Goal: Task Accomplishment & Management: Use online tool/utility

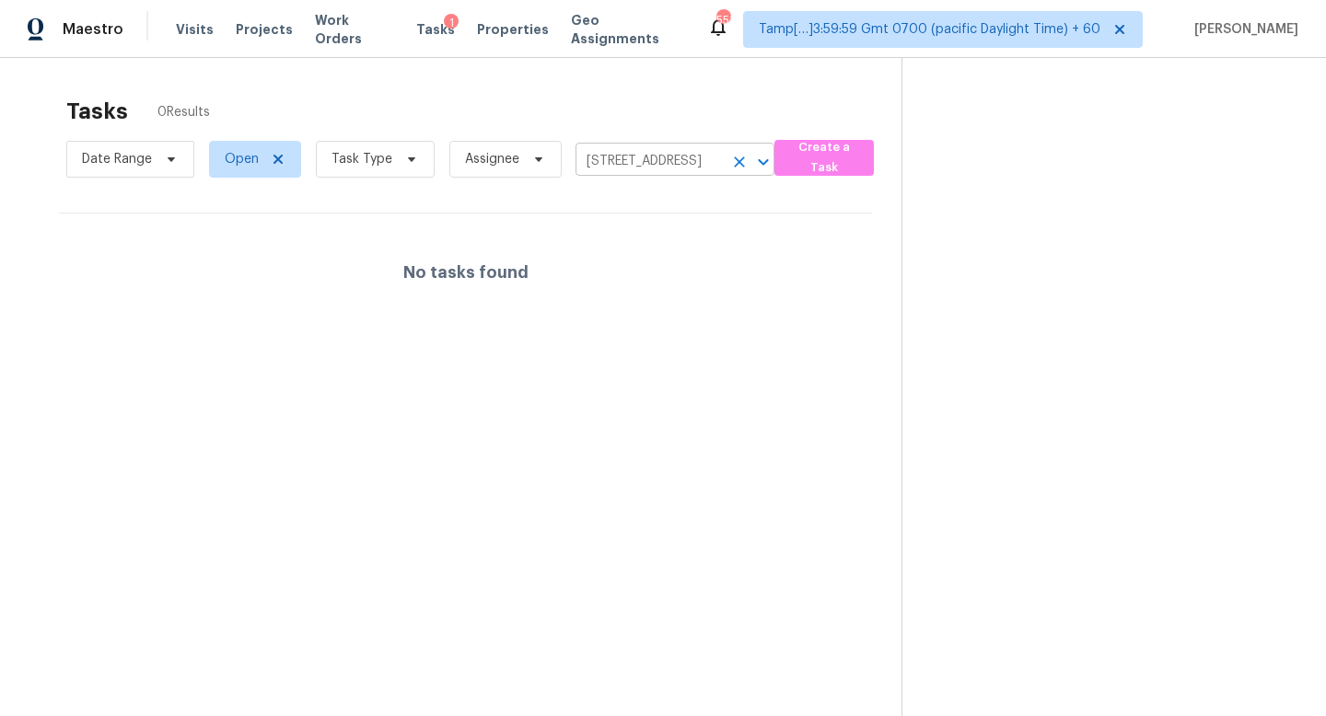
click at [624, 159] on input "[STREET_ADDRESS]" at bounding box center [648, 161] width 147 height 29
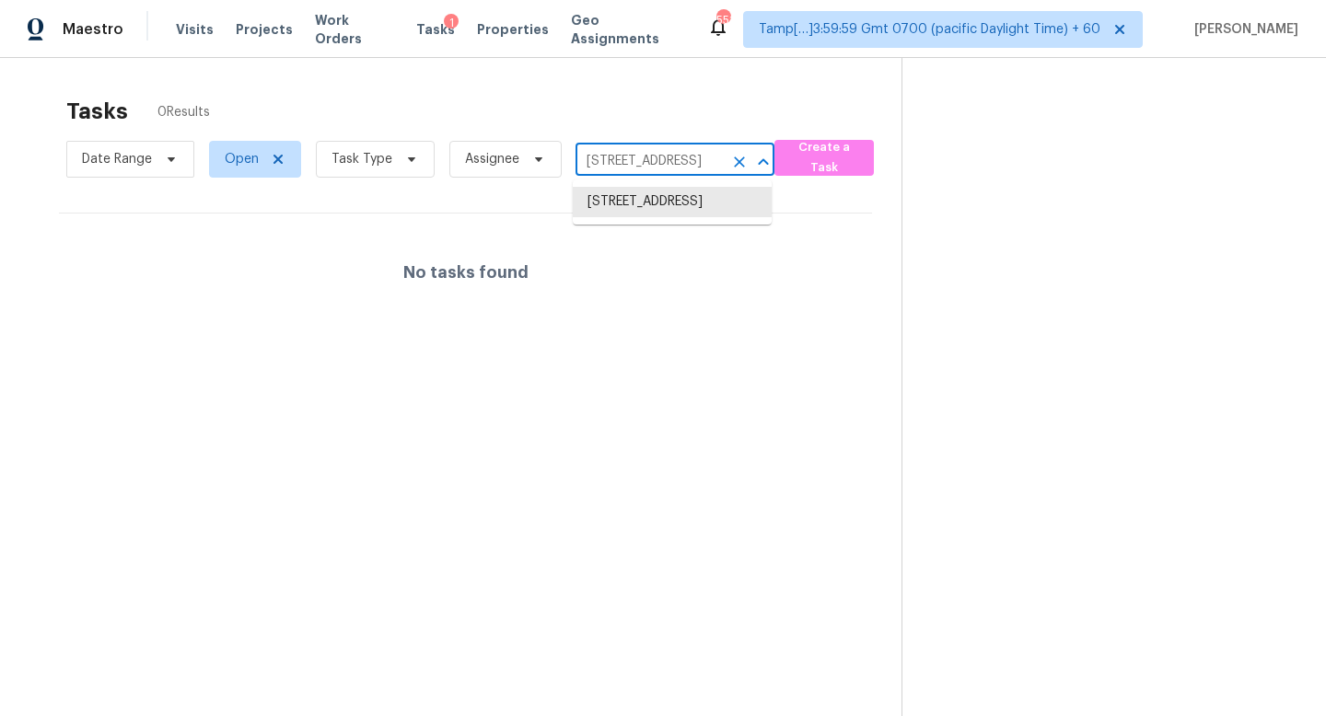
click at [624, 159] on input "[STREET_ADDRESS]" at bounding box center [648, 161] width 147 height 29
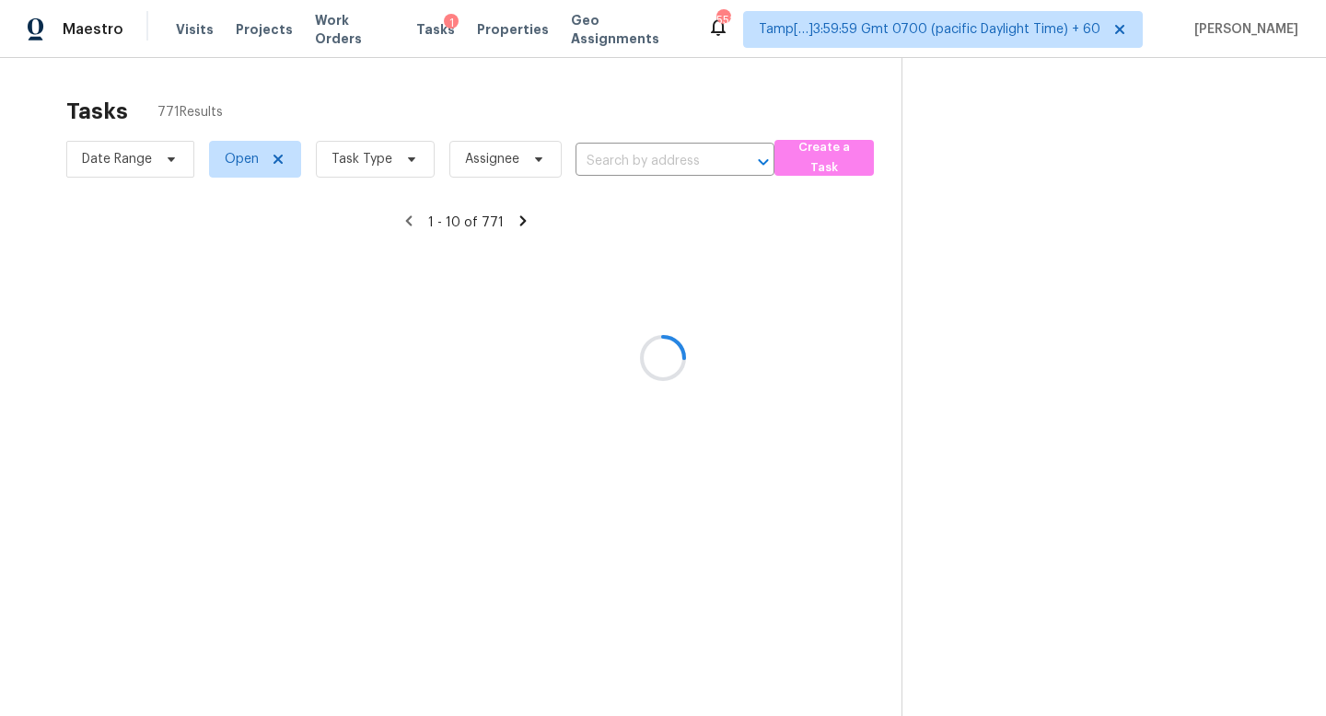
click at [652, 156] on div at bounding box center [663, 358] width 1326 height 716
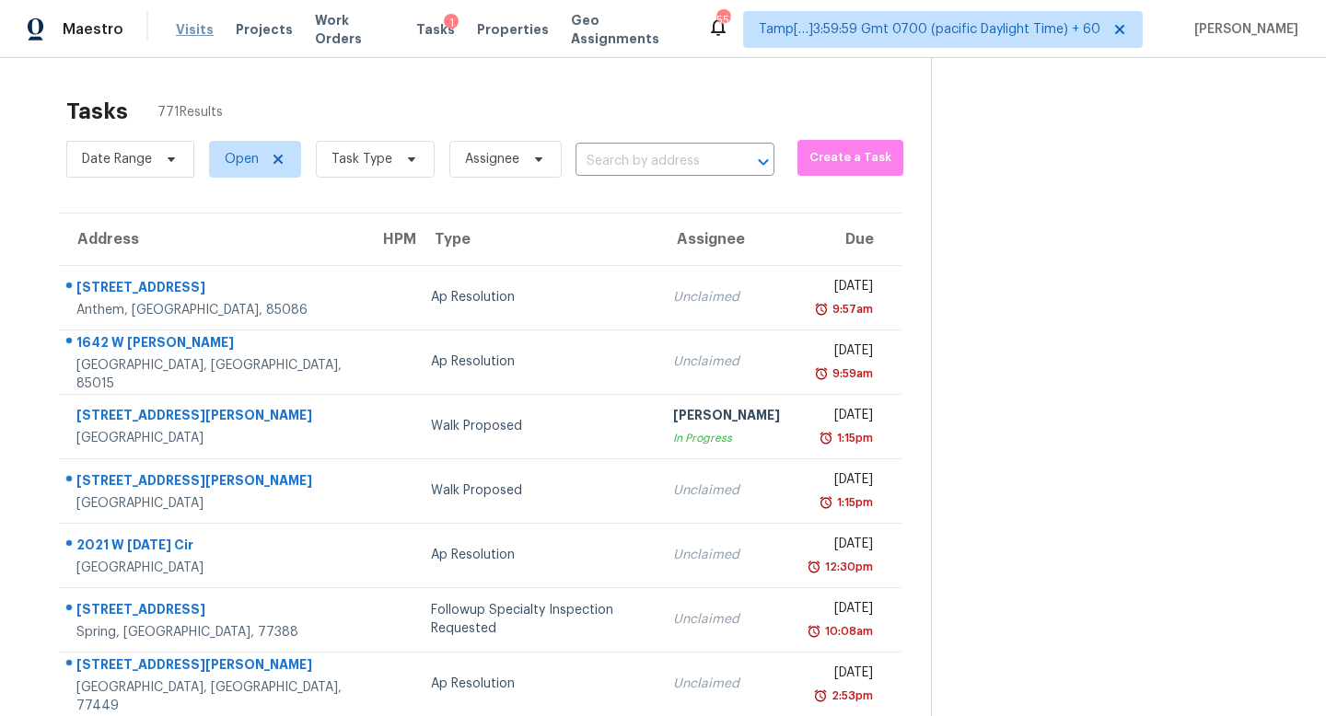
click at [192, 28] on span "Visits" at bounding box center [195, 29] width 38 height 18
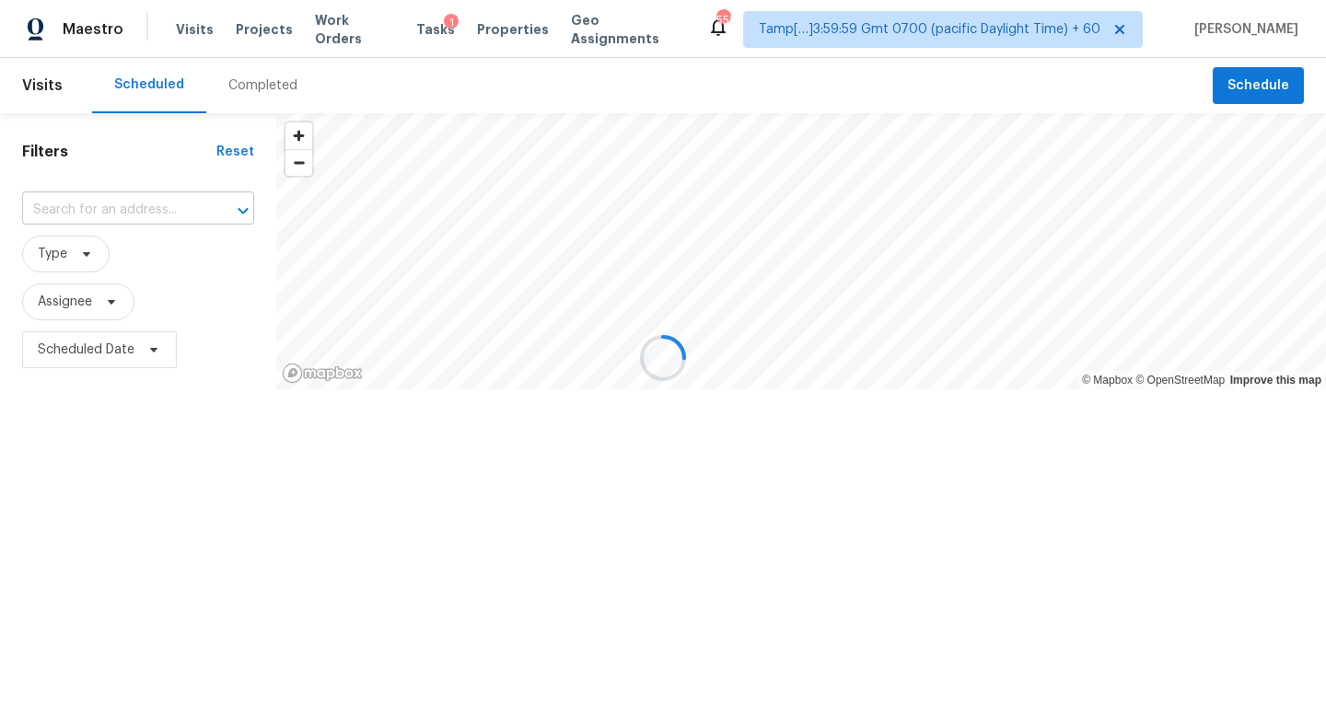
click at [143, 213] on input "text" at bounding box center [112, 210] width 180 height 29
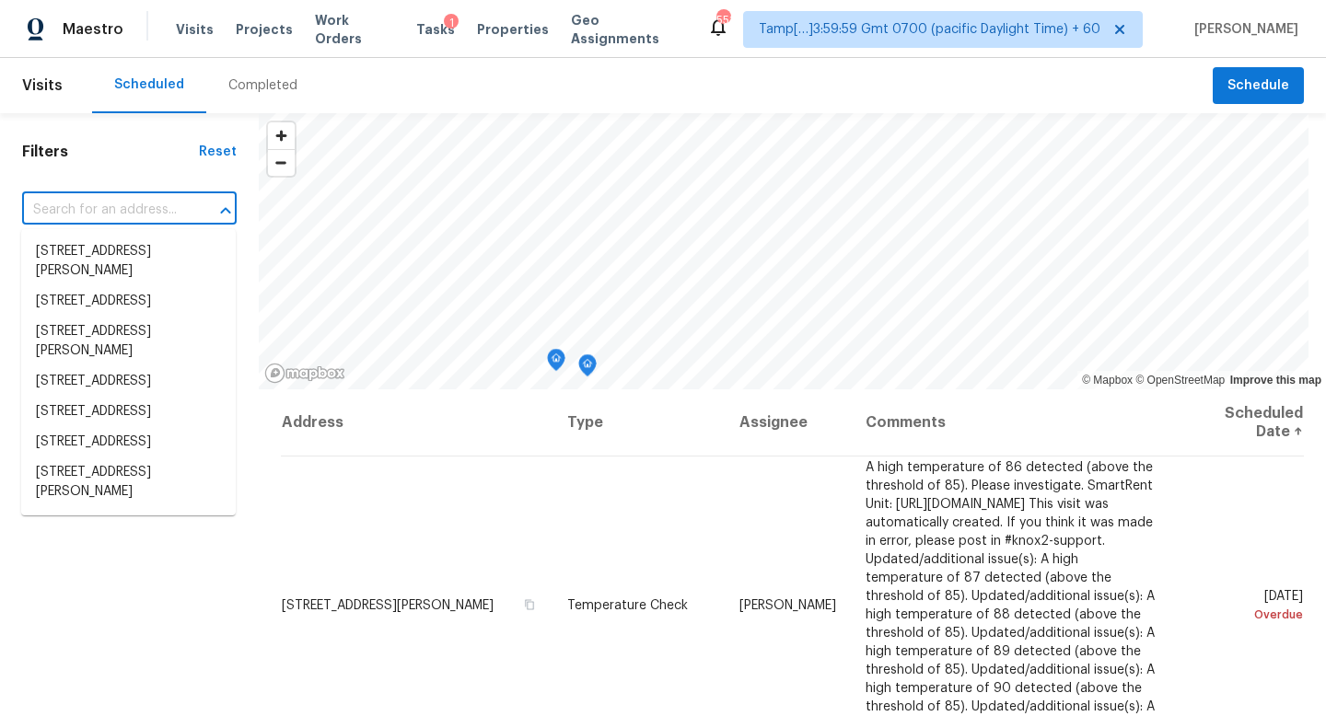
paste input "[STREET_ADDRESS]"
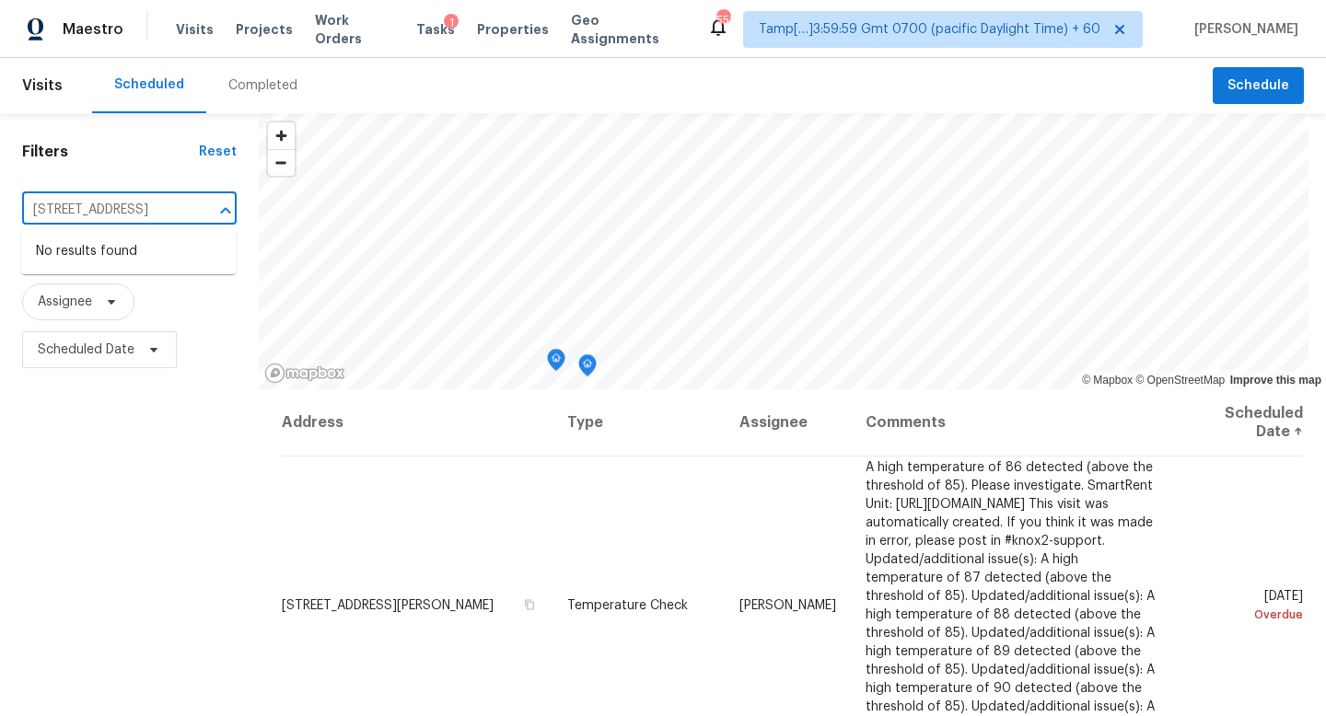
scroll to position [0, 137]
drag, startPoint x: 48, startPoint y: 211, endPoint x: 212, endPoint y: 212, distance: 163.9
click at [212, 212] on div "[STREET_ADDRESS] ​" at bounding box center [129, 210] width 214 height 29
type input "[STREET_ADDRESS]"
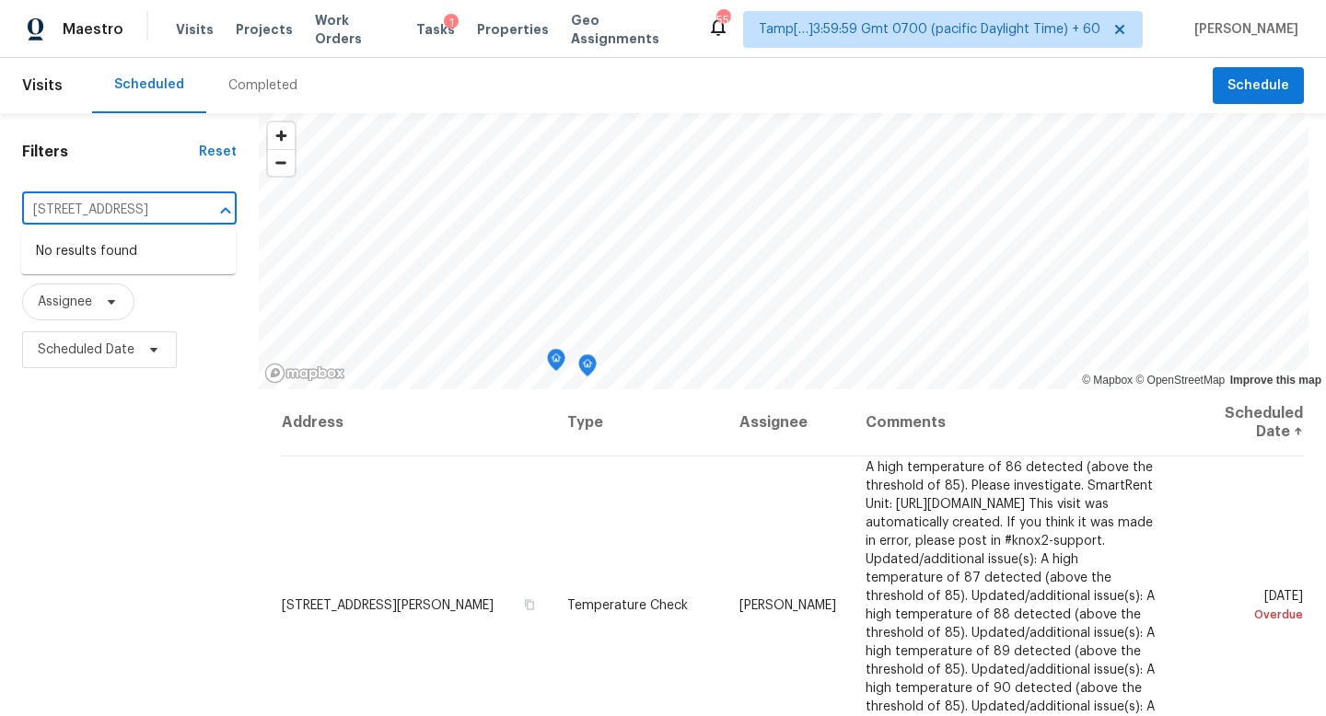
scroll to position [5, 0]
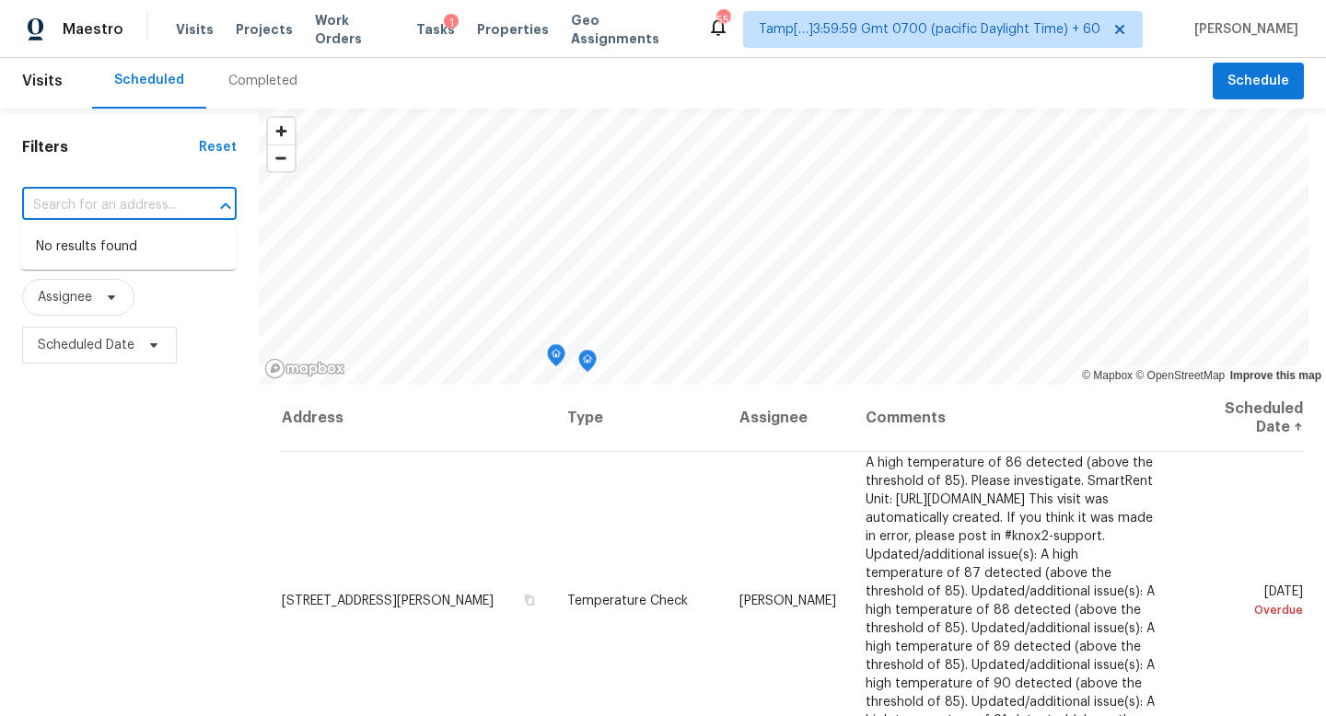
click at [275, 91] on div "Completed" at bounding box center [262, 80] width 113 height 55
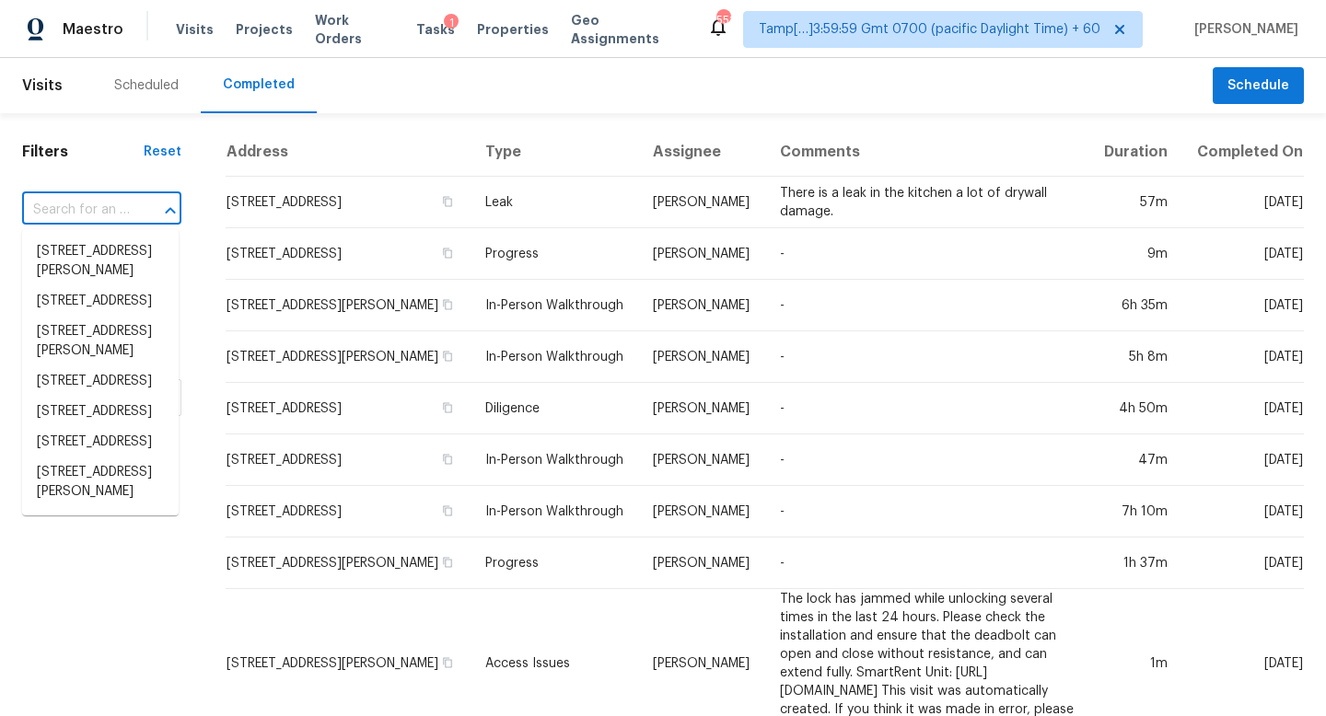
click at [120, 211] on input "text" at bounding box center [76, 210] width 108 height 29
paste input "[STREET_ADDRESS]"
type input "[STREET_ADDRESS]"
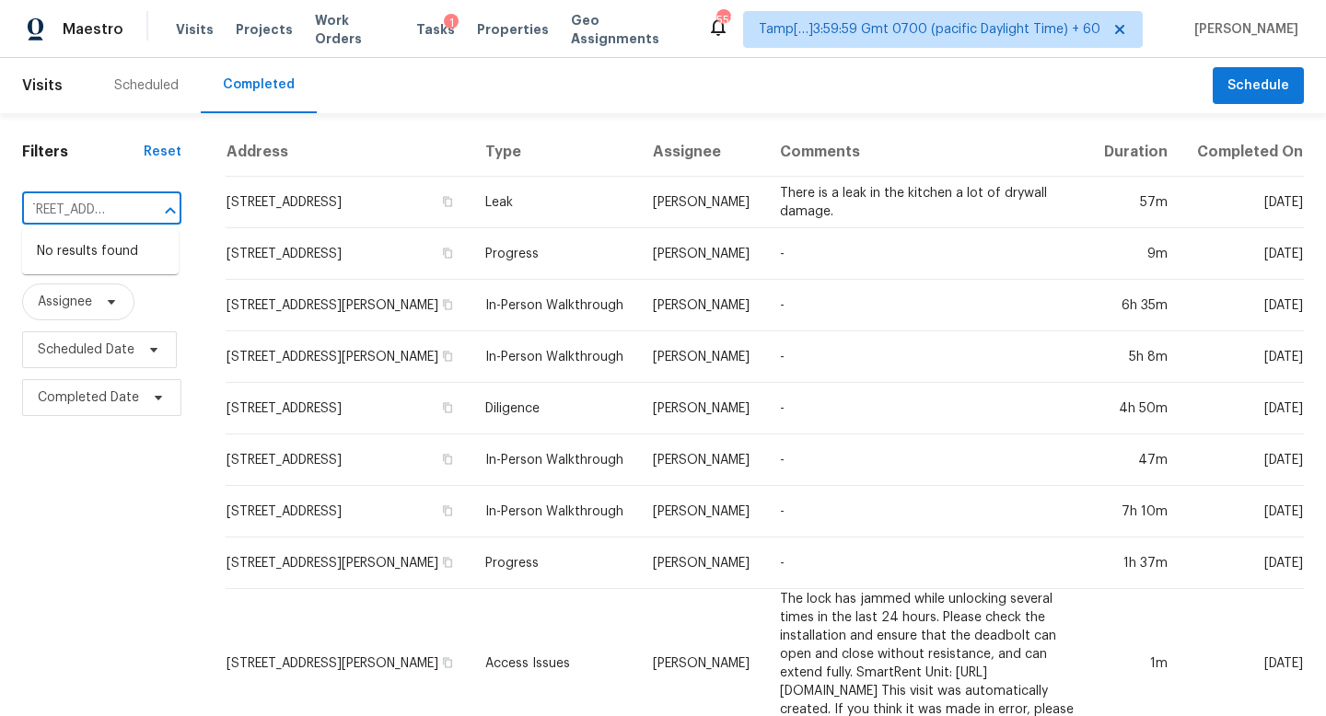
click at [52, 212] on input "[STREET_ADDRESS]" at bounding box center [76, 210] width 108 height 29
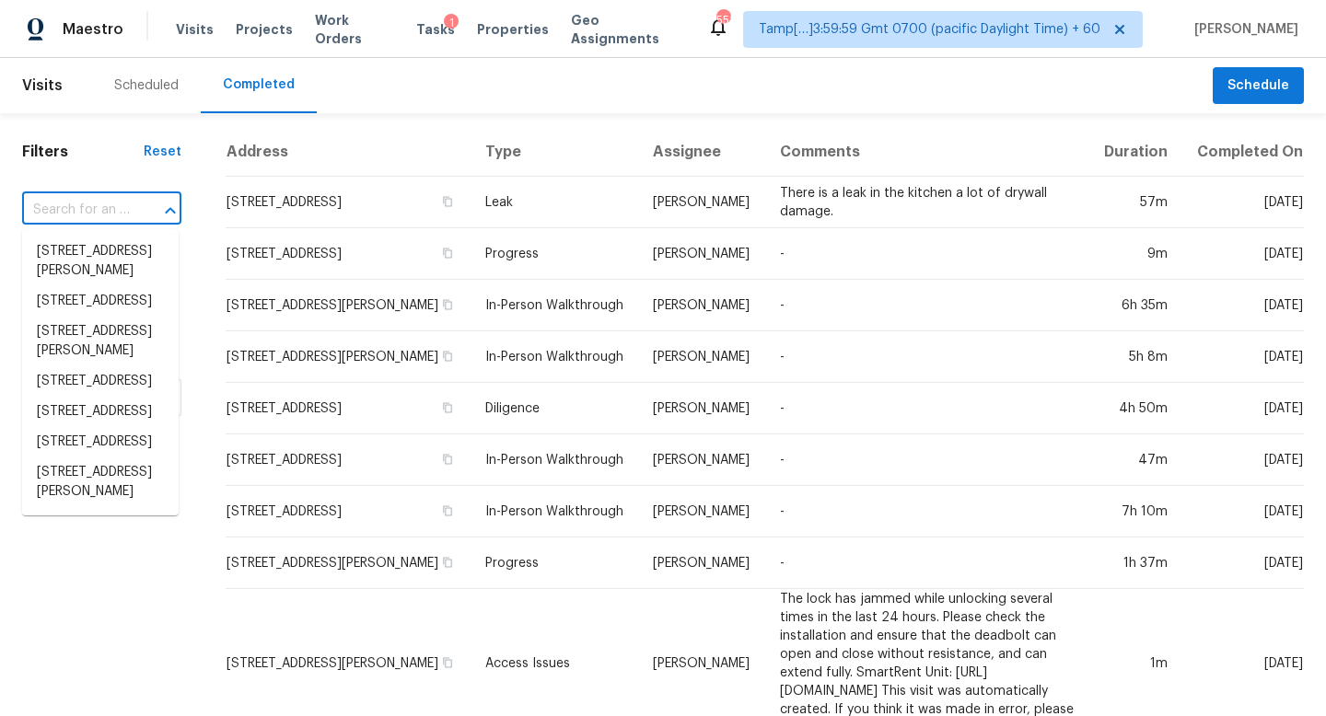
scroll to position [0, 0]
paste input "[STREET_ADDRESS]"
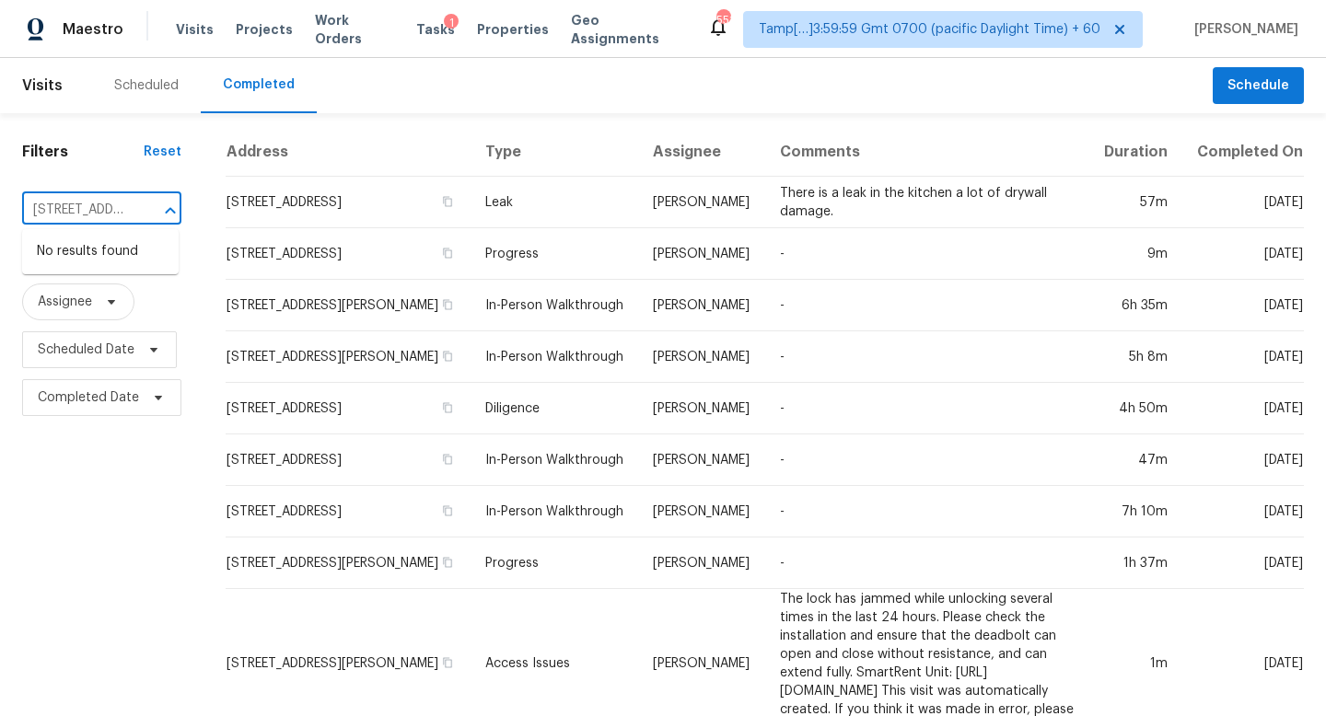
scroll to position [0, 194]
click at [53, 218] on input "[STREET_ADDRESS]" at bounding box center [76, 210] width 108 height 29
click at [98, 215] on input "[STREET_ADDRESS]" at bounding box center [76, 210] width 108 height 29
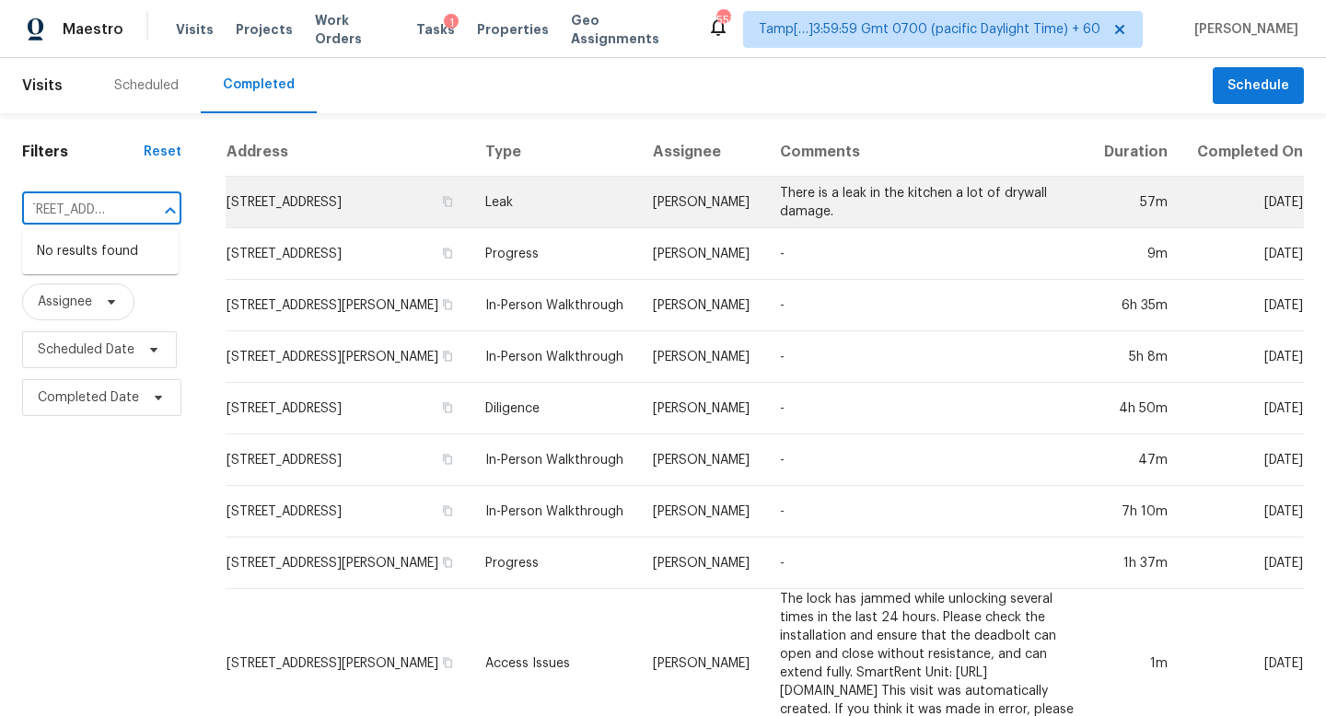
drag, startPoint x: 93, startPoint y: 214, endPoint x: 291, endPoint y: 214, distance: 197.9
type input "[STREET_ADDRESS]"
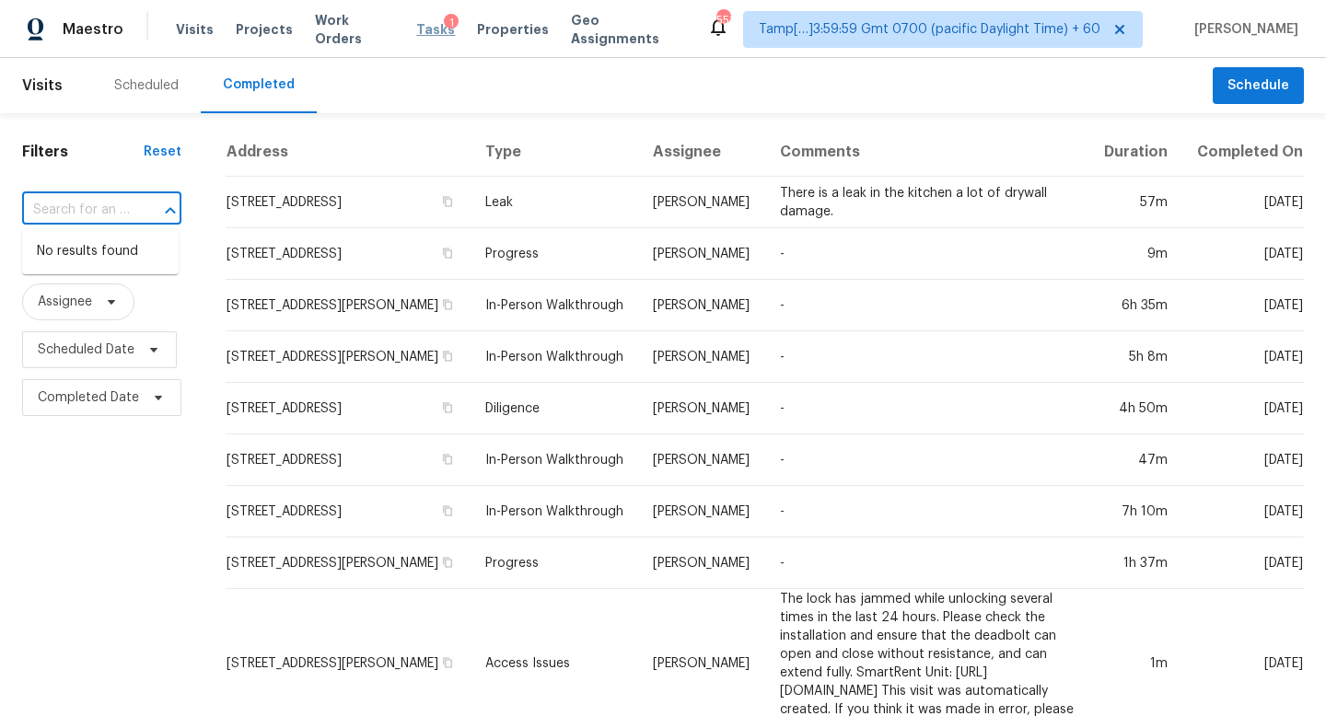
click at [417, 32] on span "Tasks" at bounding box center [435, 29] width 39 height 13
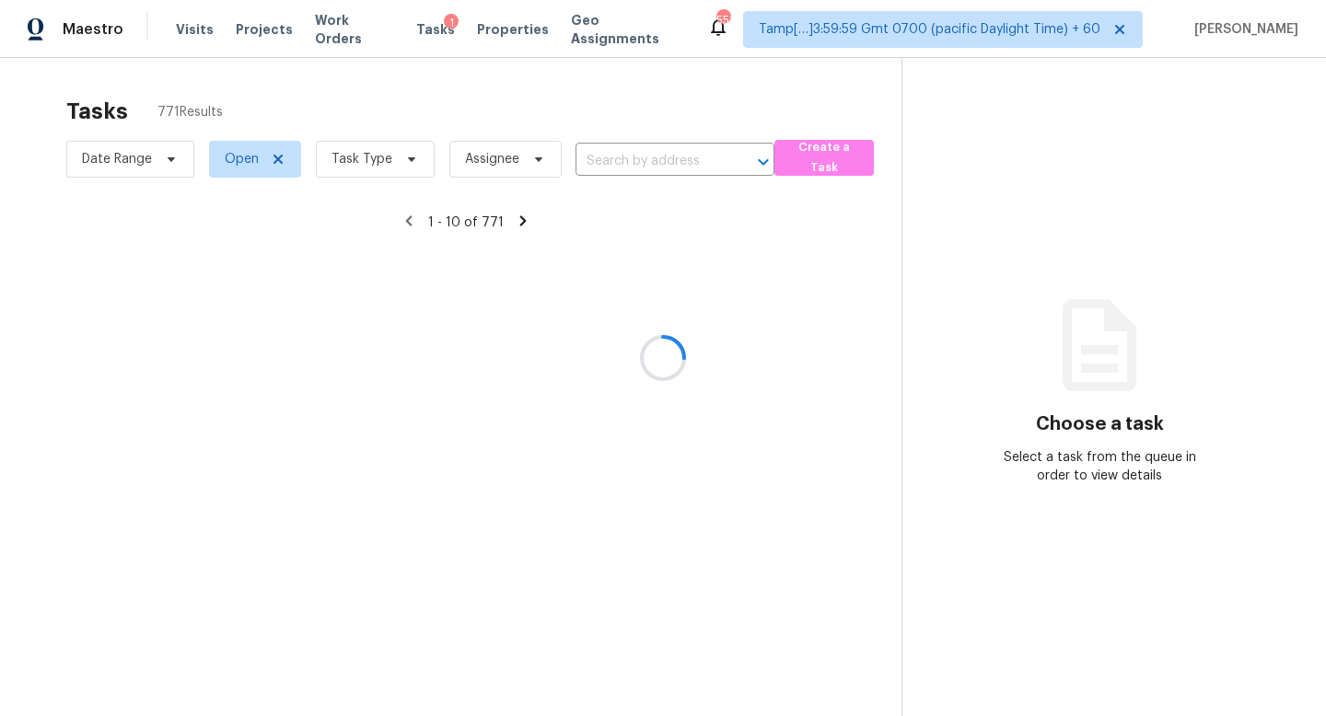
click at [611, 155] on div at bounding box center [663, 358] width 1326 height 716
click at [645, 154] on div at bounding box center [663, 358] width 1326 height 716
click at [619, 159] on div at bounding box center [663, 358] width 1326 height 716
click at [646, 150] on div at bounding box center [663, 358] width 1326 height 716
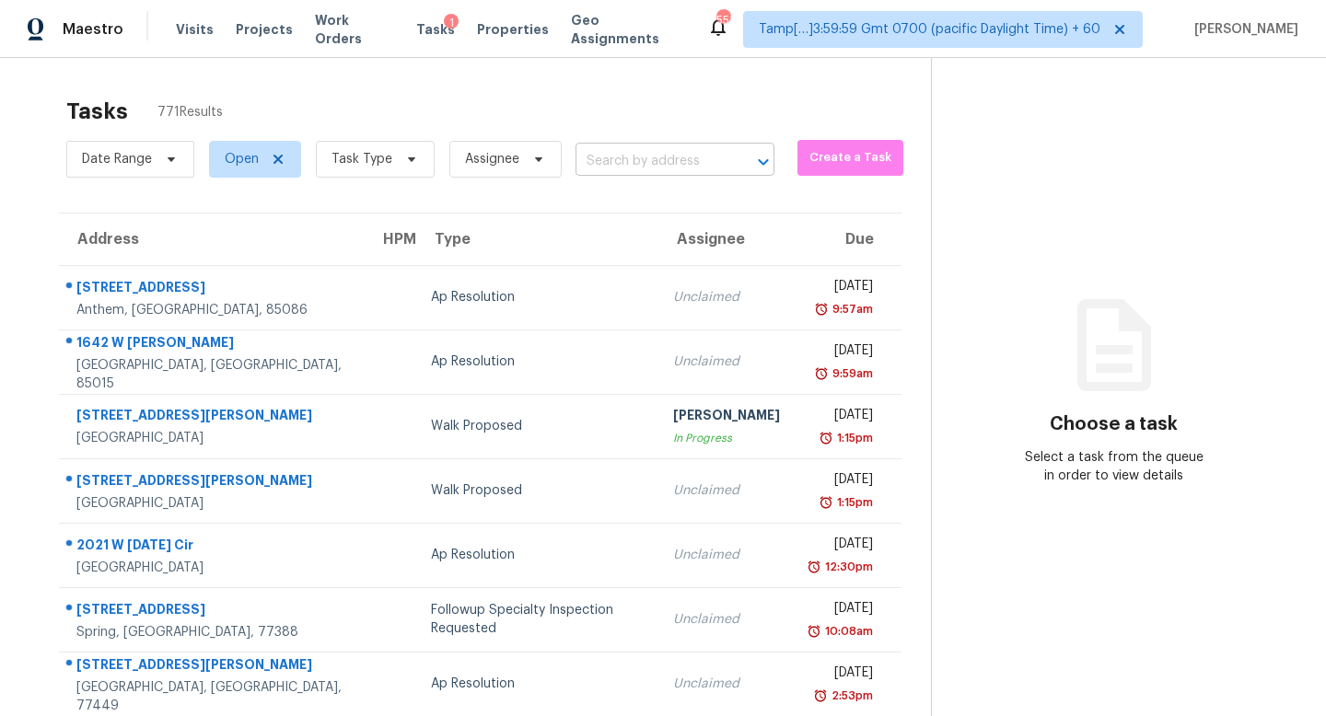
click at [631, 147] on input "text" at bounding box center [648, 161] width 147 height 29
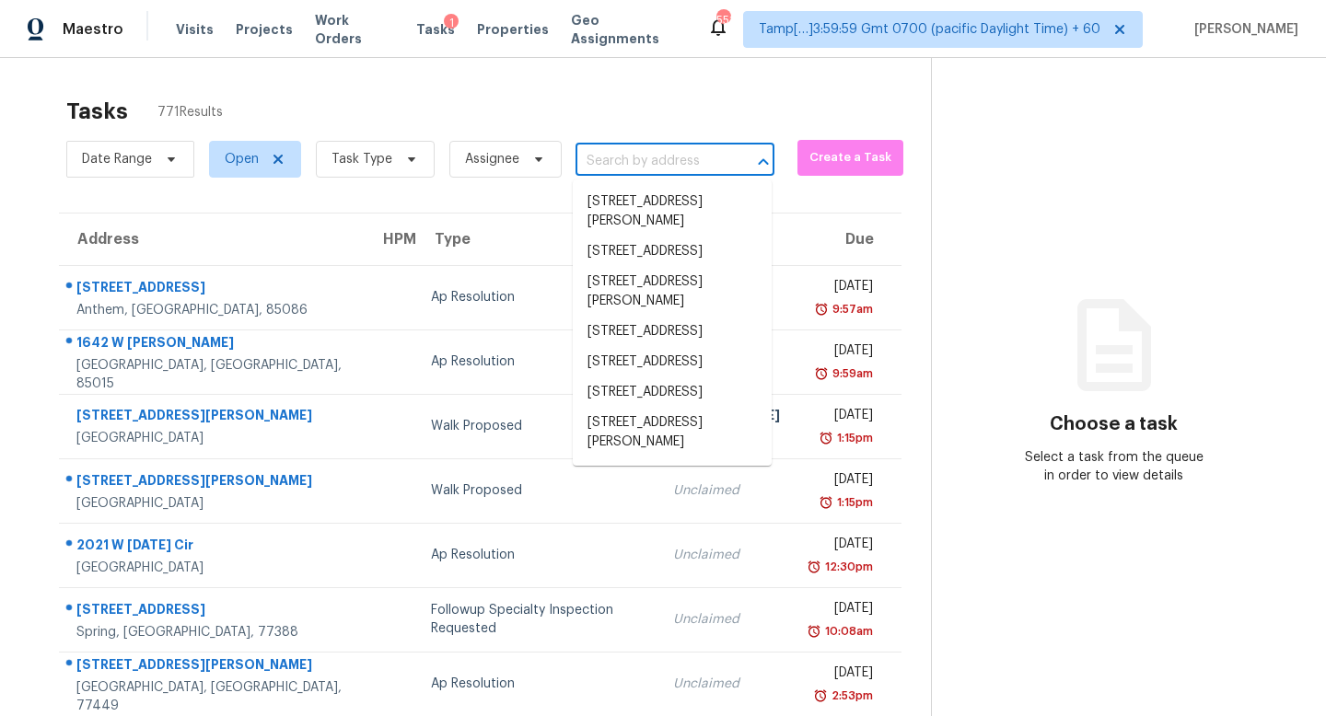
paste input "[STREET_ADDRESS]"
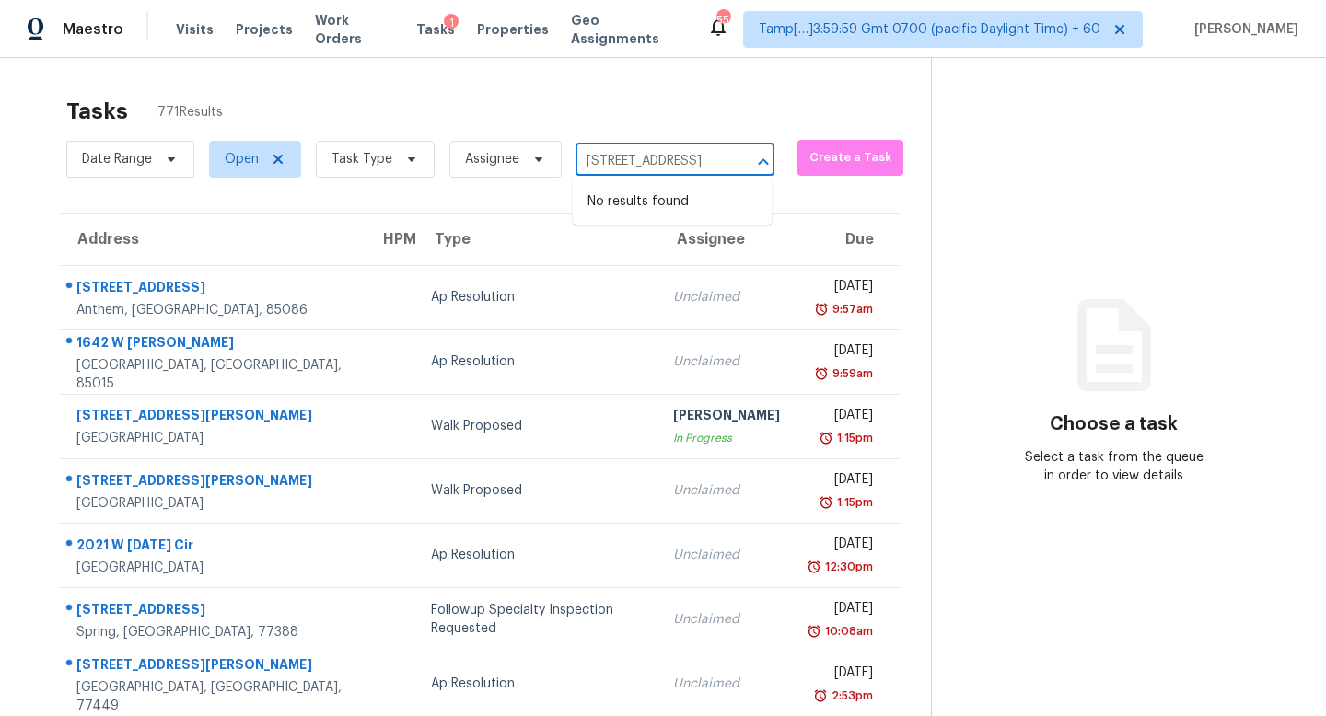
click at [607, 165] on input "[STREET_ADDRESS]" at bounding box center [648, 161] width 147 height 29
drag, startPoint x: 640, startPoint y: 158, endPoint x: 767, endPoint y: 158, distance: 127.0
click at [767, 158] on div "[STREET_ADDRESS] ​" at bounding box center [674, 161] width 199 height 29
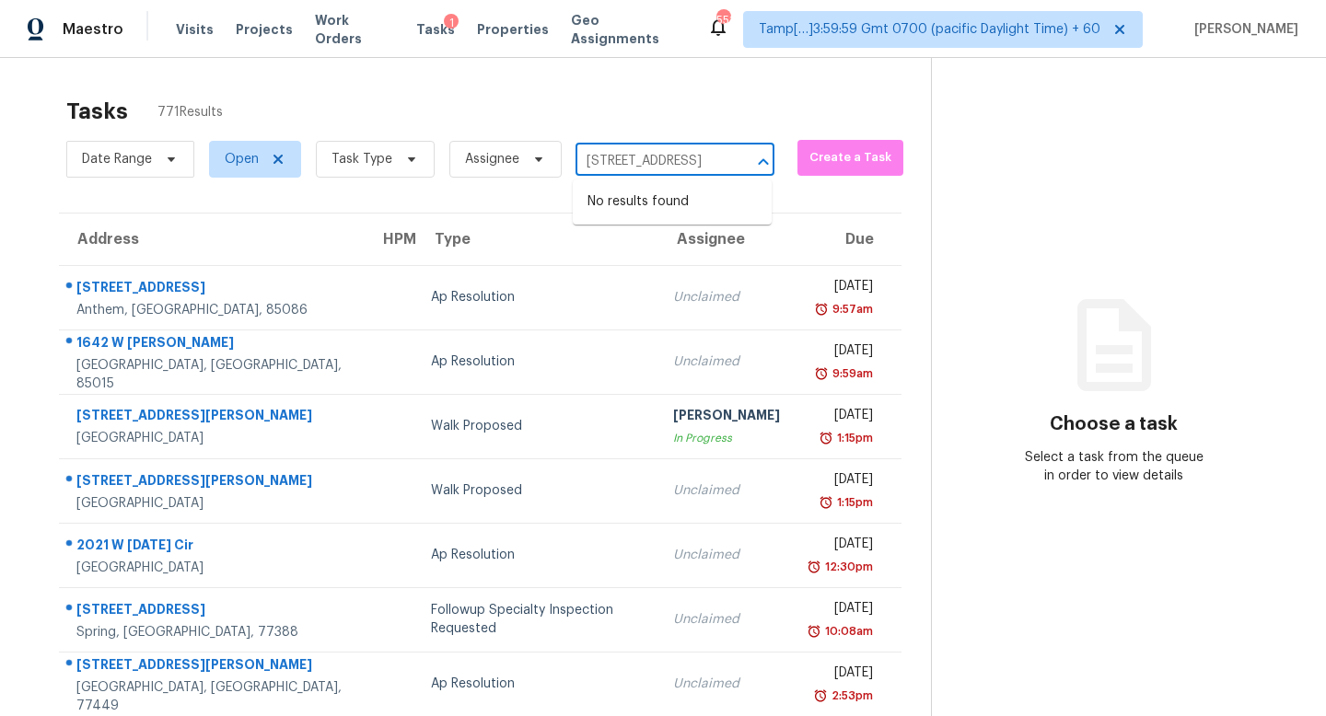
type input "[STREET_ADDRESS]"
click at [828, 151] on span "Create a Task" at bounding box center [849, 157] width 87 height 21
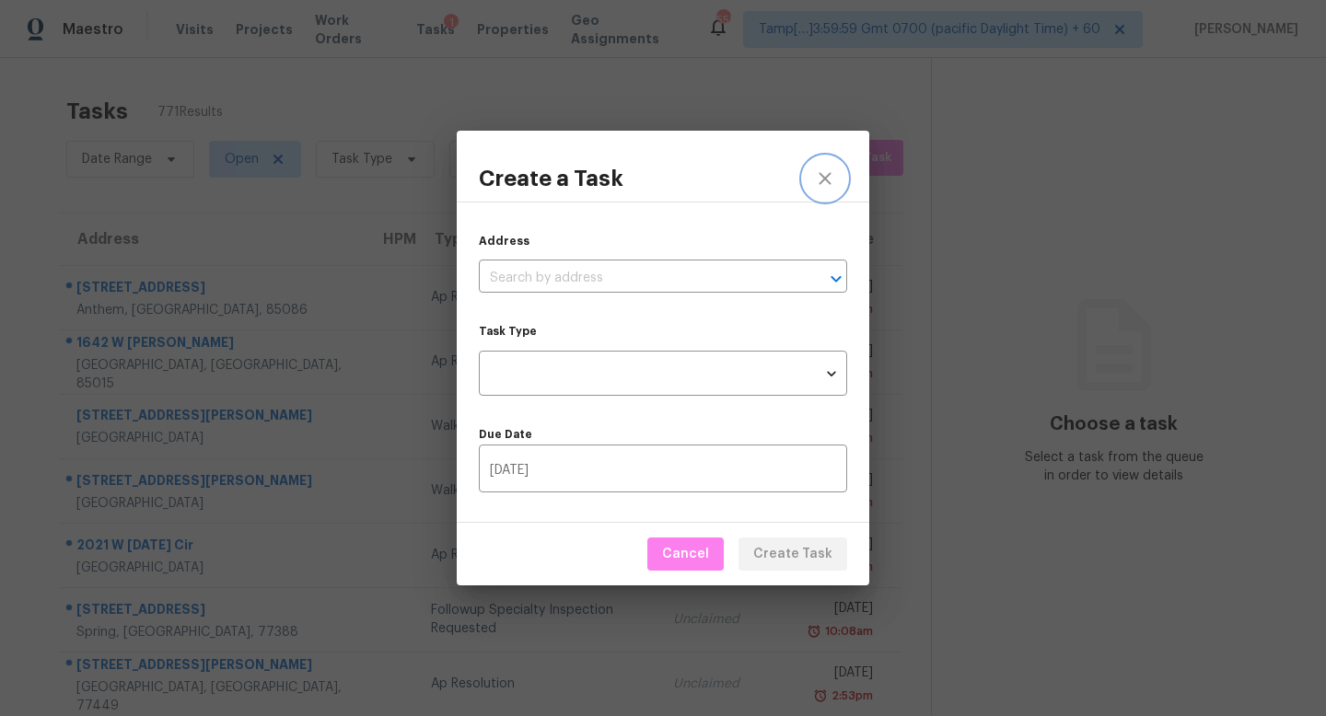
click at [828, 171] on icon "close" at bounding box center [825, 179] width 22 height 22
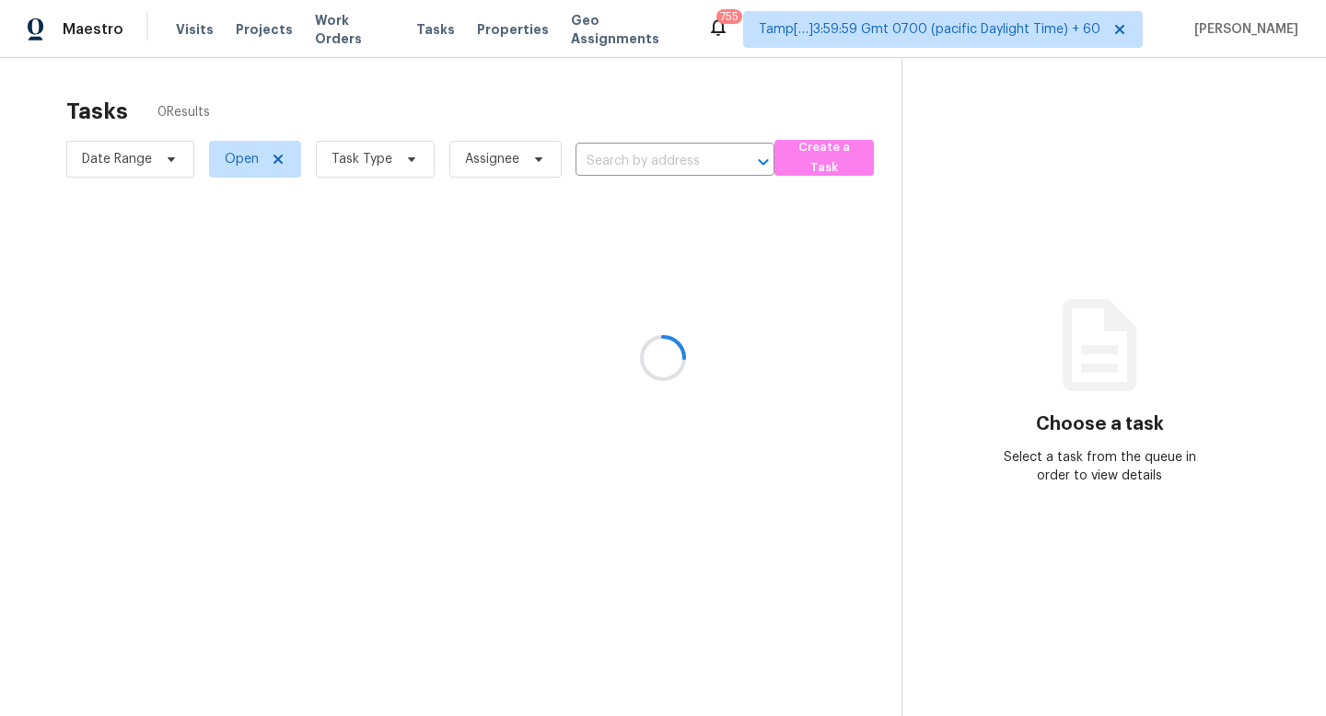
click at [188, 37] on div at bounding box center [663, 358] width 1326 height 716
click at [183, 27] on div at bounding box center [663, 358] width 1326 height 716
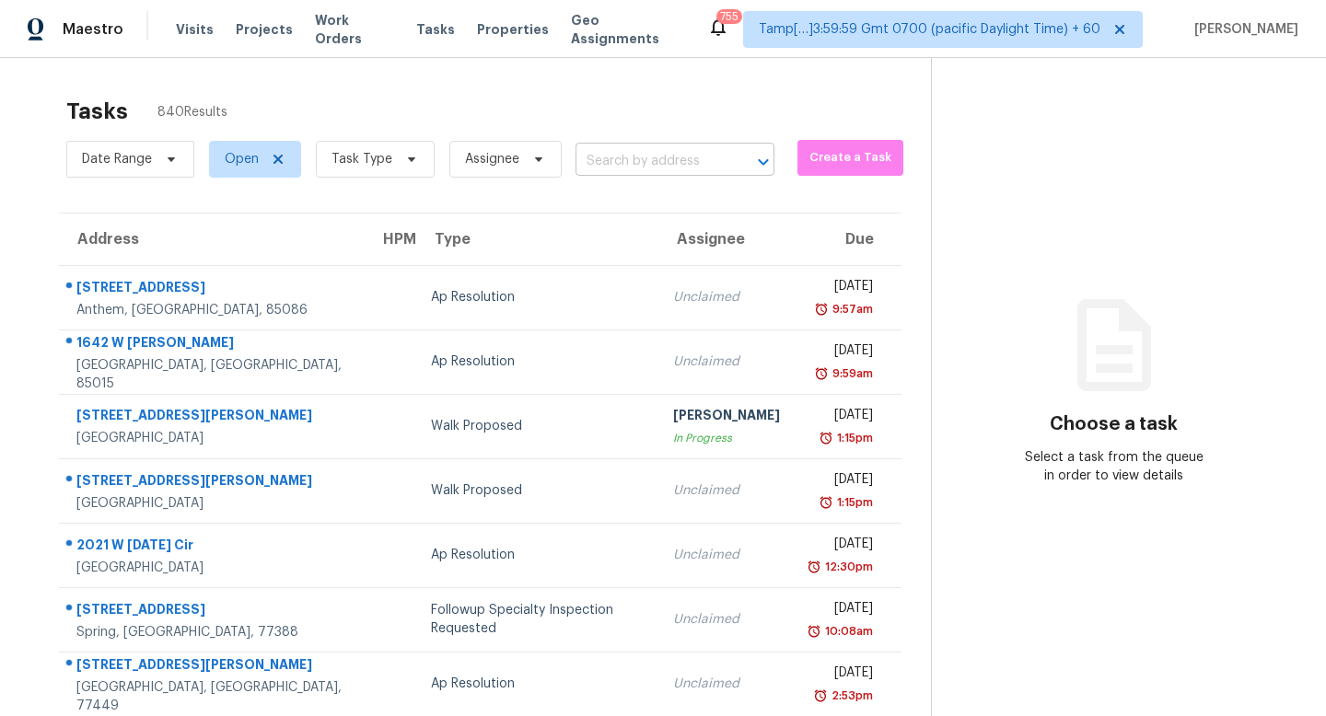
click at [638, 160] on input "text" at bounding box center [648, 161] width 147 height 29
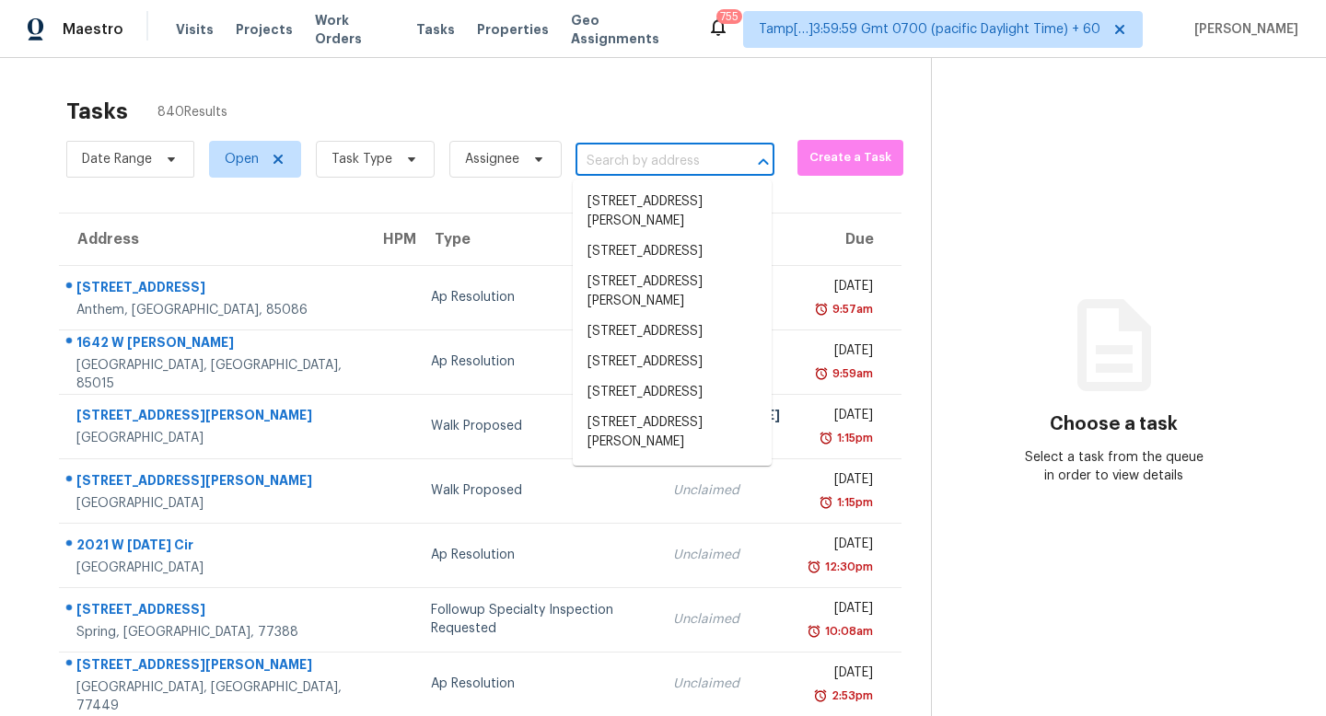
paste input "[STREET_ADDRESS]"
type input "[STREET_ADDRESS]"
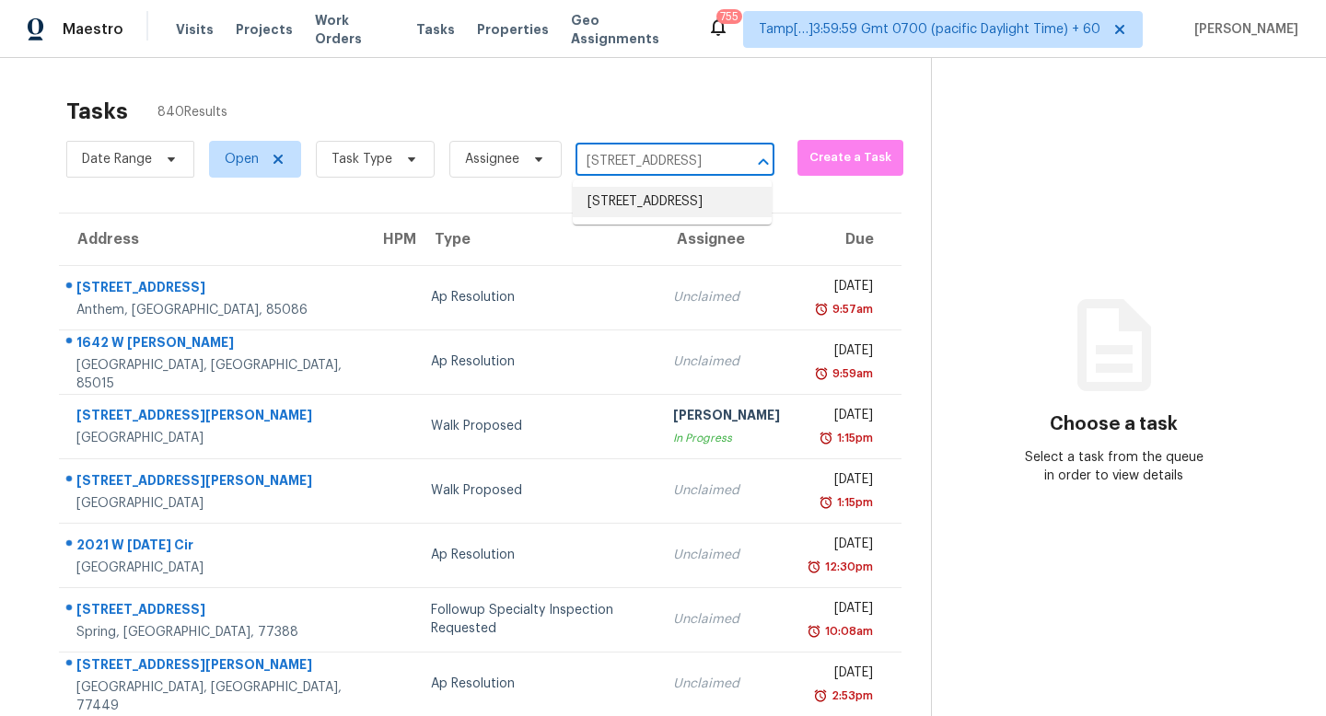
click at [669, 217] on li "[STREET_ADDRESS]" at bounding box center [672, 202] width 199 height 30
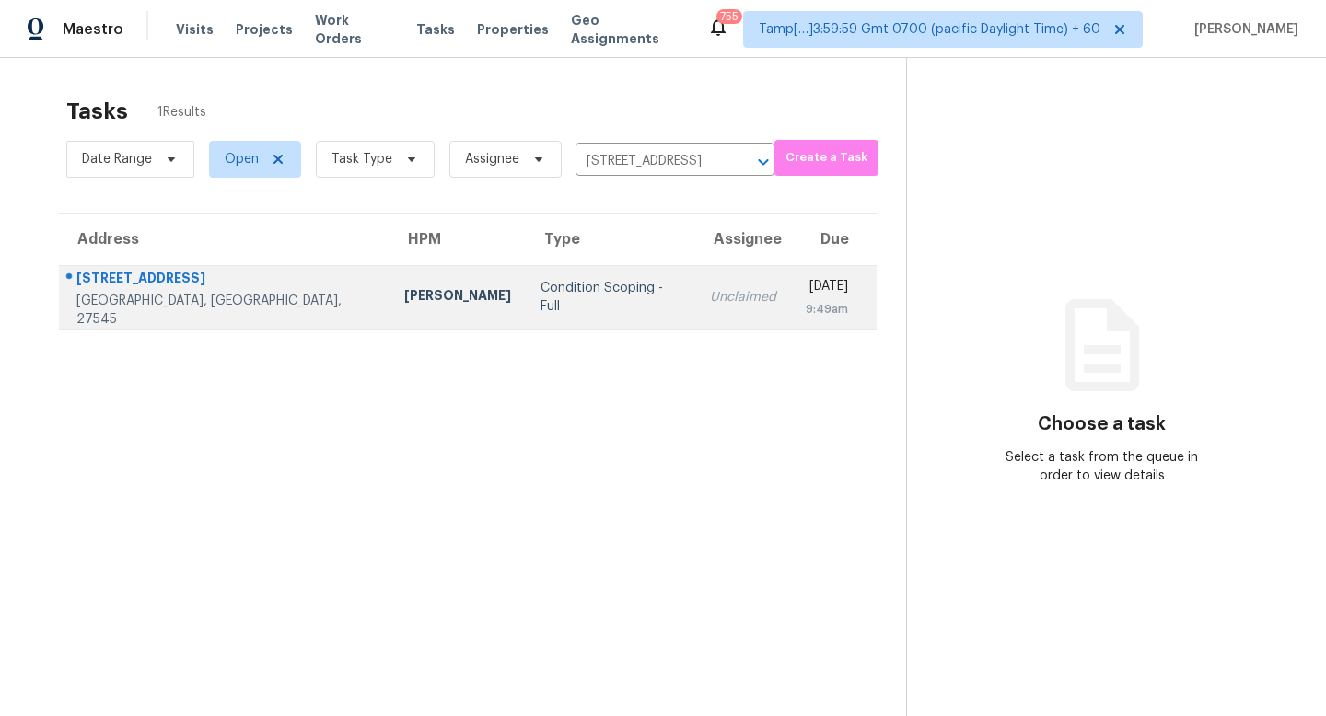
click at [140, 309] on div "Knightdale, NC, 27545" at bounding box center [225, 310] width 298 height 37
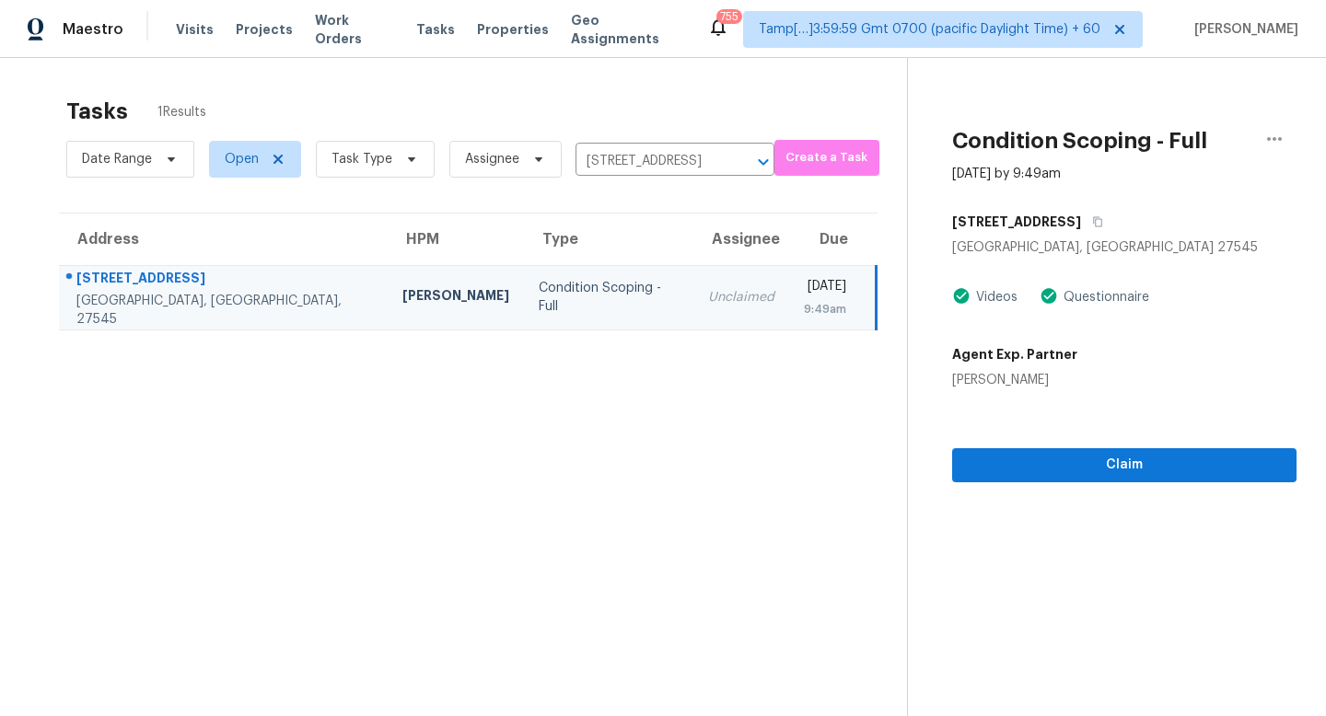
click at [1086, 375] on div "Agent Exp. Partner Katie Villasenor" at bounding box center [1124, 364] width 344 height 52
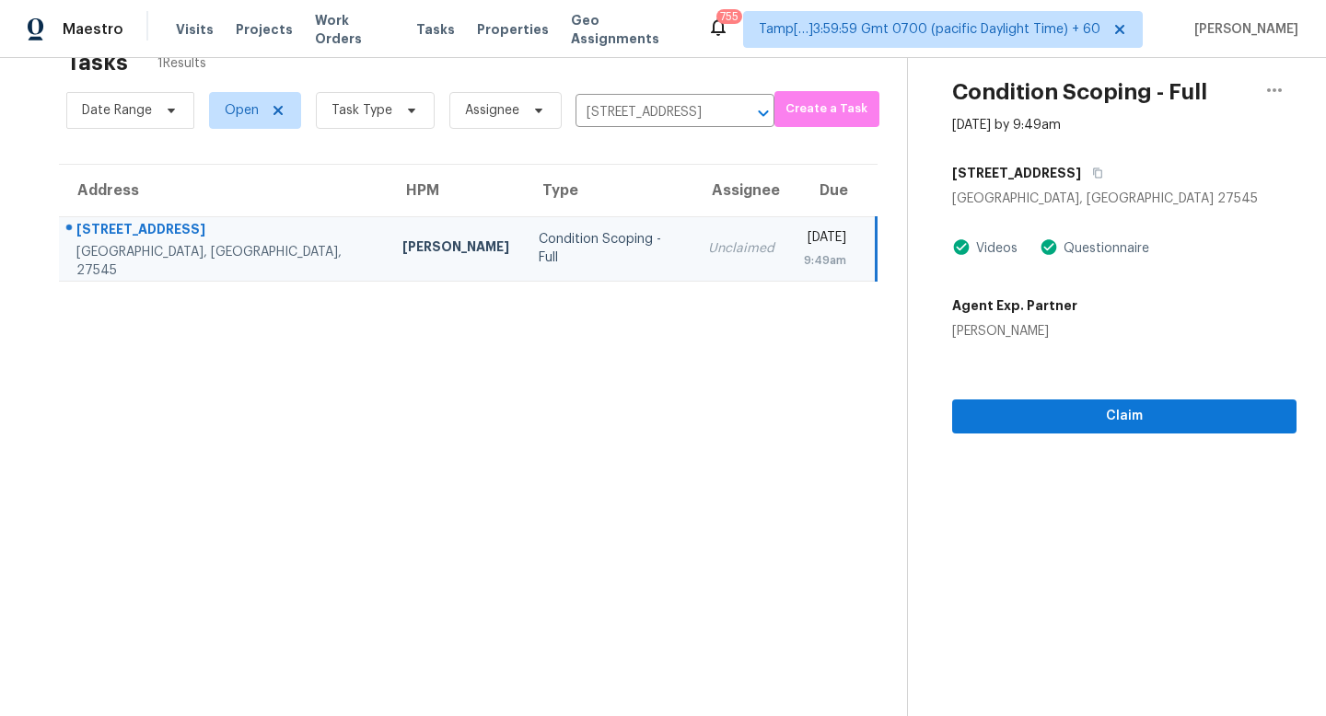
scroll to position [52, 0]
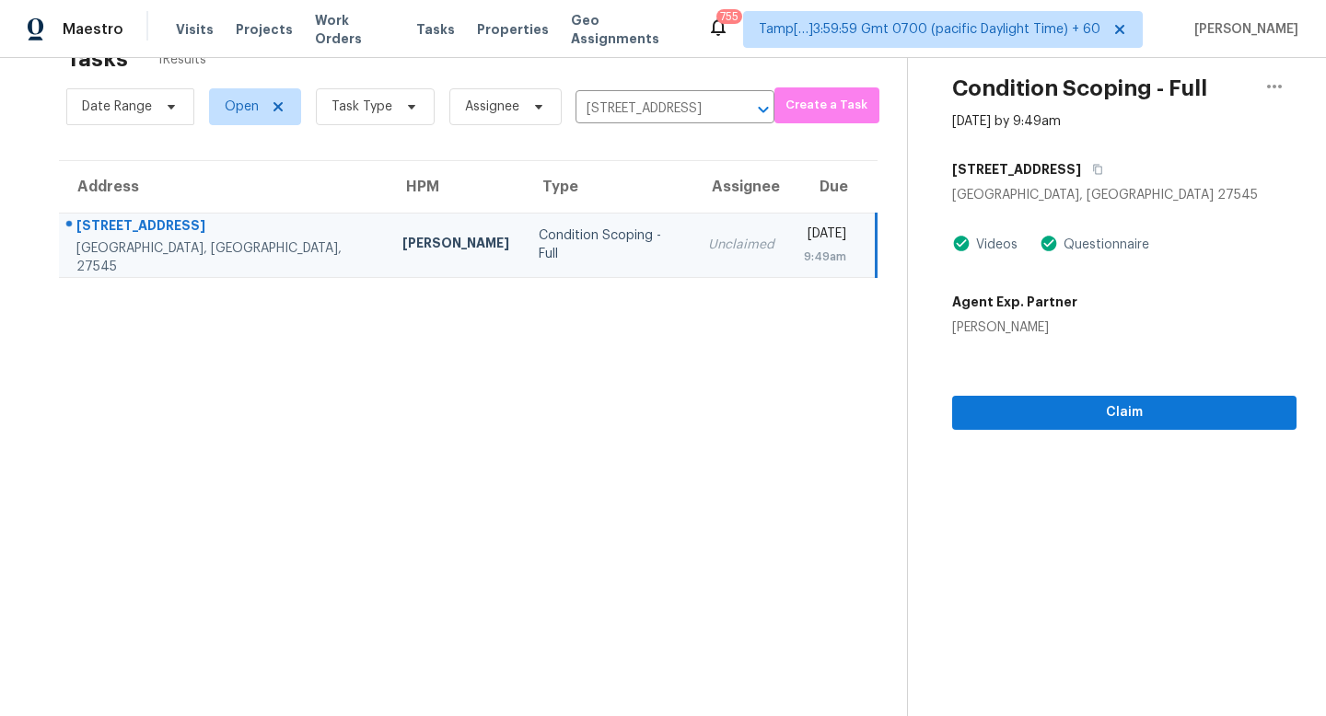
click at [956, 307] on h5 "Agent Exp. Partner" at bounding box center [1014, 302] width 125 height 18
click at [966, 317] on div "Agent Exp. Partner Katie Villasenor" at bounding box center [1014, 311] width 125 height 52
click at [966, 332] on div "Katie Villasenor" at bounding box center [1014, 328] width 125 height 18
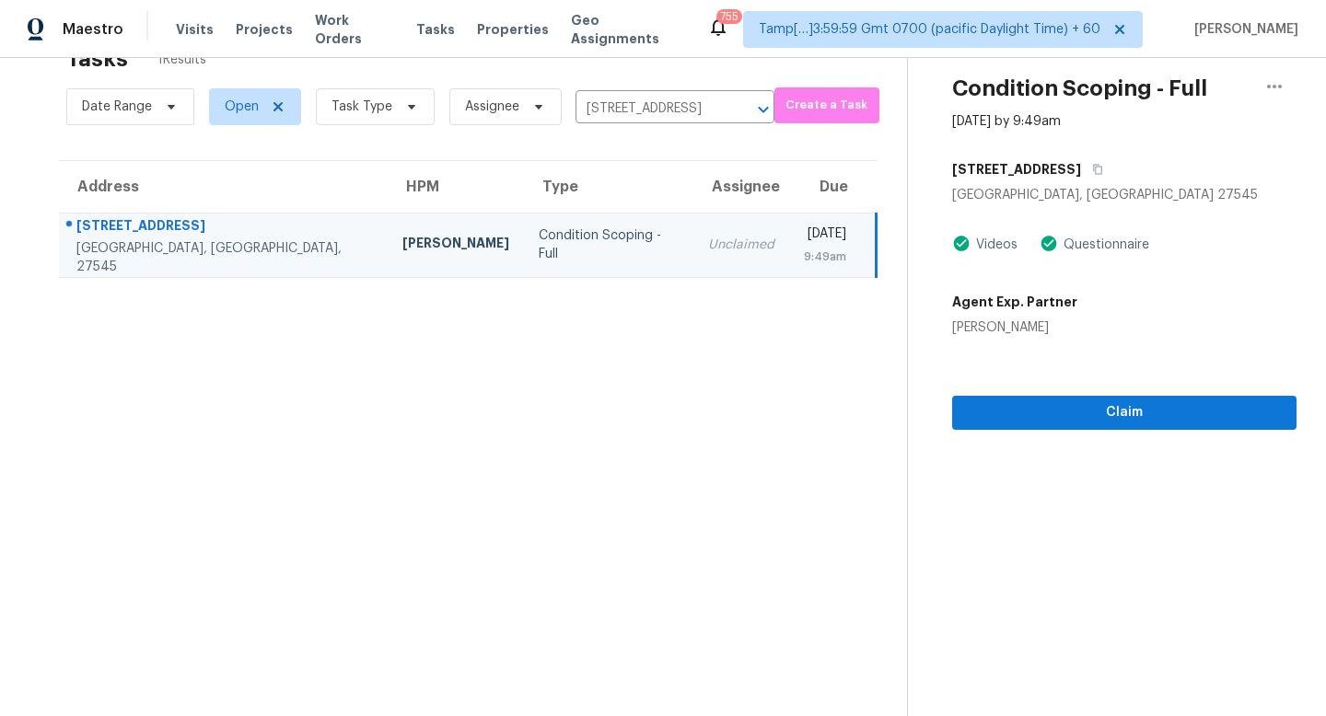
click at [1154, 292] on div "Agent Exp. Partner Katie Villasenor" at bounding box center [1124, 311] width 344 height 52
click at [1269, 103] on button "button" at bounding box center [1274, 86] width 44 height 44
click at [1221, 191] on div "Knightdale, NC 27545" at bounding box center [1124, 195] width 344 height 18
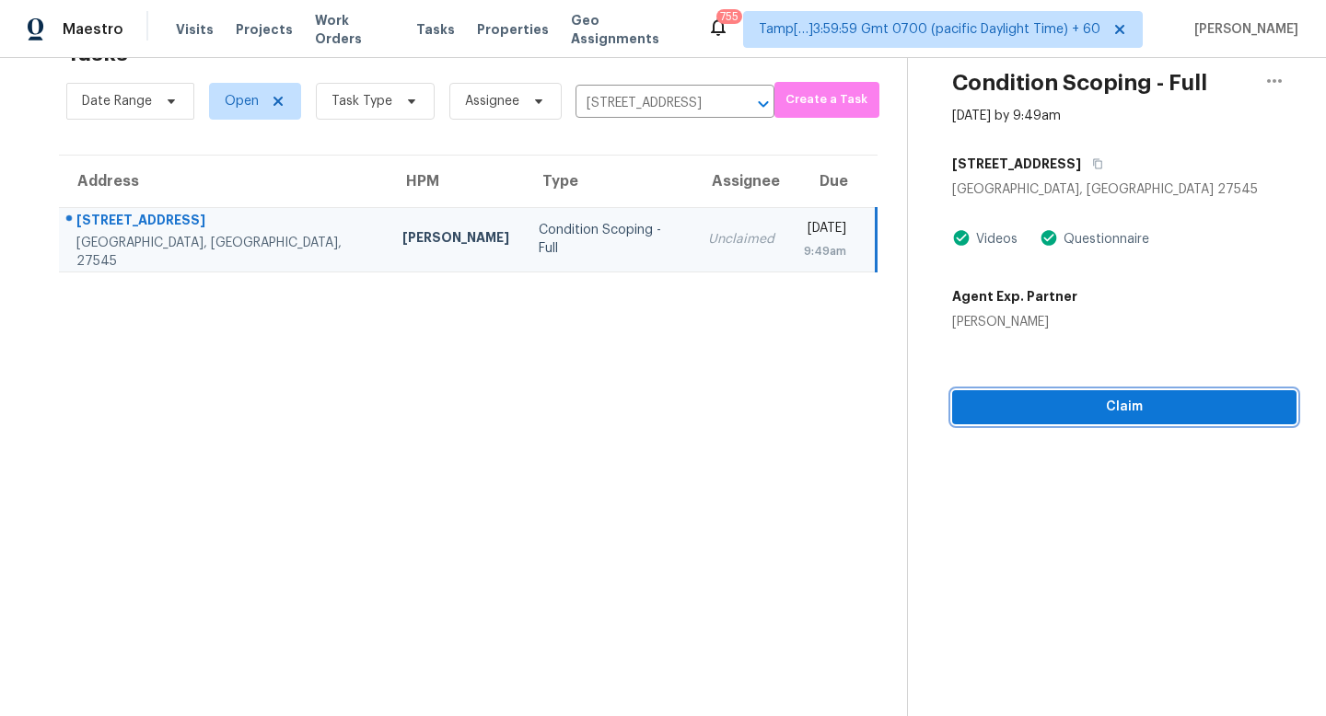
click at [1078, 413] on span "Claim" at bounding box center [1124, 407] width 315 height 23
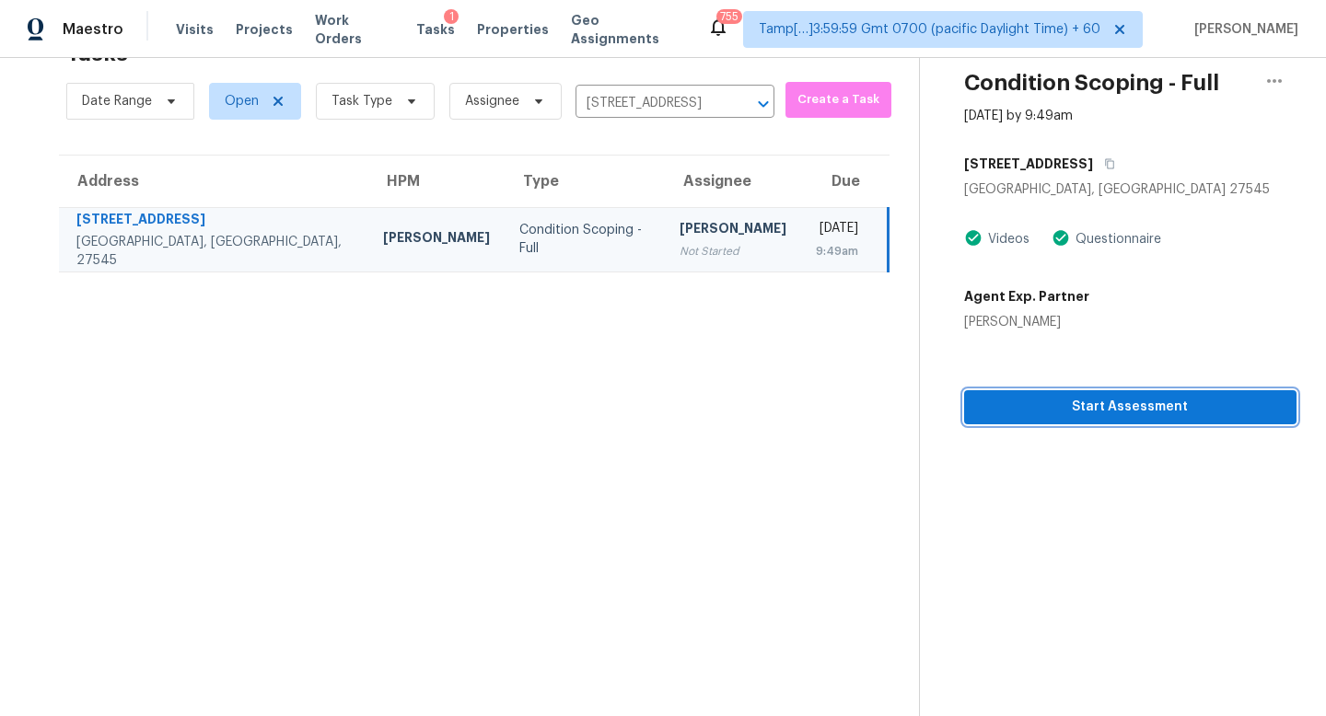
click at [1078, 413] on span "Start Assessment" at bounding box center [1130, 407] width 303 height 23
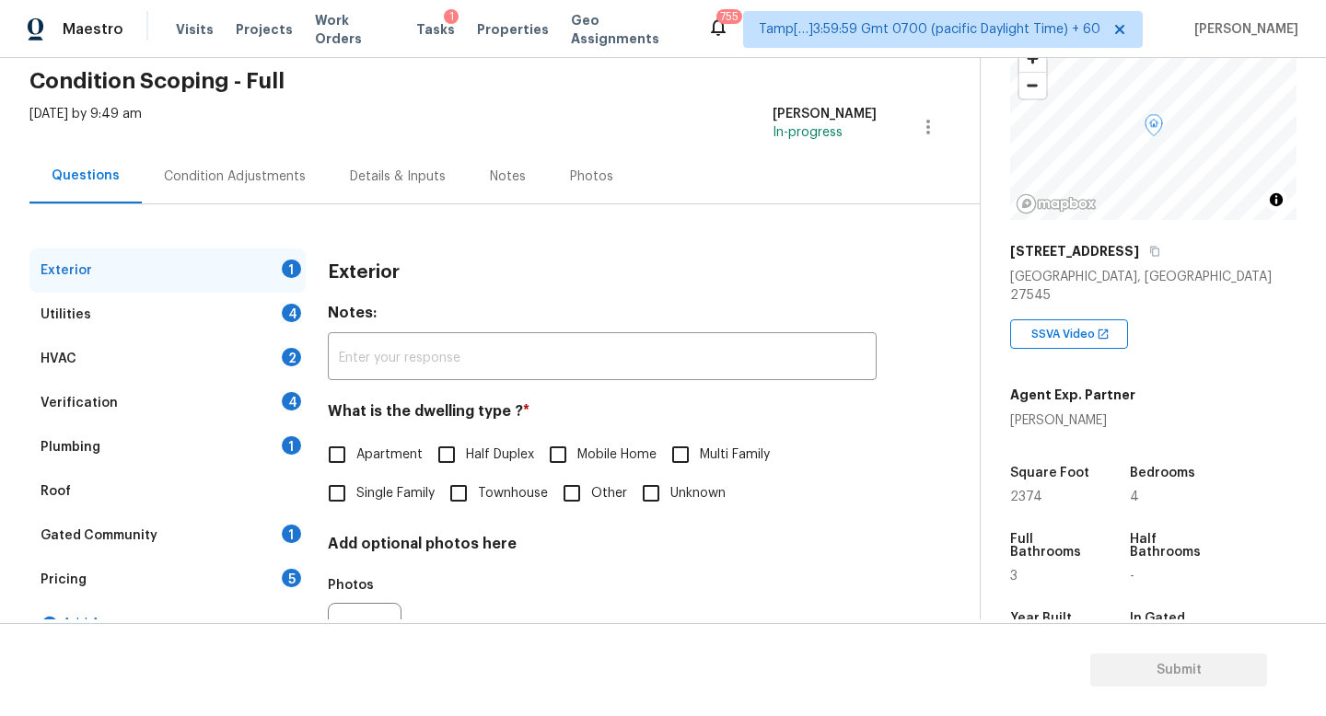
scroll to position [53, 0]
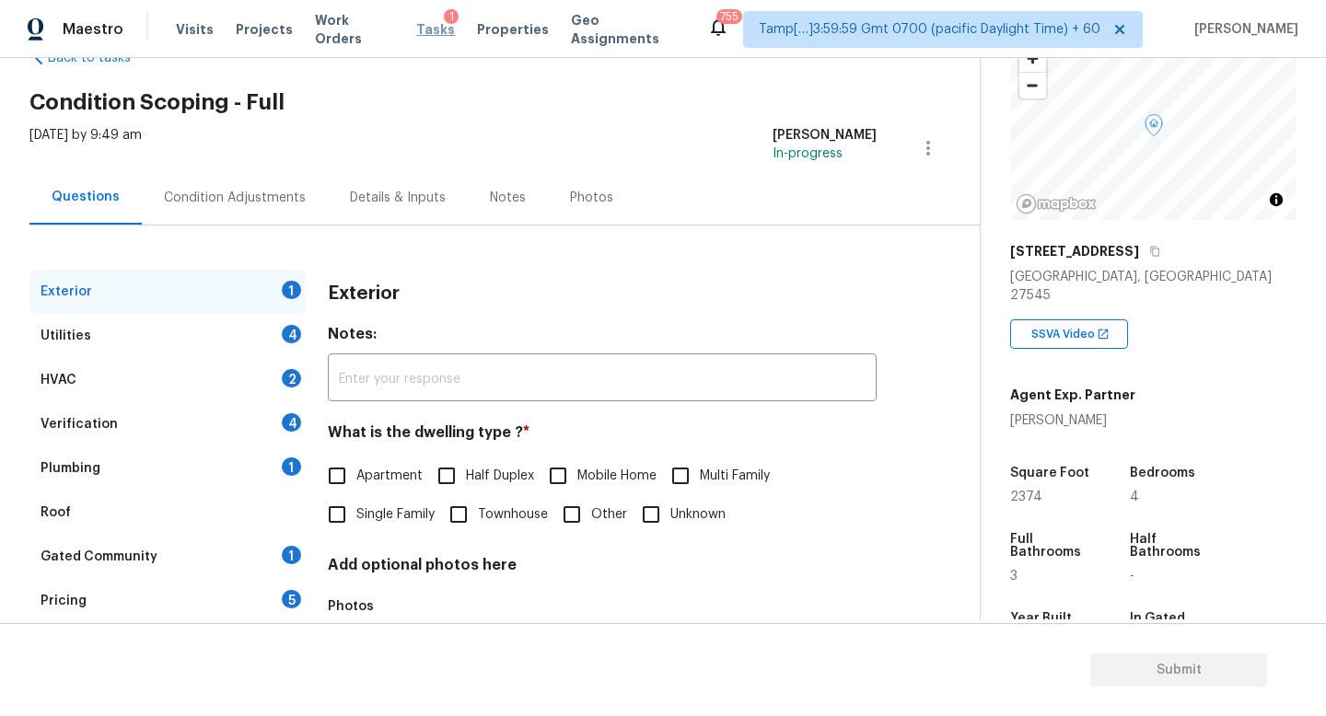
click at [422, 24] on span "Tasks" at bounding box center [435, 29] width 39 height 13
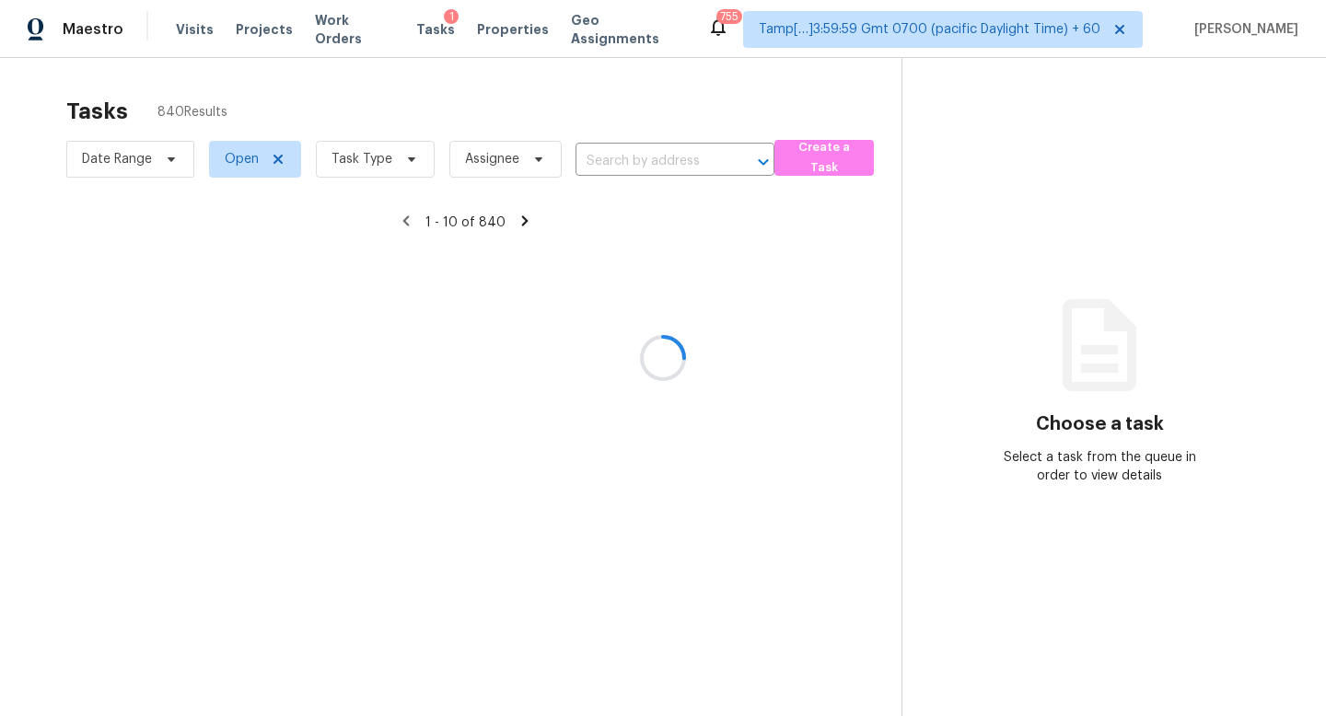
click at [183, 35] on div at bounding box center [663, 358] width 1326 height 716
click at [186, 32] on div at bounding box center [663, 358] width 1326 height 716
click at [190, 30] on div at bounding box center [663, 358] width 1326 height 716
click at [657, 147] on div at bounding box center [663, 358] width 1326 height 716
click at [655, 158] on div at bounding box center [663, 358] width 1326 height 716
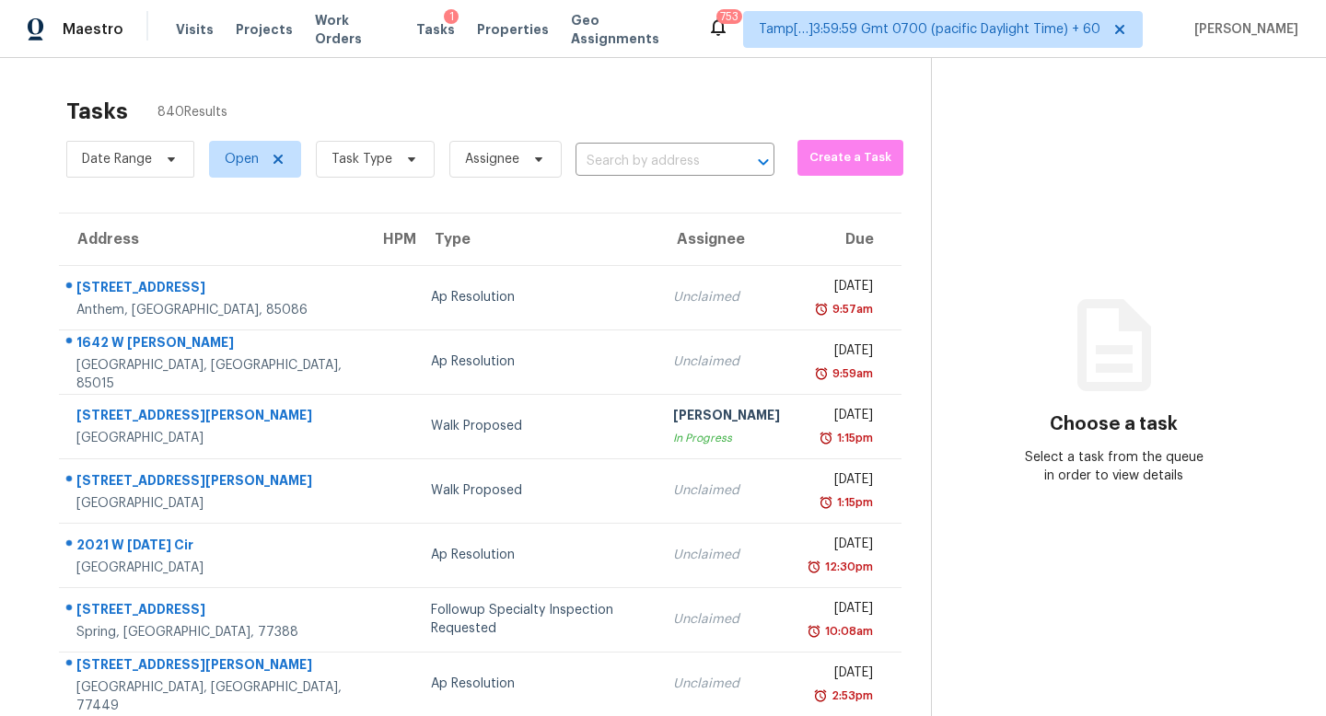
click at [655, 158] on input "text" at bounding box center [648, 161] width 147 height 29
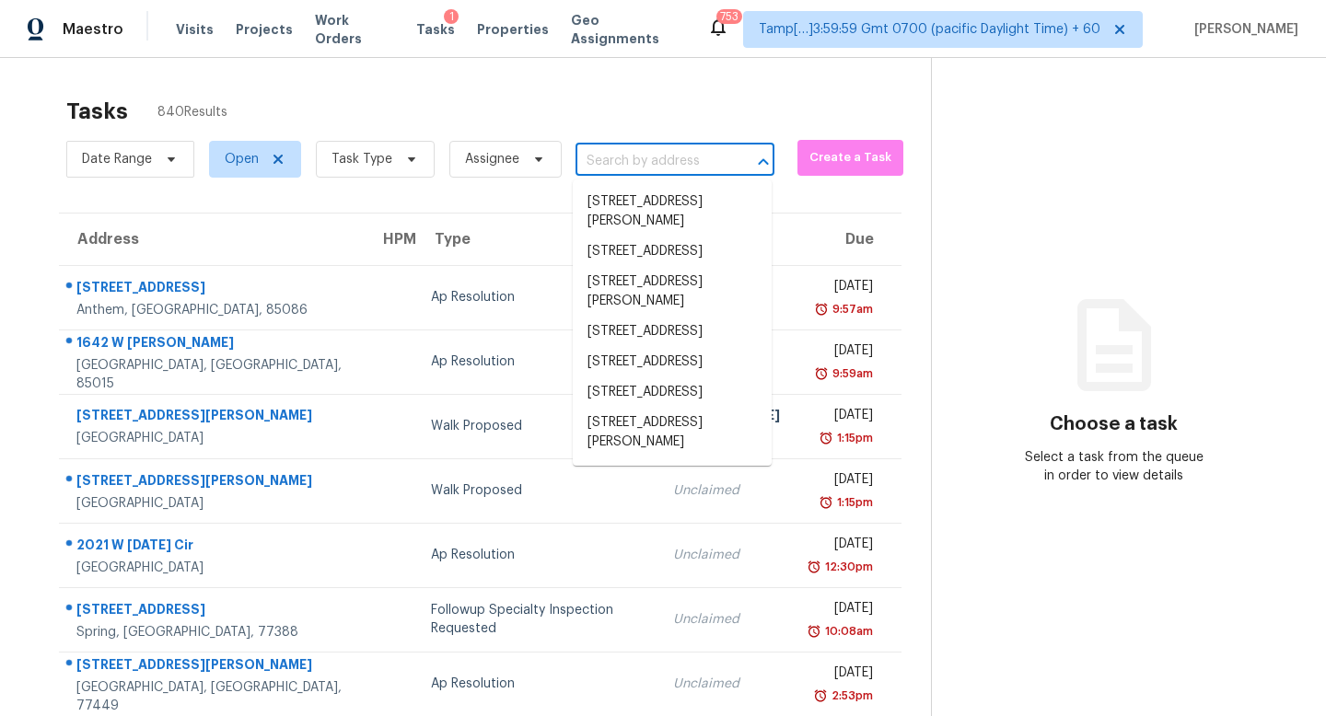
paste input "[STREET_ADDRESS]"
type input "[STREET_ADDRESS]"
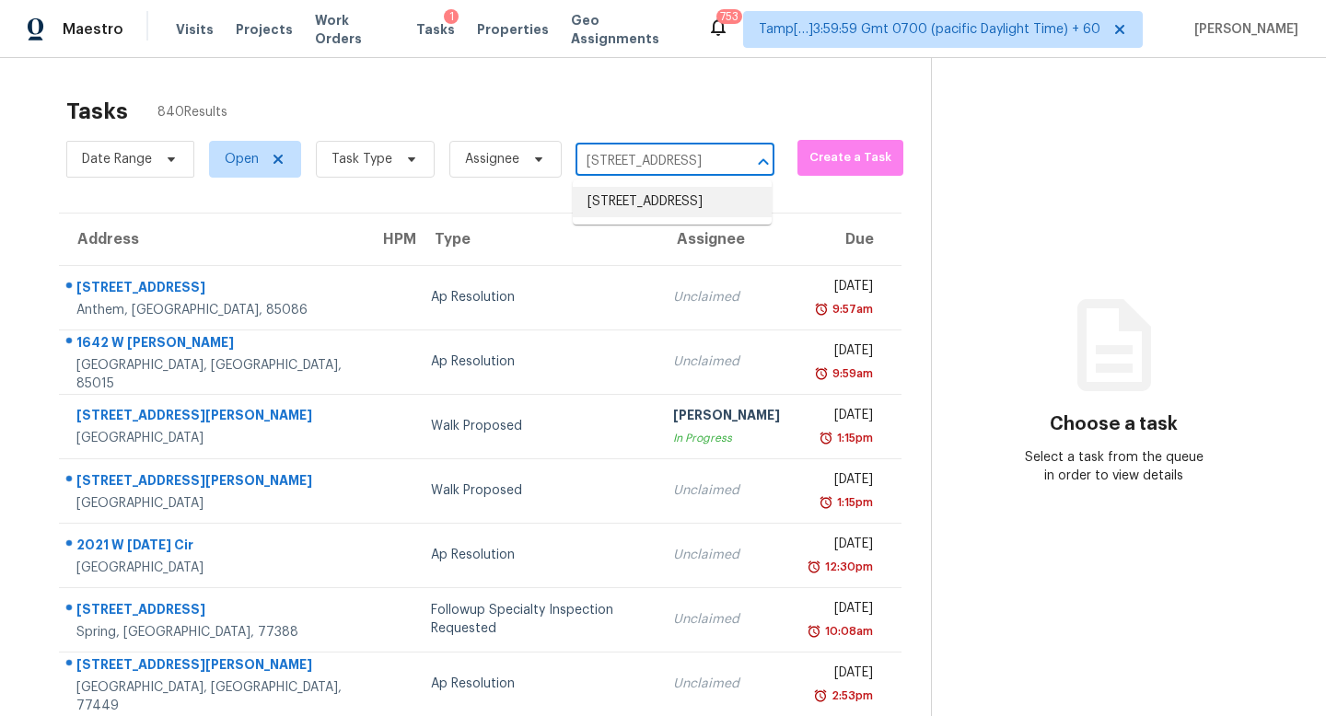
click at [650, 210] on li "[STREET_ADDRESS]" at bounding box center [672, 202] width 199 height 30
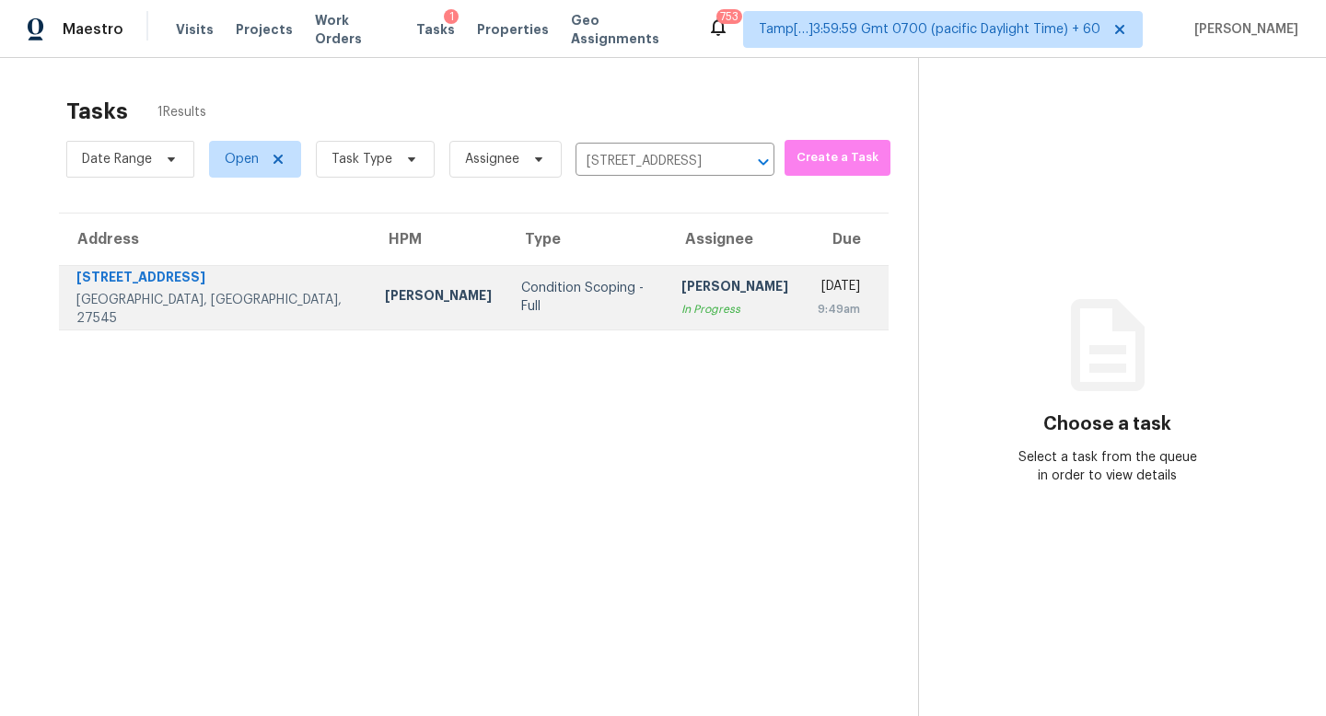
click at [506, 307] on td "Condition Scoping - Full" at bounding box center [586, 297] width 160 height 64
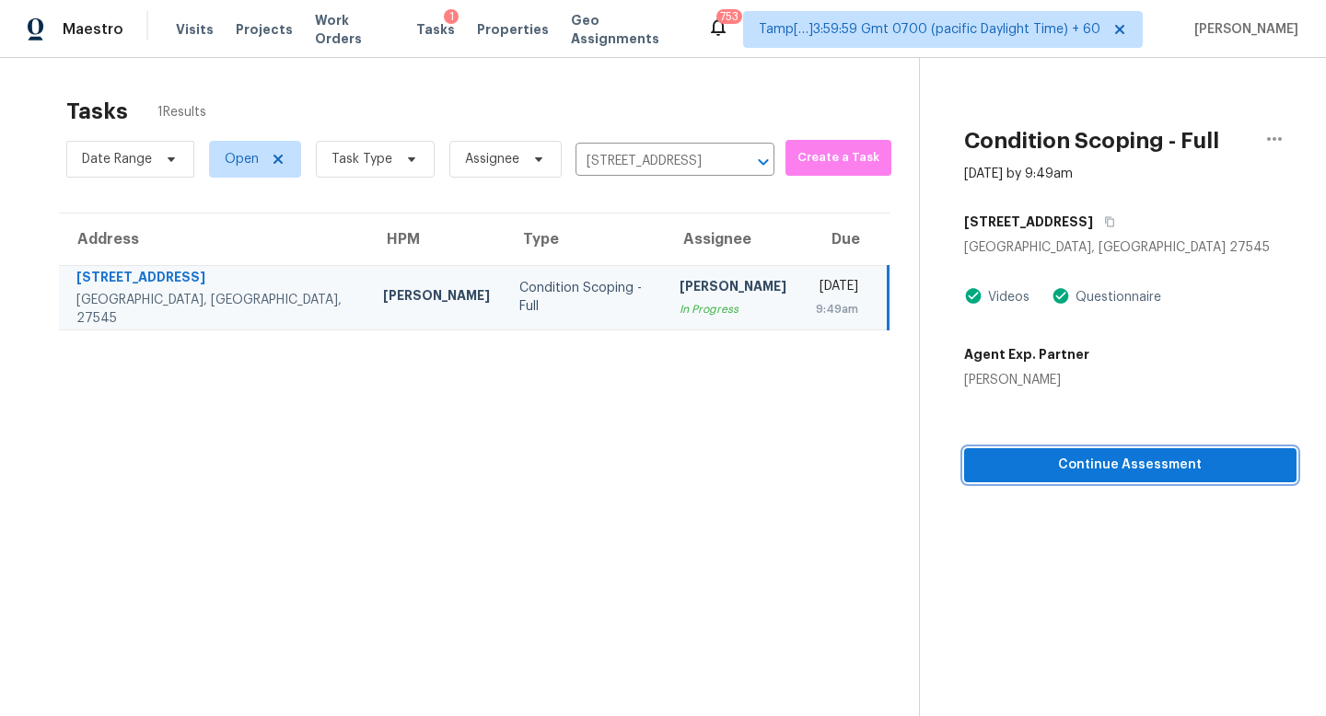
click at [1069, 474] on span "Continue Assessment" at bounding box center [1130, 465] width 303 height 23
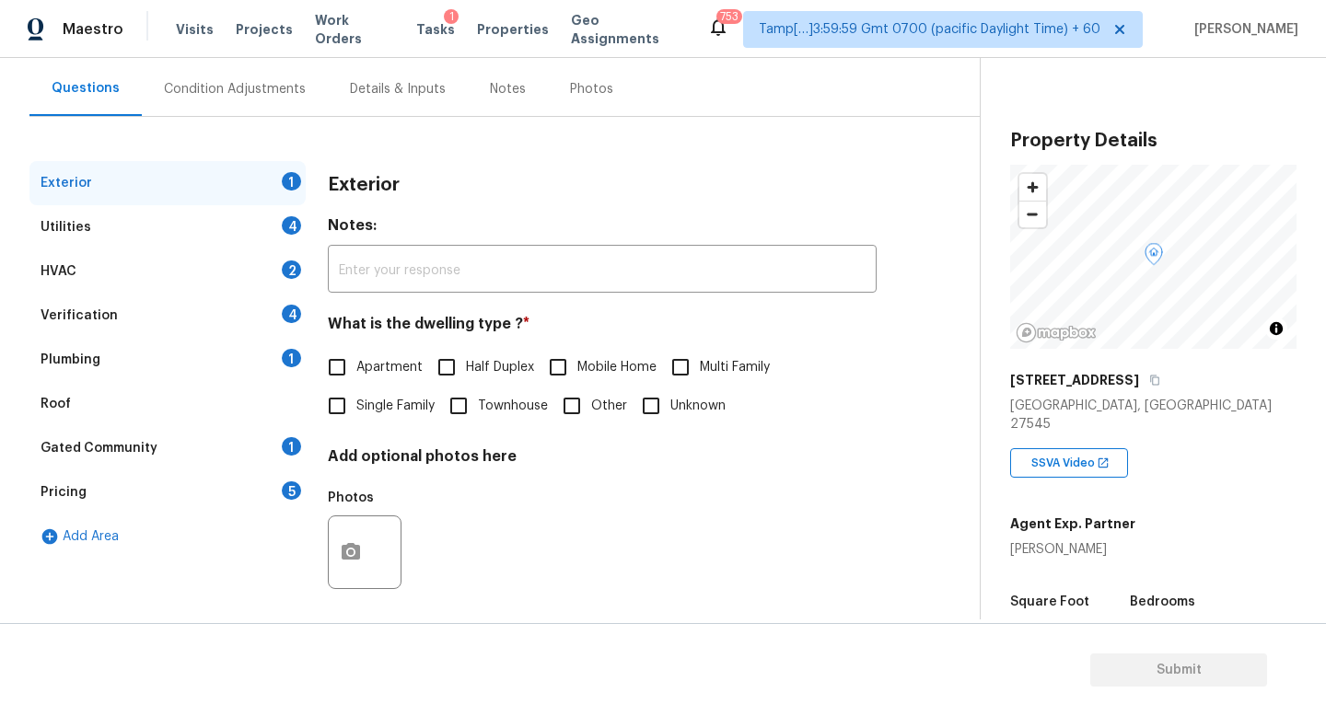
scroll to position [163, 0]
click at [77, 231] on div "Utilities" at bounding box center [66, 226] width 51 height 18
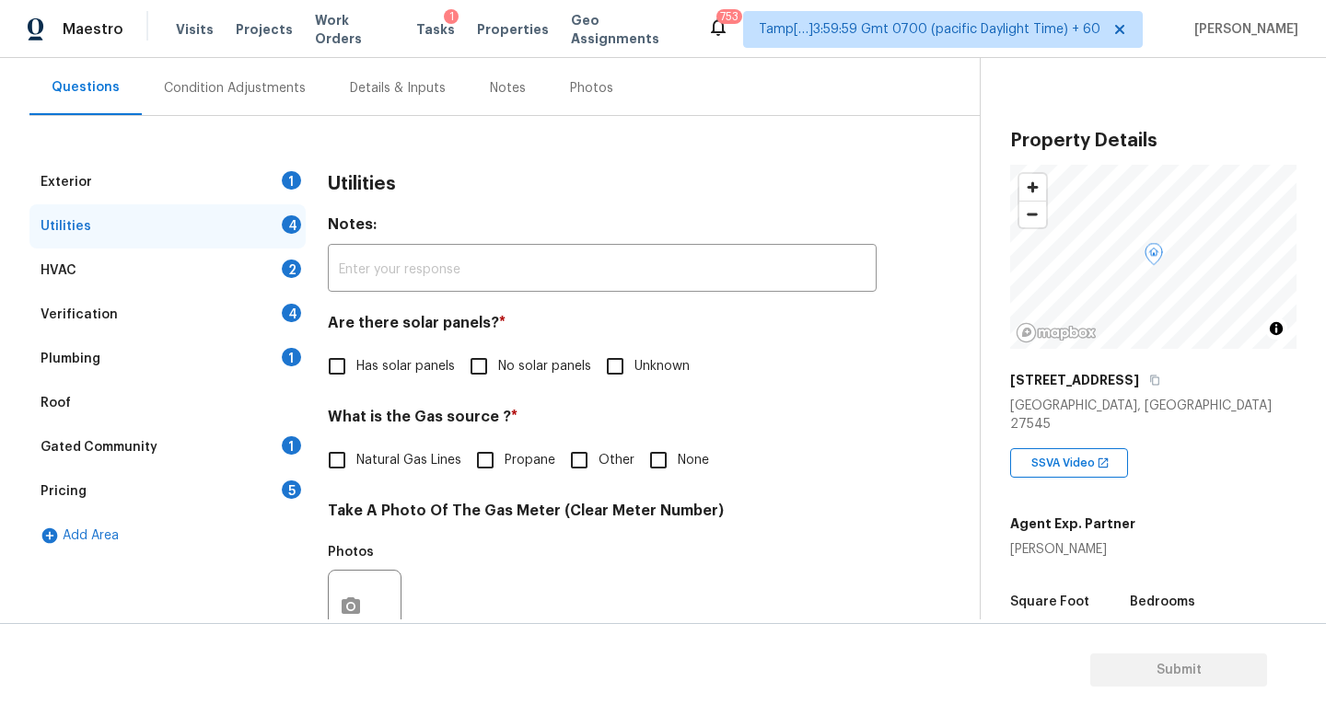
click at [113, 189] on div "Exterior 1" at bounding box center [167, 182] width 276 height 44
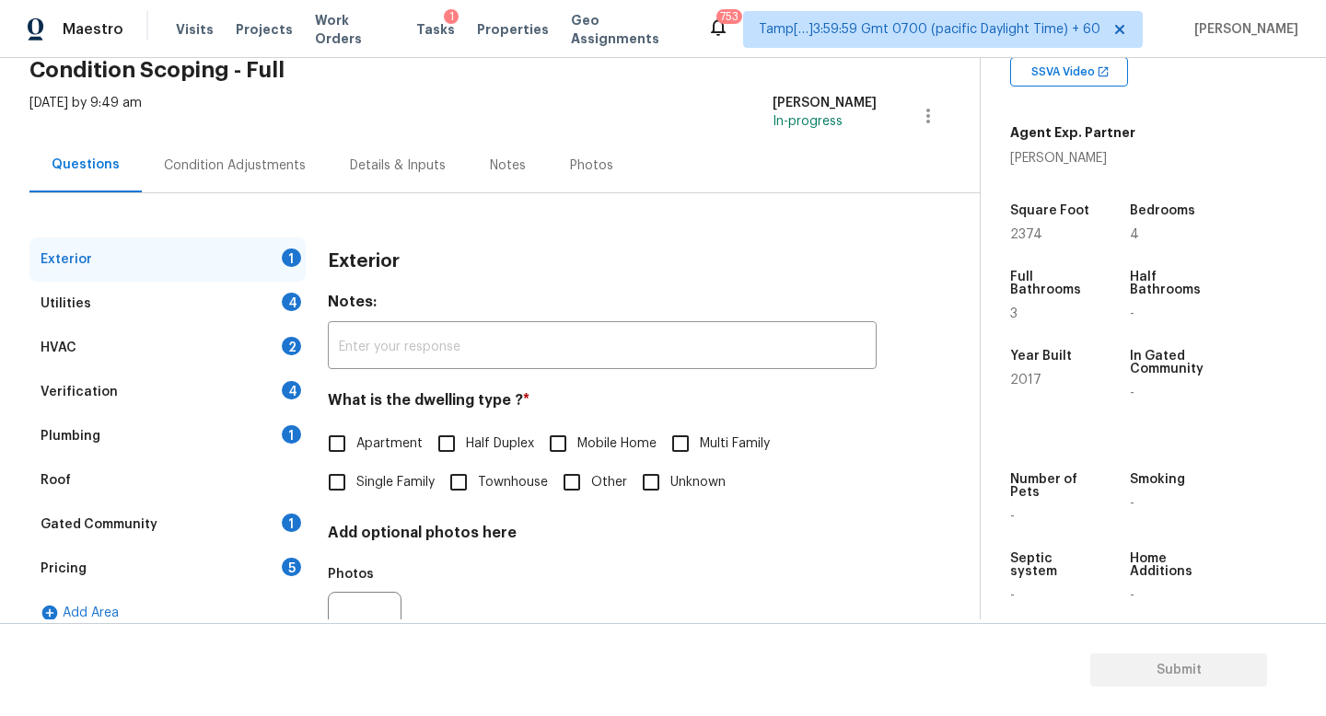
scroll to position [170, 0]
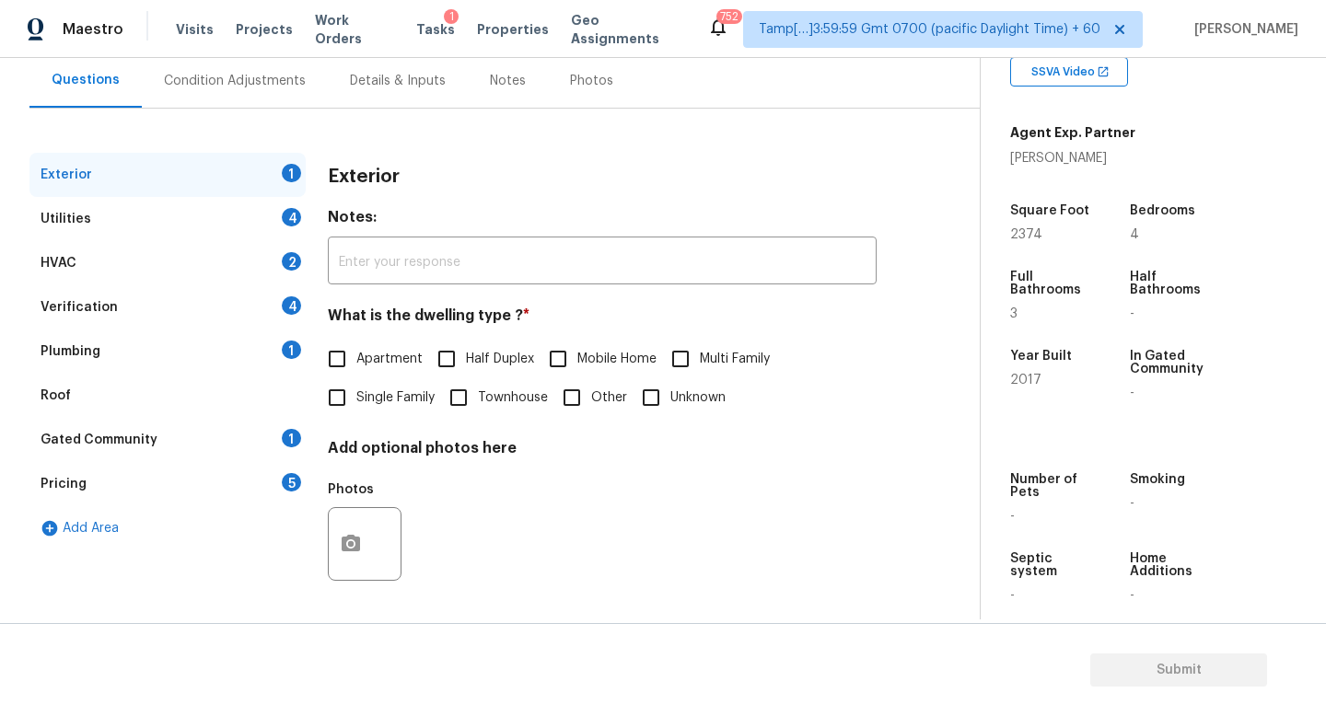
click at [343, 392] on input "Single Family" at bounding box center [337, 397] width 39 height 39
checkbox input "true"
click at [140, 212] on div "Utilities 4" at bounding box center [167, 219] width 276 height 44
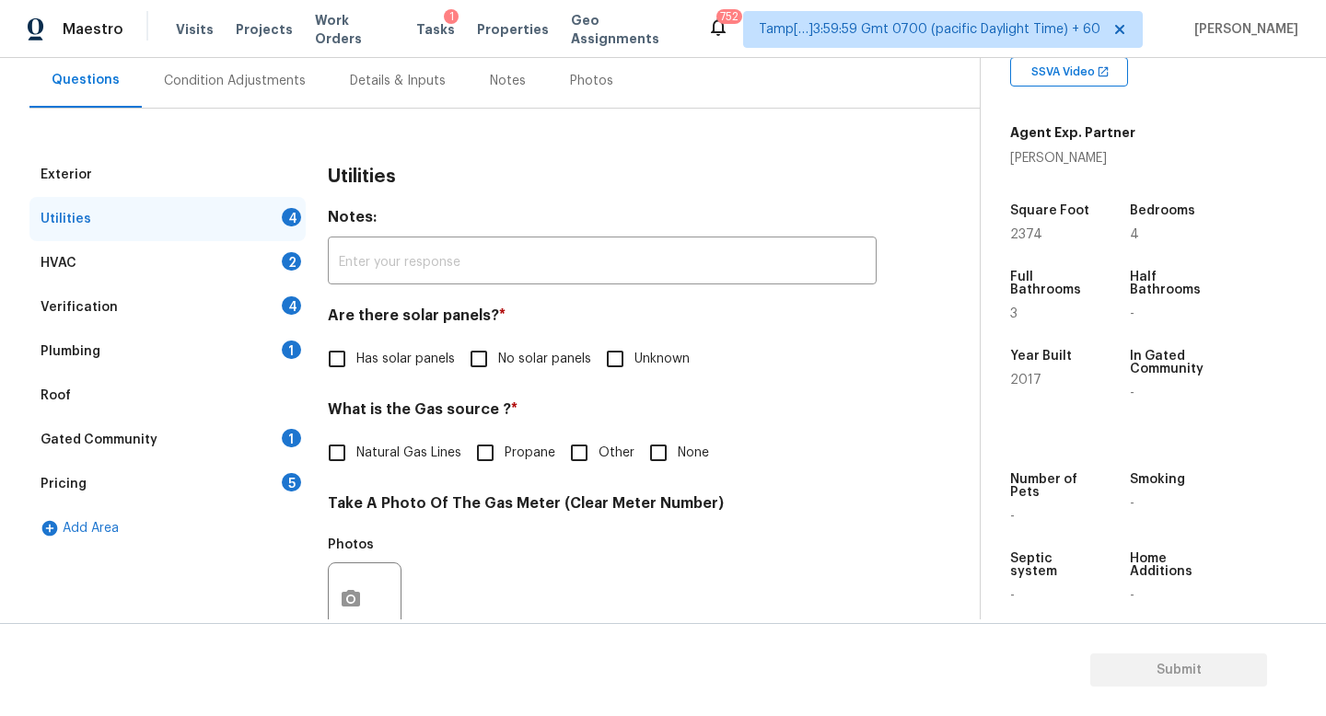
scroll to position [247, 0]
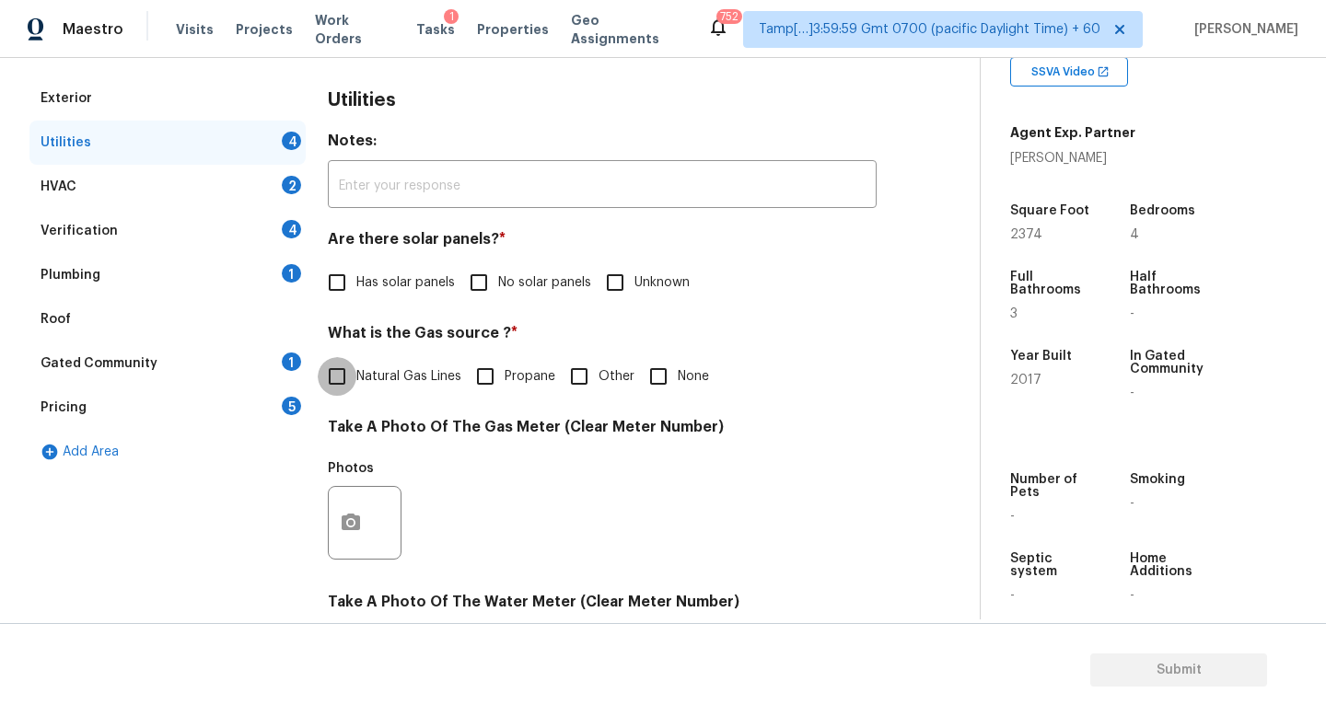
click at [349, 365] on input "Natural Gas Lines" at bounding box center [337, 376] width 39 height 39
checkbox input "true"
click at [498, 290] on span "No solar panels" at bounding box center [544, 282] width 93 height 19
click at [498, 290] on input "No solar panels" at bounding box center [478, 282] width 39 height 39
checkbox input "true"
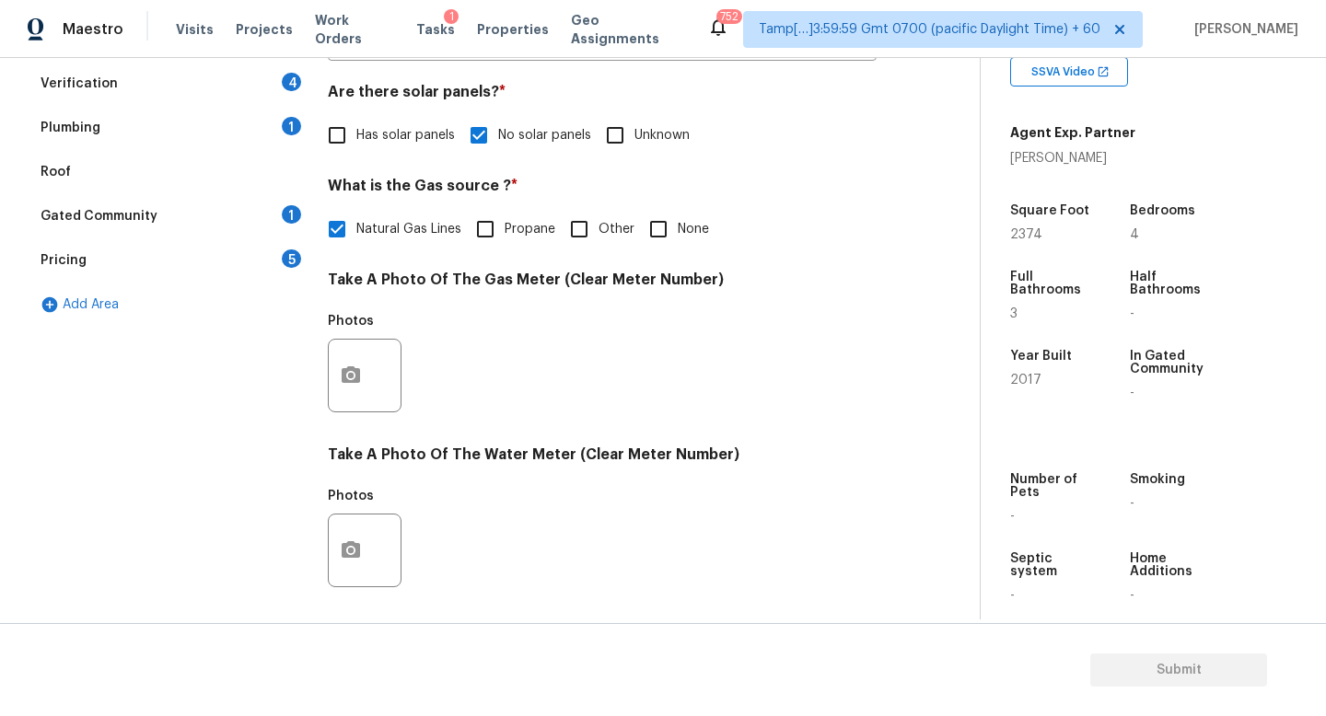
scroll to position [479, 0]
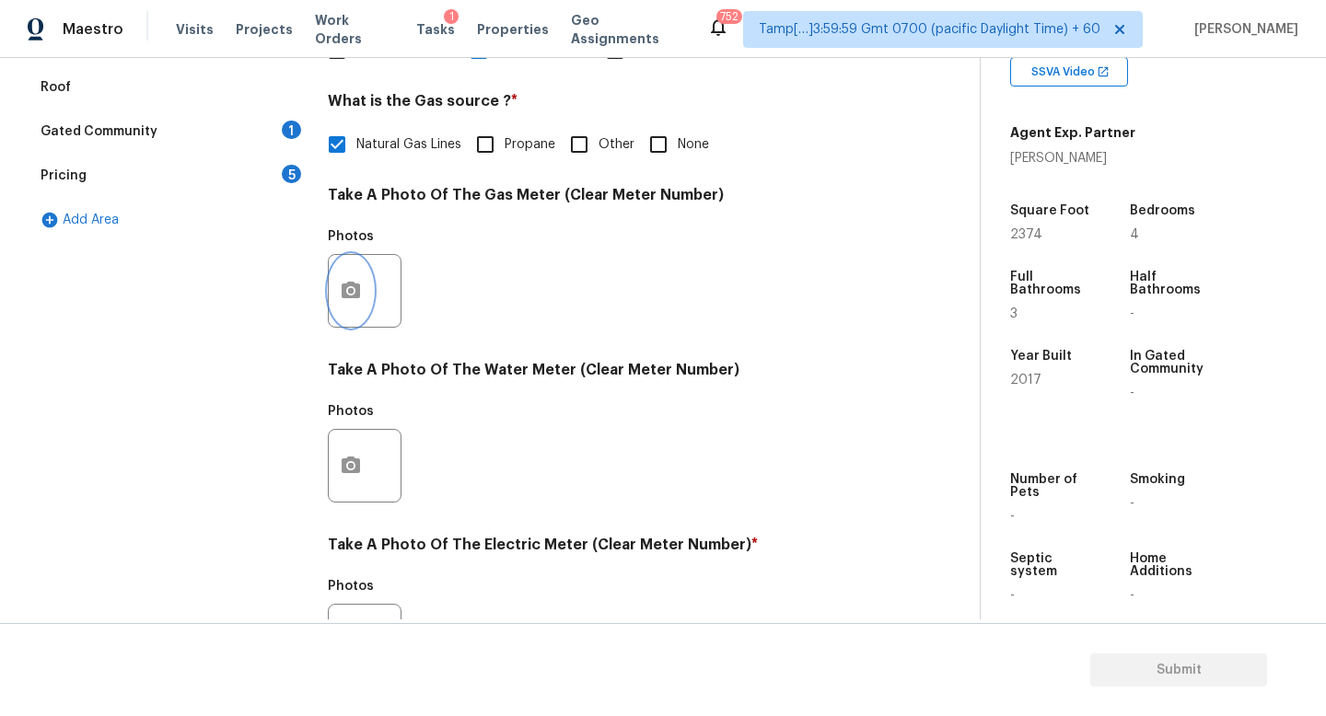
click at [362, 294] on button "button" at bounding box center [351, 291] width 44 height 72
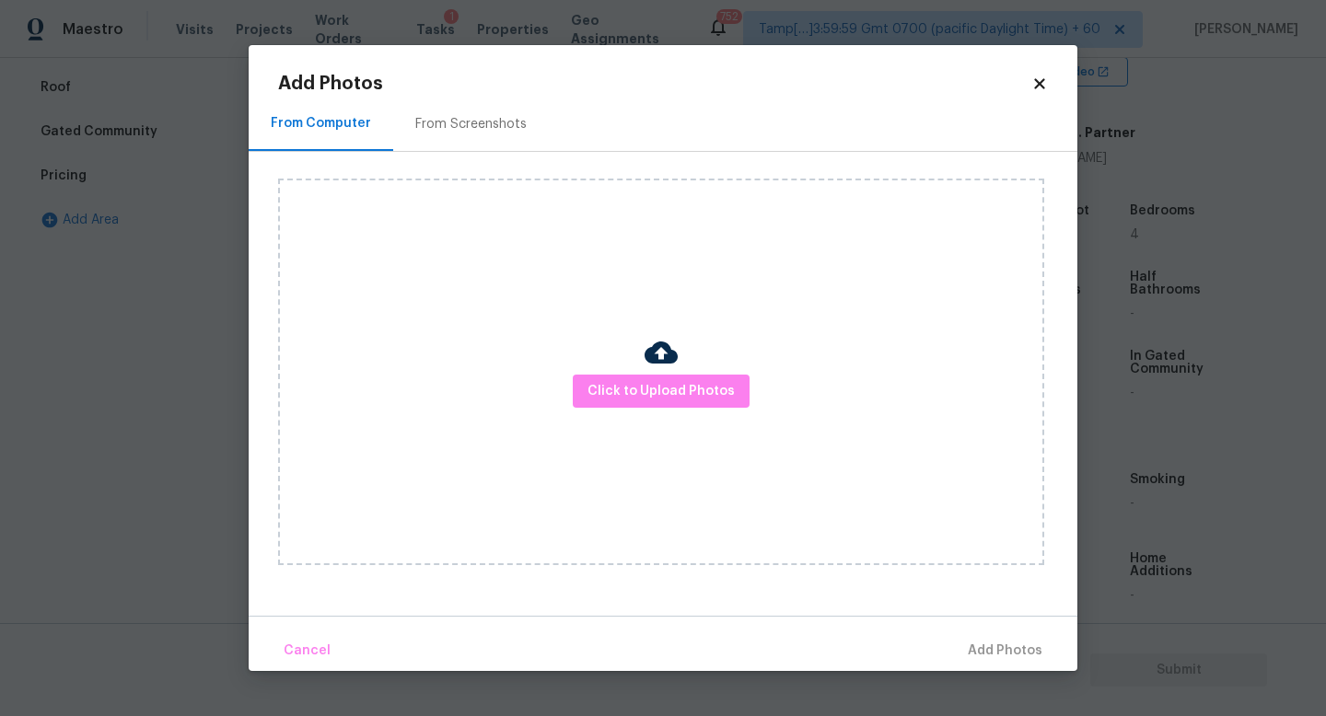
click at [63, 302] on body "Maestro Visits Projects Work Orders Tasks 1 Properties Geo Assignments 752 Tamp…" at bounding box center [663, 358] width 1326 height 716
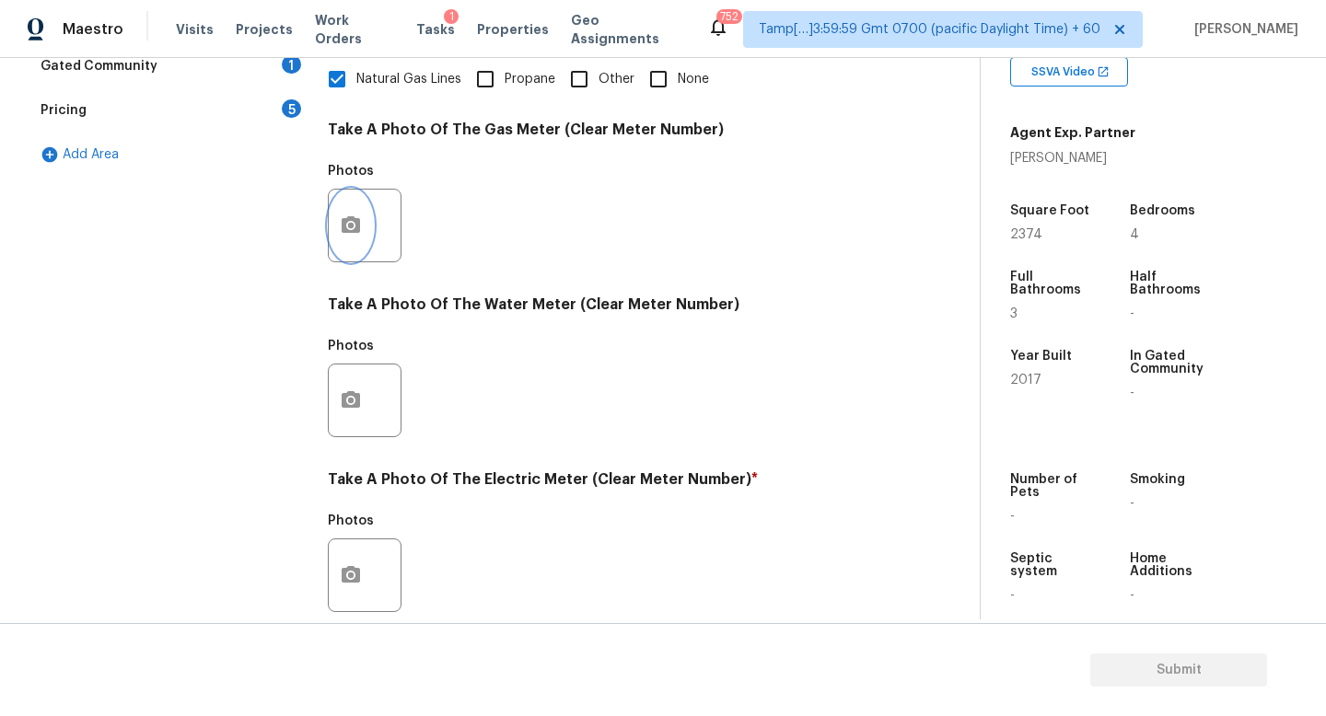
scroll to position [545, 0]
click at [353, 230] on icon "button" at bounding box center [351, 223] width 18 height 17
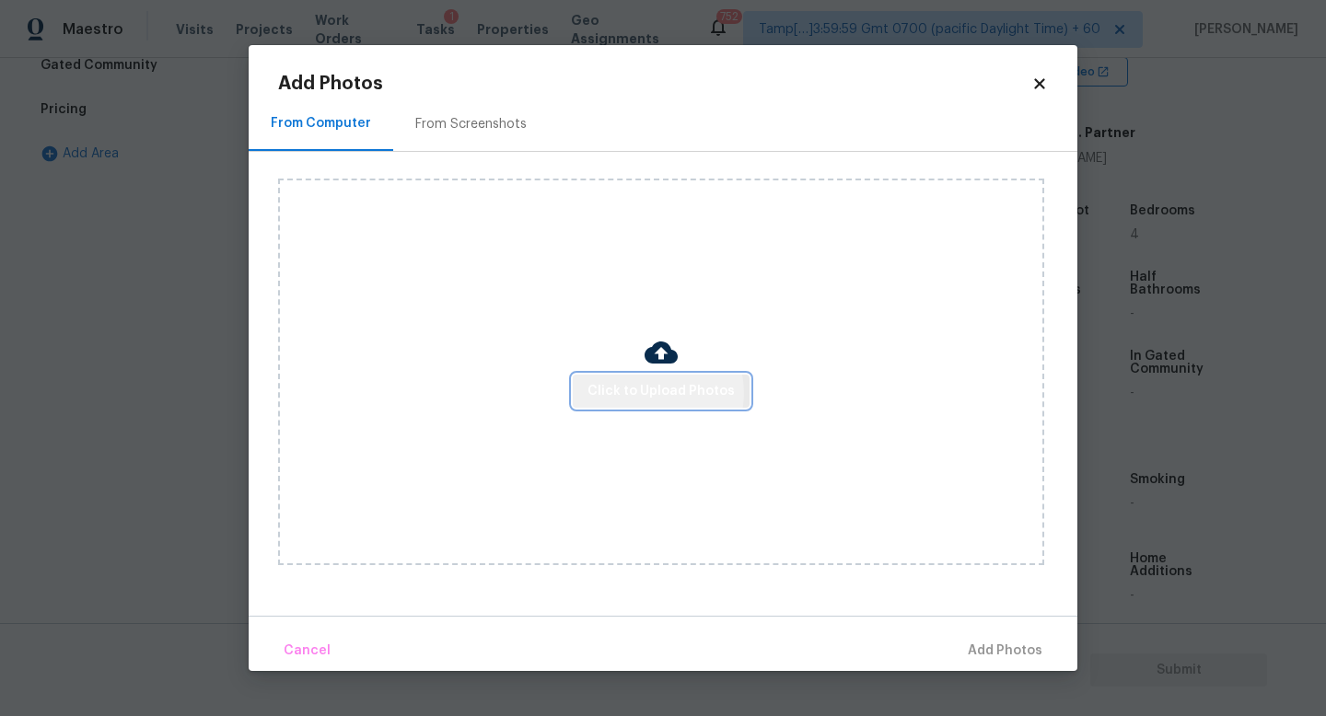
click at [652, 392] on span "Click to Upload Photos" at bounding box center [660, 391] width 147 height 23
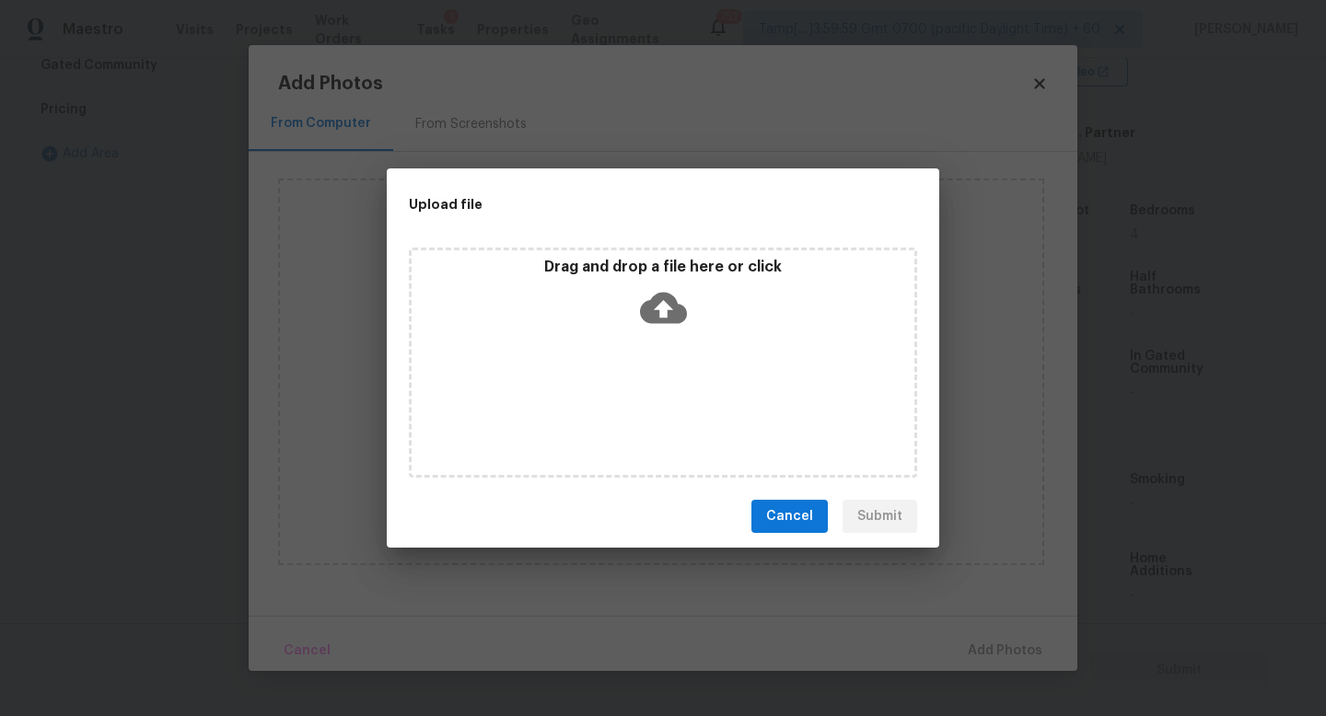
click at [655, 295] on icon at bounding box center [663, 308] width 47 height 31
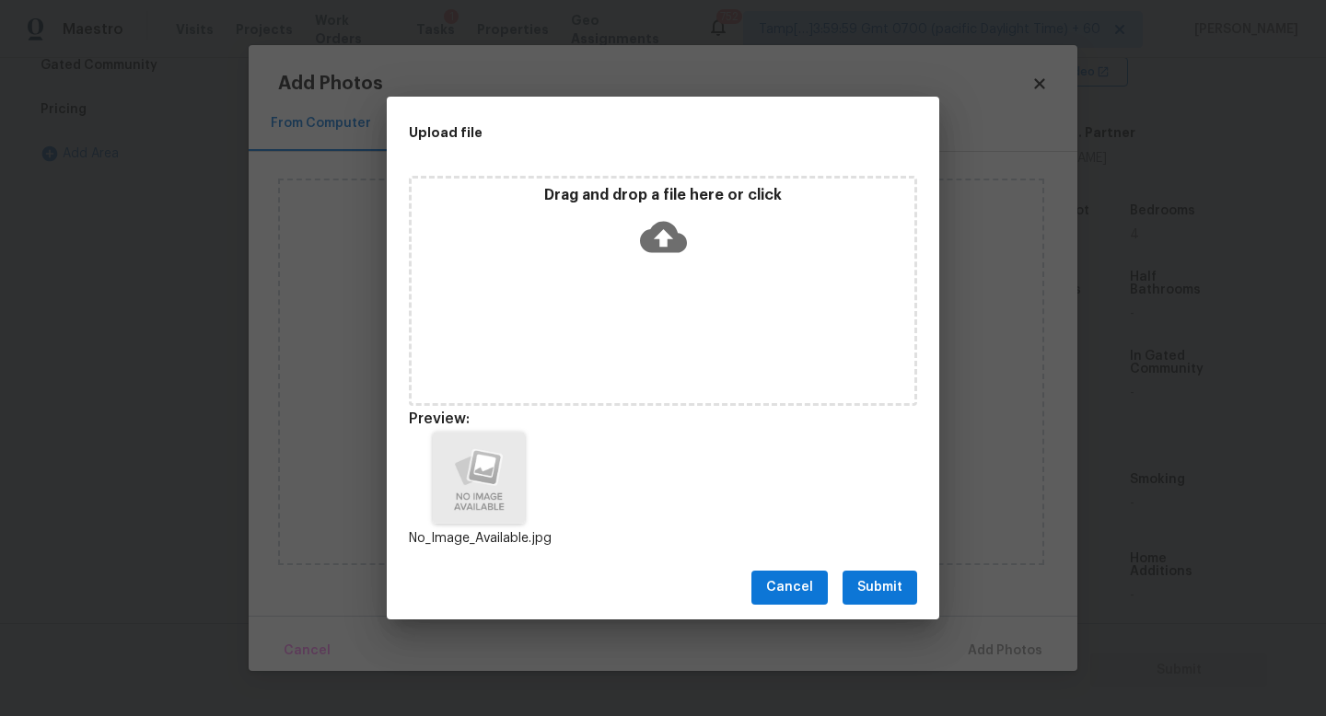
click at [880, 584] on span "Submit" at bounding box center [879, 587] width 45 height 23
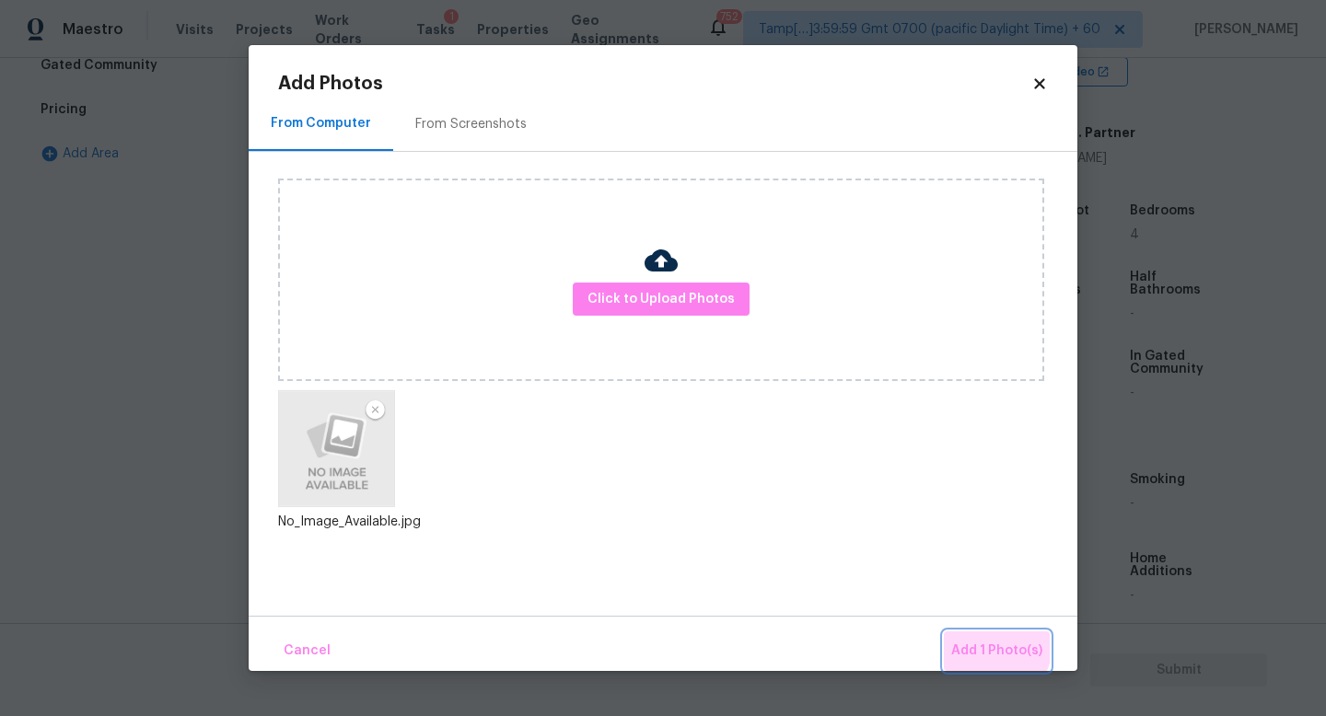
click at [985, 643] on span "Add 1 Photo(s)" at bounding box center [996, 651] width 91 height 23
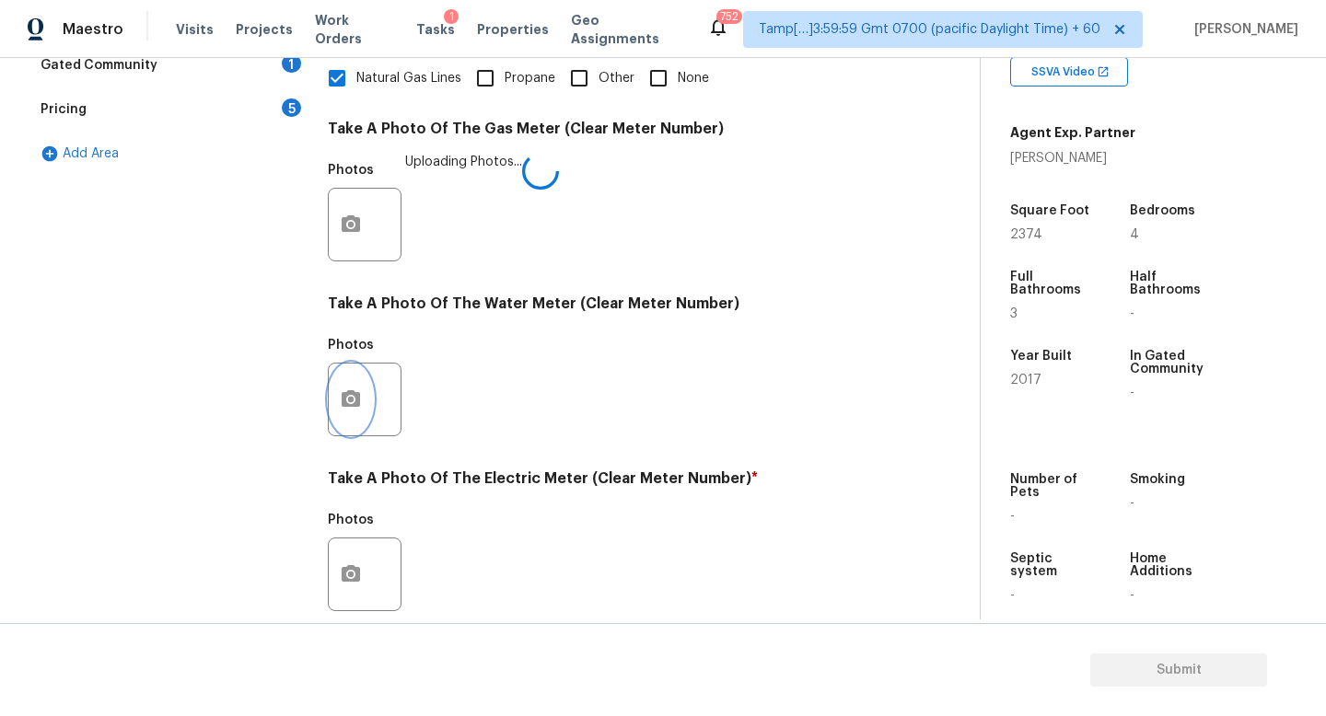
click at [355, 401] on icon "button" at bounding box center [351, 398] width 18 height 17
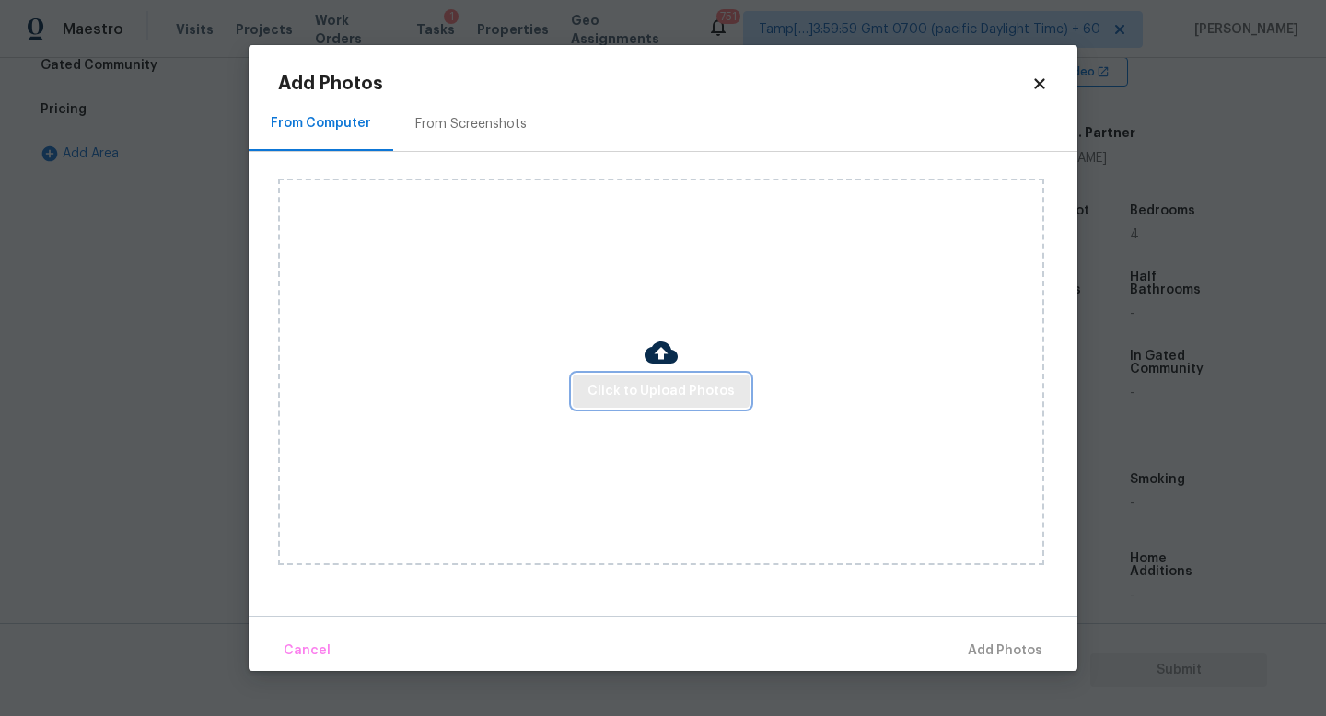
click at [644, 376] on button "Click to Upload Photos" at bounding box center [661, 392] width 177 height 34
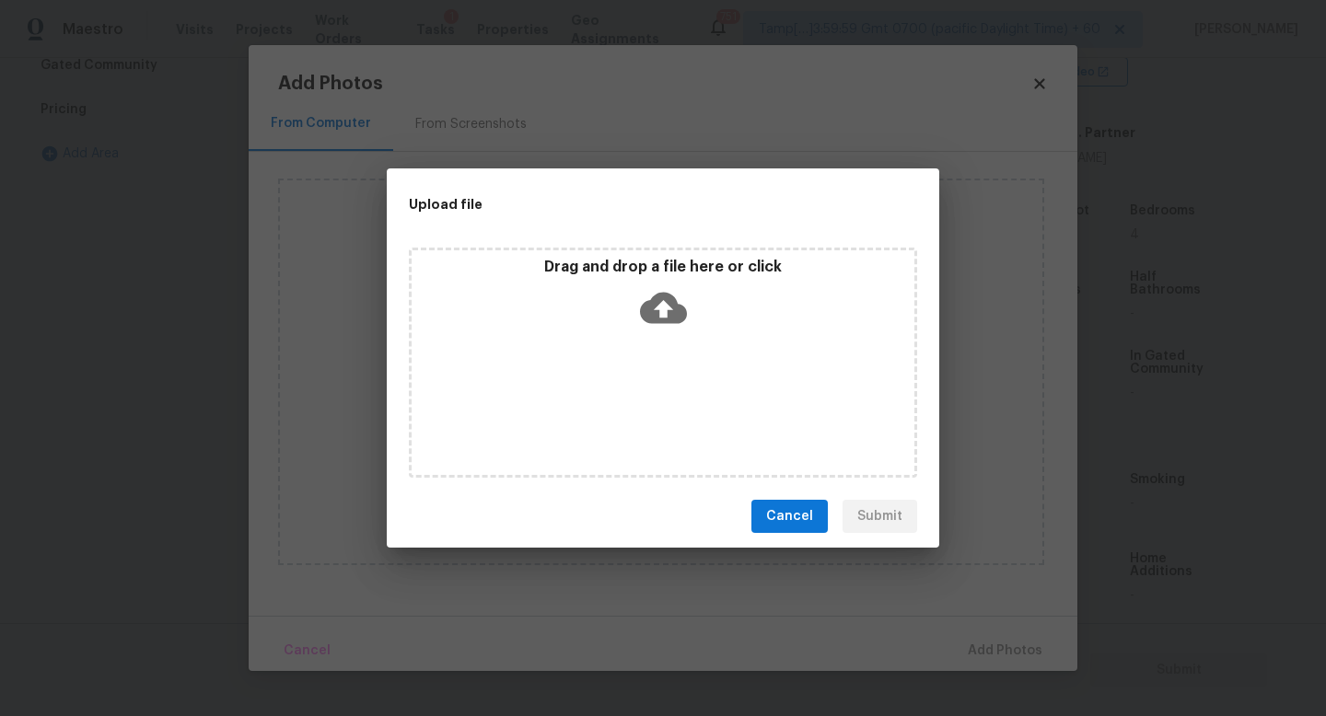
click at [682, 307] on icon at bounding box center [663, 308] width 47 height 31
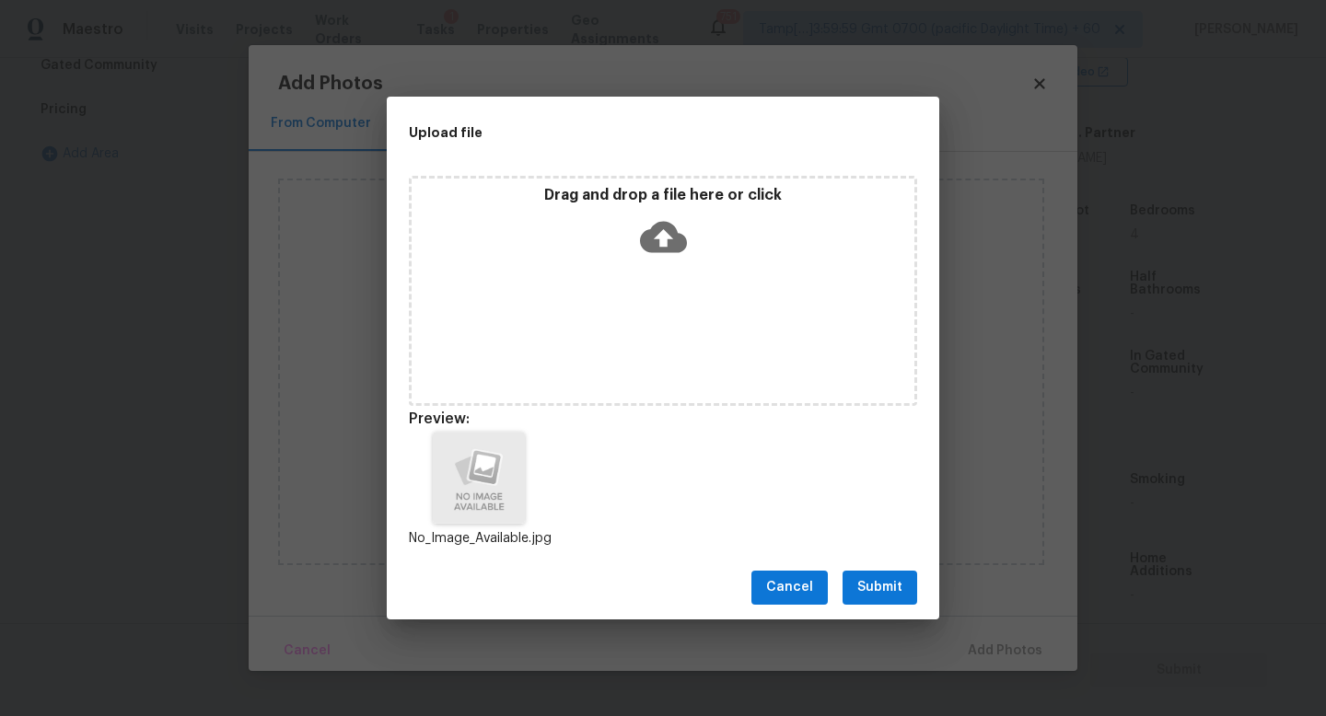
click at [881, 588] on span "Submit" at bounding box center [879, 587] width 45 height 23
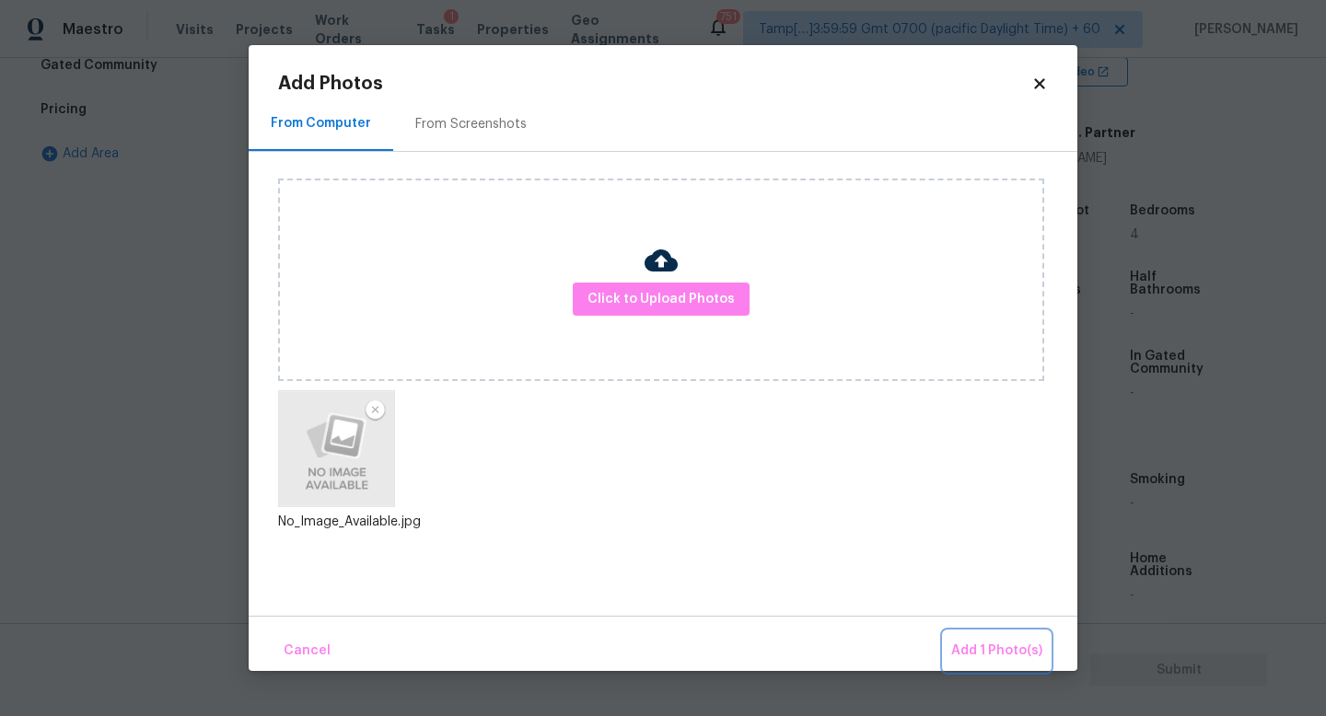
click at [1020, 643] on span "Add 1 Photo(s)" at bounding box center [996, 651] width 91 height 23
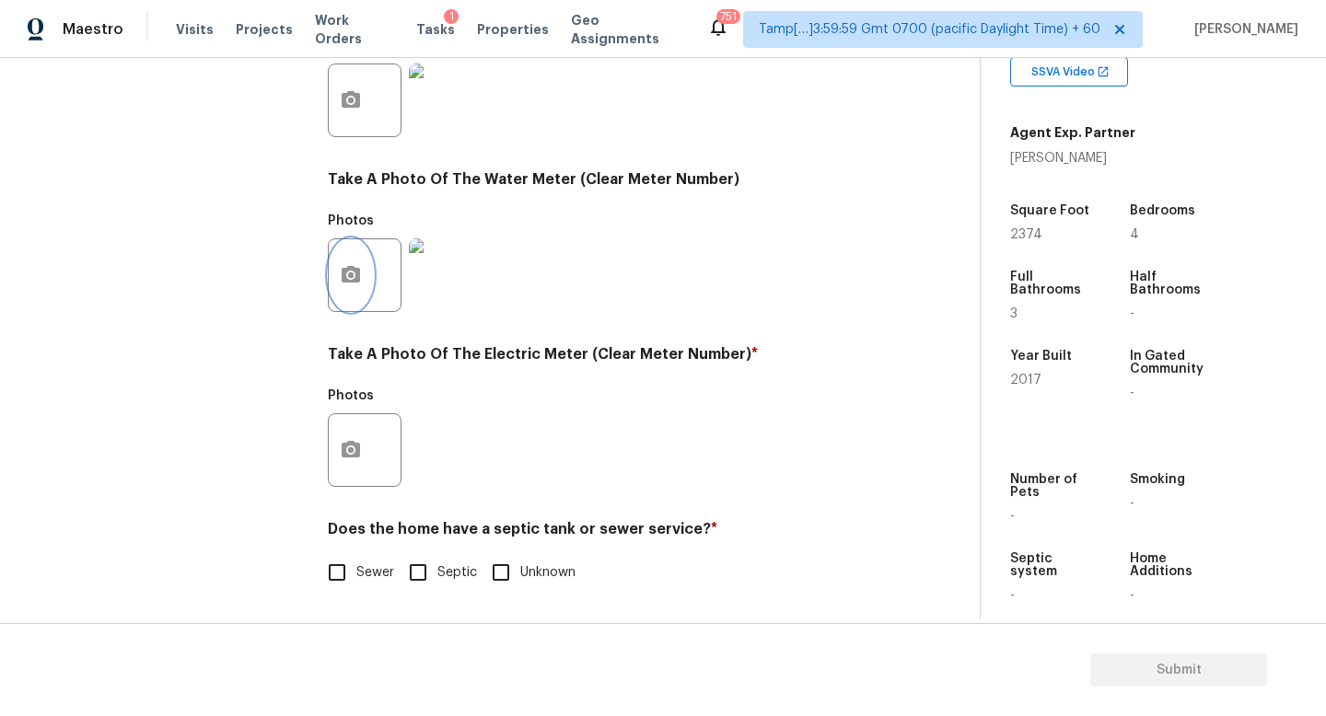
scroll to position [669, 0]
click at [365, 437] on button "button" at bounding box center [351, 450] width 44 height 72
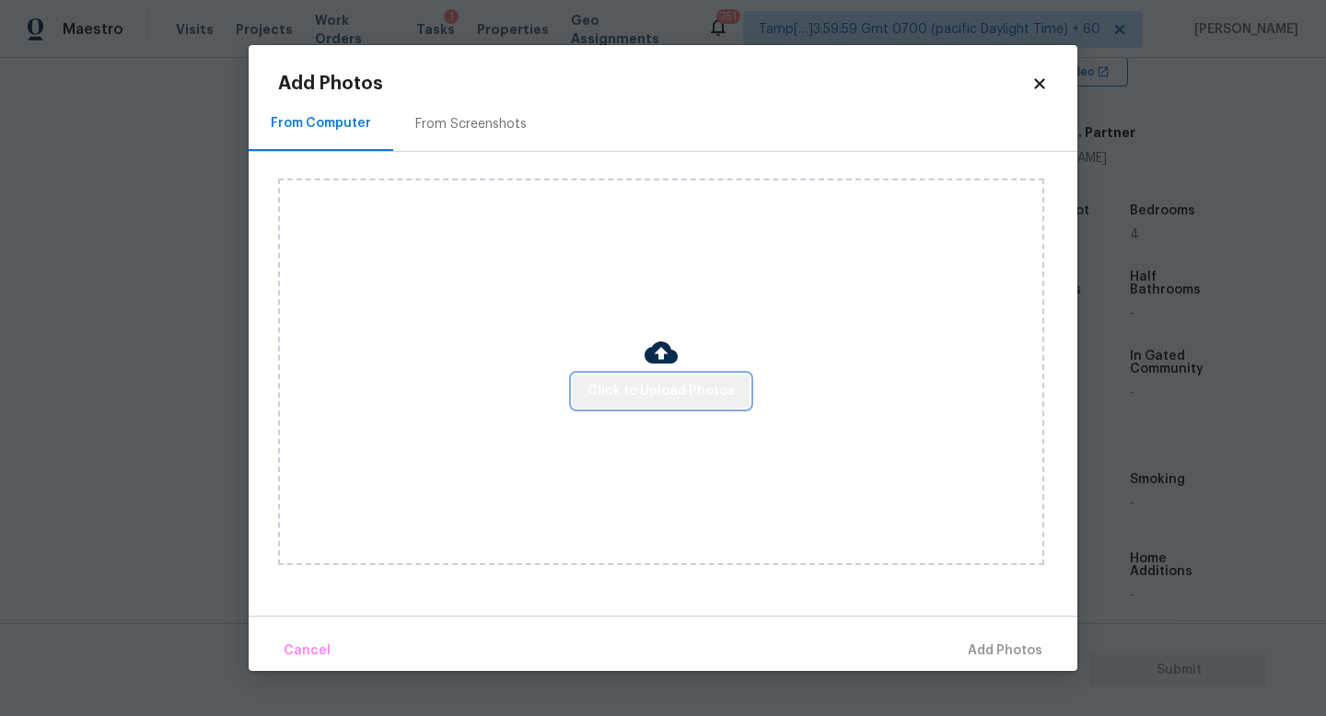
click at [681, 388] on span "Click to Upload Photos" at bounding box center [660, 391] width 147 height 23
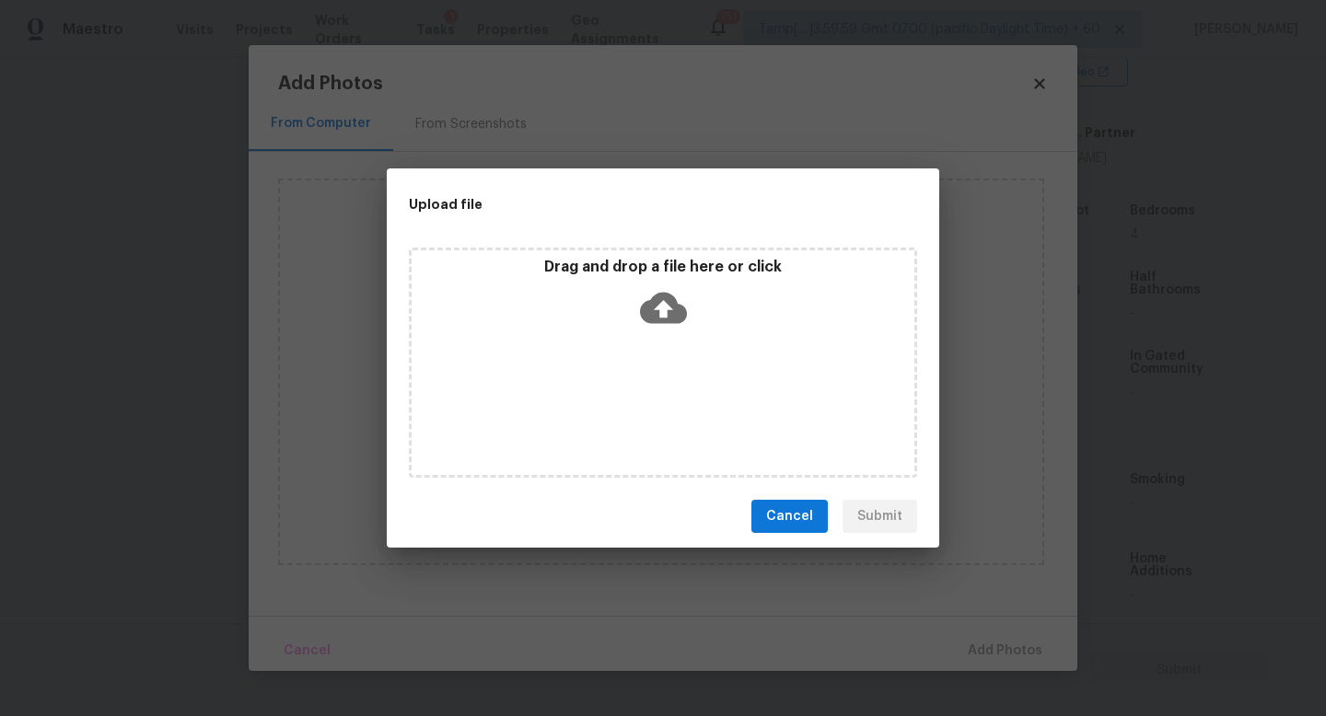
click at [646, 304] on icon at bounding box center [663, 308] width 47 height 31
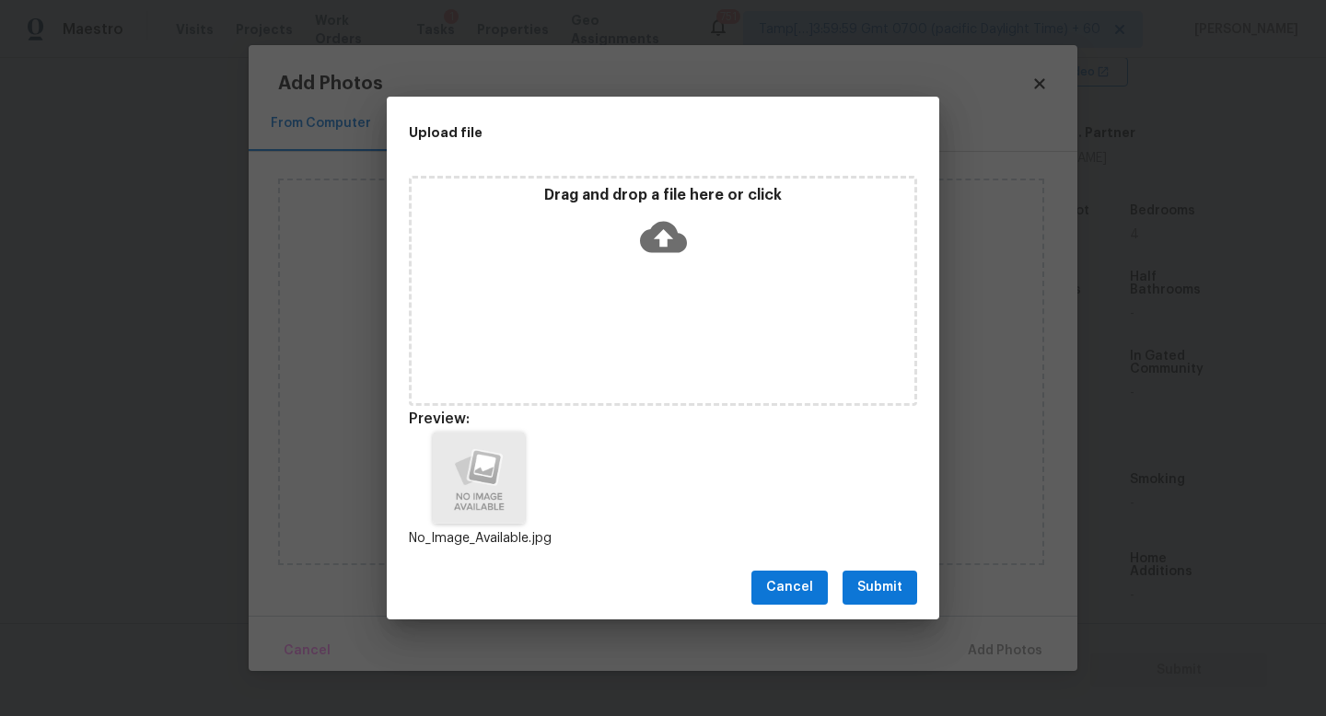
click at [901, 595] on span "Submit" at bounding box center [879, 587] width 45 height 23
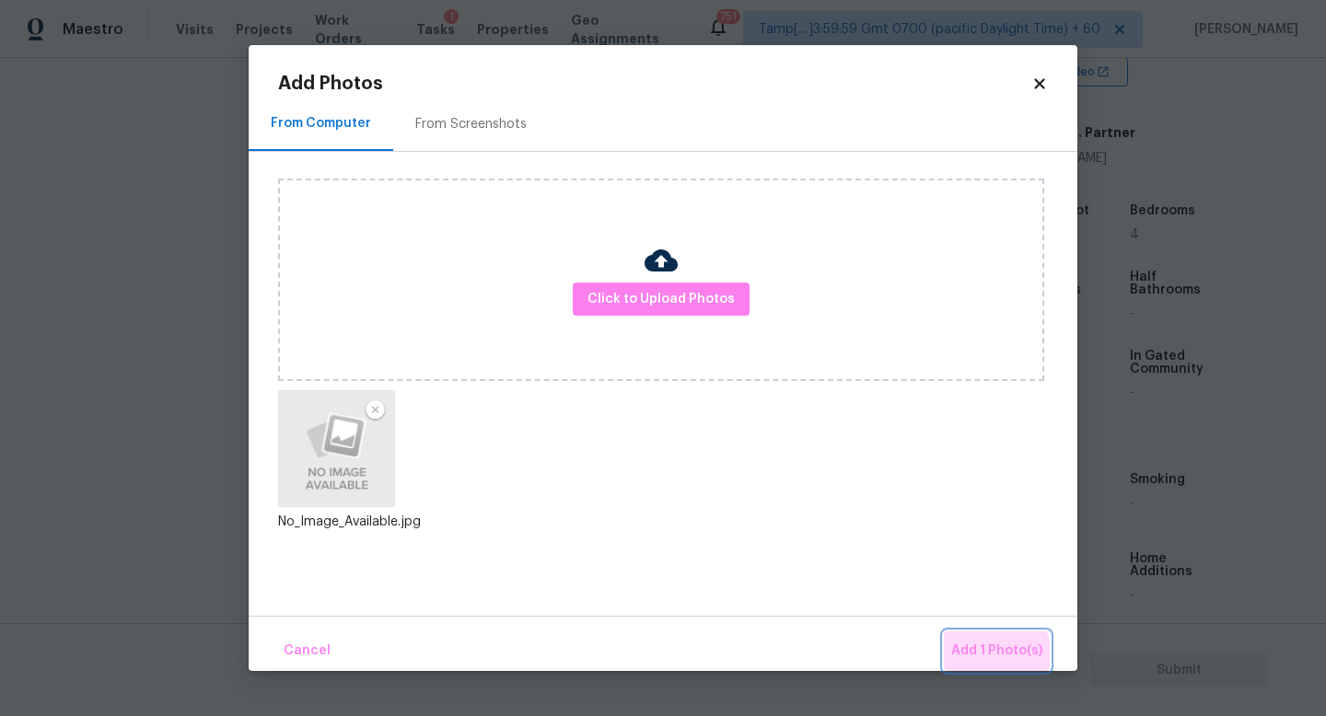
click at [983, 655] on span "Add 1 Photo(s)" at bounding box center [996, 651] width 91 height 23
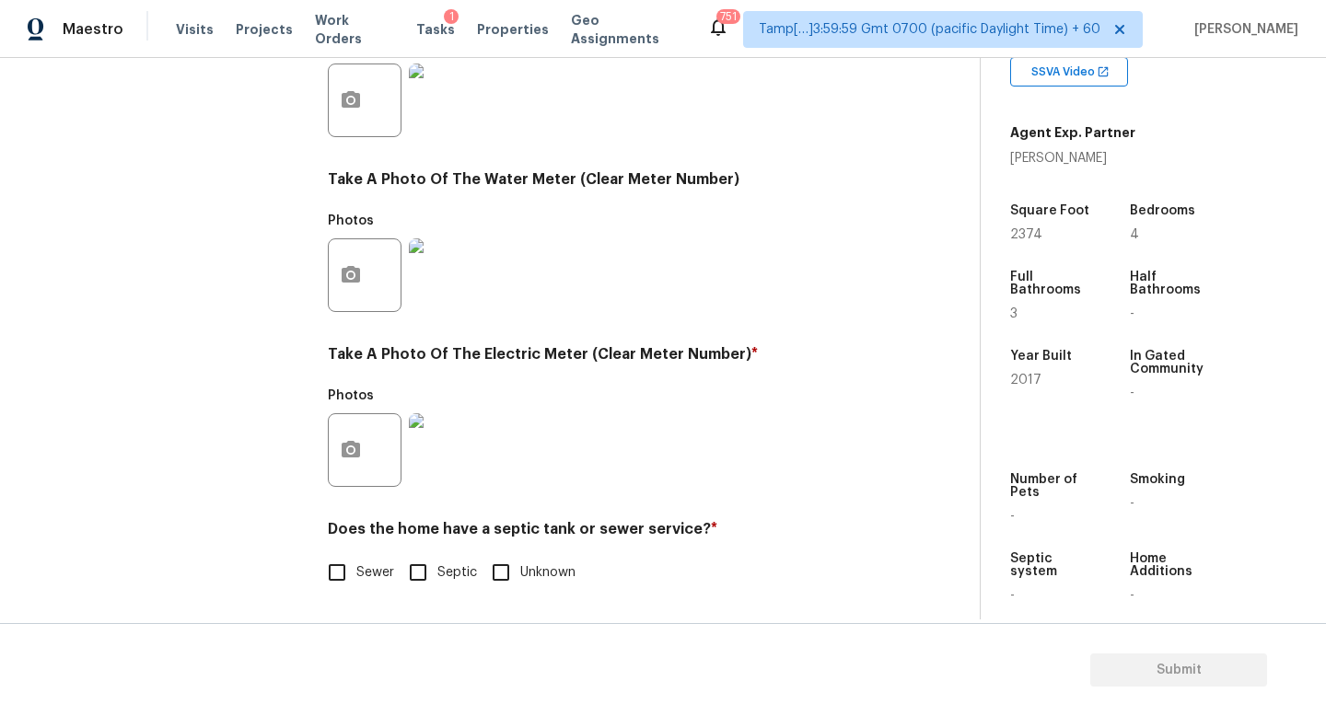
click at [332, 573] on input "Sewer" at bounding box center [337, 572] width 39 height 39
checkbox input "true"
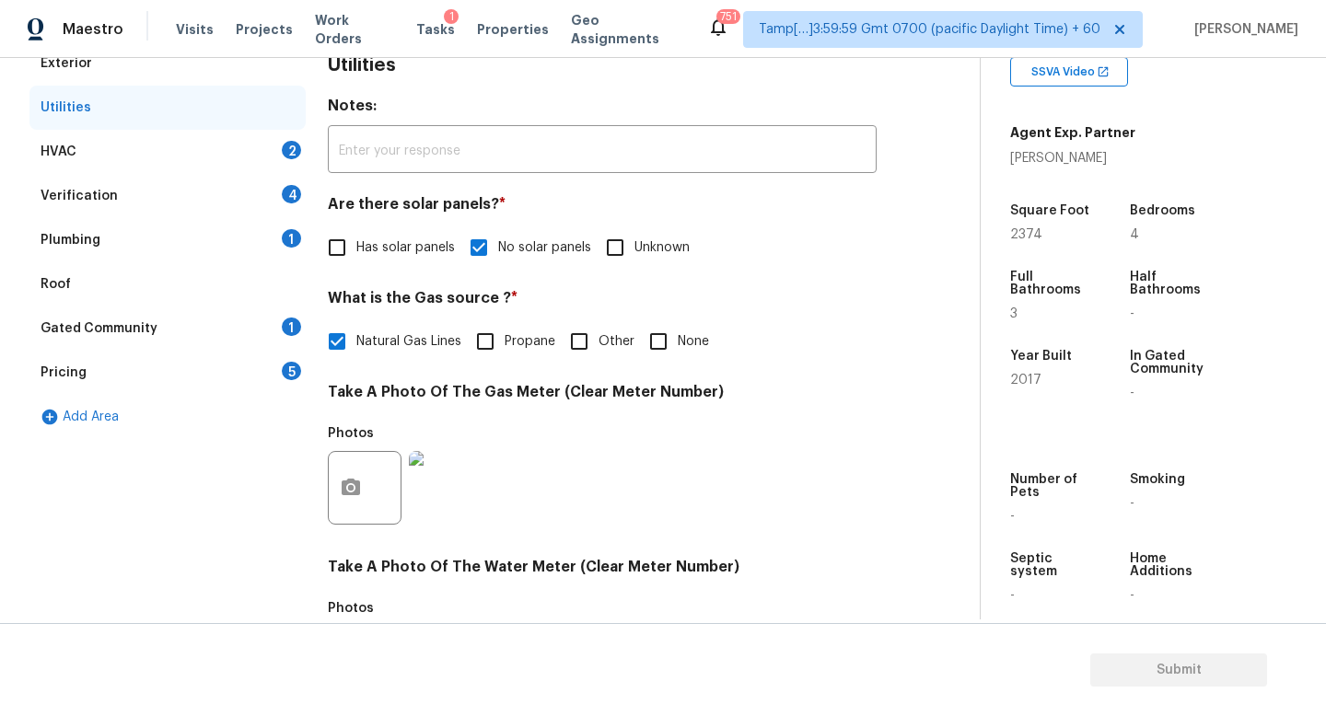
click at [162, 162] on div "HVAC 2" at bounding box center [167, 152] width 276 height 44
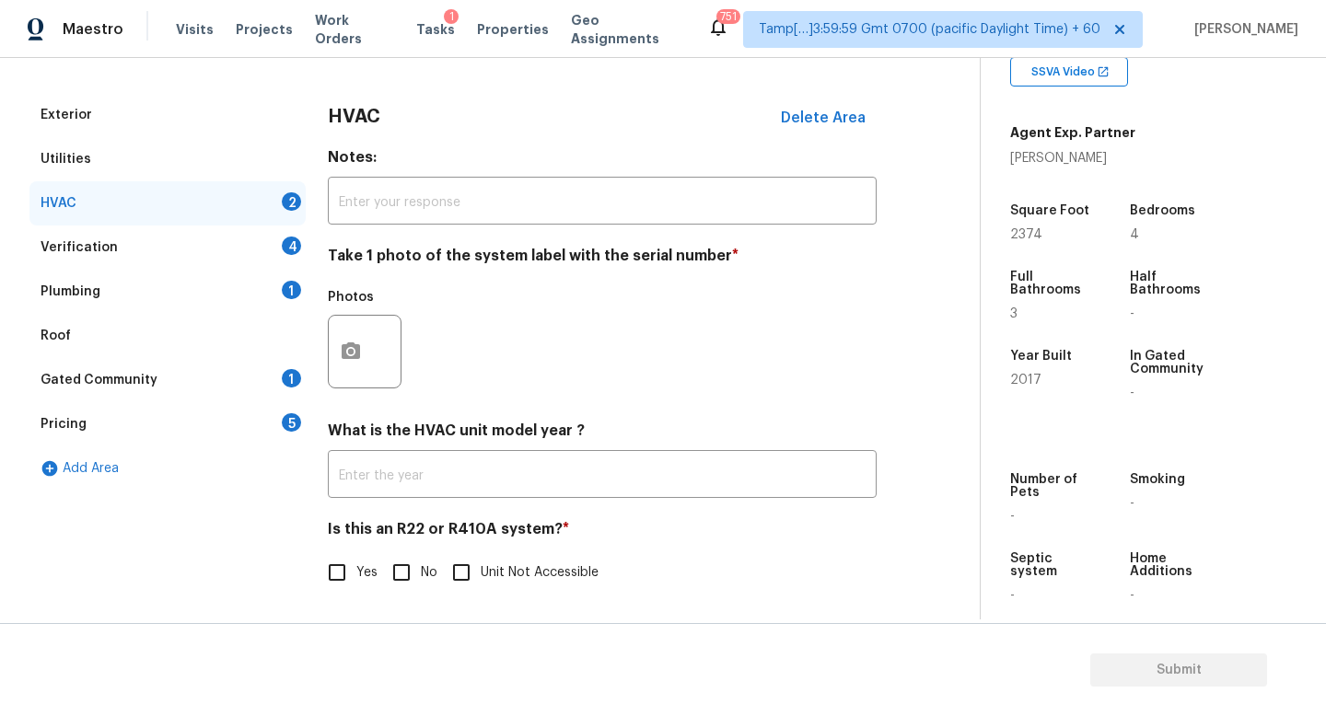
click at [185, 237] on div "Verification 4" at bounding box center [167, 248] width 276 height 44
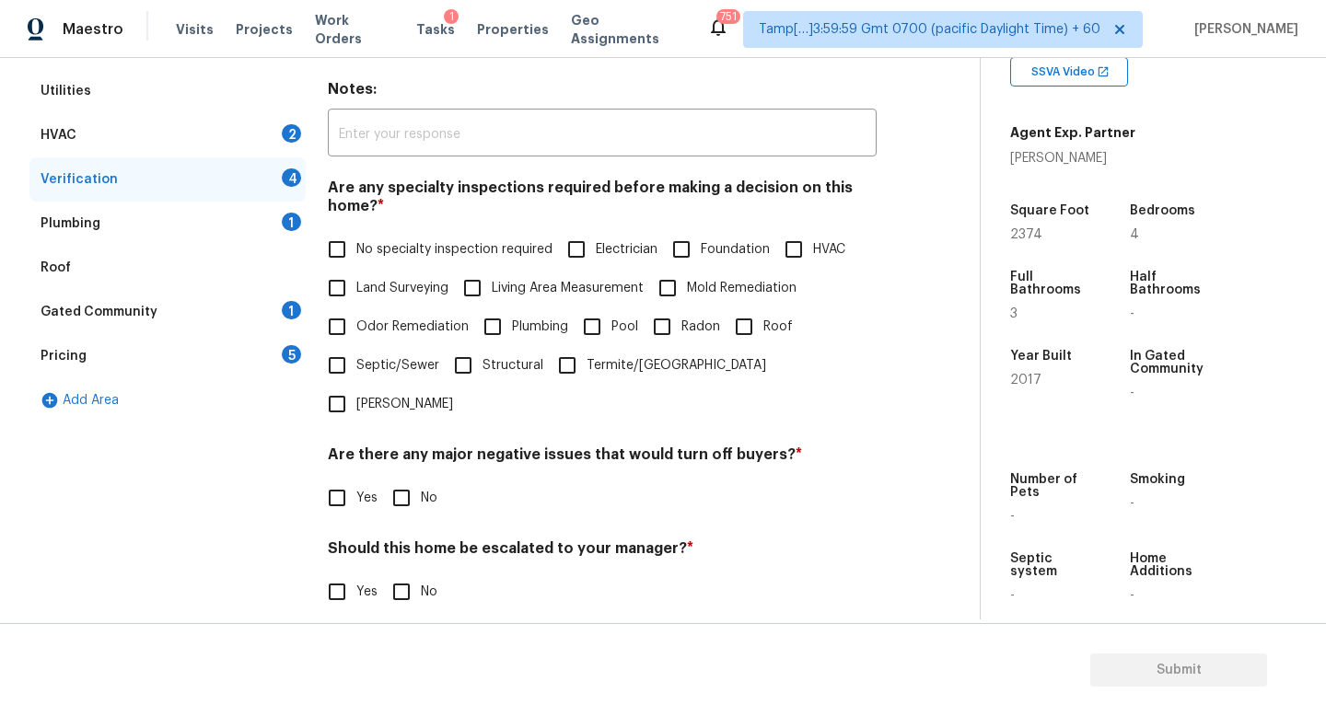
scroll to position [299, 0]
click at [132, 217] on div "Plumbing 1" at bounding box center [167, 223] width 276 height 44
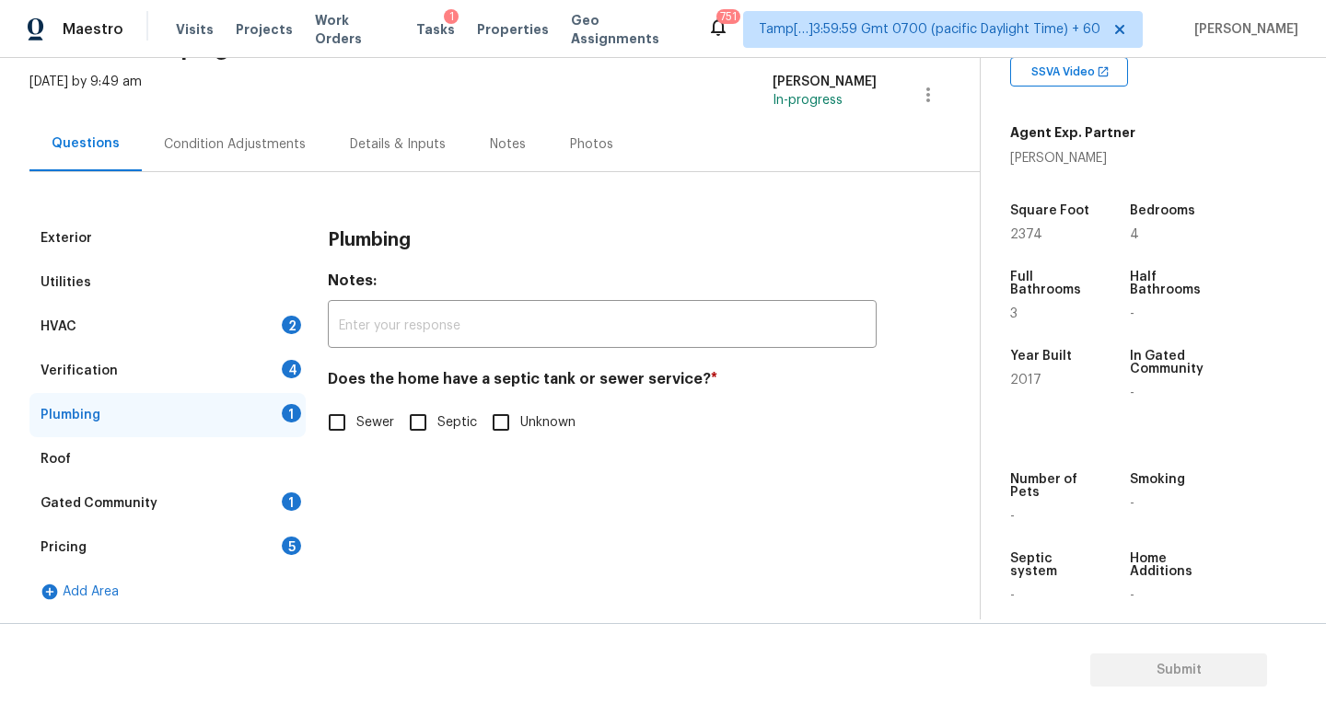
click at [345, 421] on input "Sewer" at bounding box center [337, 422] width 39 height 39
checkbox input "true"
click at [116, 437] on div "Roof" at bounding box center [167, 459] width 276 height 44
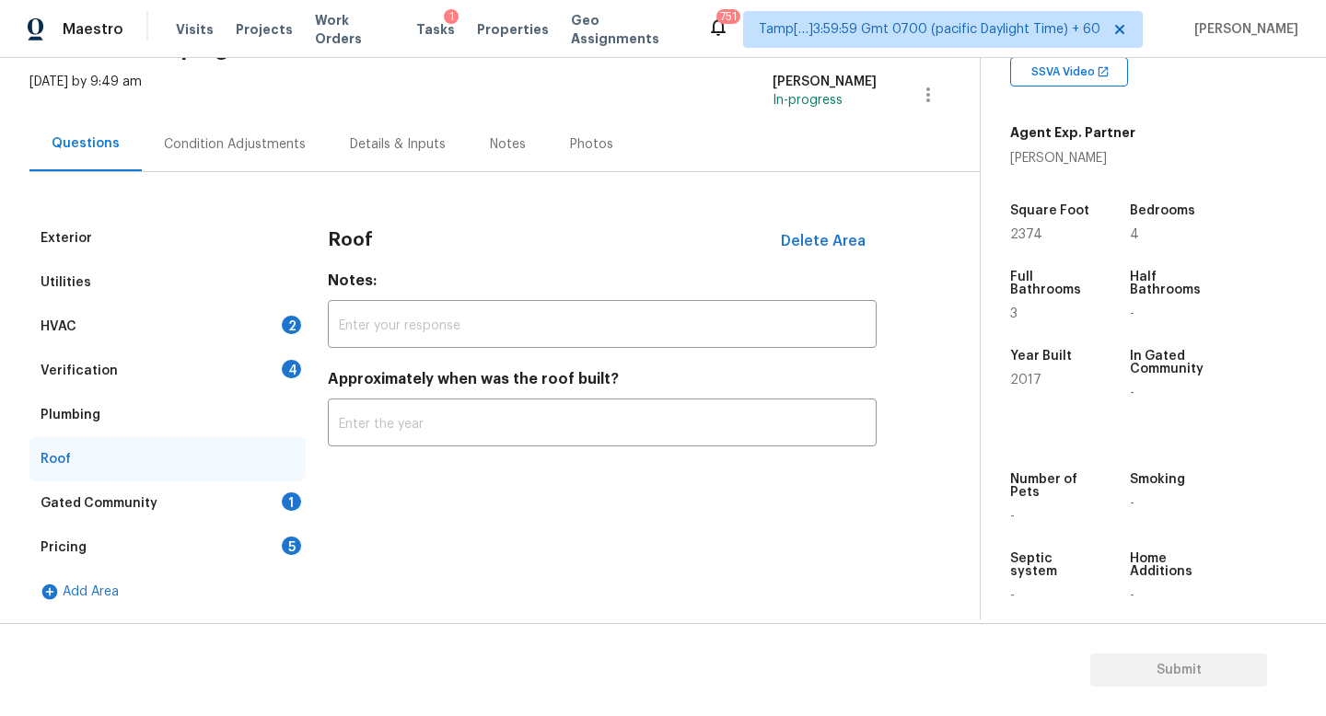
click at [150, 469] on div "Roof" at bounding box center [167, 459] width 276 height 44
click at [167, 504] on div "Gated Community 1" at bounding box center [167, 503] width 276 height 44
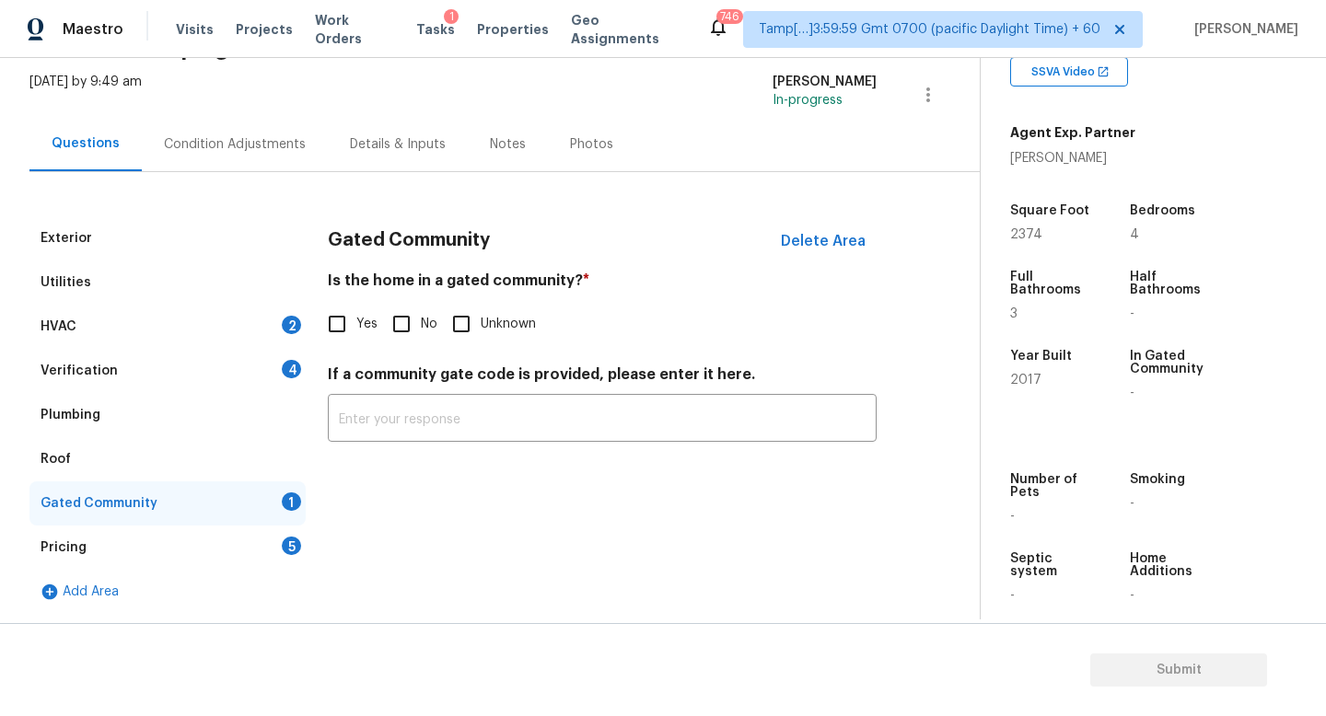
click at [409, 338] on input "No" at bounding box center [401, 324] width 39 height 39
checkbox input "true"
click at [167, 546] on div "Pricing 5" at bounding box center [167, 548] width 276 height 44
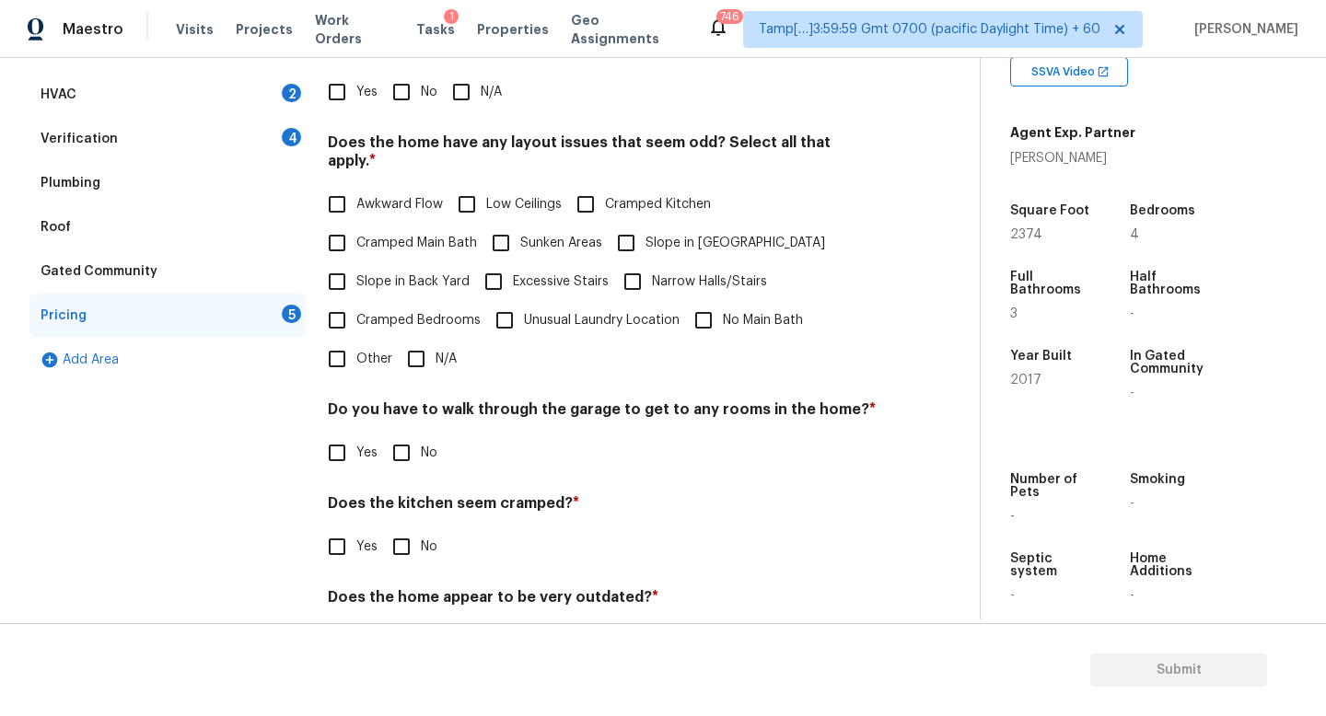
scroll to position [336, 0]
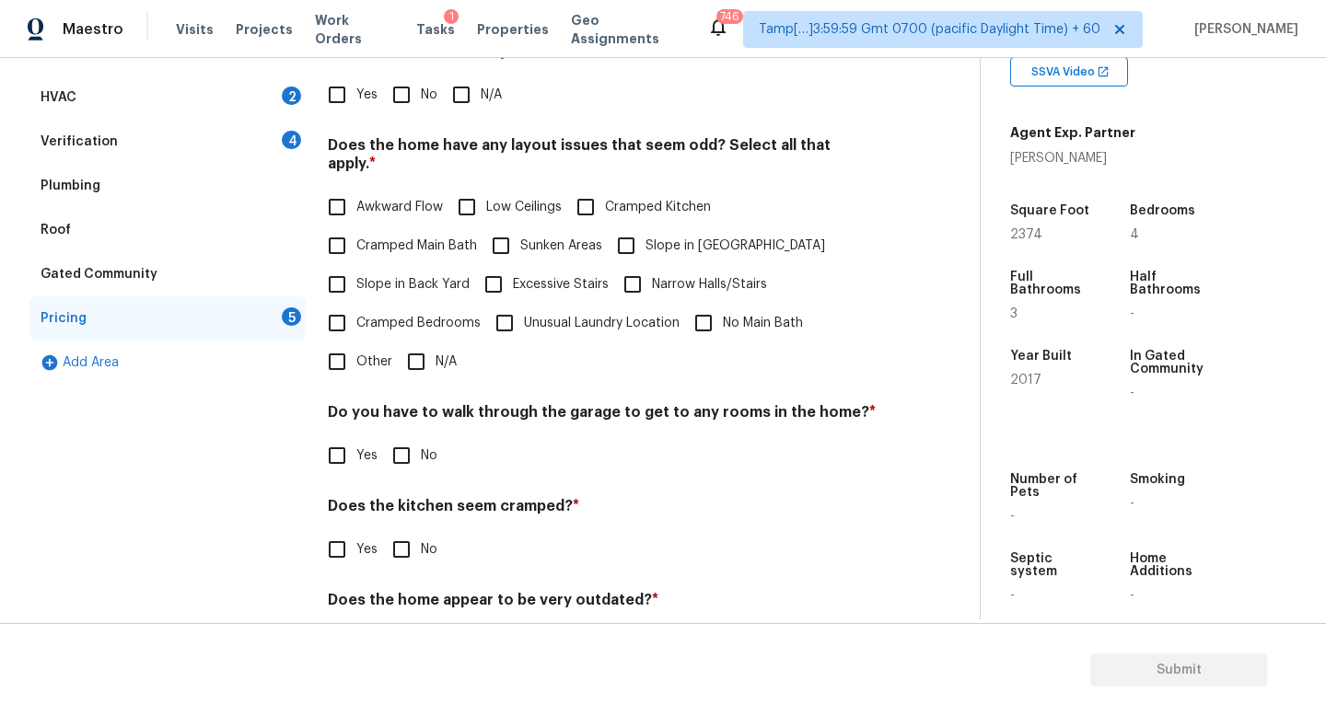
click at [203, 134] on div "Verification 4" at bounding box center [167, 142] width 276 height 44
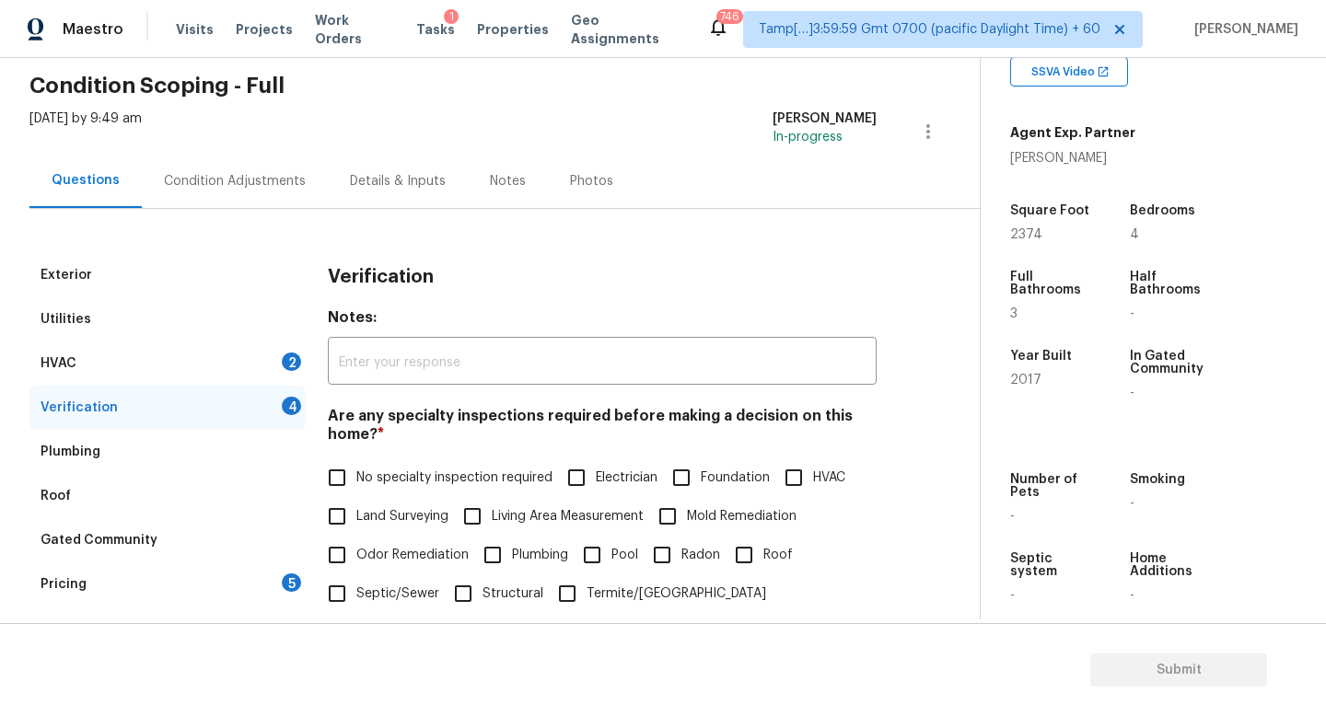
click at [198, 349] on div "HVAC 2" at bounding box center [167, 364] width 276 height 44
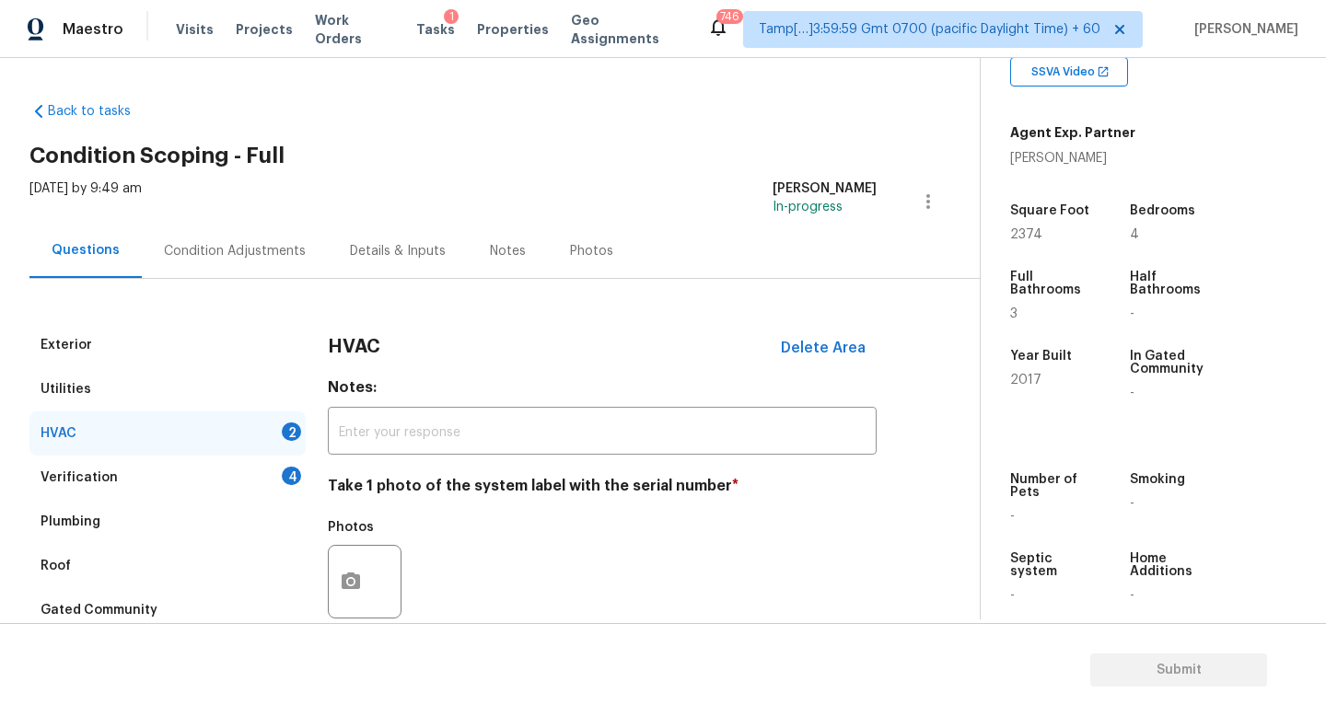
scroll to position [231, 0]
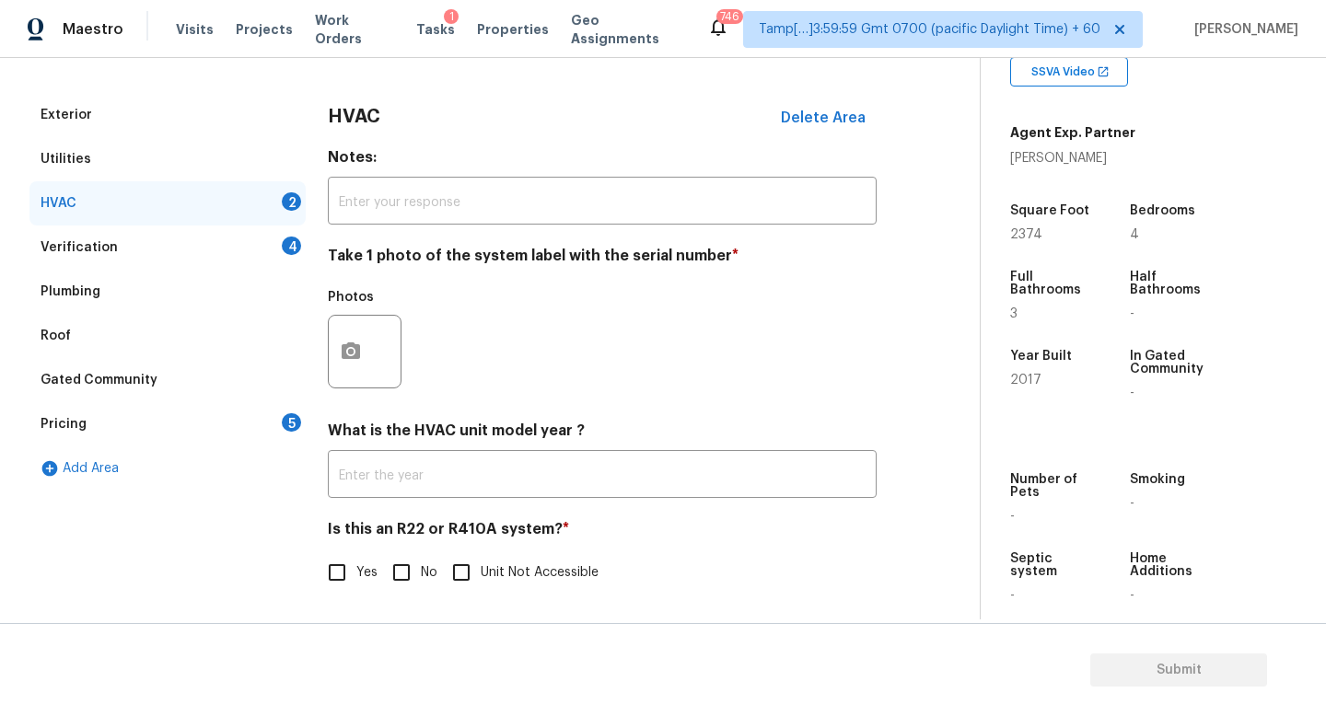
click at [412, 561] on input "No" at bounding box center [401, 572] width 39 height 39
click at [405, 567] on input "No" at bounding box center [401, 572] width 39 height 39
click at [394, 585] on input "No" at bounding box center [401, 572] width 39 height 39
checkbox input "true"
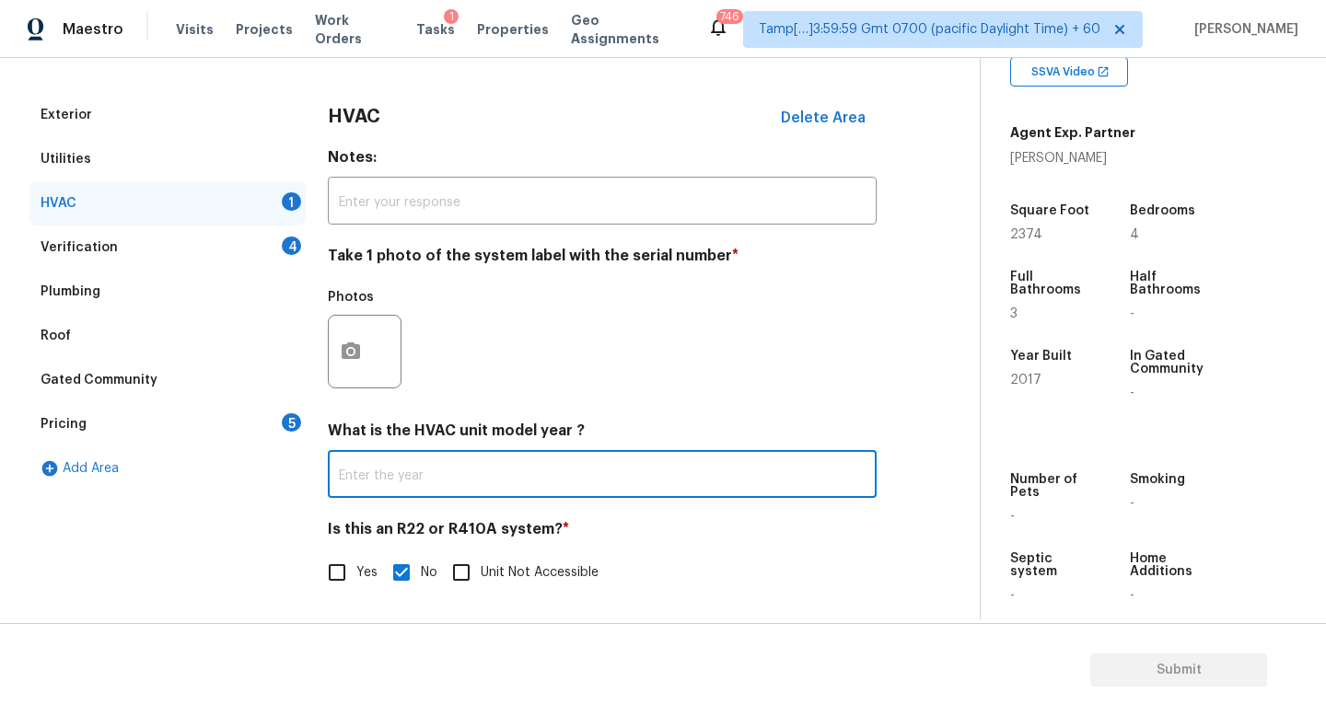
click at [436, 459] on input "text" at bounding box center [602, 476] width 549 height 43
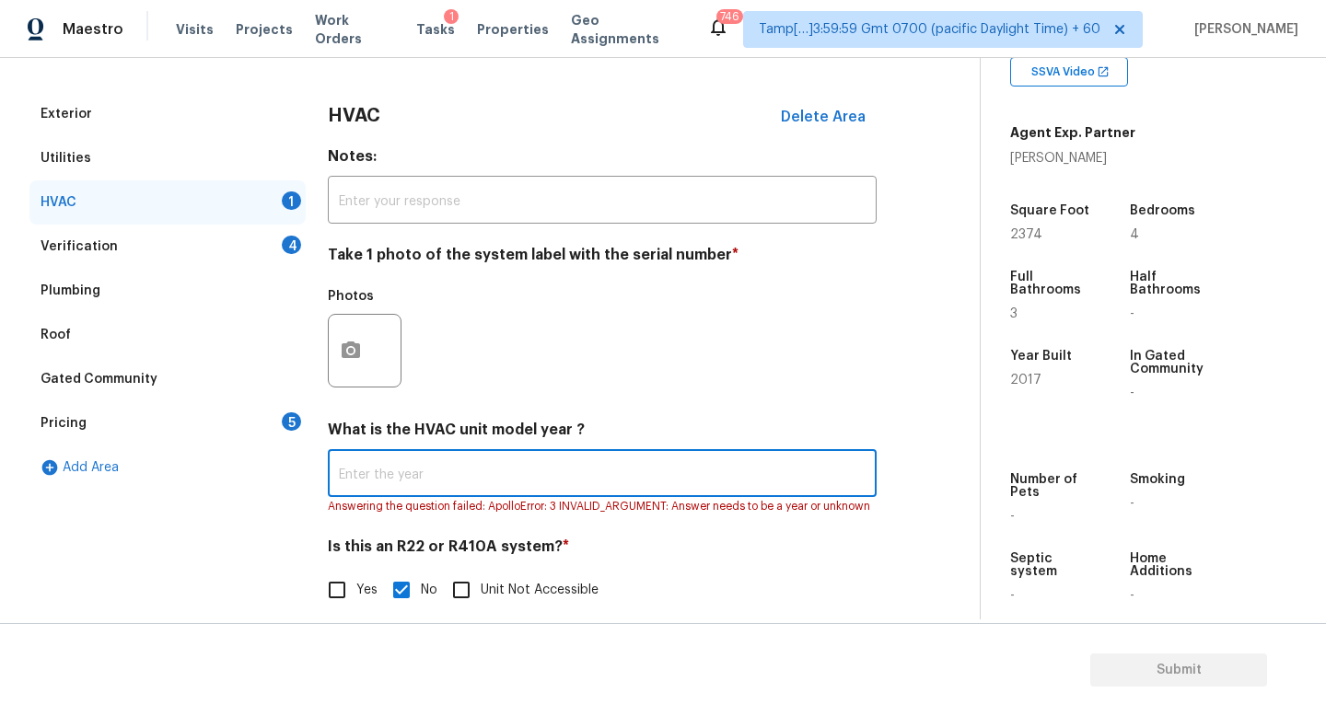
paste input "2017"
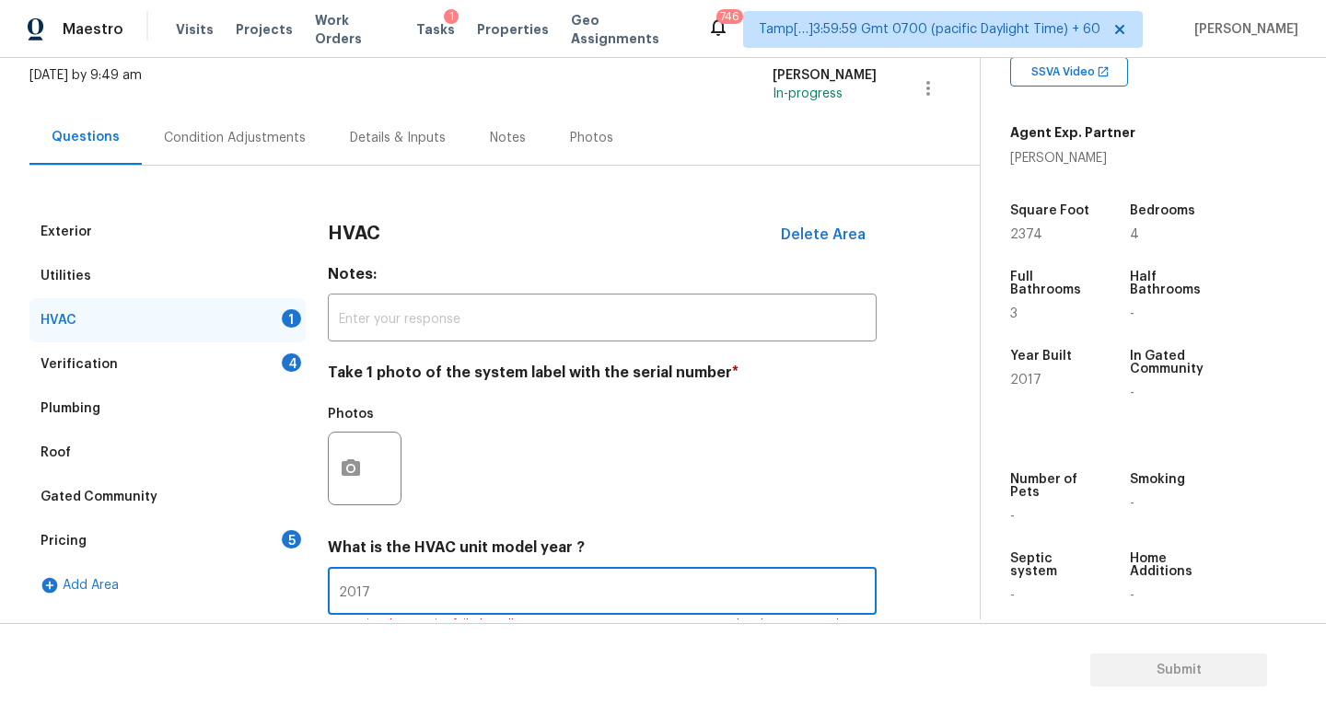
scroll to position [112, 0]
type input "2017"
click at [432, 344] on div "HVAC Delete Area Notes: ​ Take 1 photo of the system label with the serial numb…" at bounding box center [602, 480] width 549 height 539
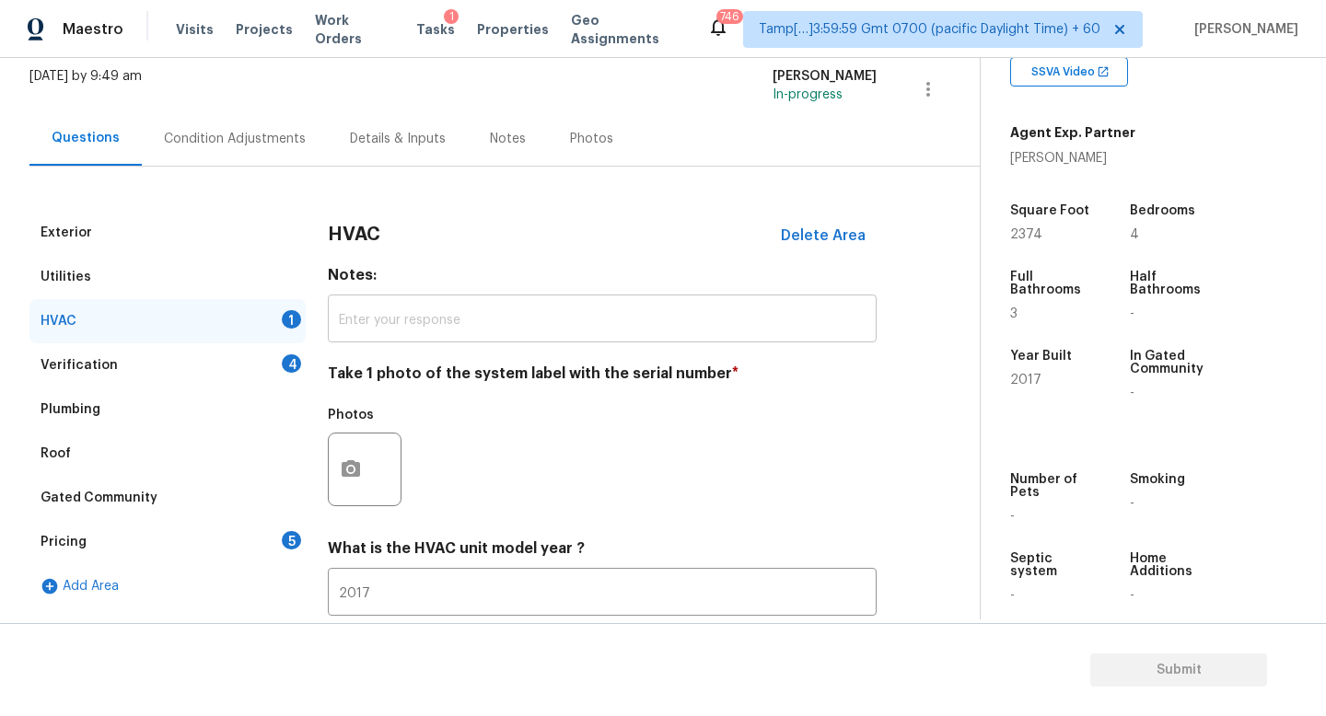
click at [431, 336] on input "text" at bounding box center [602, 320] width 549 height 43
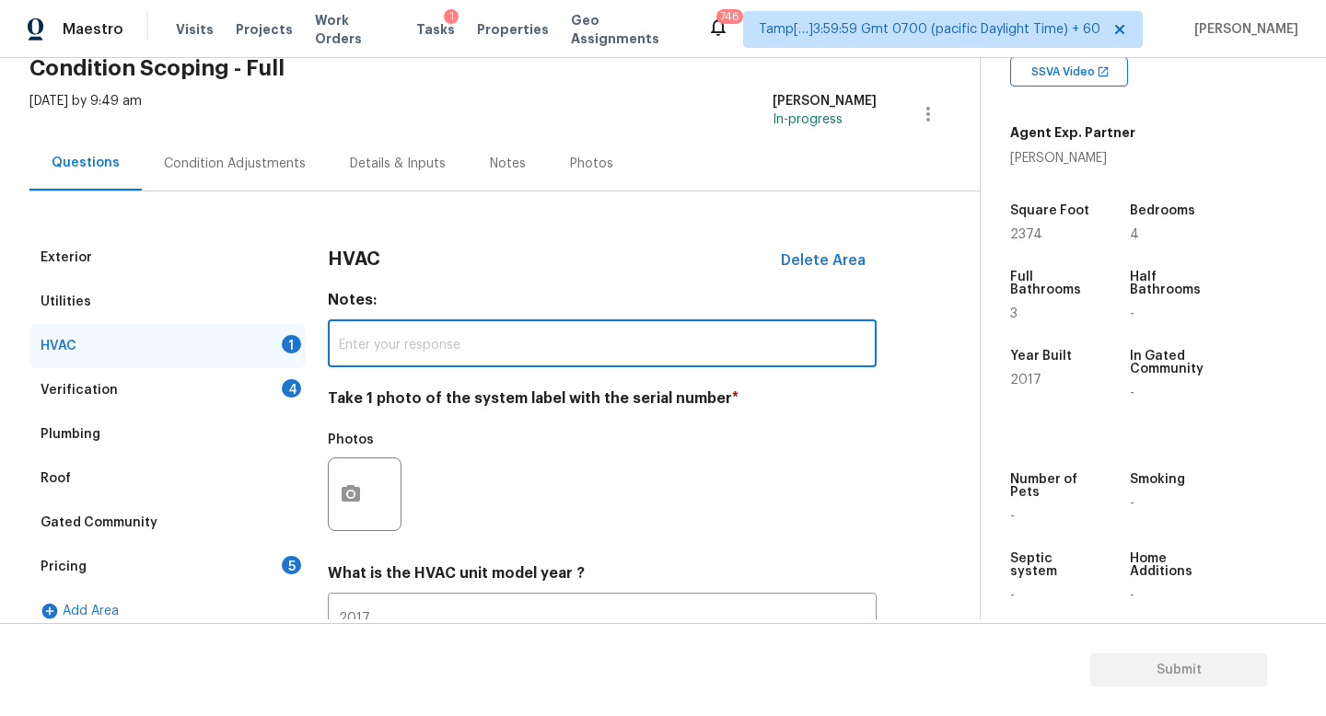
scroll to position [98, 0]
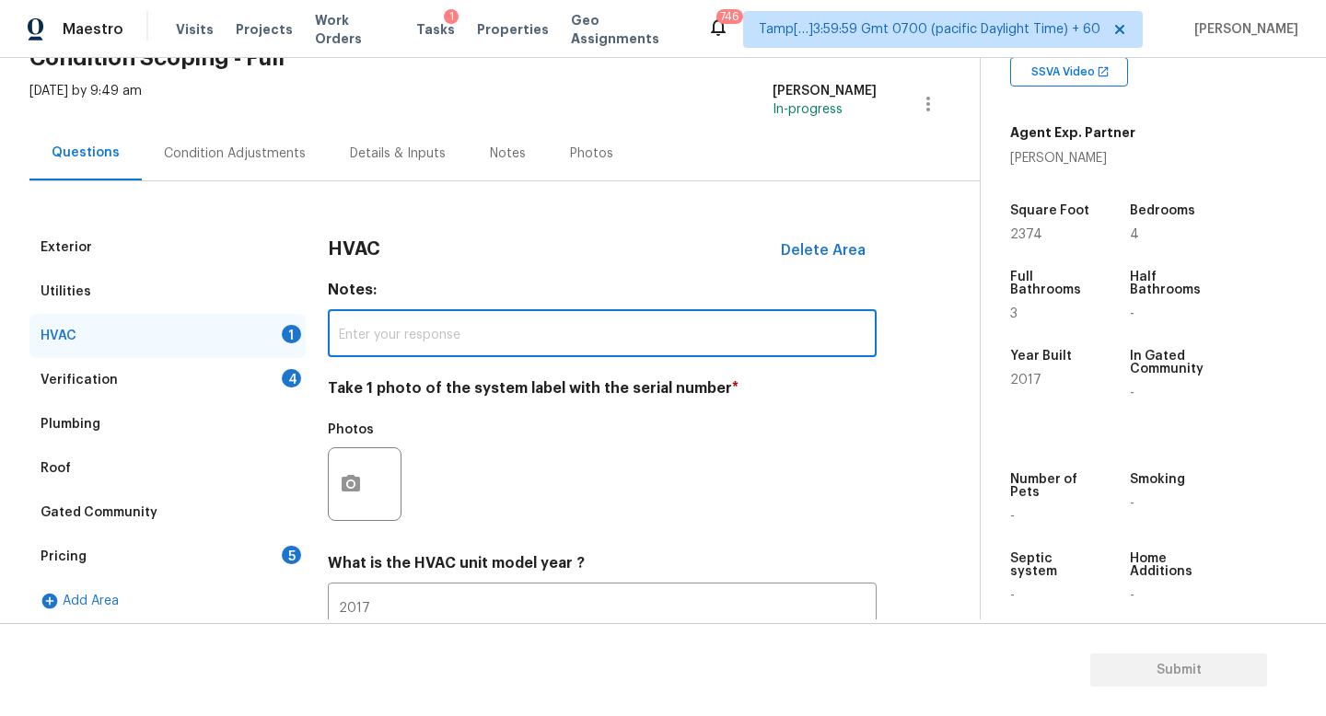
click at [180, 166] on div "Condition Adjustments" at bounding box center [235, 153] width 186 height 54
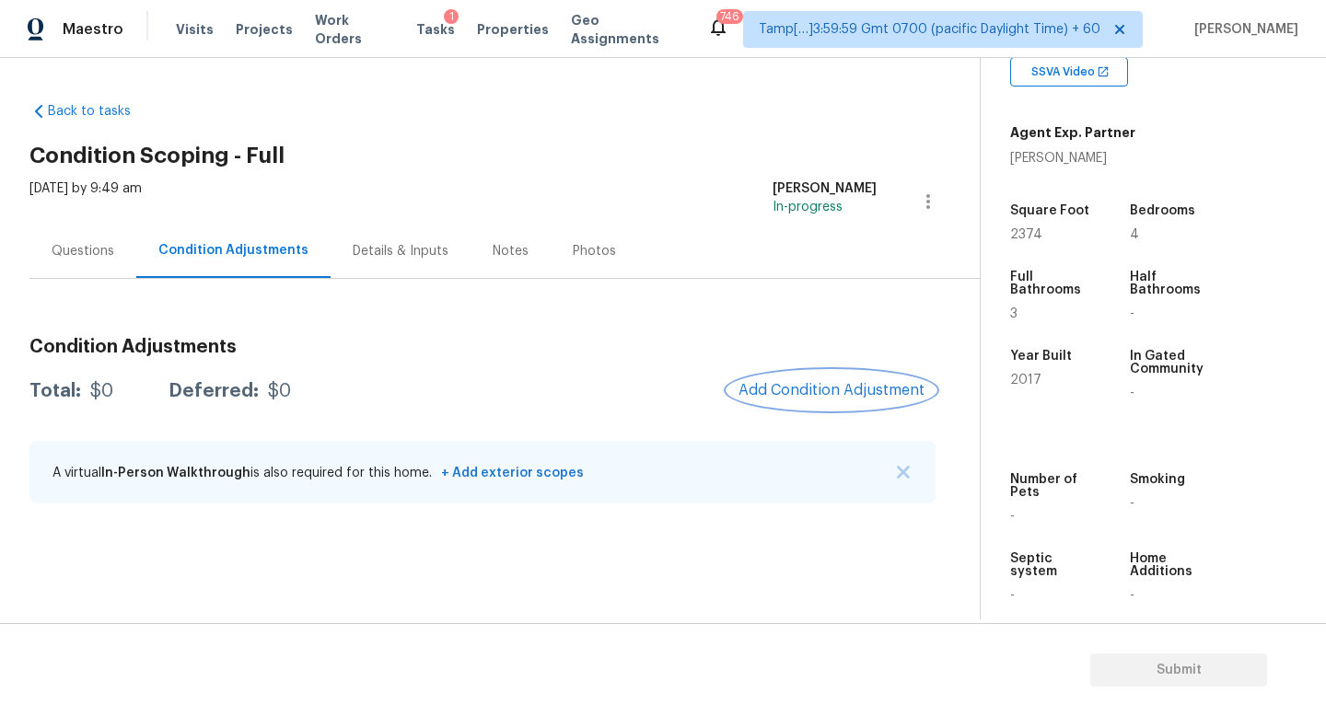
click at [858, 387] on span "Add Condition Adjustment" at bounding box center [831, 390] width 186 height 17
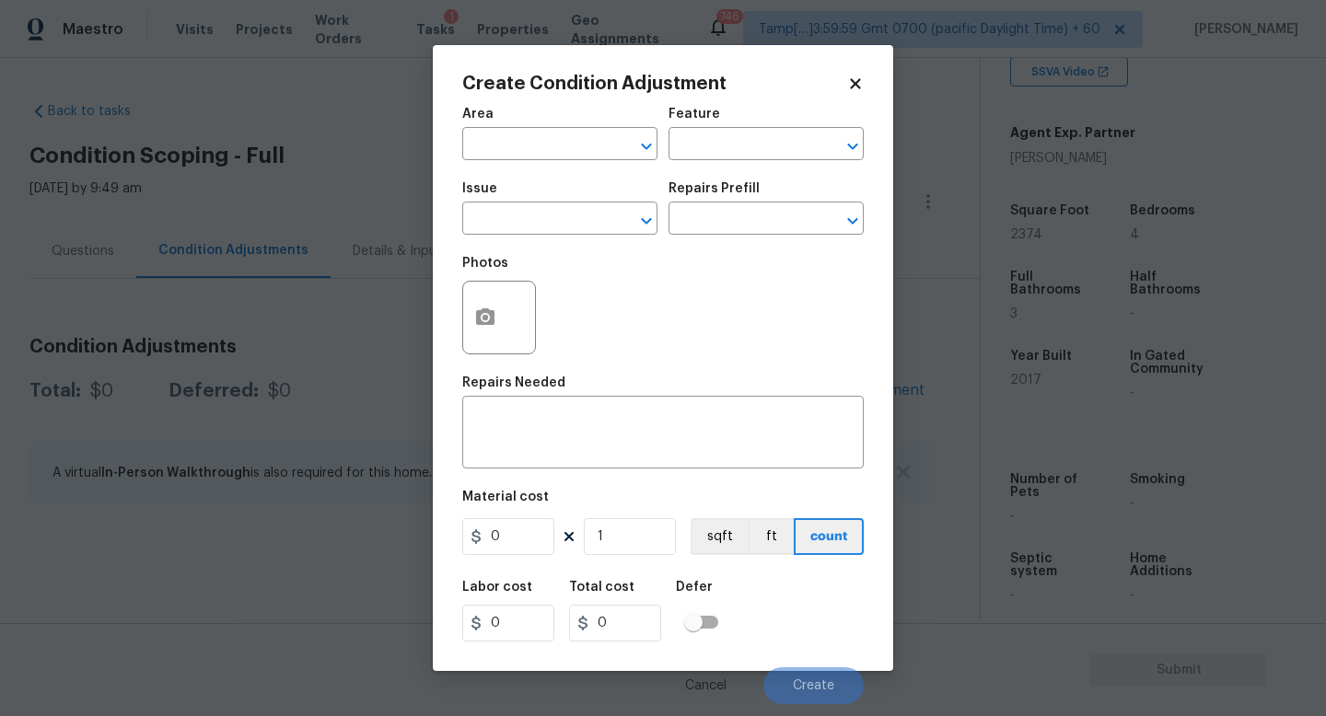
click at [540, 164] on span "Area ​" at bounding box center [559, 134] width 195 height 75
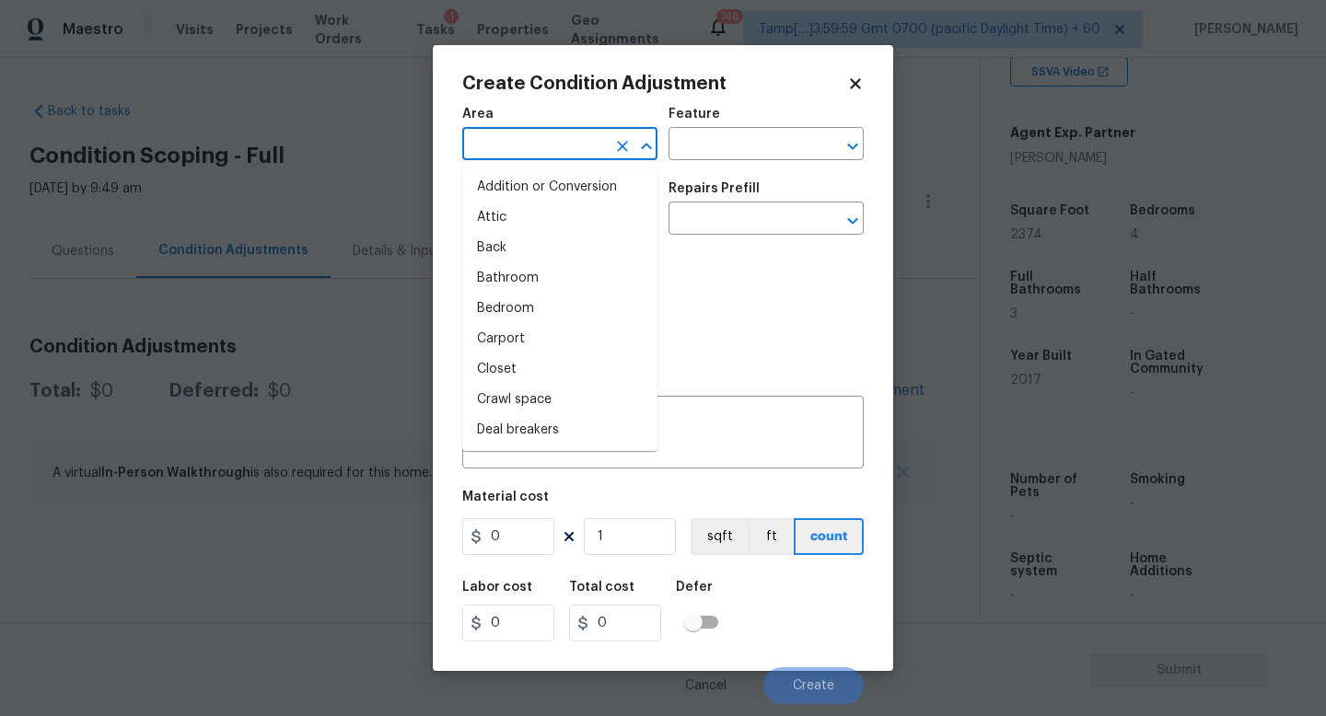
click at [537, 152] on input "text" at bounding box center [534, 146] width 144 height 29
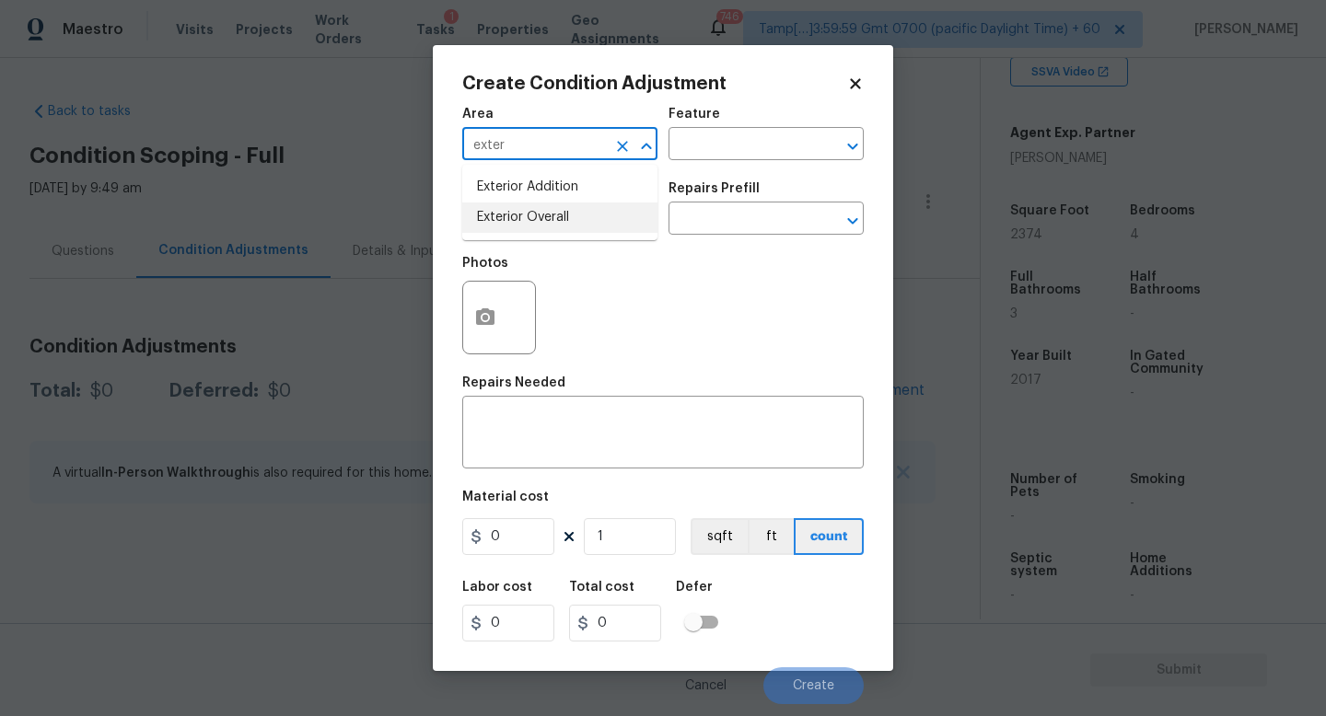
click at [516, 205] on li "Exterior Overall" at bounding box center [559, 218] width 195 height 30
type input "Exterior Overall"
click at [544, 214] on input "text" at bounding box center [534, 220] width 144 height 29
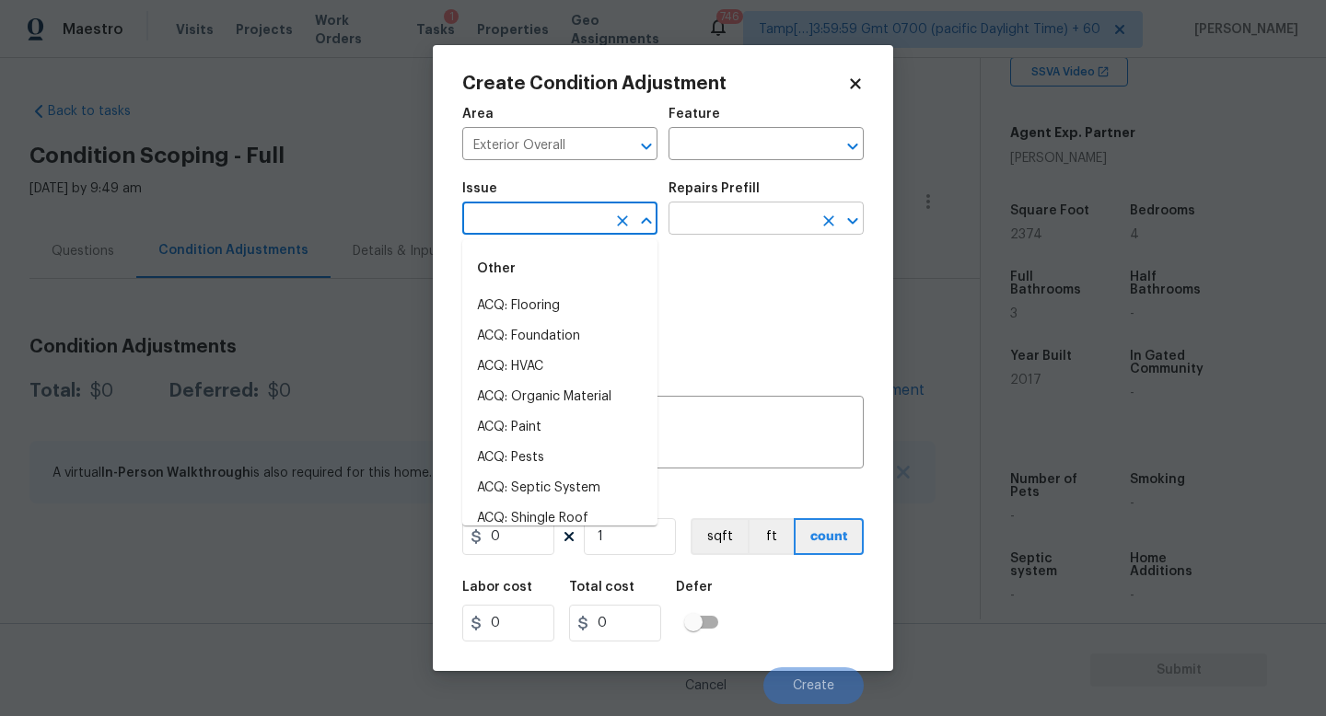
click at [736, 233] on input "text" at bounding box center [740, 220] width 144 height 29
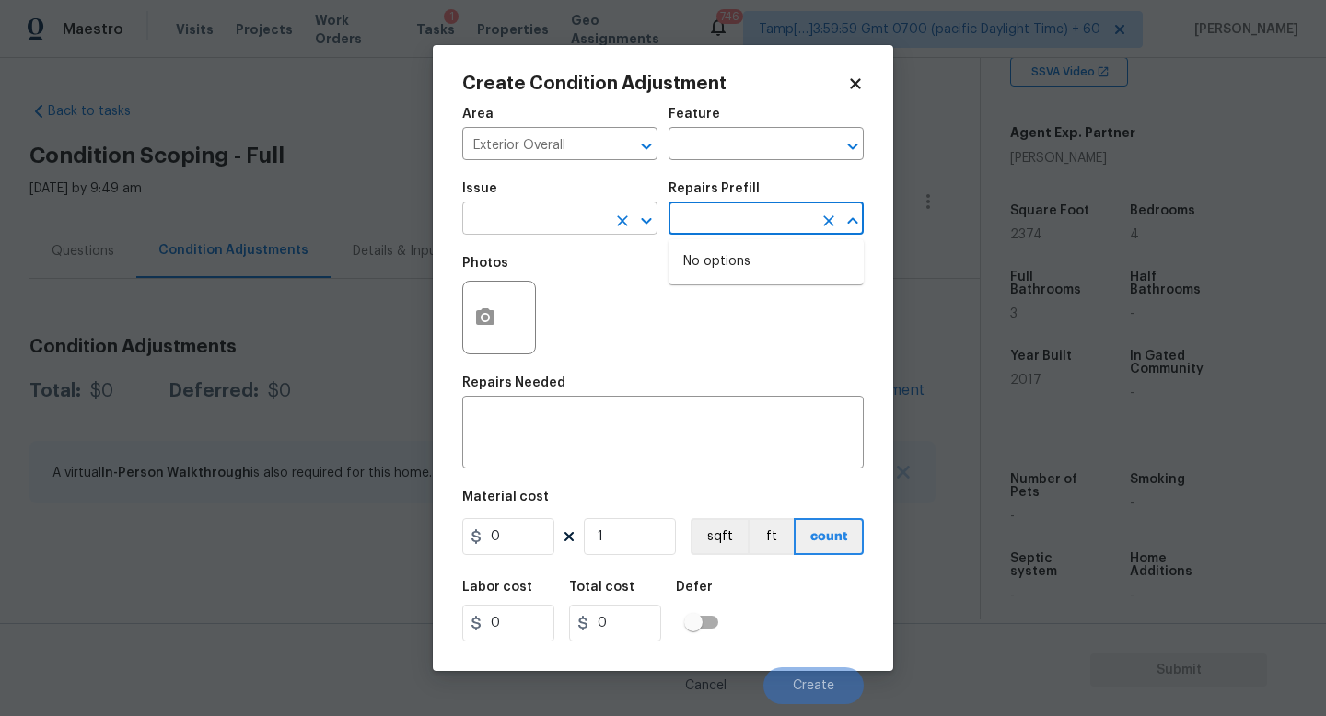
click at [544, 227] on input "text" at bounding box center [534, 220] width 144 height 29
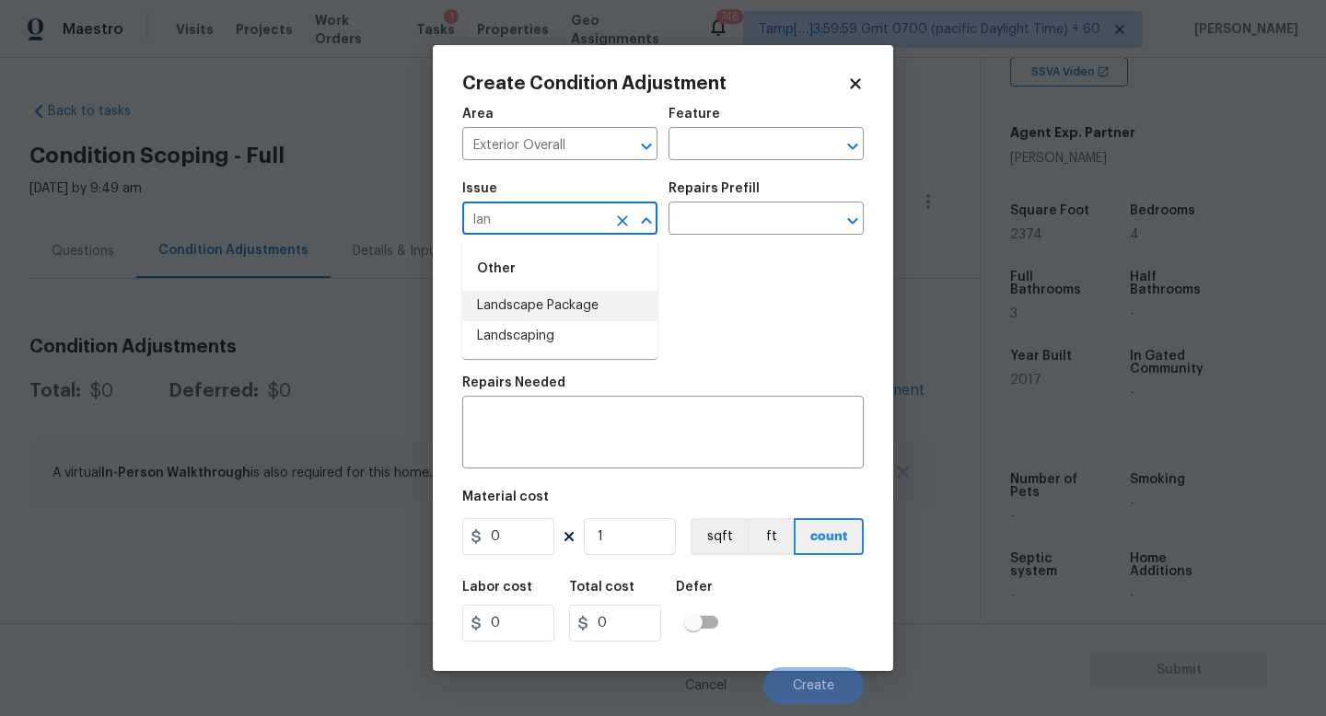
click at [635, 314] on li "Landscape Package" at bounding box center [559, 306] width 195 height 30
type input "Landscape Package"
click at [708, 226] on input "text" at bounding box center [740, 220] width 144 height 29
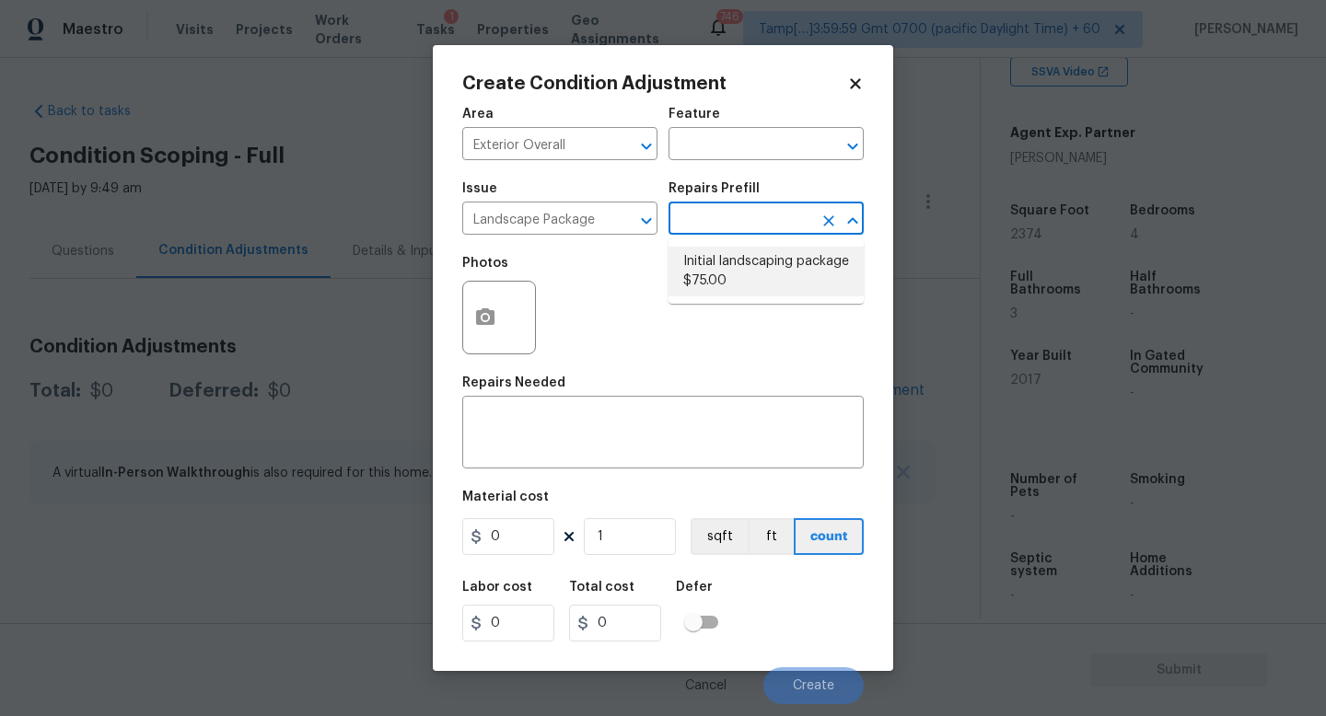
click at [703, 276] on li "Initial landscaping package $75.00" at bounding box center [765, 272] width 195 height 50
type input "Home Readiness Packages"
type textarea "Mowing of grass up to 6" in height. Mow, edge along driveways & sidewalks, trim…"
type input "75"
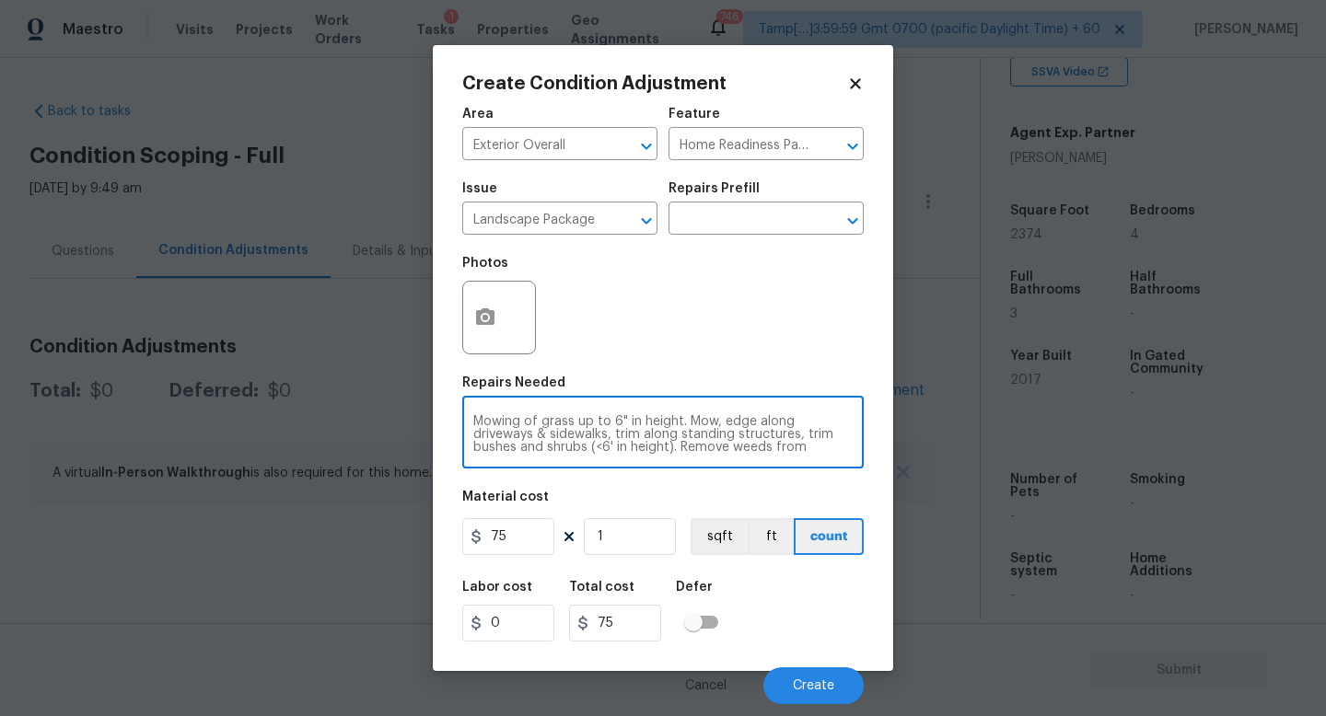
click at [600, 432] on textarea "Mowing of grass up to 6" in height. Mow, edge along driveways & sidewalks, trim…" at bounding box center [662, 434] width 379 height 39
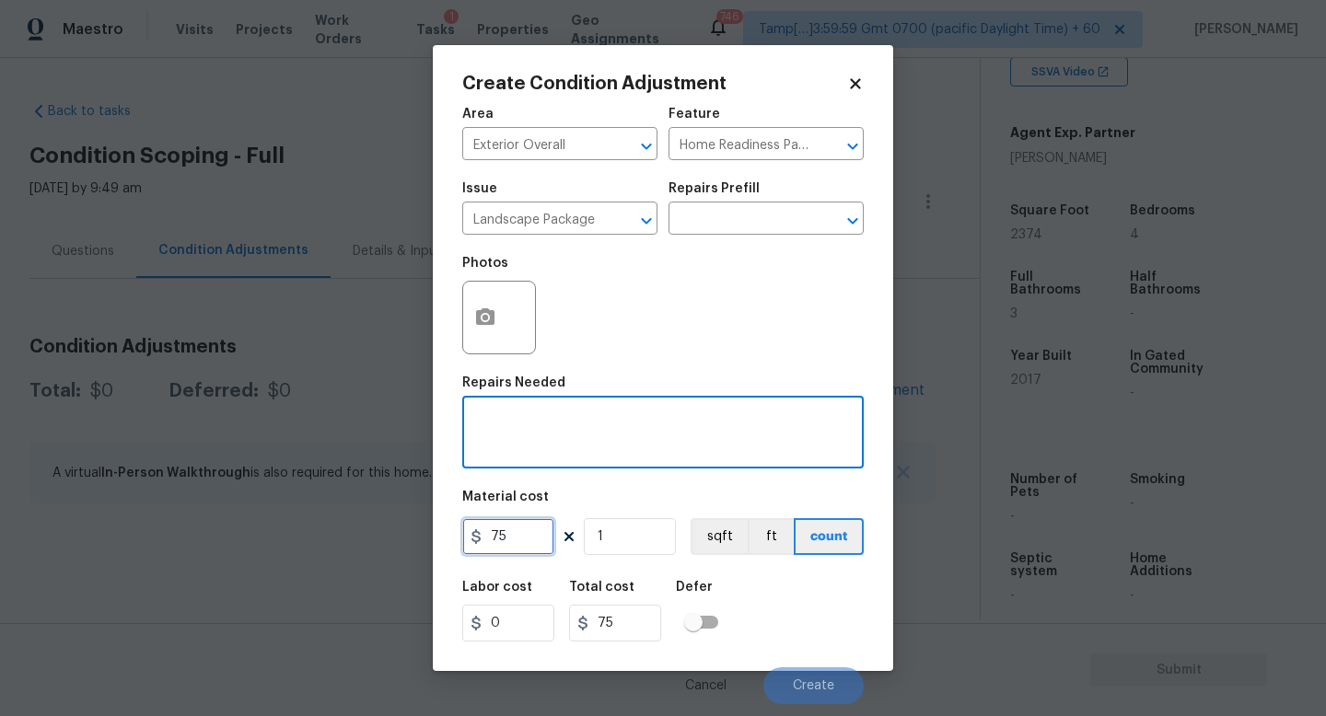
click at [523, 541] on input "75" at bounding box center [508, 536] width 92 height 37
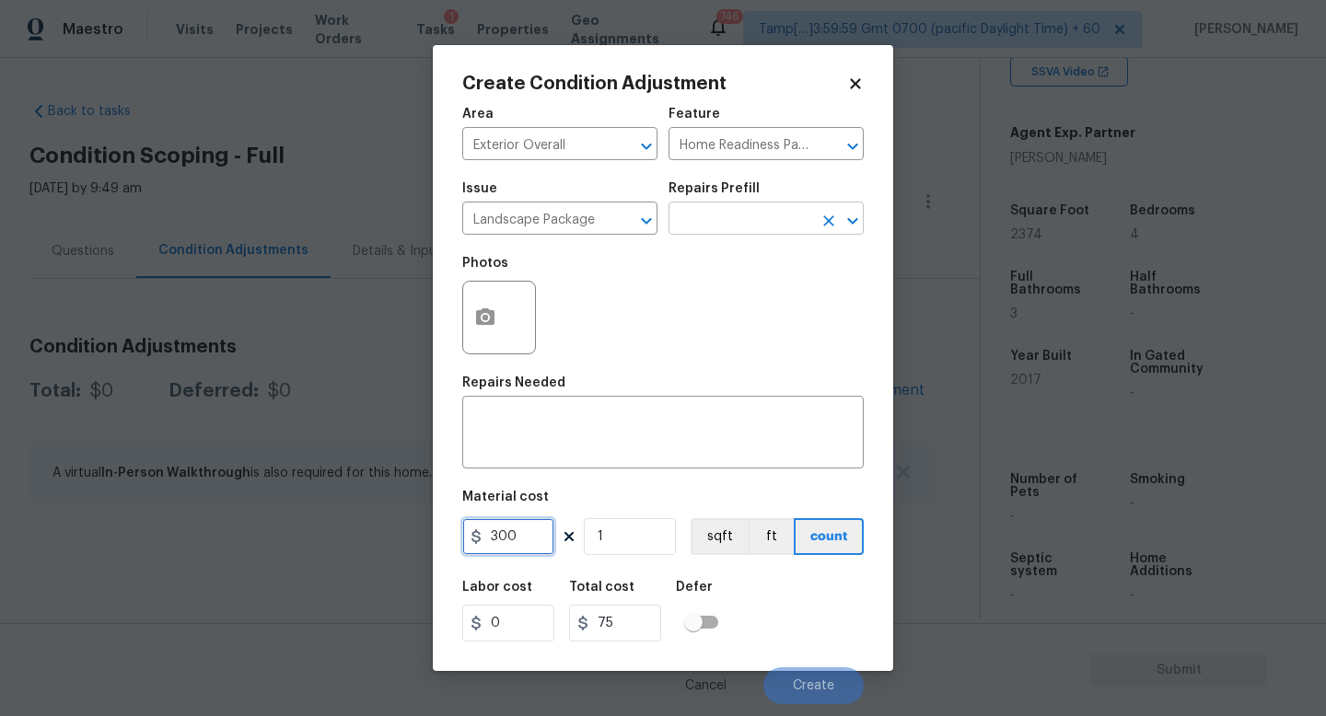
type input "300"
click at [724, 217] on input "text" at bounding box center [740, 220] width 144 height 29
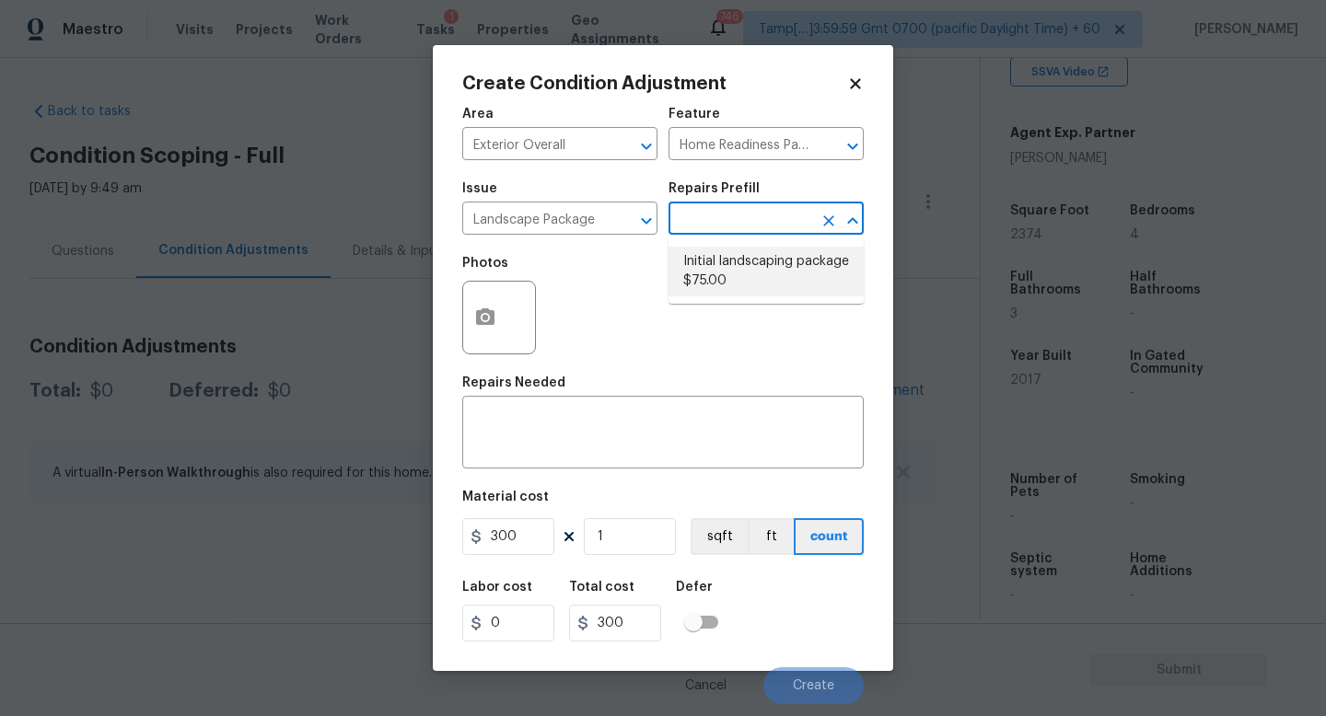
click at [701, 287] on li "Initial landscaping package $75.00" at bounding box center [765, 272] width 195 height 50
type textarea "Mowing of grass up to 6" in height. Mow, edge along driveways & sidewalks, trim…"
type input "75"
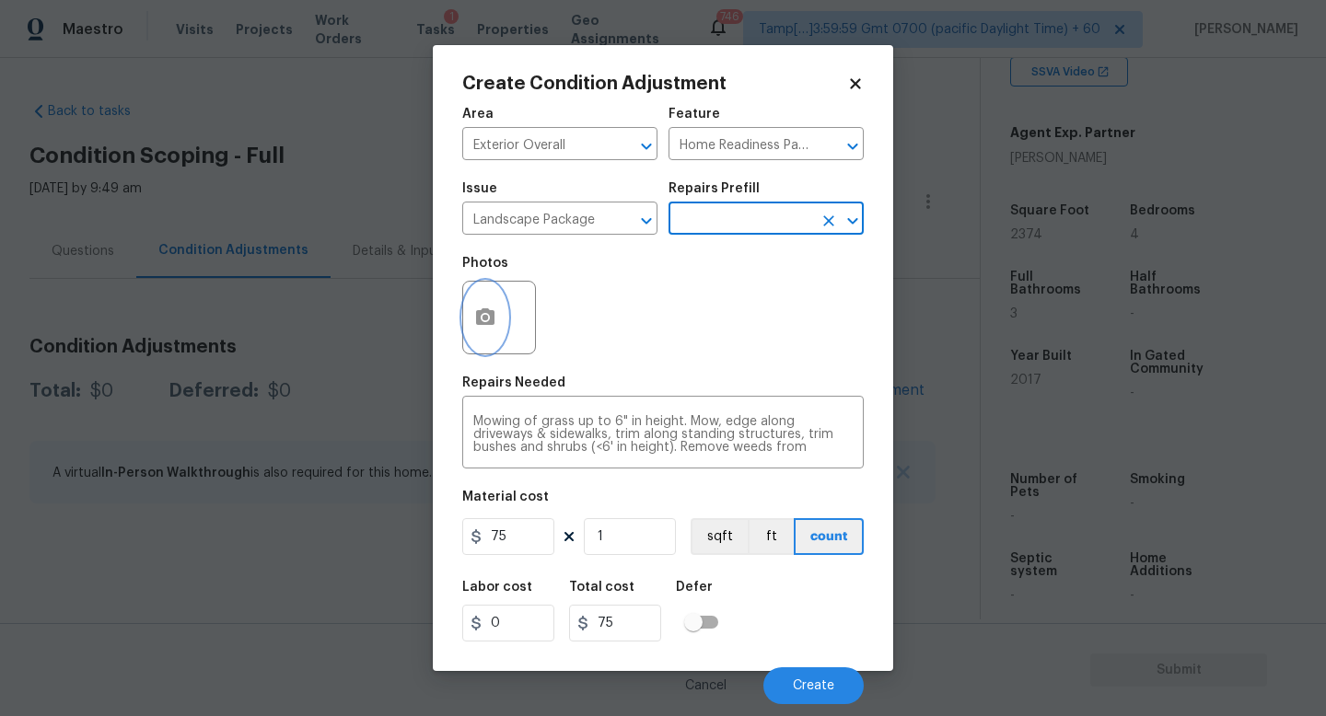
click at [480, 330] on button "button" at bounding box center [485, 318] width 44 height 72
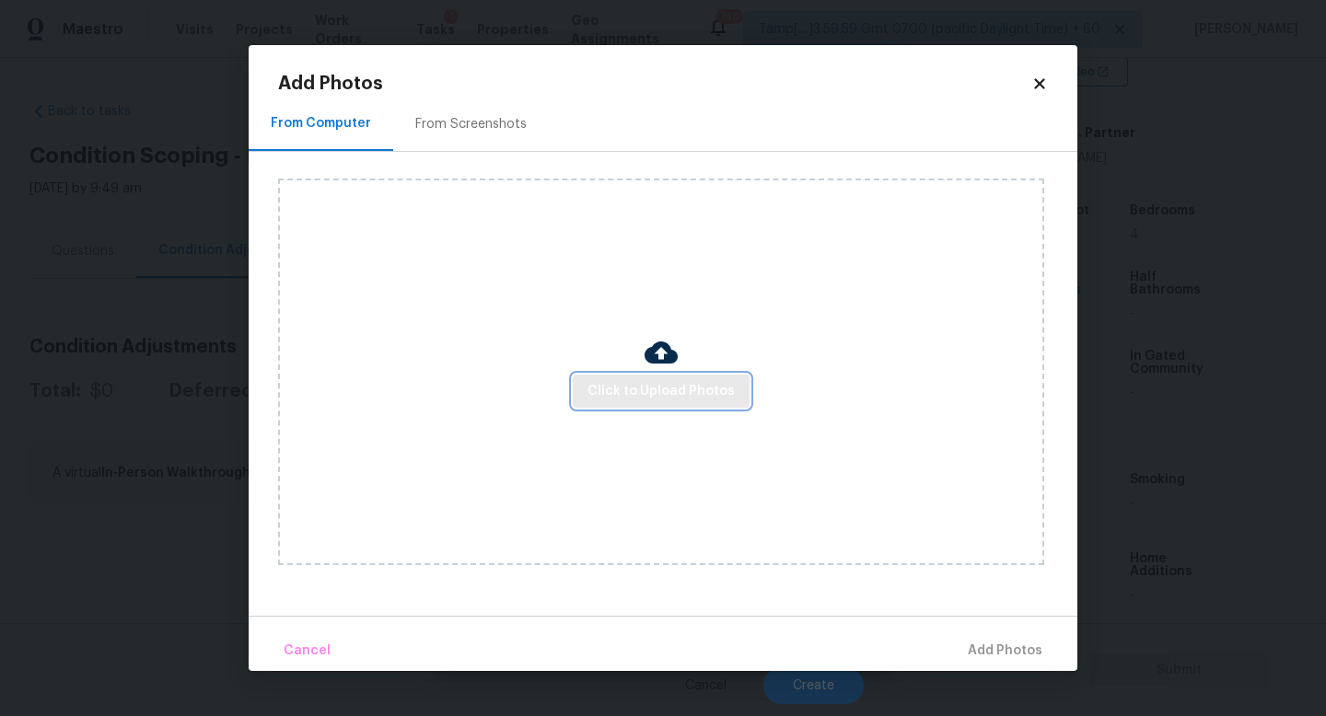
click at [643, 388] on span "Click to Upload Photos" at bounding box center [660, 391] width 147 height 23
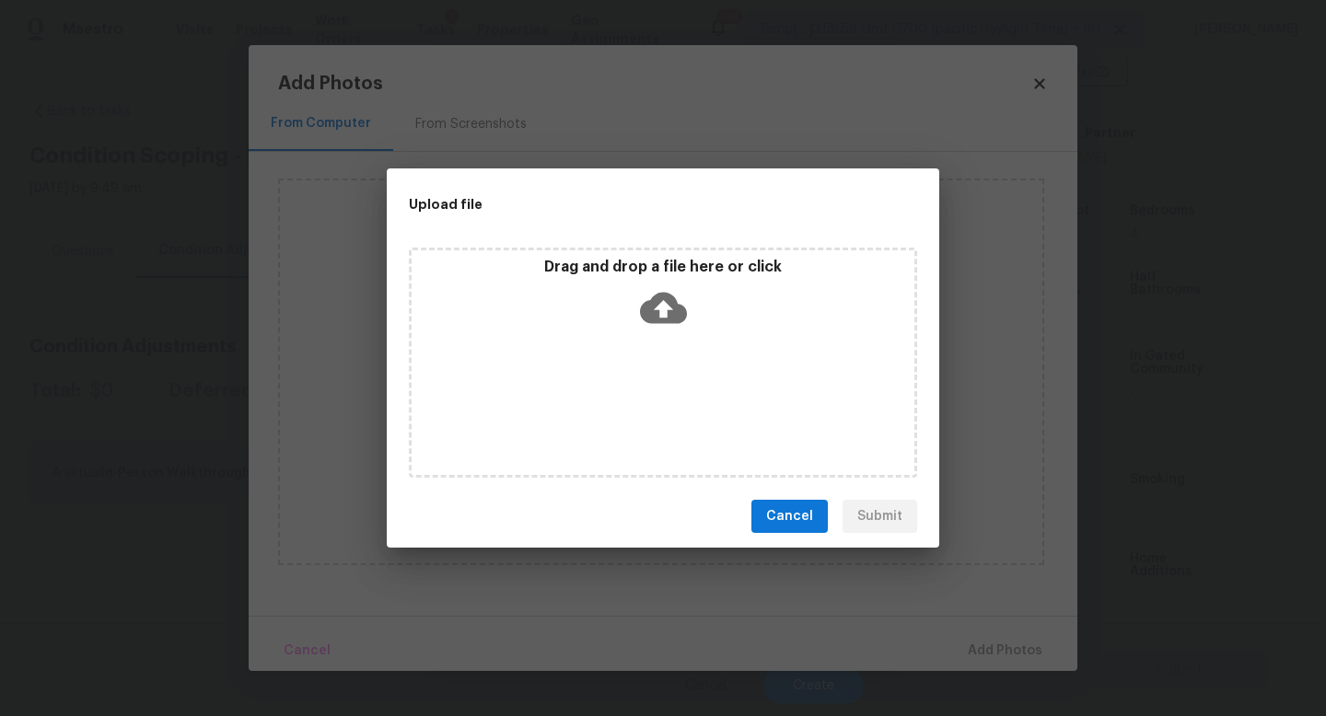
click at [666, 304] on icon at bounding box center [663, 307] width 47 height 47
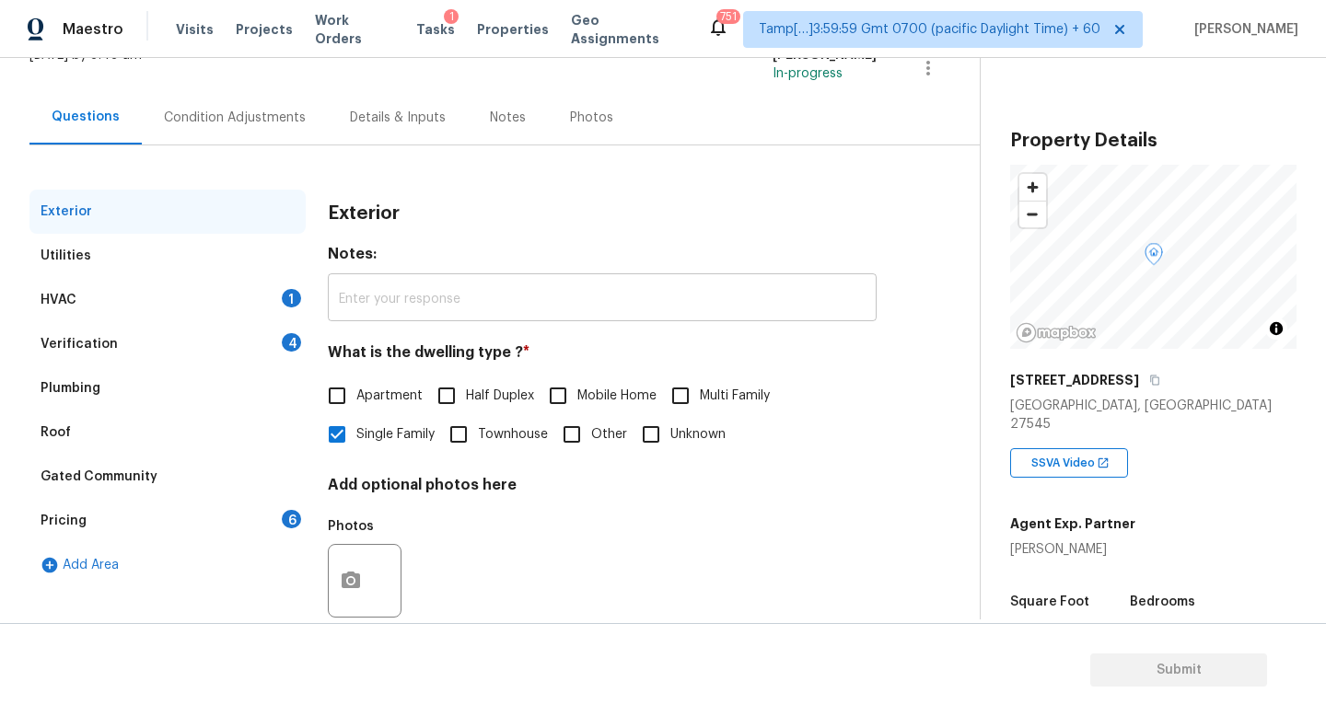
scroll to position [170, 0]
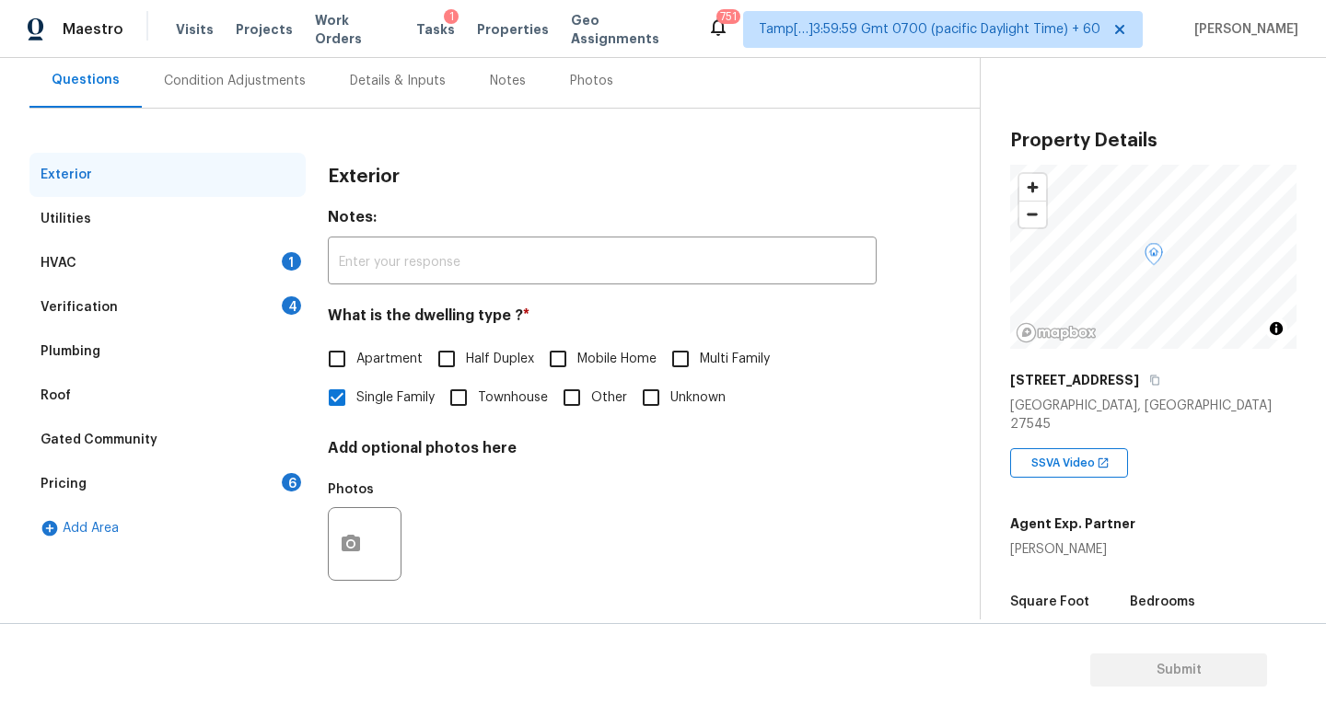
click at [240, 481] on div "Pricing 6" at bounding box center [167, 484] width 276 height 44
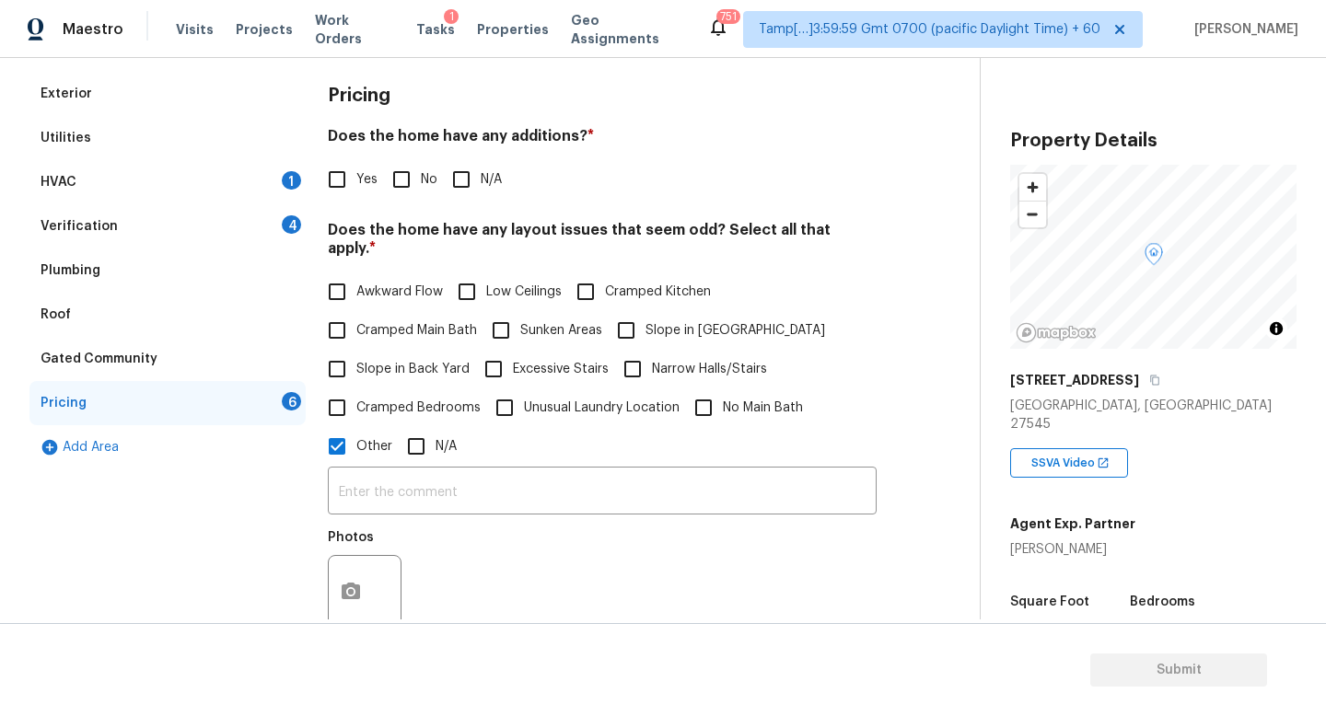
scroll to position [252, 0]
click at [423, 474] on input "text" at bounding box center [602, 491] width 549 height 43
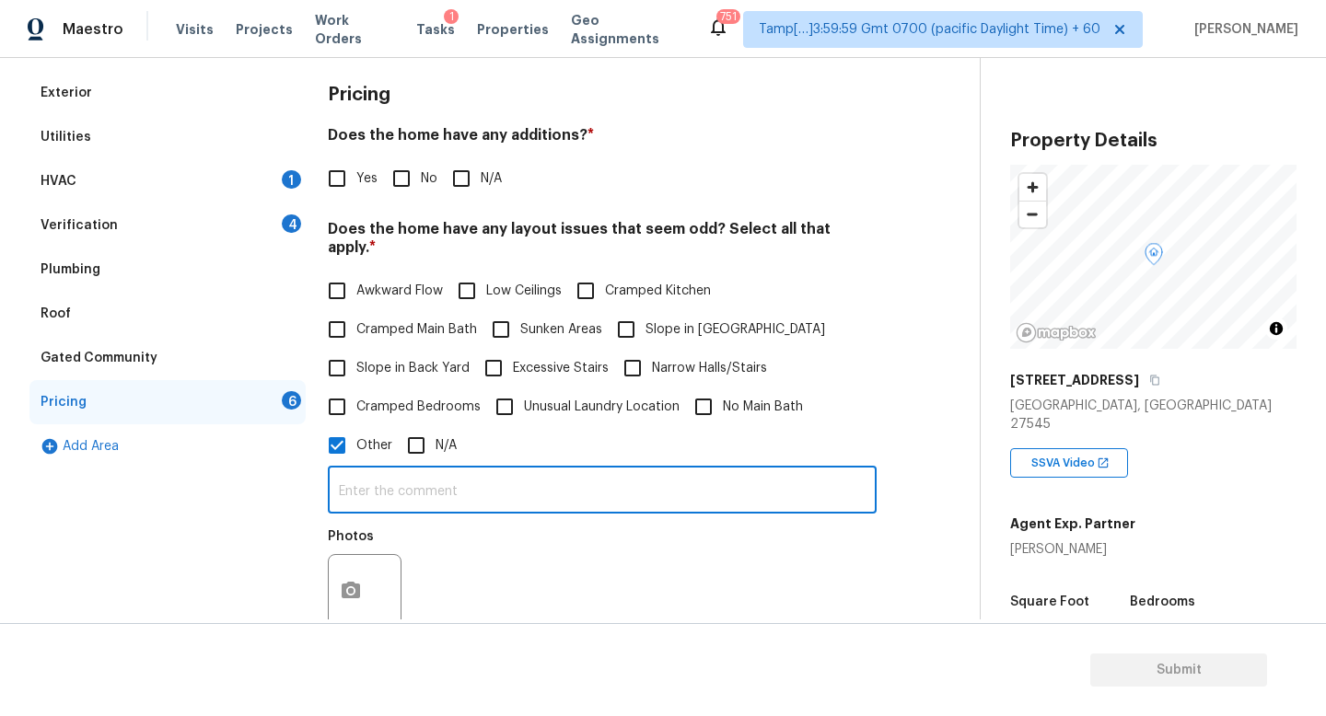
click at [421, 509] on div "​ Photos" at bounding box center [602, 552] width 549 height 174
click at [424, 486] on input "text" at bounding box center [602, 491] width 549 height 43
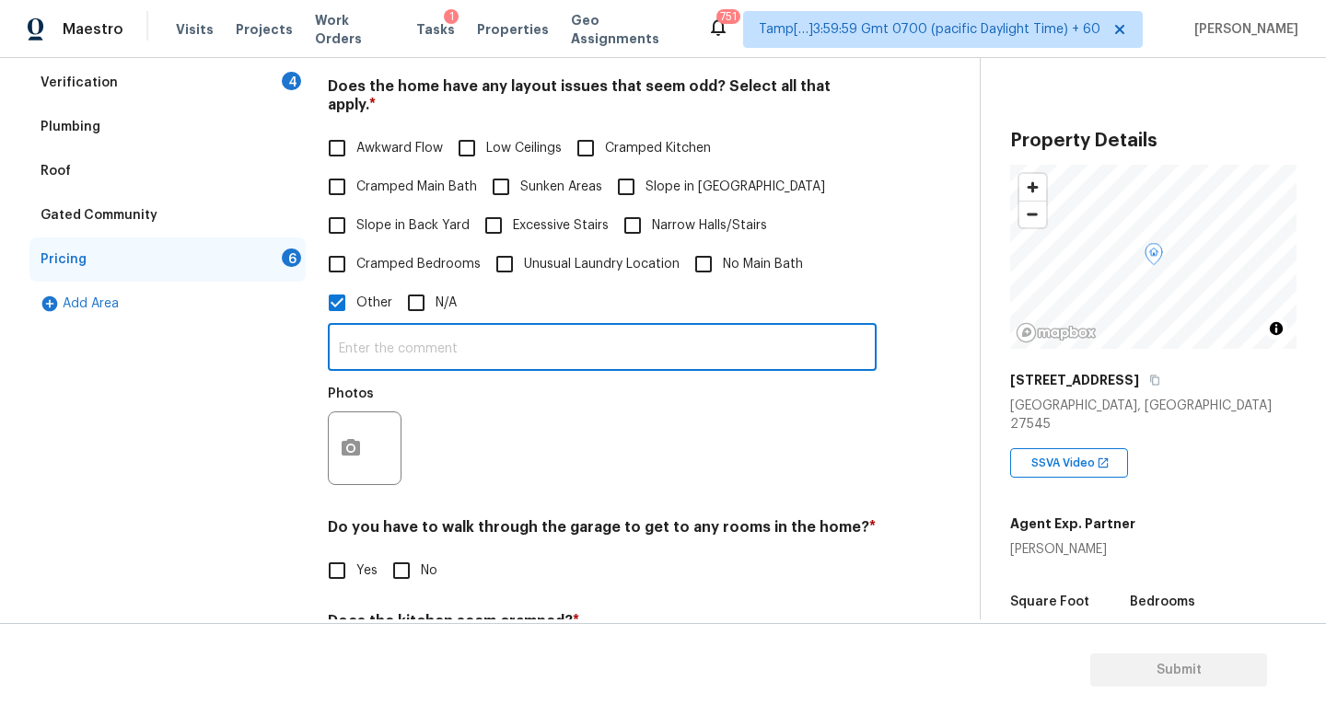
scroll to position [394, 0]
click at [447, 350] on input "text" at bounding box center [602, 350] width 549 height 43
type input "Home has a stair lift chair"
click at [356, 421] on button "button" at bounding box center [351, 449] width 44 height 72
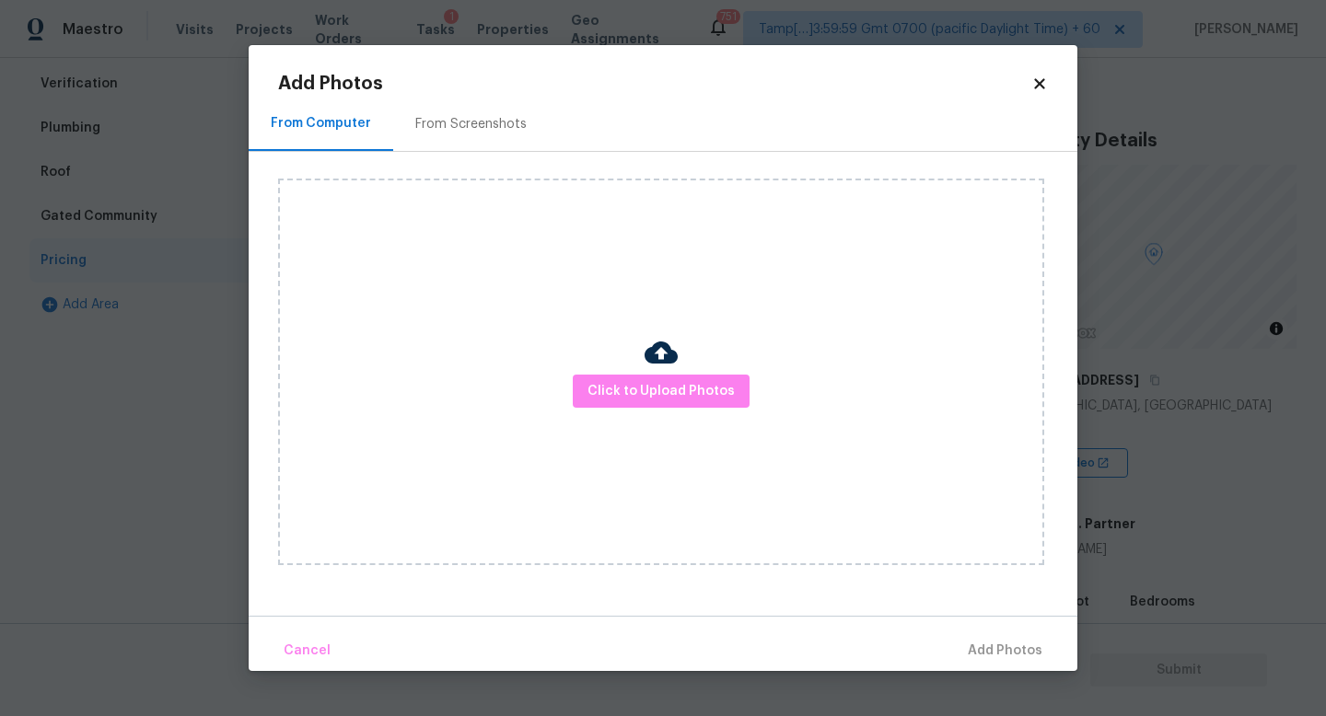
click at [565, 377] on div "Click to Upload Photos" at bounding box center [661, 372] width 766 height 387
click at [606, 394] on span "Click to Upload Photos" at bounding box center [660, 391] width 147 height 23
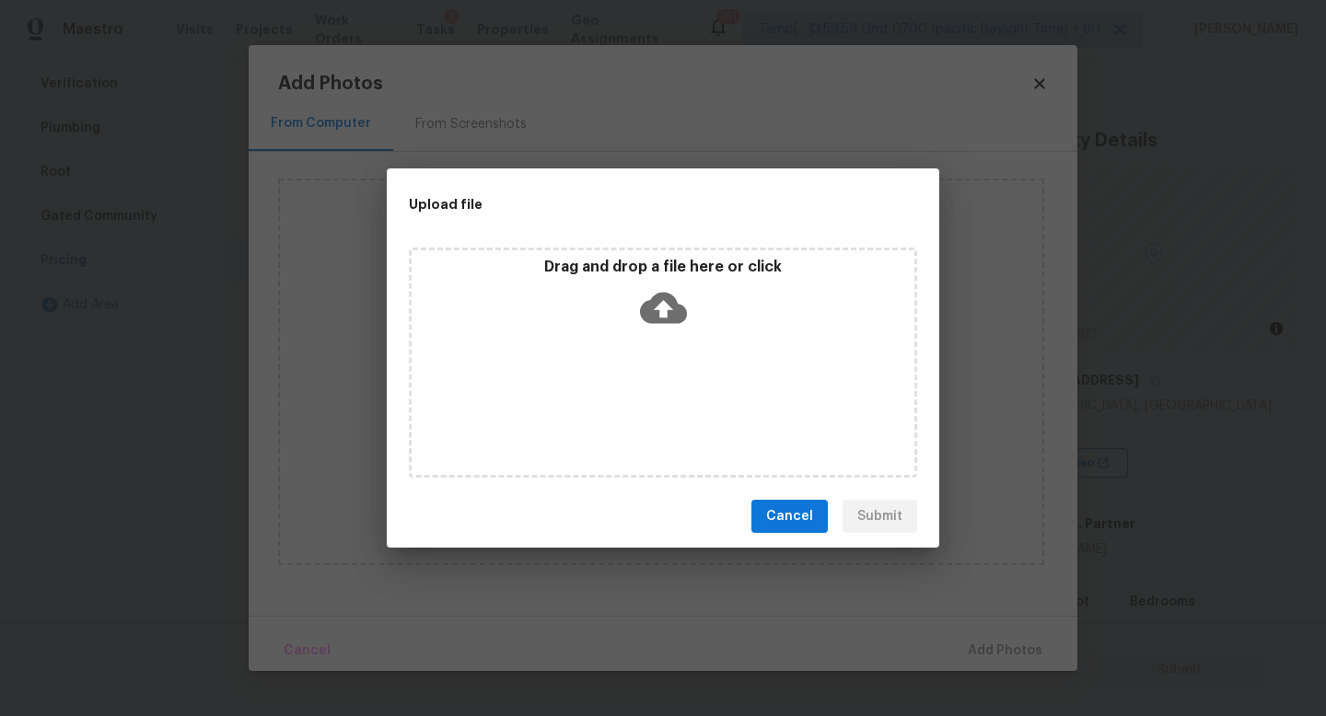
click at [666, 320] on icon at bounding box center [663, 308] width 47 height 31
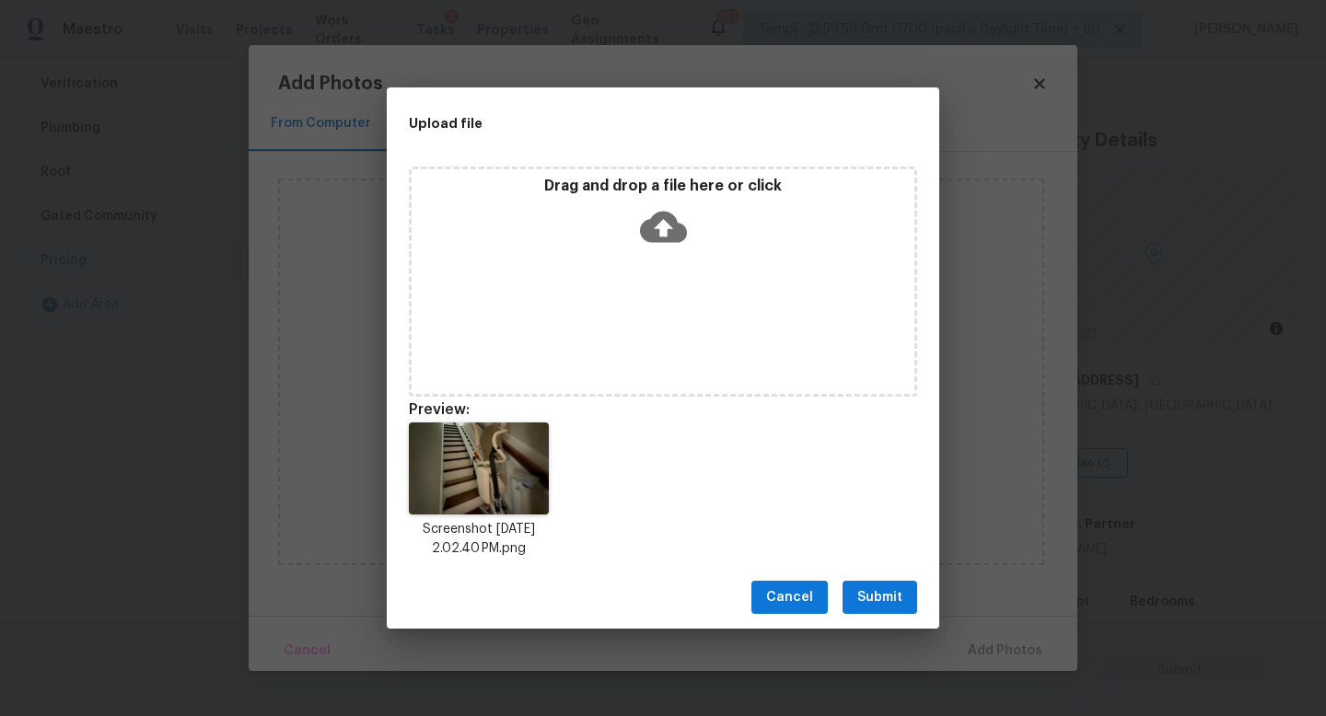
click at [900, 579] on div "Cancel Submit" at bounding box center [663, 598] width 552 height 64
click at [898, 581] on button "Submit" at bounding box center [879, 598] width 75 height 34
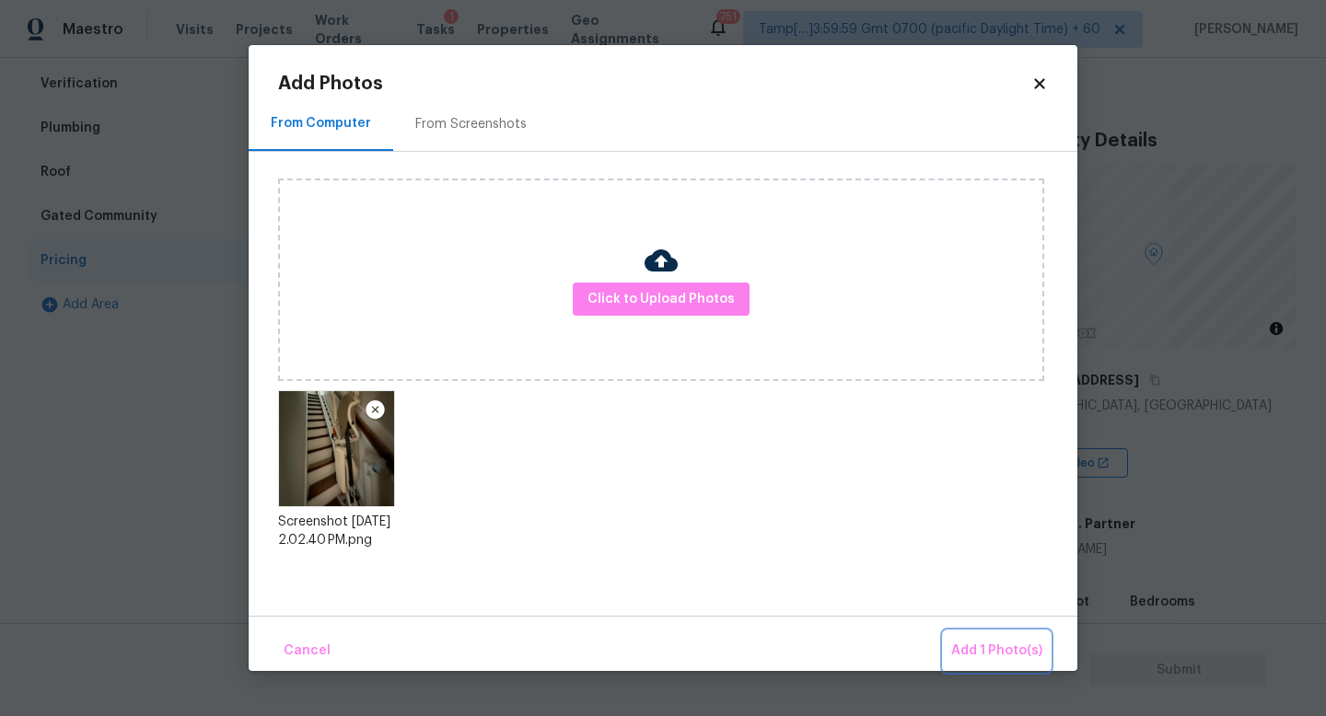
click at [982, 646] on span "Add 1 Photo(s)" at bounding box center [996, 651] width 91 height 23
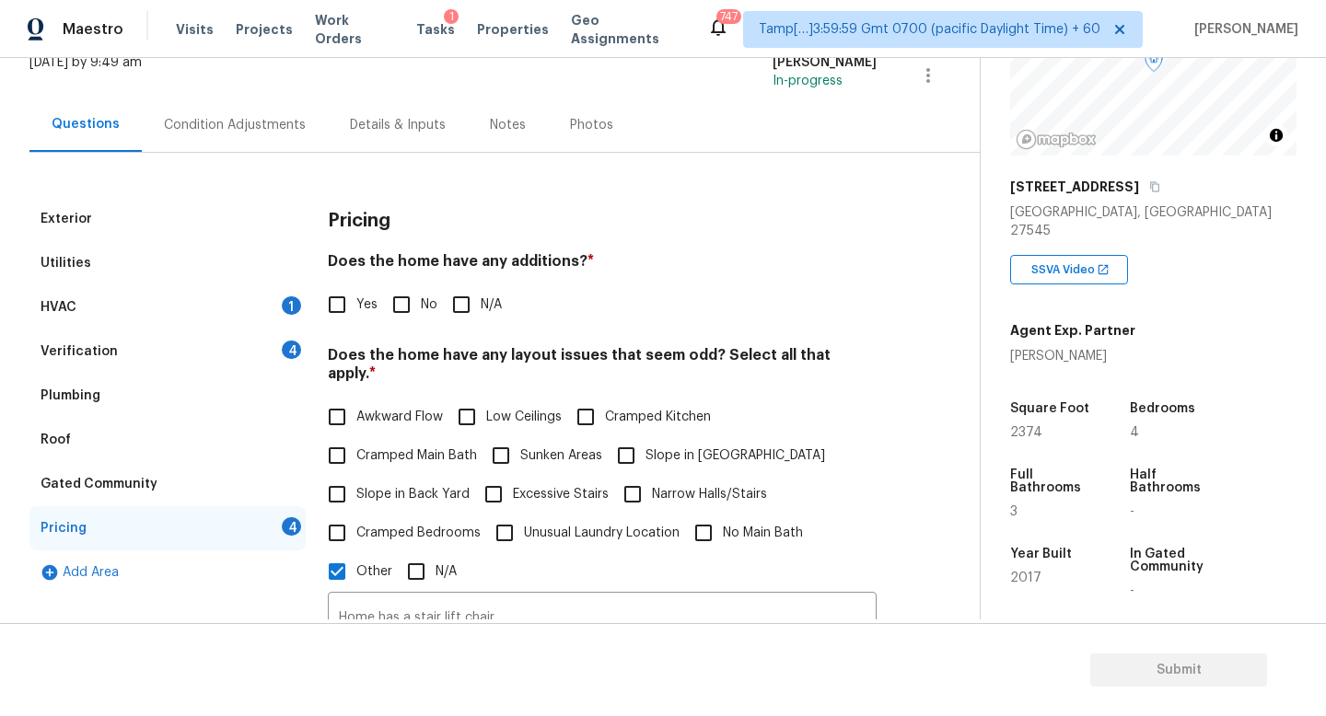
scroll to position [0, 0]
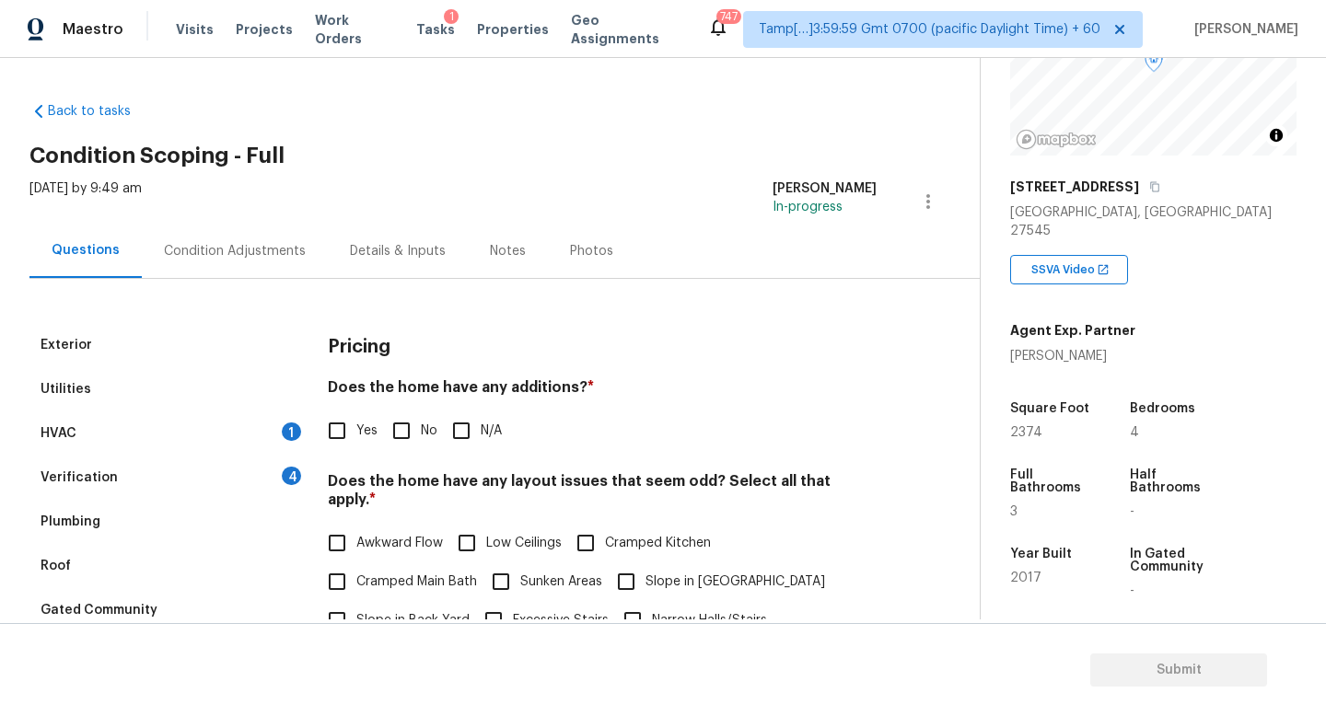
click at [188, 261] on div "Condition Adjustments" at bounding box center [235, 251] width 186 height 54
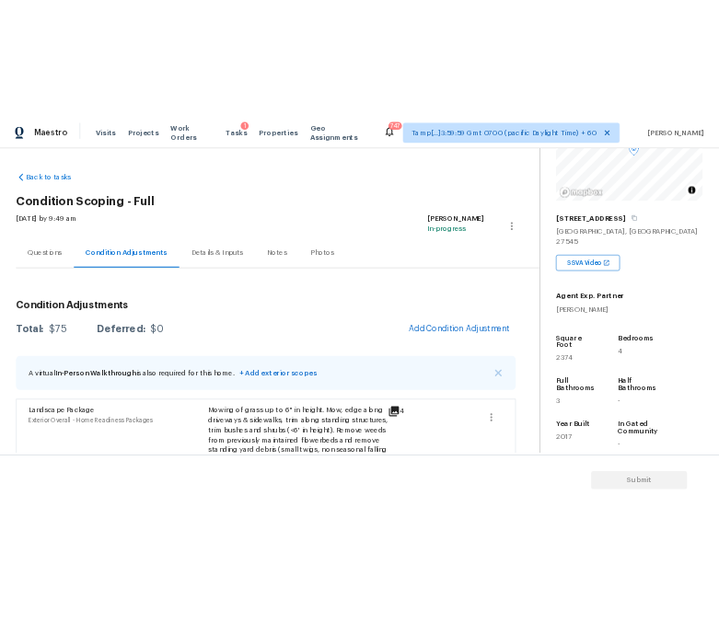
scroll to position [77, 0]
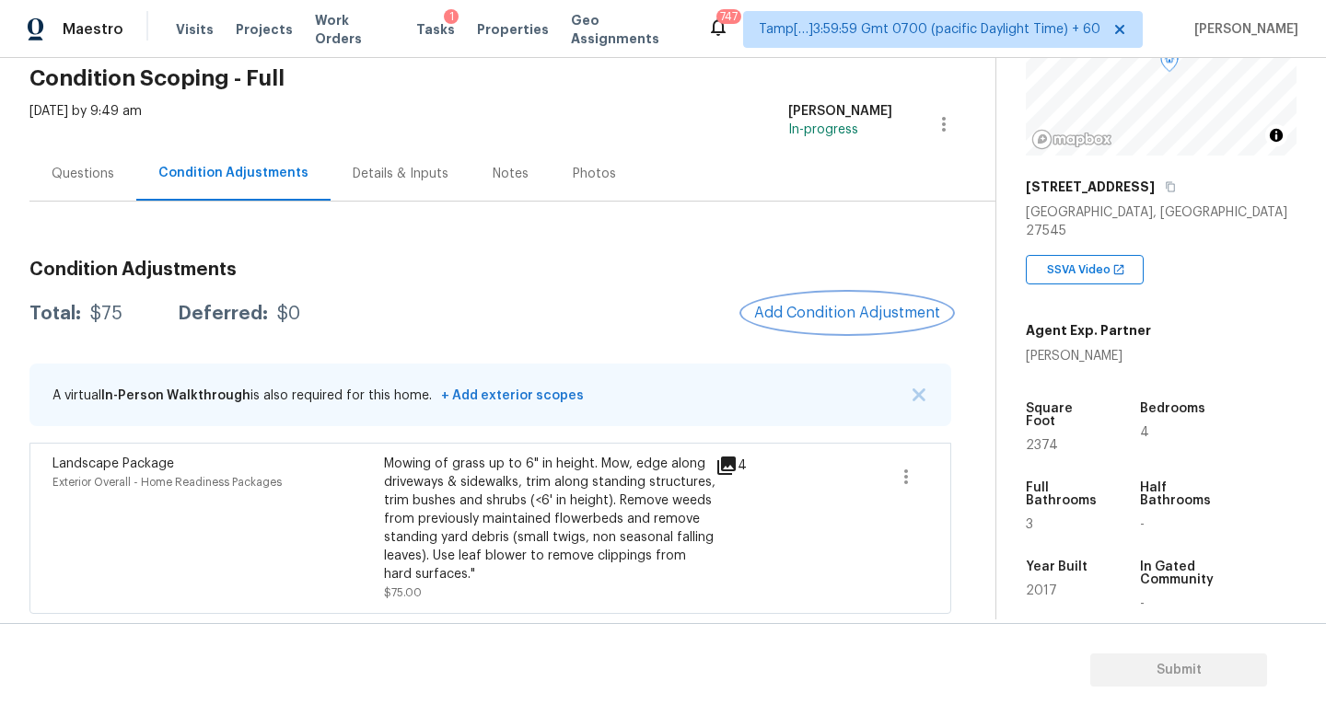
click at [830, 324] on button "Add Condition Adjustment" at bounding box center [847, 313] width 208 height 39
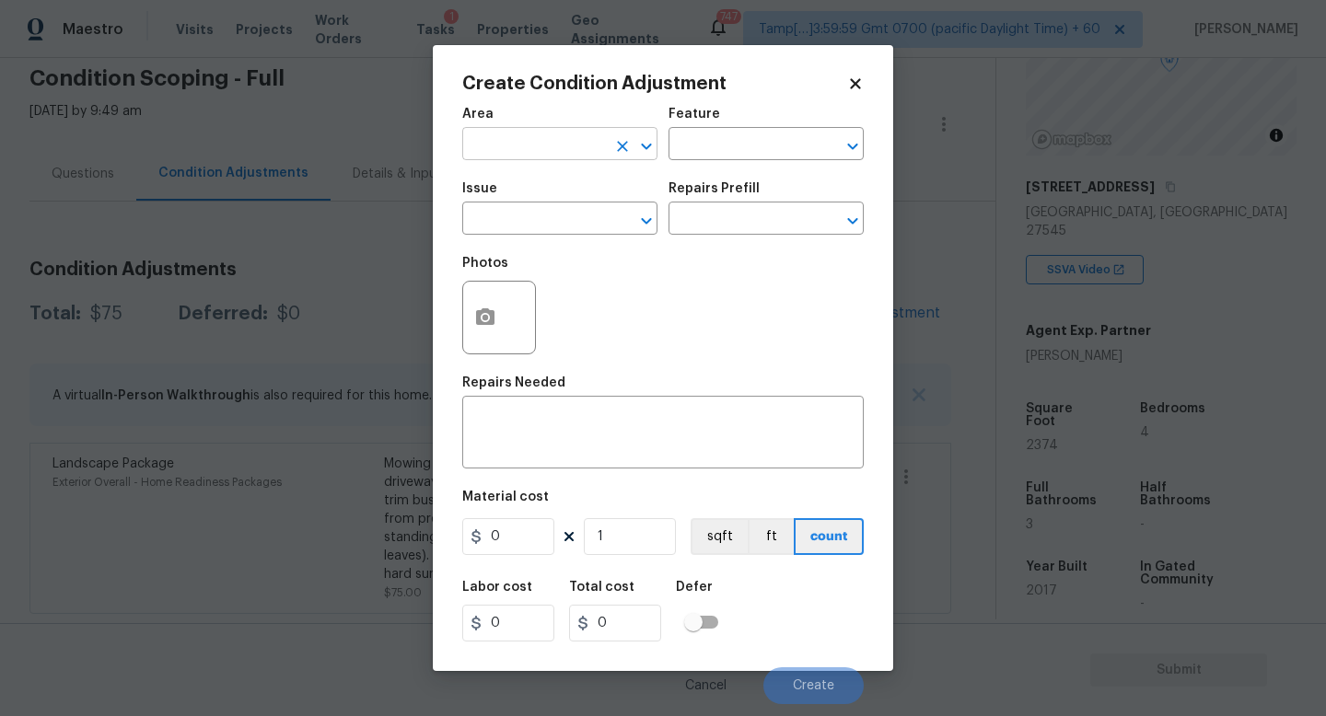
click at [529, 135] on input "text" at bounding box center [534, 146] width 144 height 29
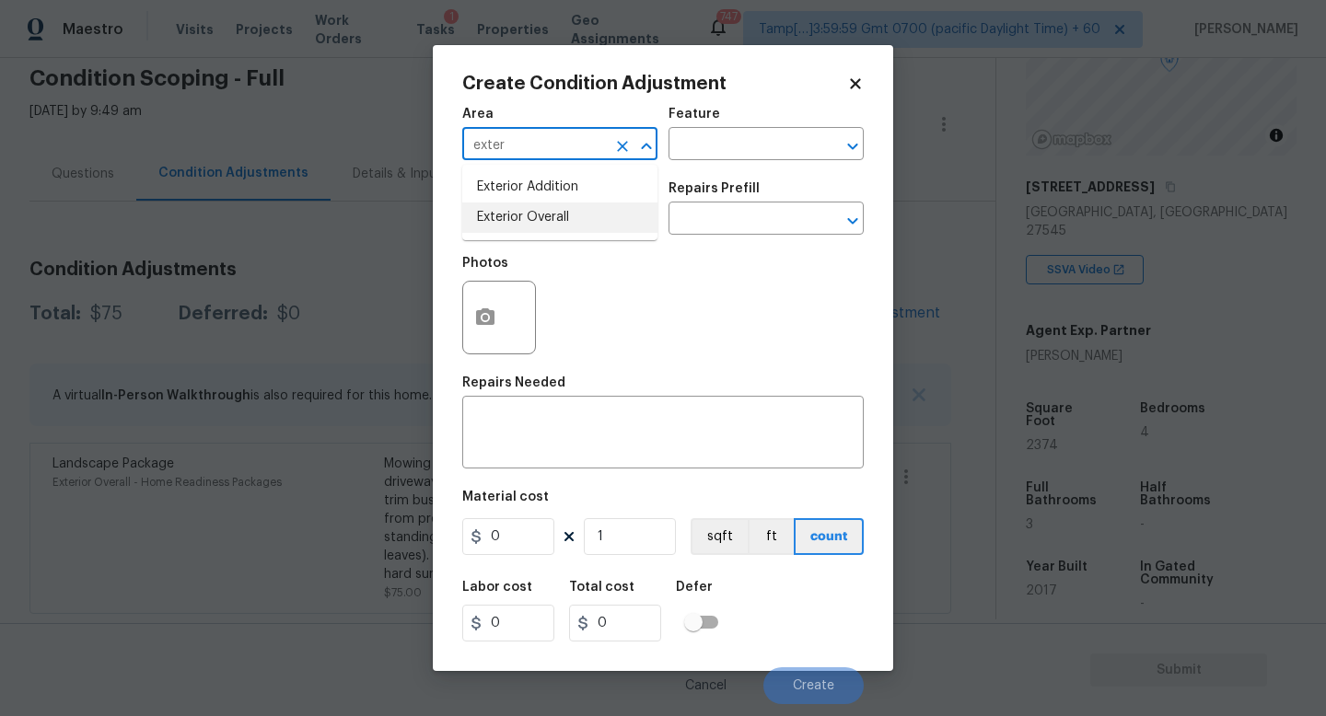
click at [522, 226] on li "Exterior Overall" at bounding box center [559, 218] width 195 height 30
type input "Exterior Overall"
click at [522, 227] on input "text" at bounding box center [534, 220] width 144 height 29
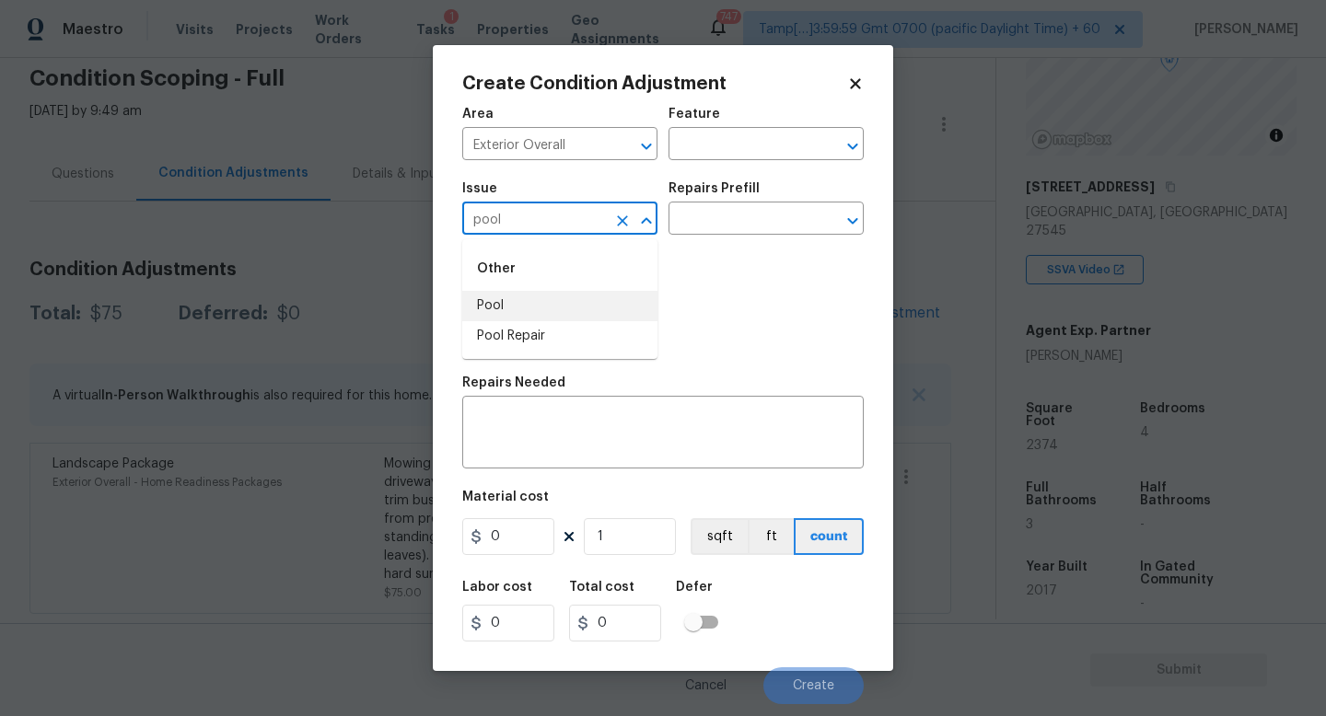
click at [511, 307] on li "Pool" at bounding box center [559, 306] width 195 height 30
type input "Pool"
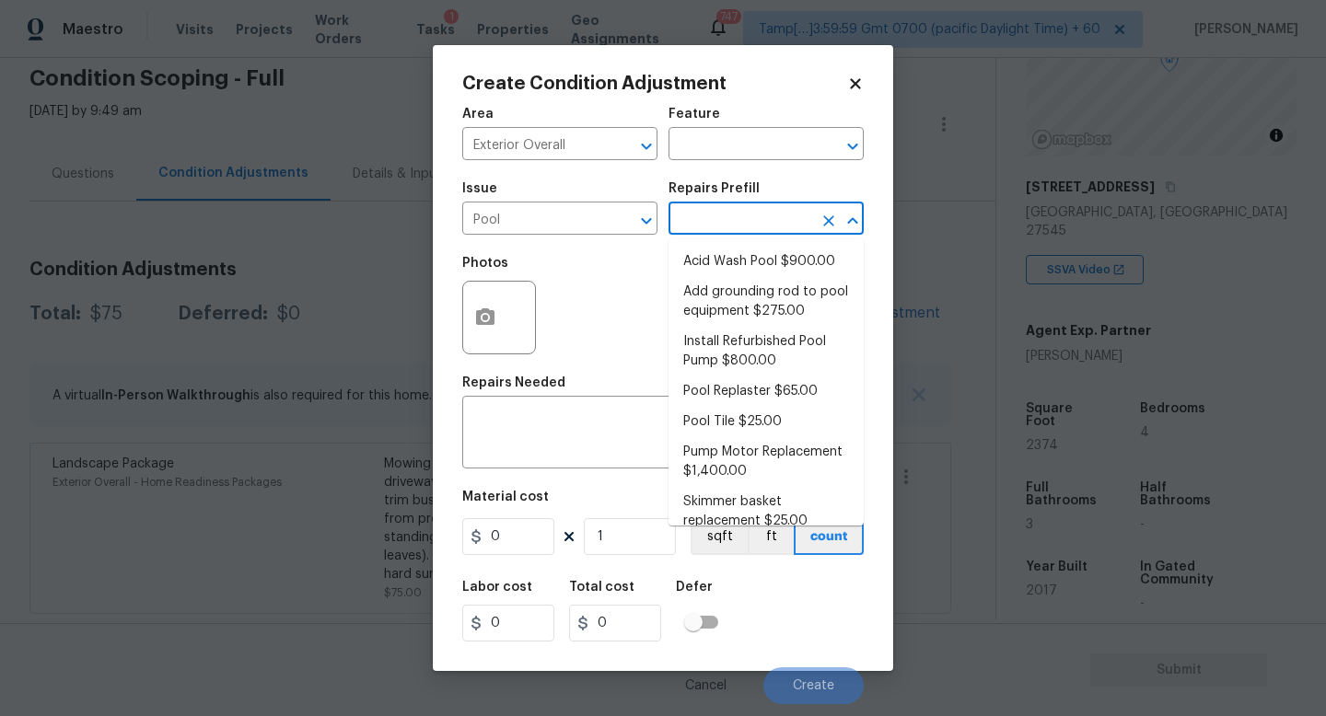
click at [706, 230] on input "text" at bounding box center [740, 220] width 144 height 29
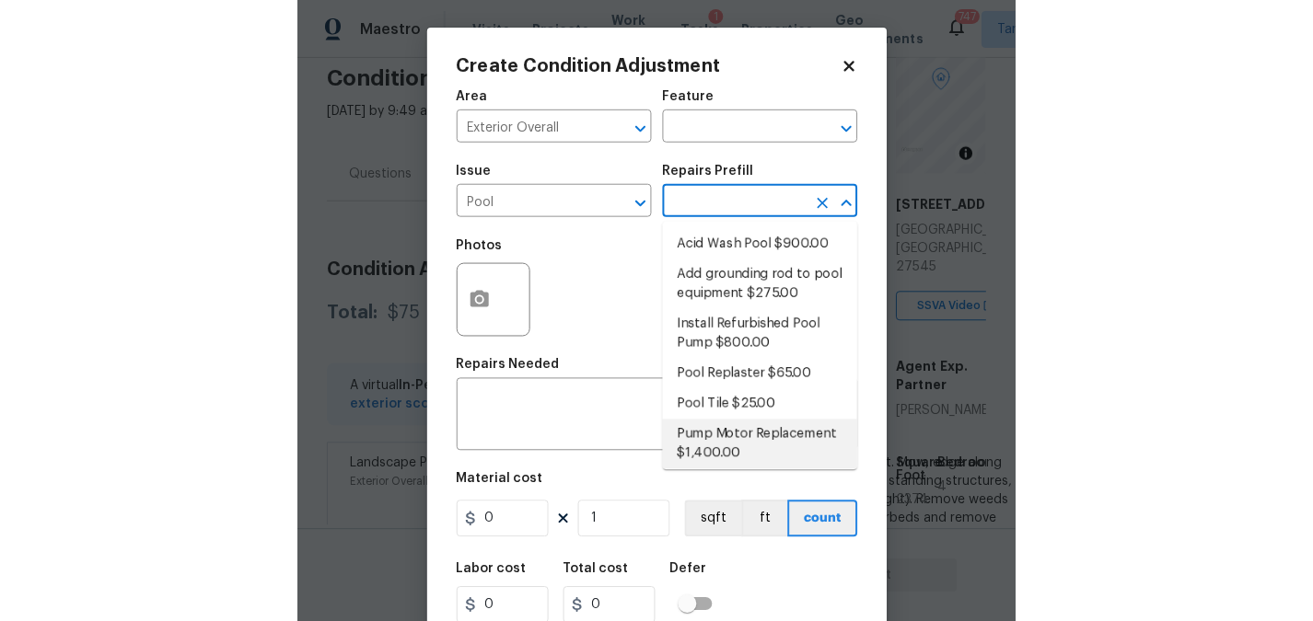
scroll to position [76, 0]
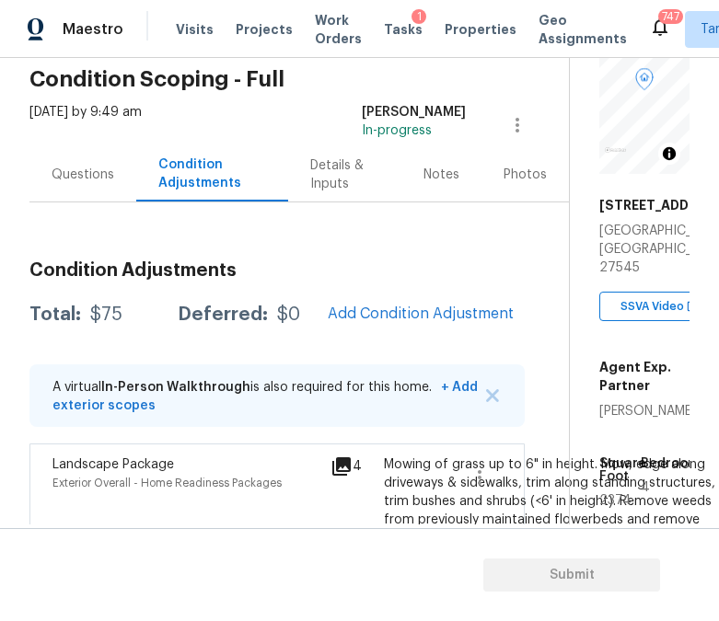
click at [3, 178] on div "Back to tasks Condition Scoping - Full Thu, Oct 16 2025 by 9:49 am Revathi Kuma…" at bounding box center [359, 291] width 719 height 467
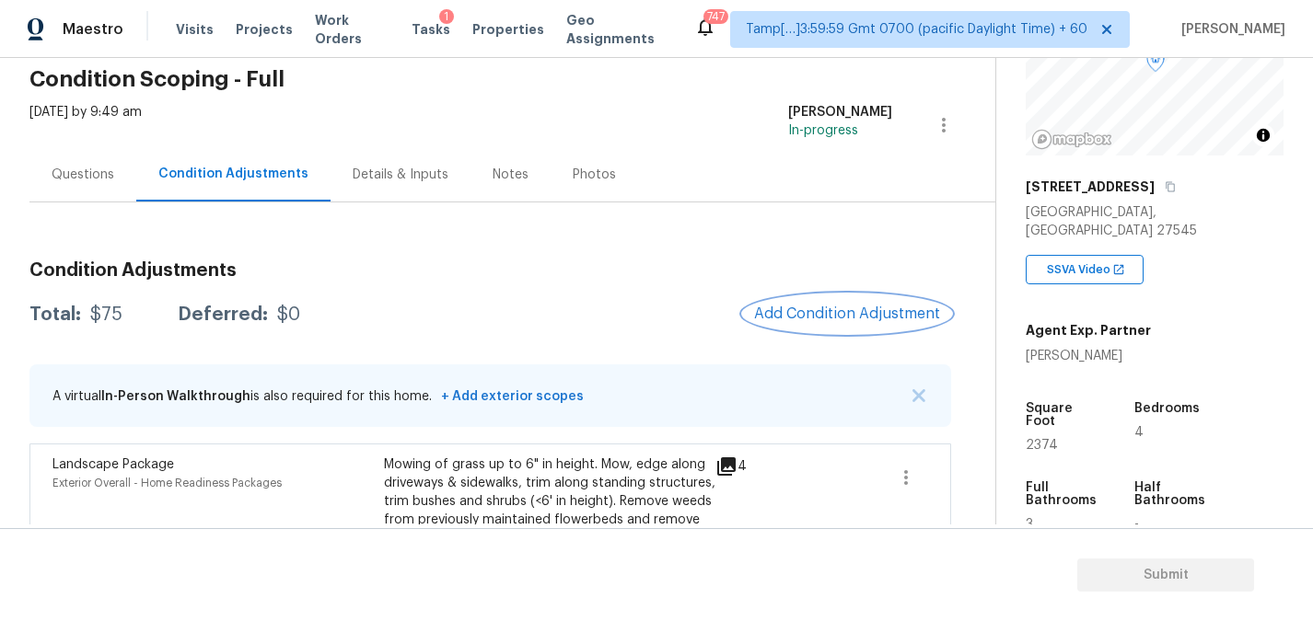
click at [817, 306] on span "Add Condition Adjustment" at bounding box center [847, 314] width 186 height 17
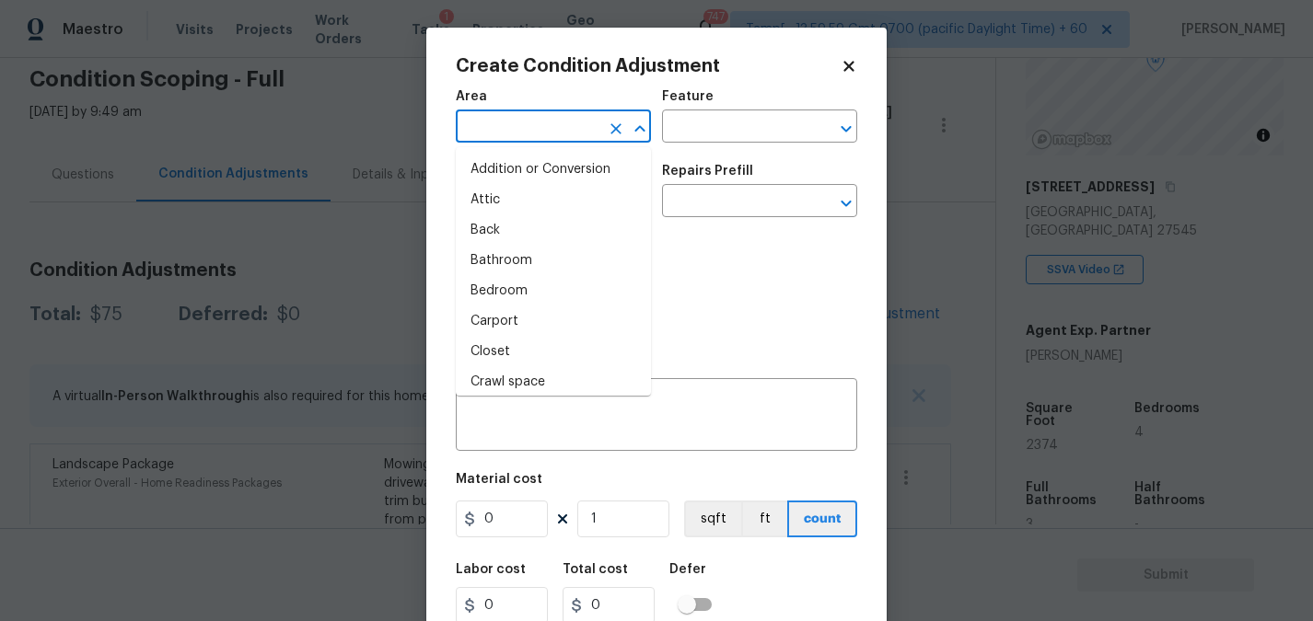
click at [516, 114] on input "text" at bounding box center [528, 128] width 144 height 29
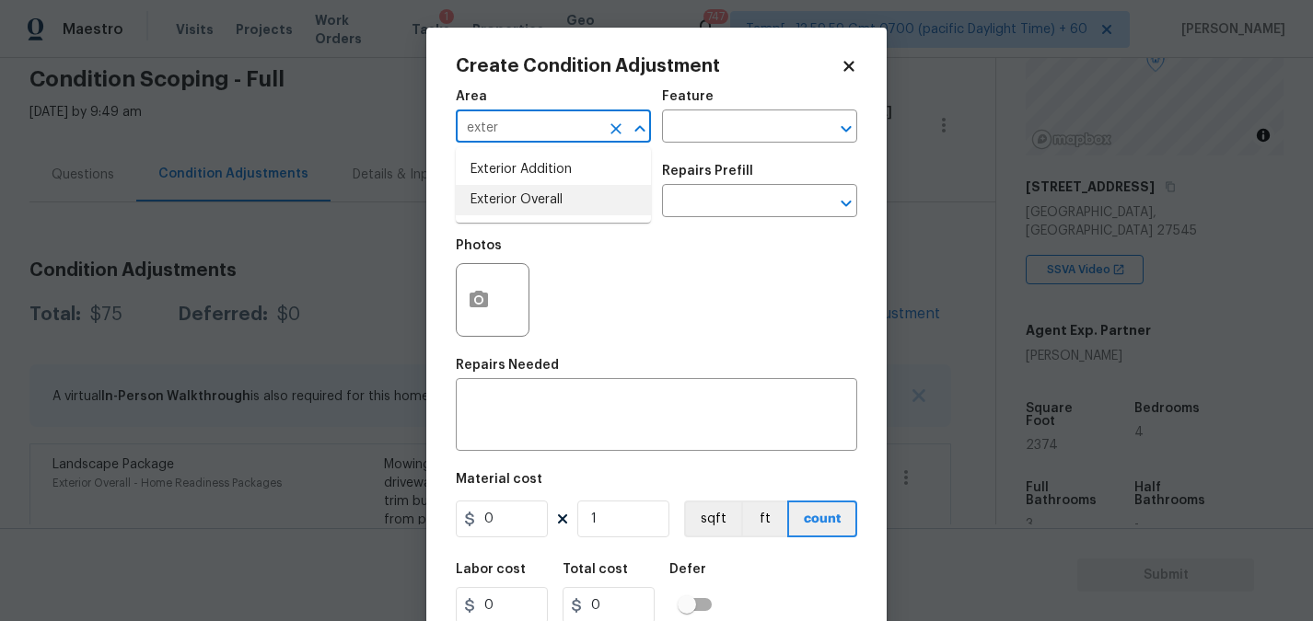
click at [500, 194] on li "Exterior Overall" at bounding box center [553, 200] width 195 height 30
type input "Exterior Overall"
click at [513, 181] on div "Issue" at bounding box center [553, 177] width 195 height 24
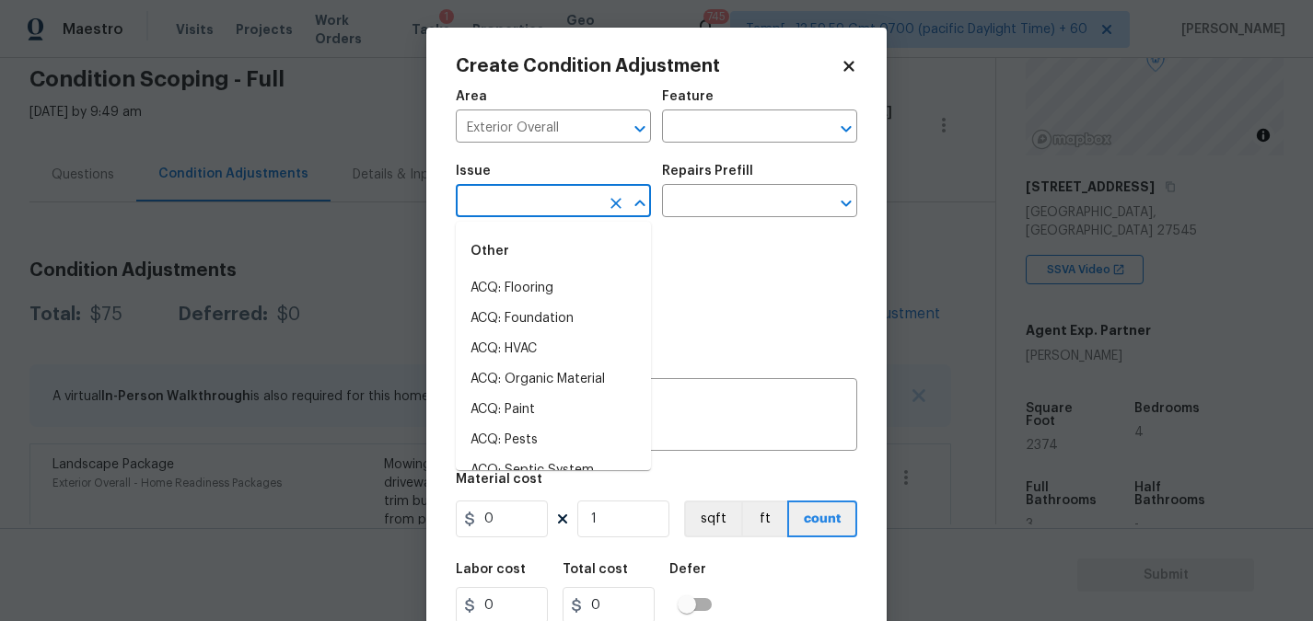
click at [509, 205] on input "text" at bounding box center [528, 203] width 144 height 29
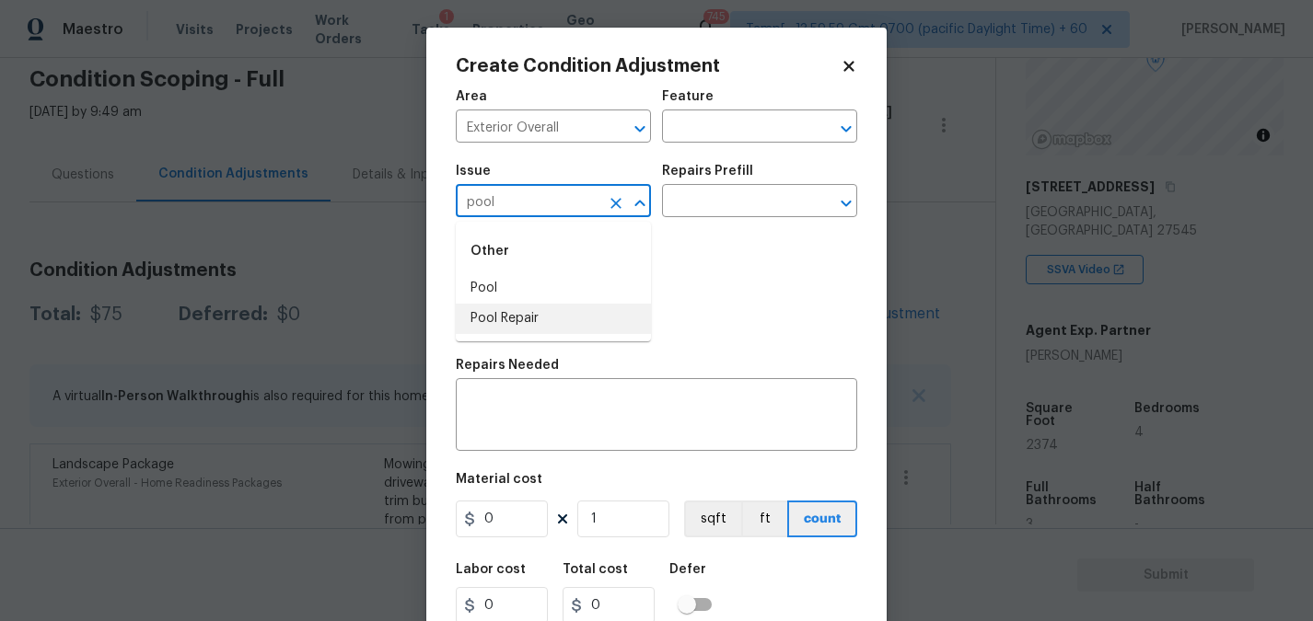
click at [493, 327] on li "Pool Repair" at bounding box center [553, 319] width 195 height 30
type input "Pool Repair"
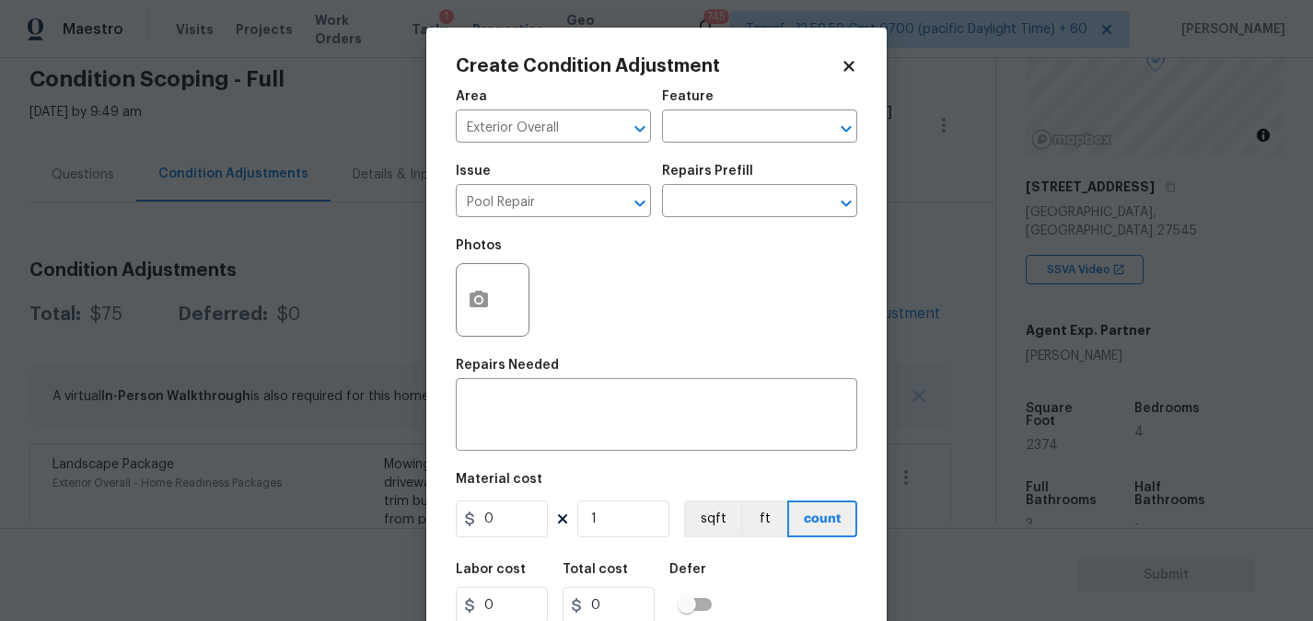
click at [701, 226] on div "Issue Pool Repair ​ Repairs Prefill ​" at bounding box center [656, 191] width 401 height 75
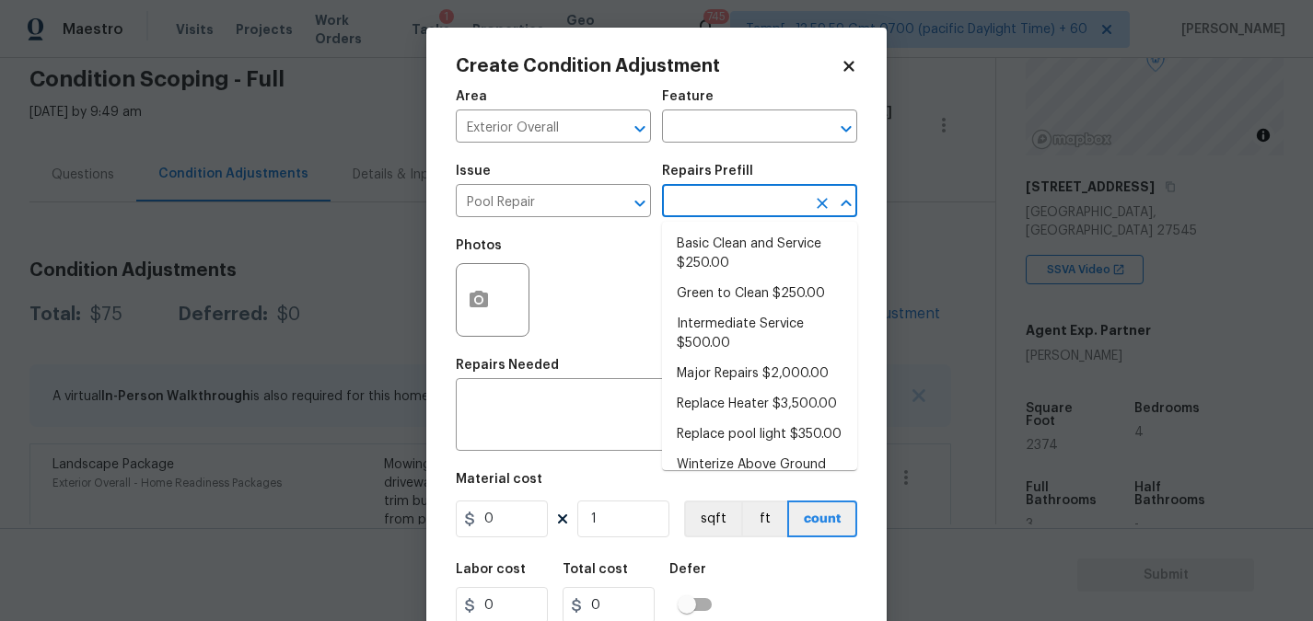
click at [712, 213] on input "text" at bounding box center [734, 203] width 144 height 29
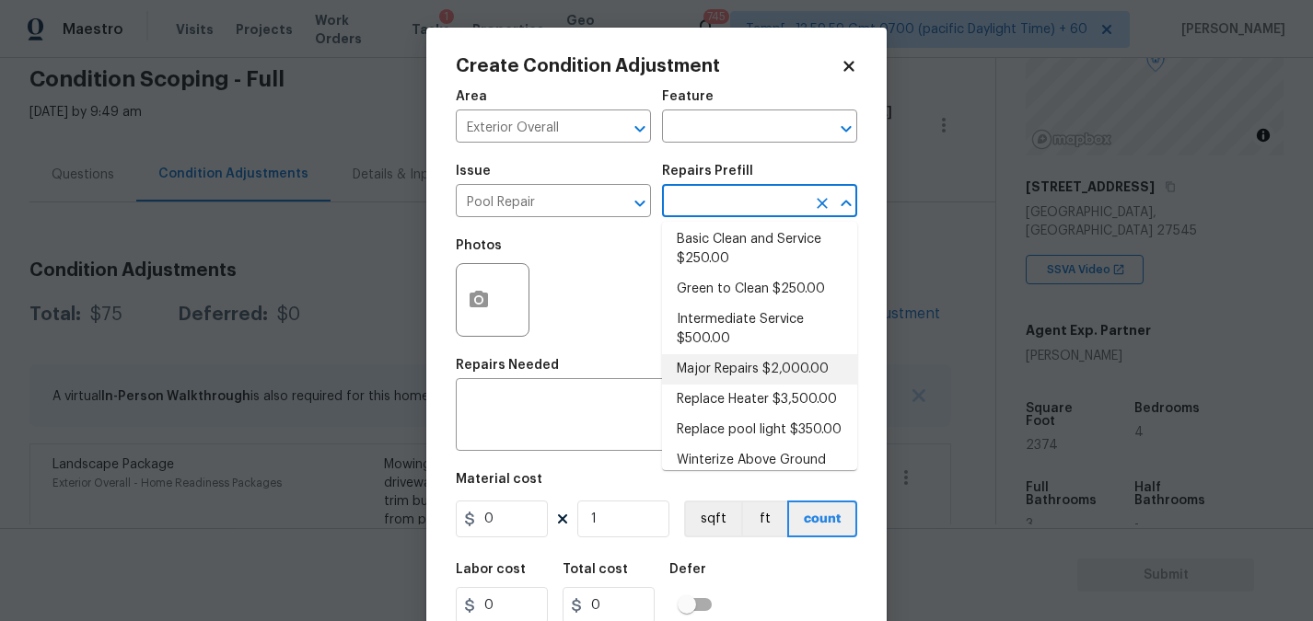
scroll to position [0, 0]
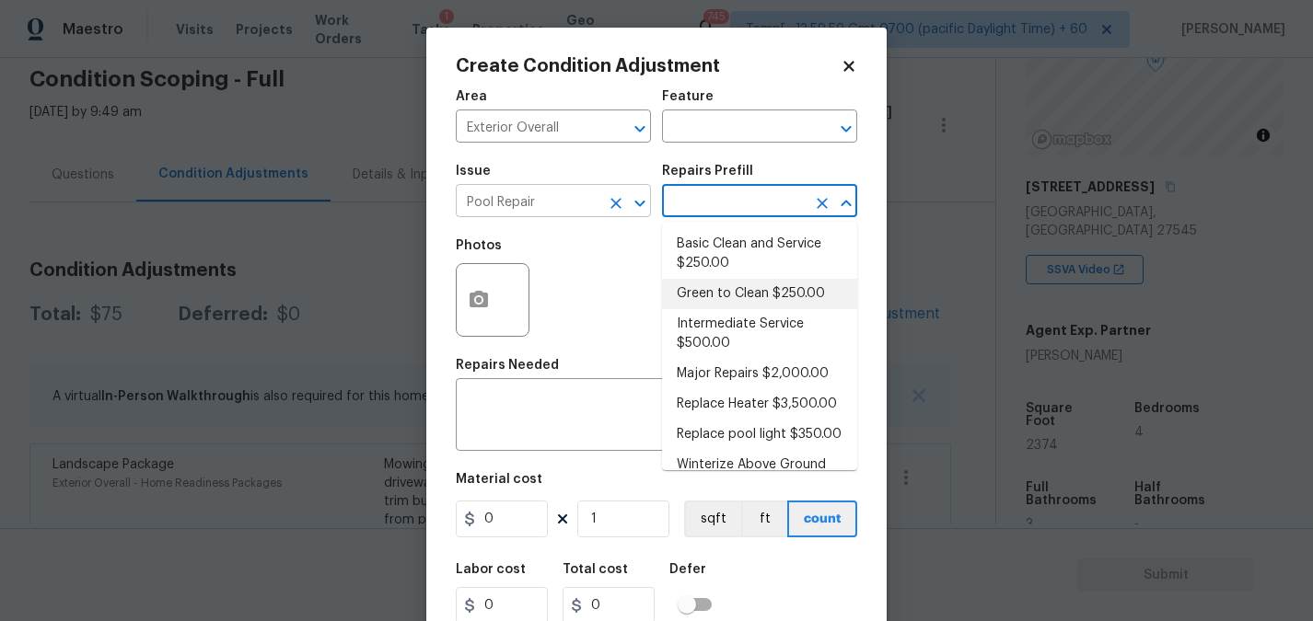
click at [551, 196] on input "Pool Repair" at bounding box center [528, 203] width 144 height 29
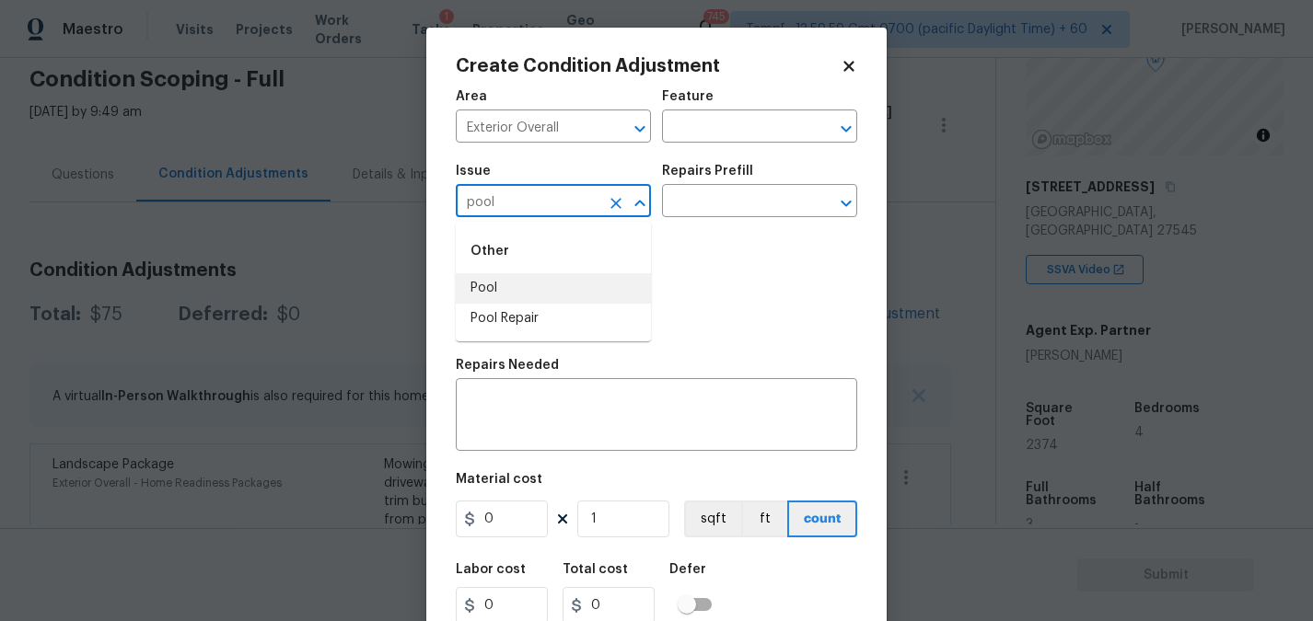
click at [539, 282] on li "Pool" at bounding box center [553, 288] width 195 height 30
type input "Pool"
click at [710, 202] on input "text" at bounding box center [734, 203] width 144 height 29
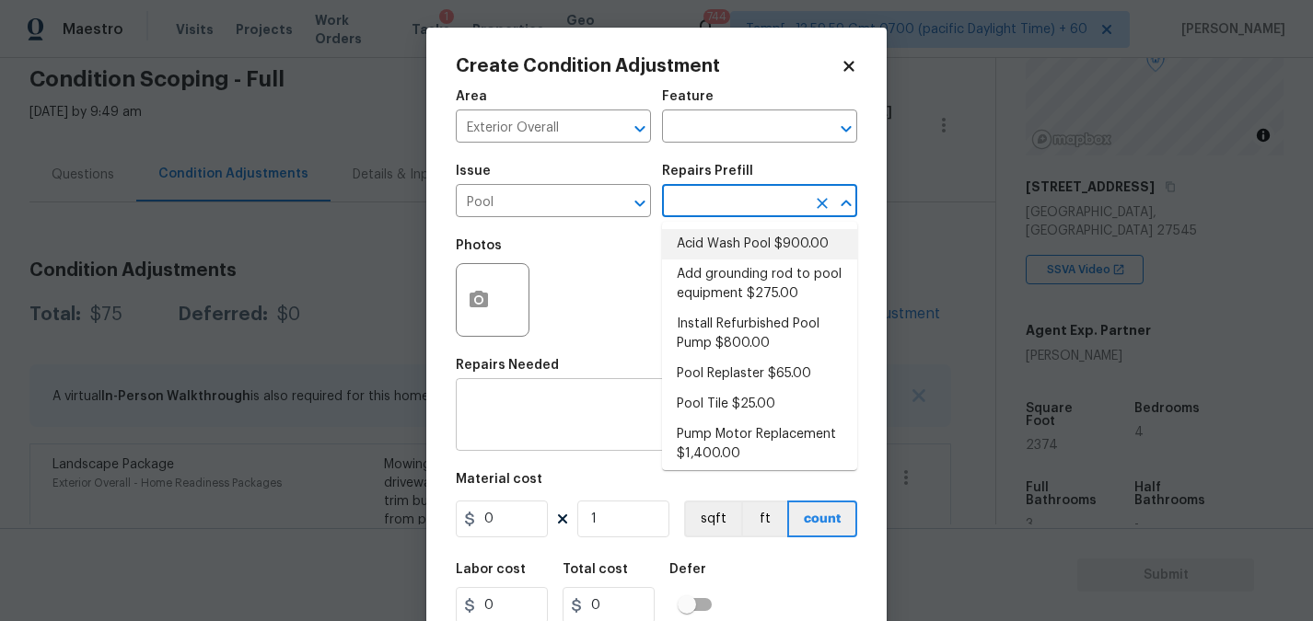
click at [559, 401] on textarea at bounding box center [656, 417] width 379 height 39
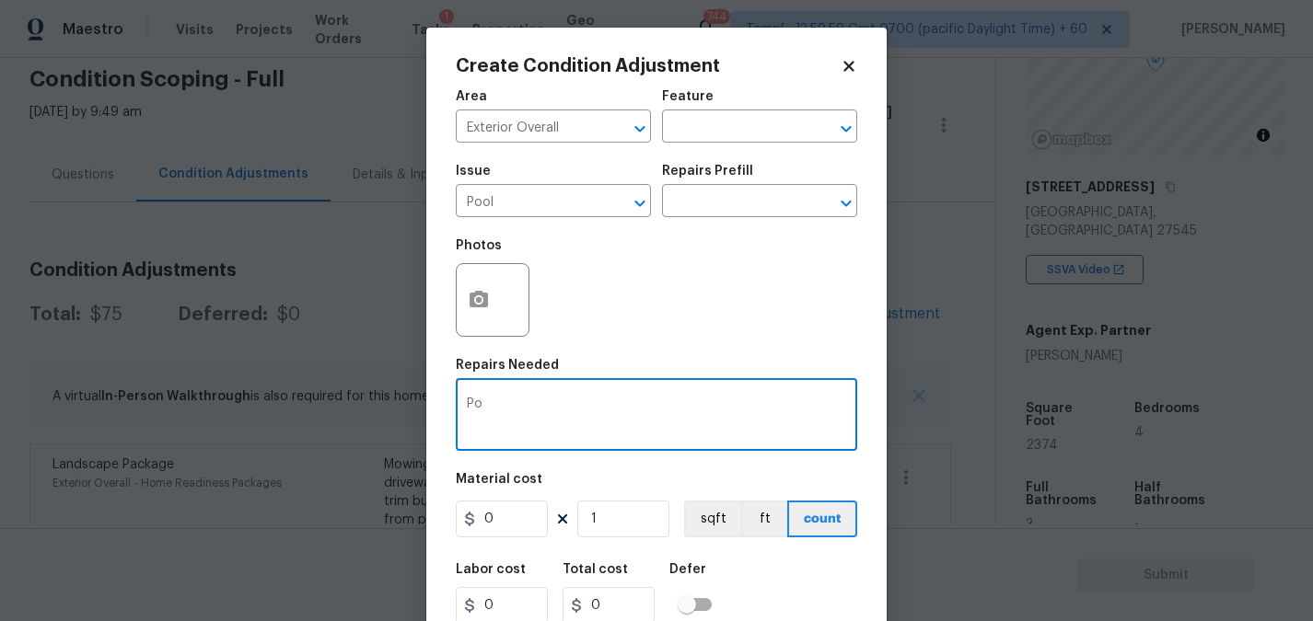
type textarea "P"
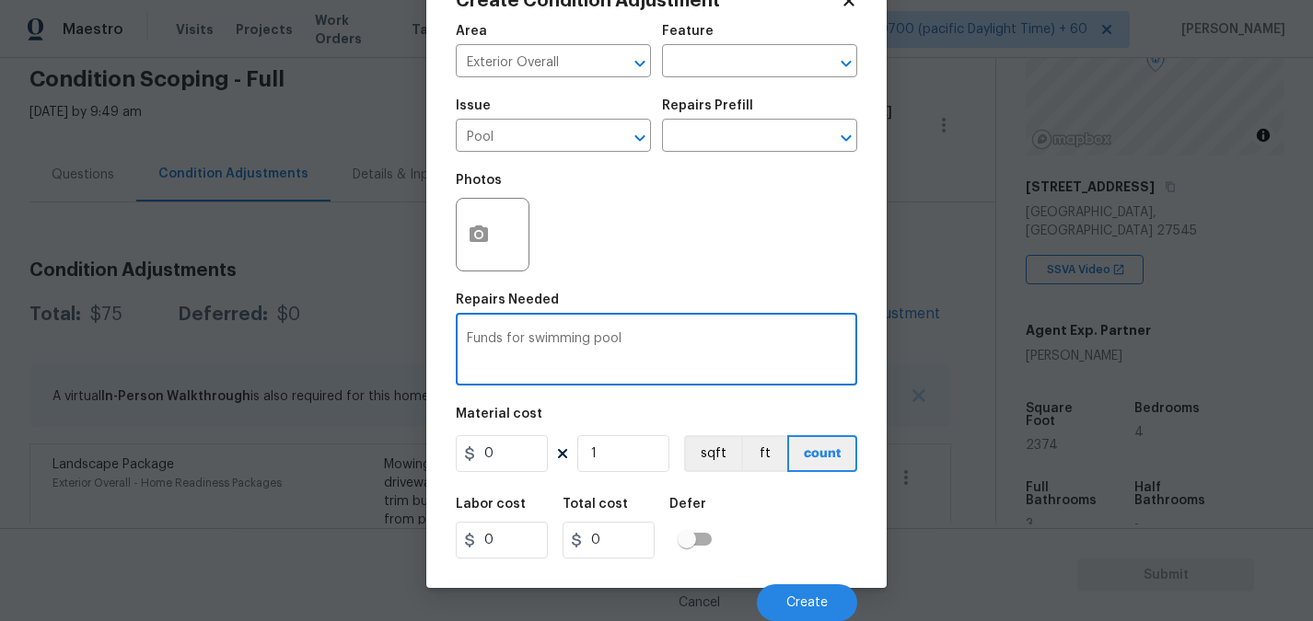
type textarea "Funds for swimming pool"
click at [509, 457] on input "0" at bounding box center [502, 453] width 92 height 37
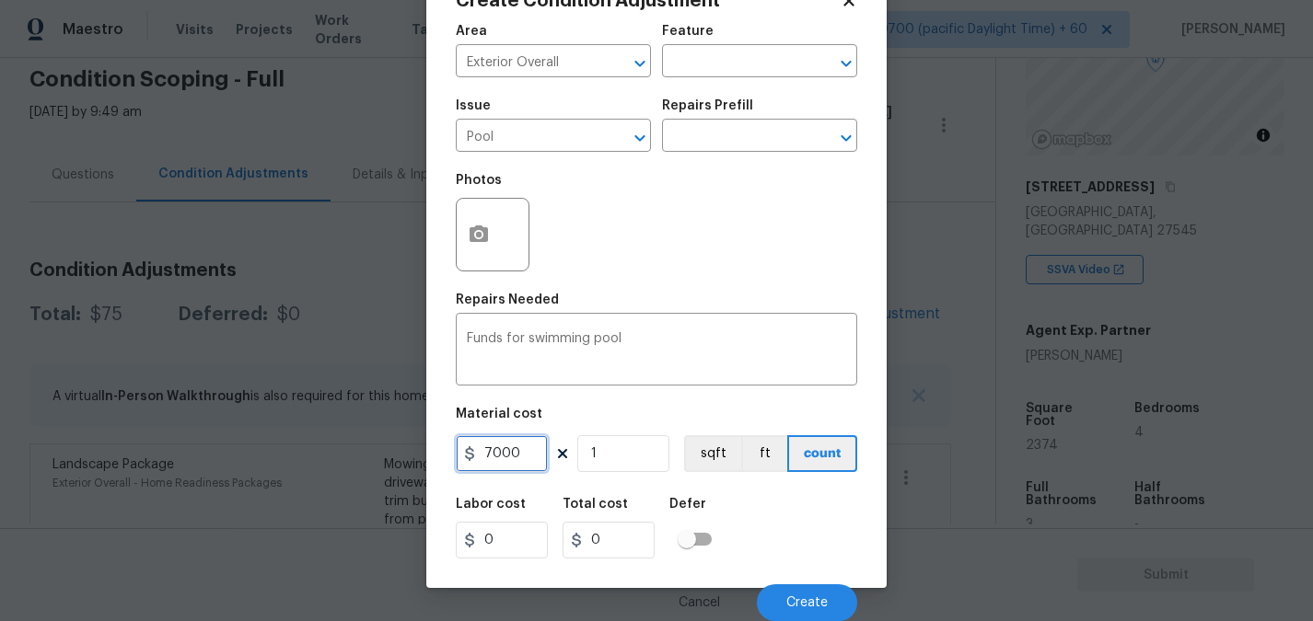
type input "7000"
click at [638, 578] on div "Cancel Create" at bounding box center [656, 596] width 401 height 52
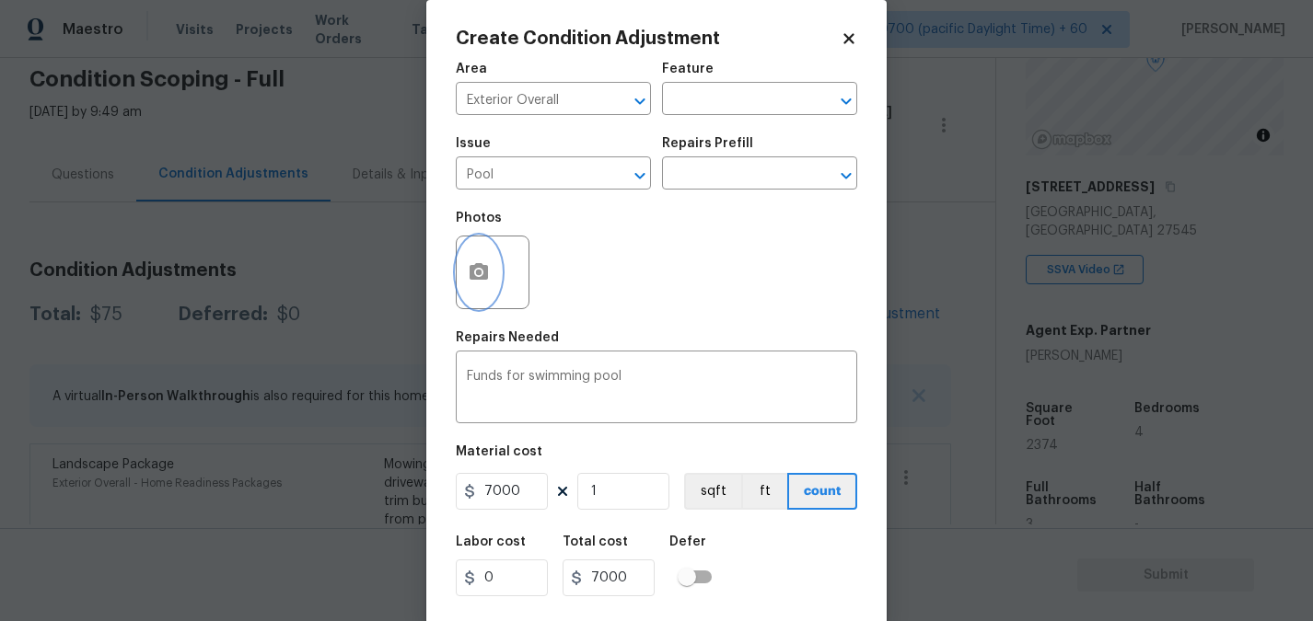
click at [492, 272] on button "button" at bounding box center [479, 273] width 44 height 72
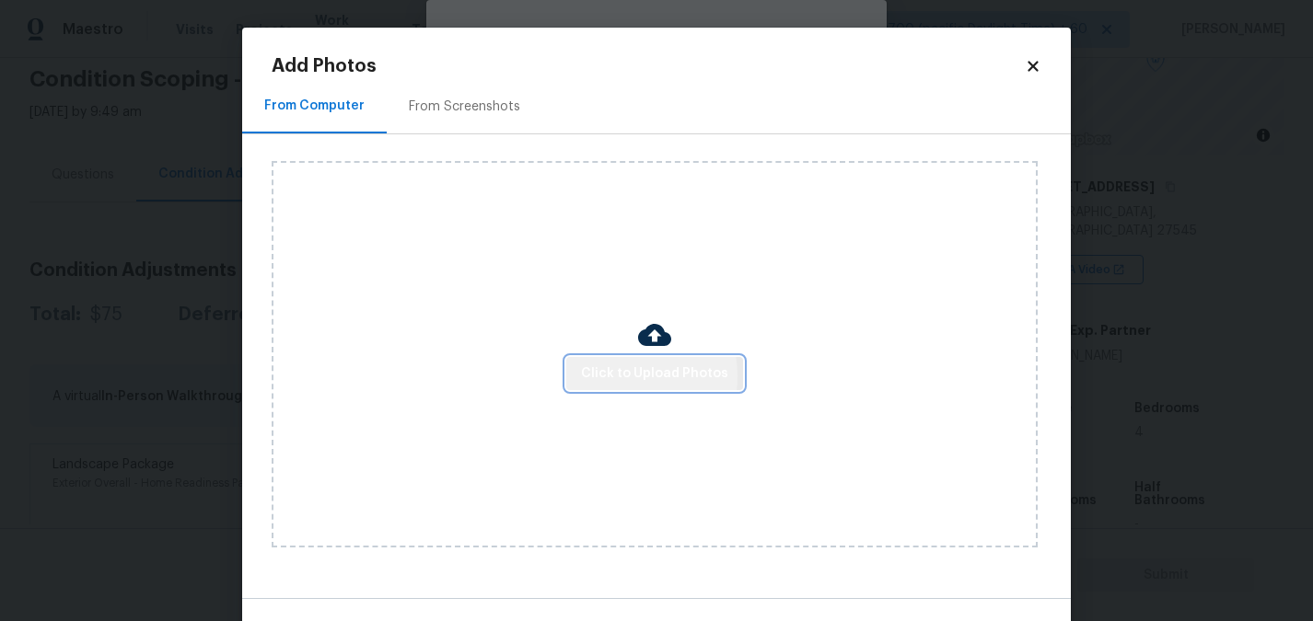
click at [612, 376] on span "Click to Upload Photos" at bounding box center [654, 374] width 147 height 23
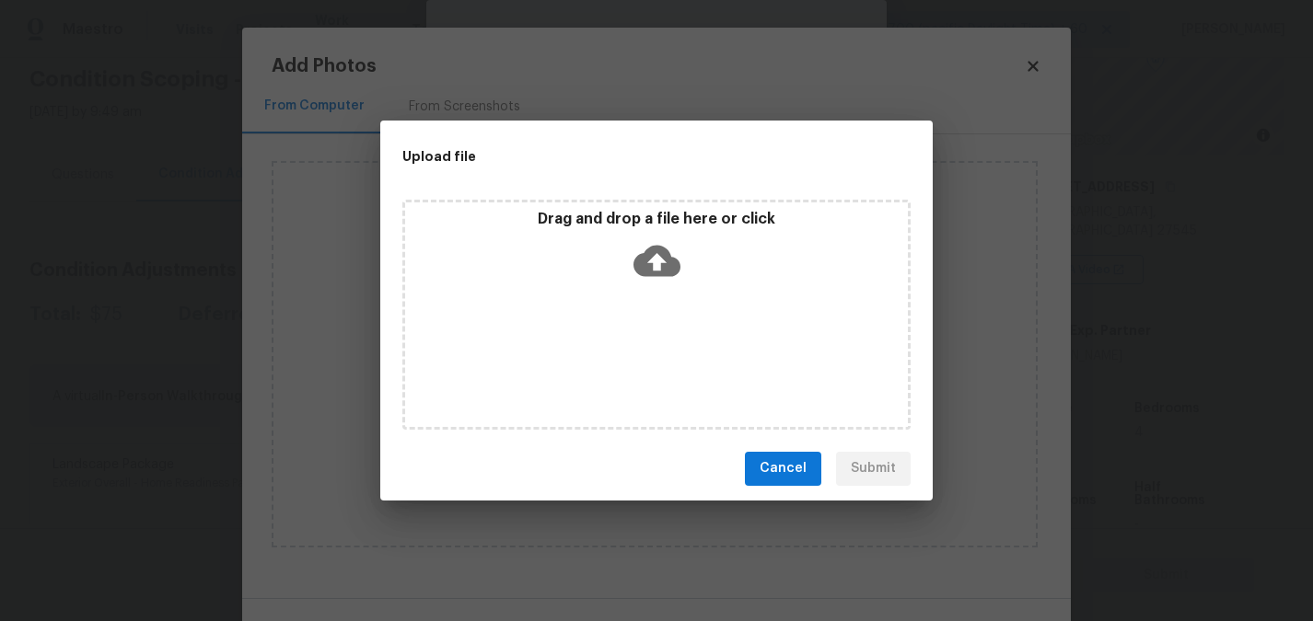
click at [659, 280] on icon at bounding box center [656, 260] width 47 height 47
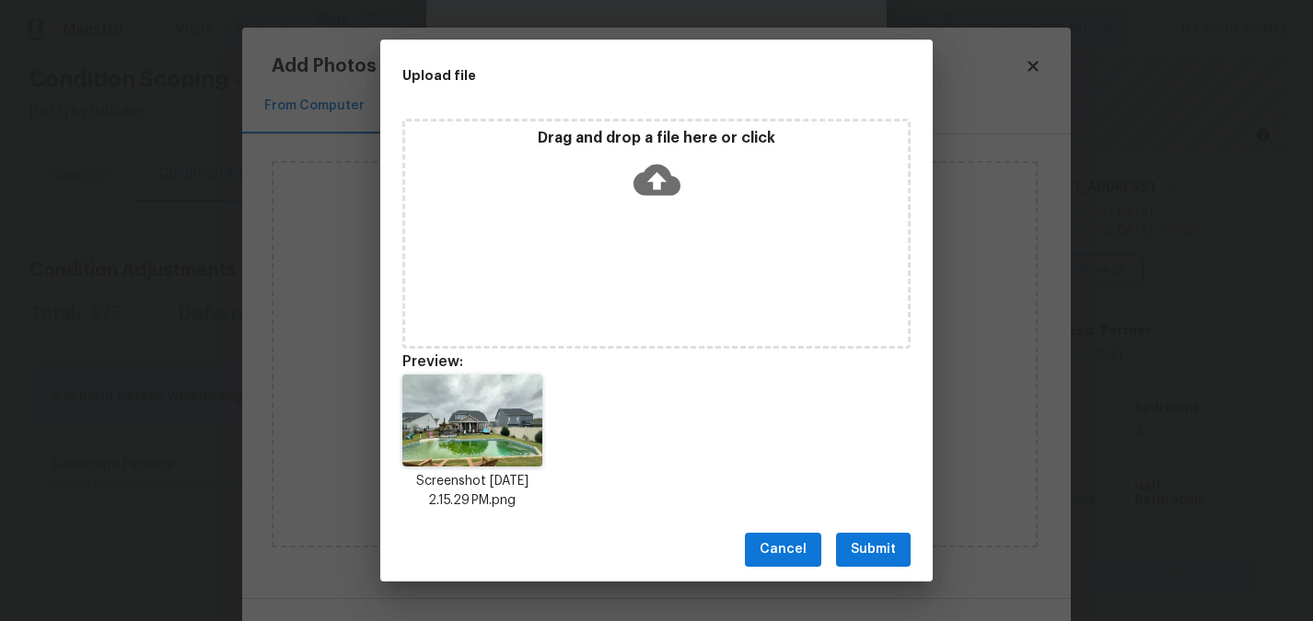
click at [859, 546] on span "Submit" at bounding box center [873, 550] width 45 height 23
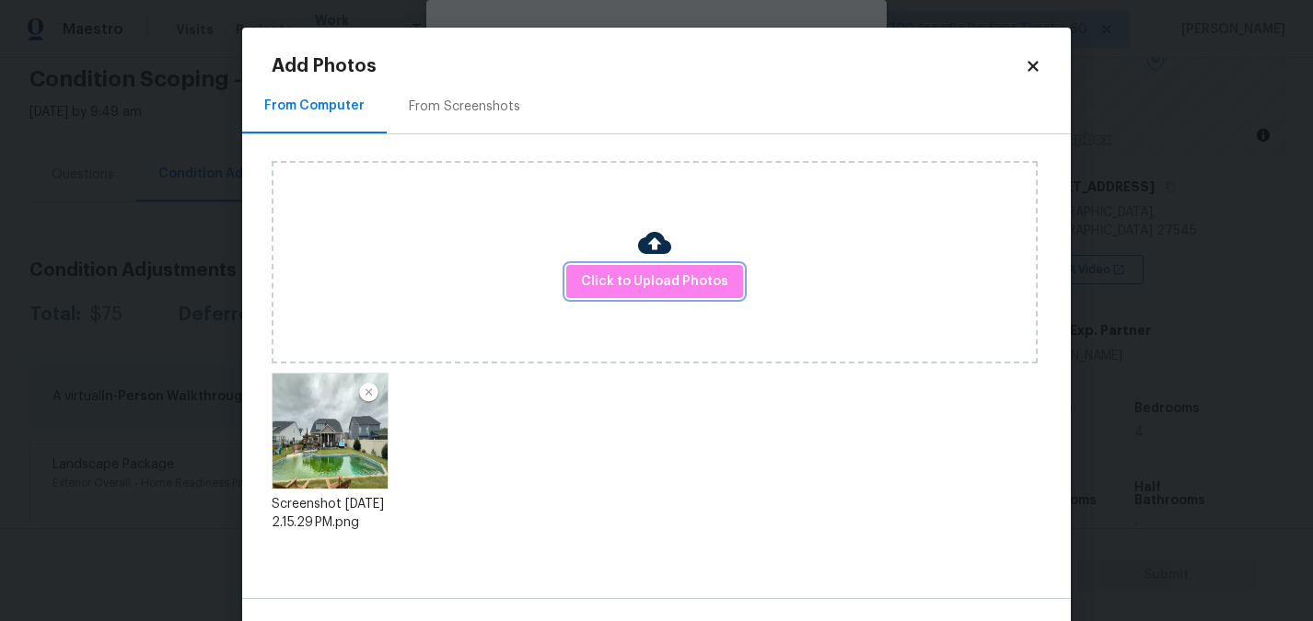
scroll to position [60, 0]
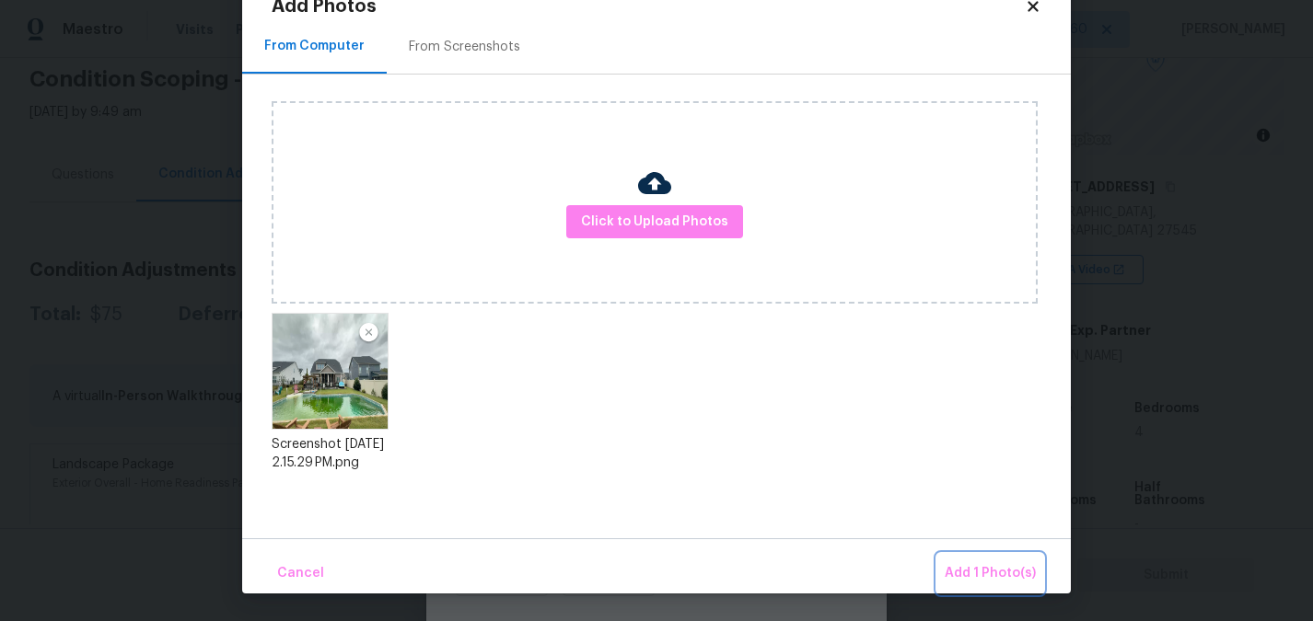
click at [998, 573] on span "Add 1 Photo(s)" at bounding box center [989, 573] width 91 height 23
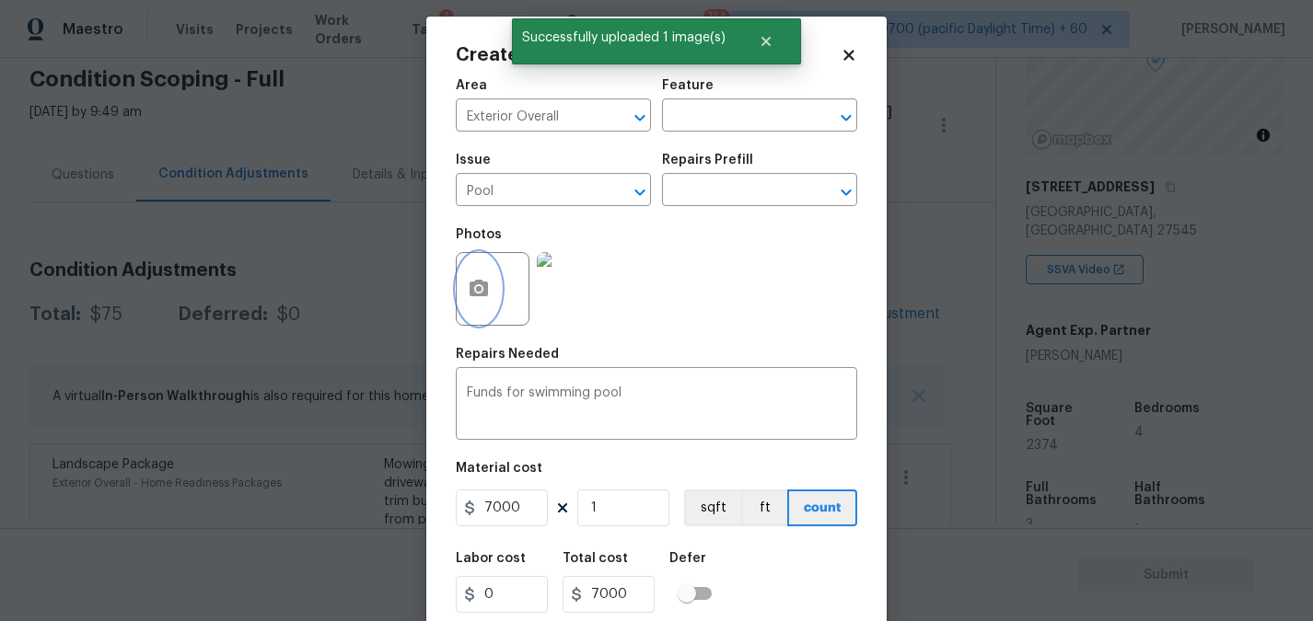
scroll to position [66, 0]
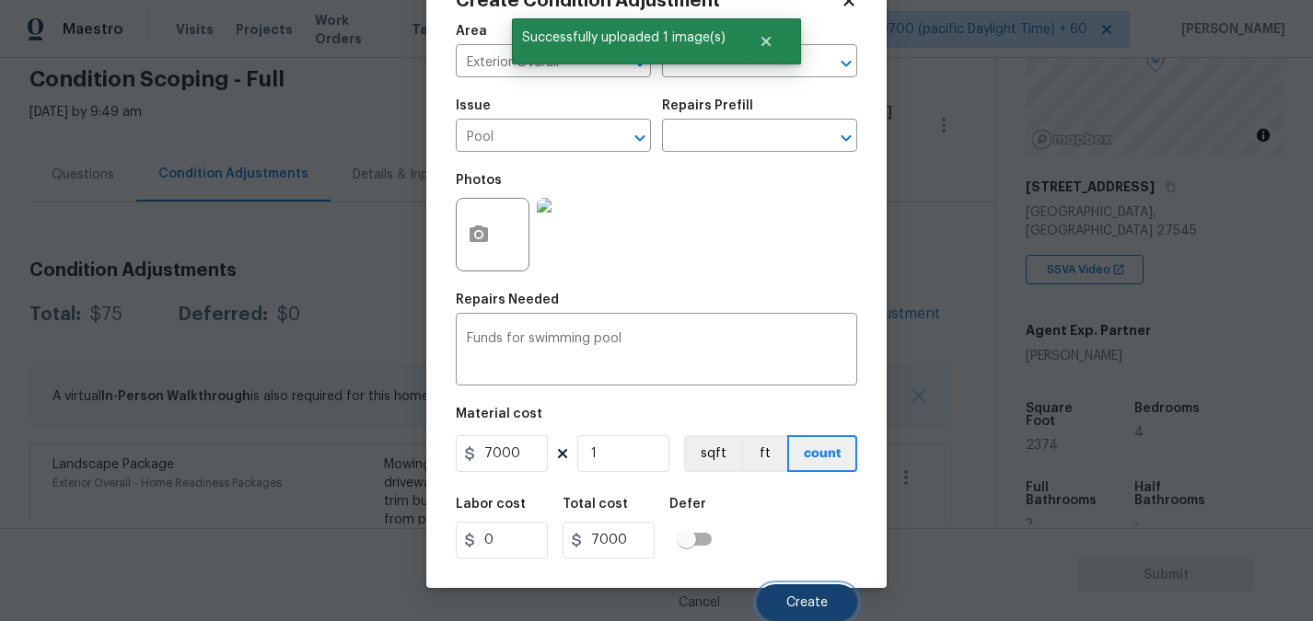
click at [787, 600] on span "Create" at bounding box center [806, 604] width 41 height 14
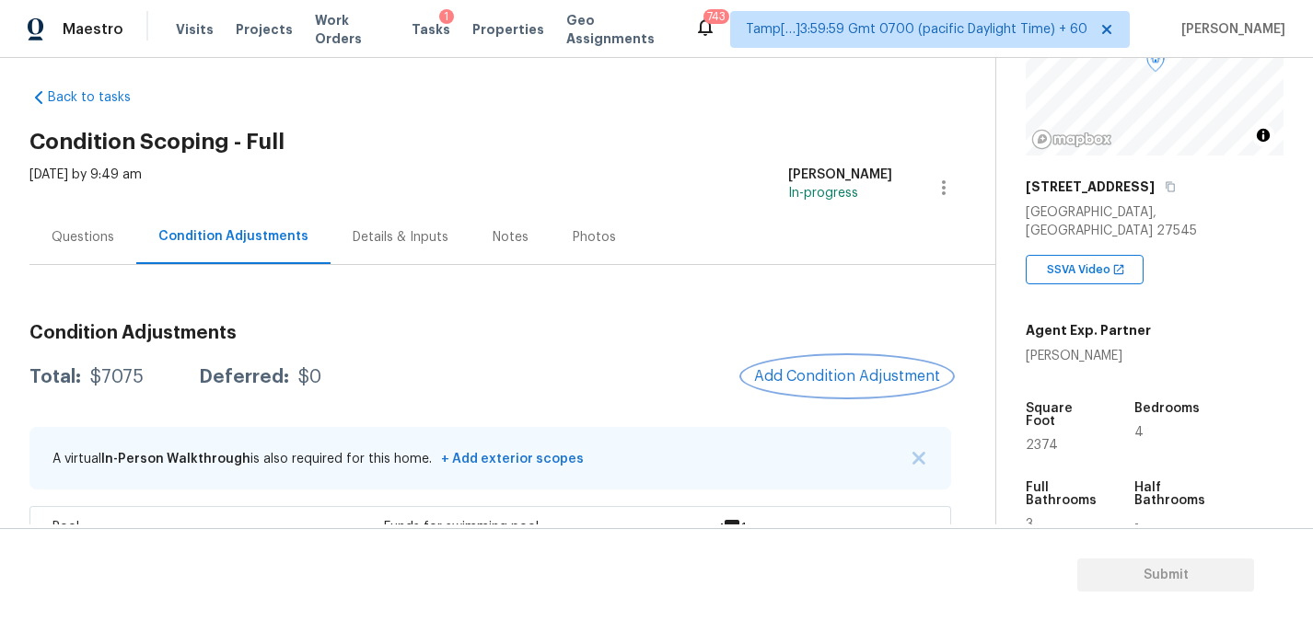
scroll to position [0, 0]
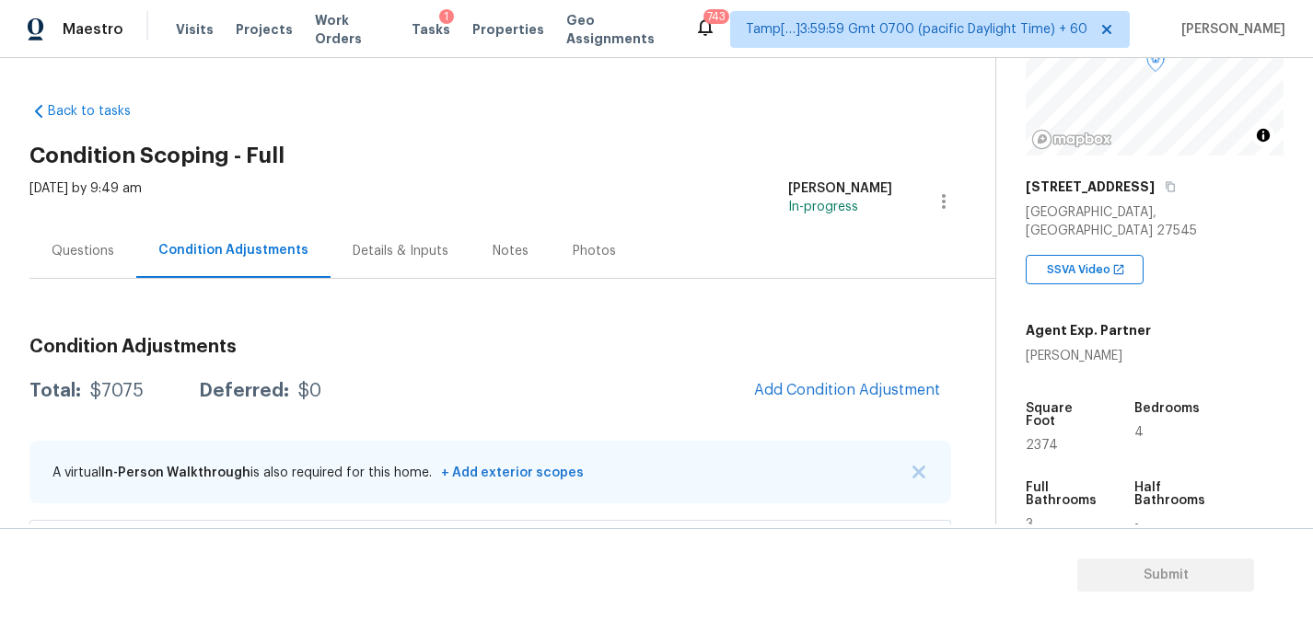
click at [108, 261] on div "Questions" at bounding box center [82, 251] width 107 height 54
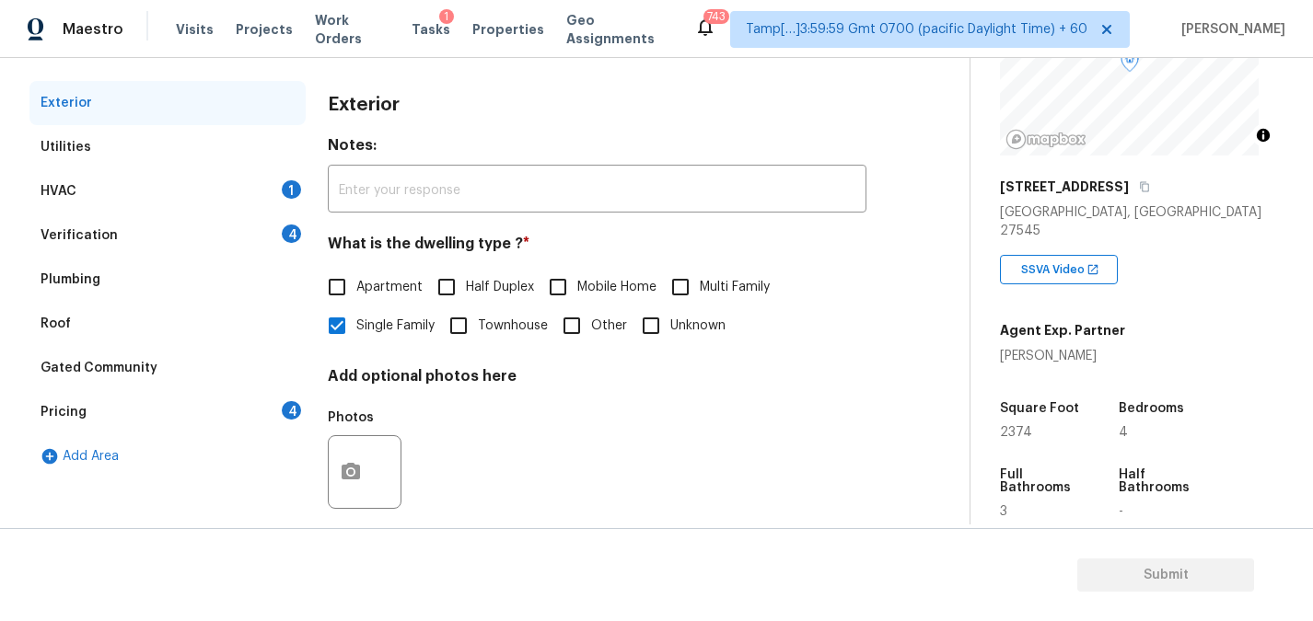
scroll to position [248, 0]
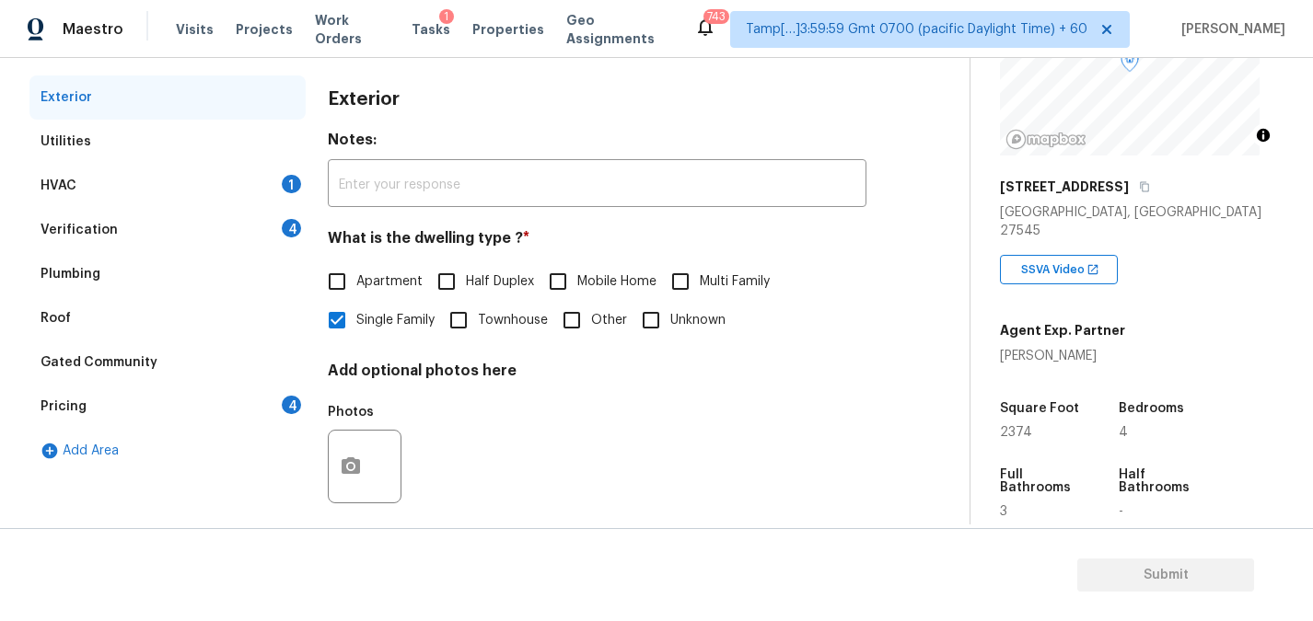
click at [99, 231] on div "Verification" at bounding box center [79, 230] width 77 height 18
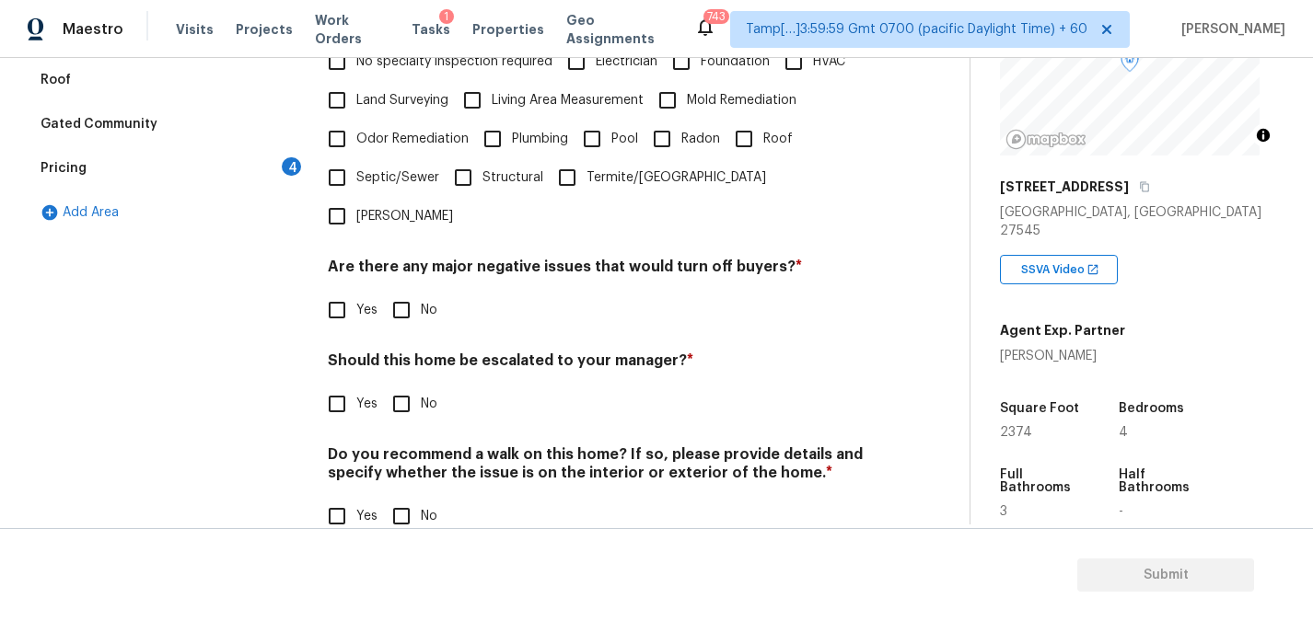
scroll to position [486, 0]
click at [349, 385] on input "Yes" at bounding box center [337, 404] width 39 height 39
checkbox input "true"
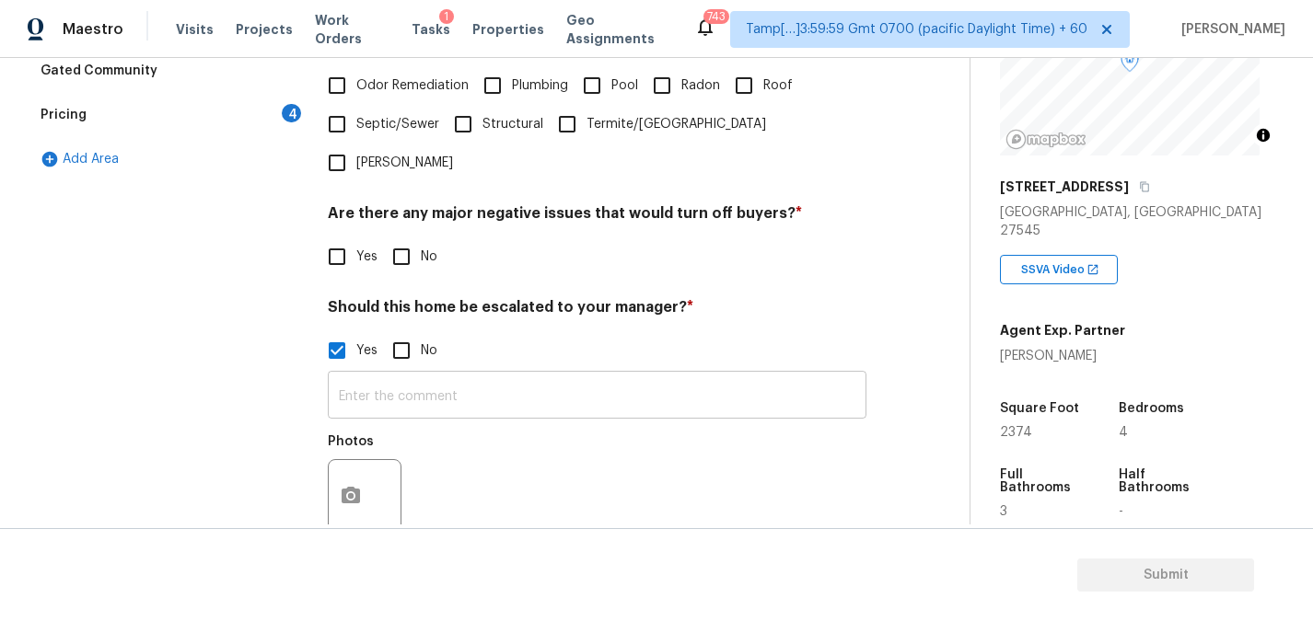
scroll to position [554, 0]
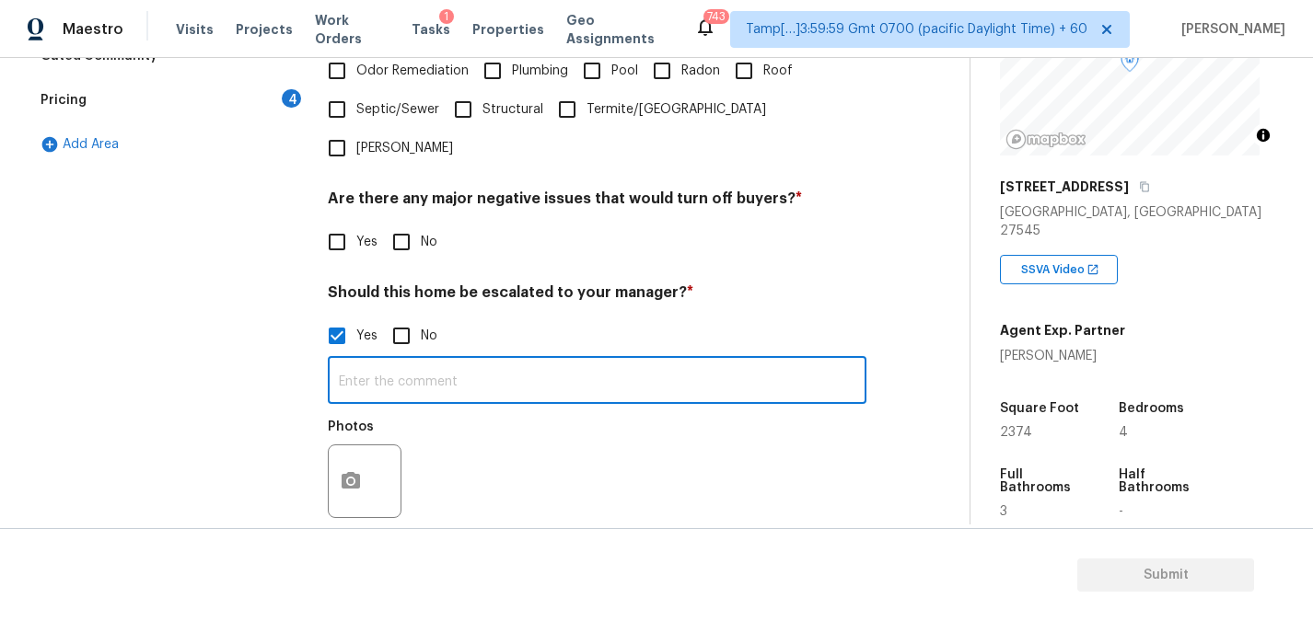
click at [460, 361] on input "text" at bounding box center [597, 382] width 539 height 43
type input "R"
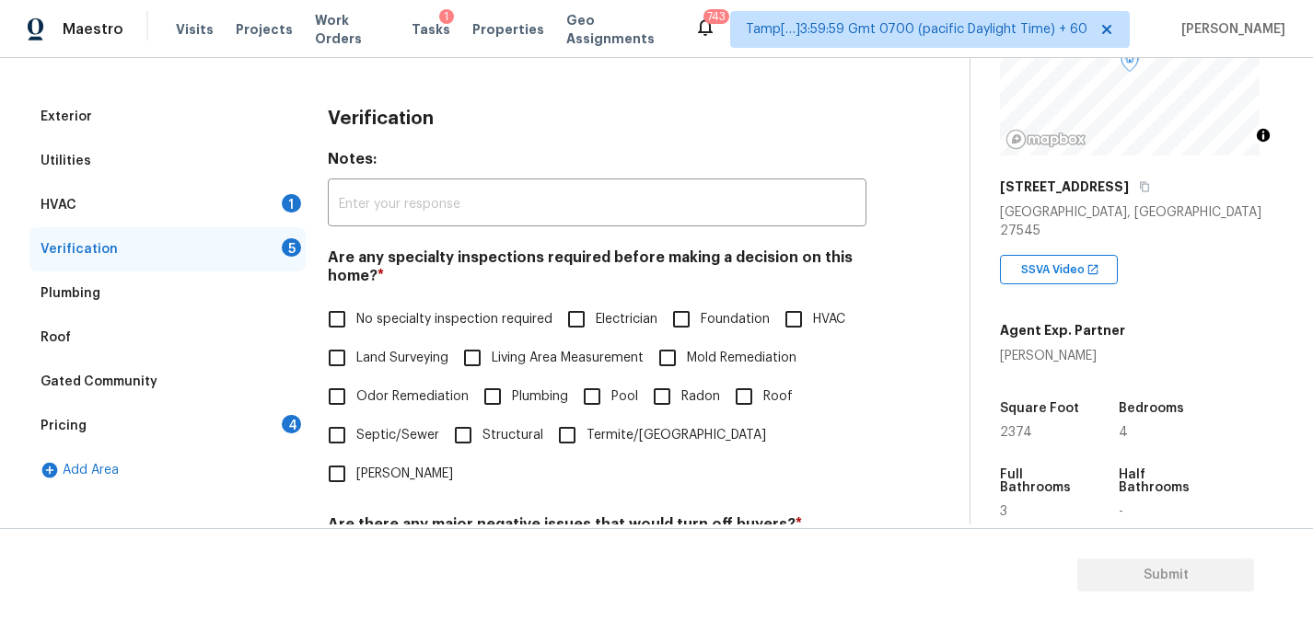
scroll to position [0, 0]
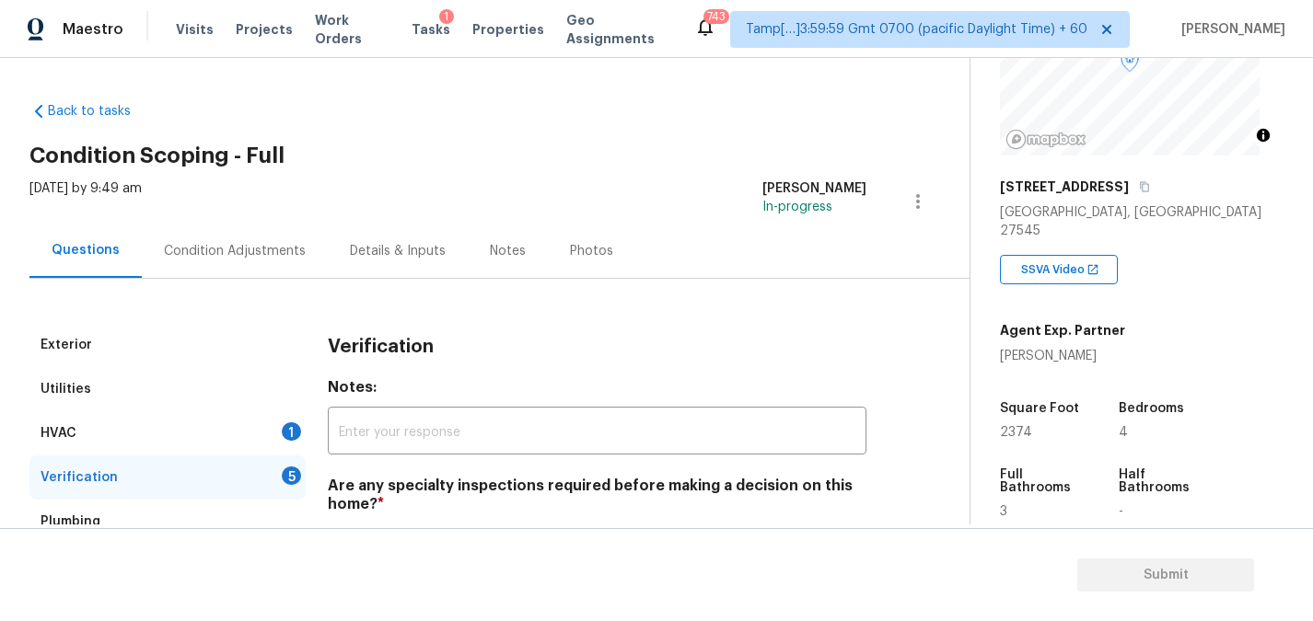
click at [224, 240] on div "Condition Adjustments" at bounding box center [235, 251] width 186 height 54
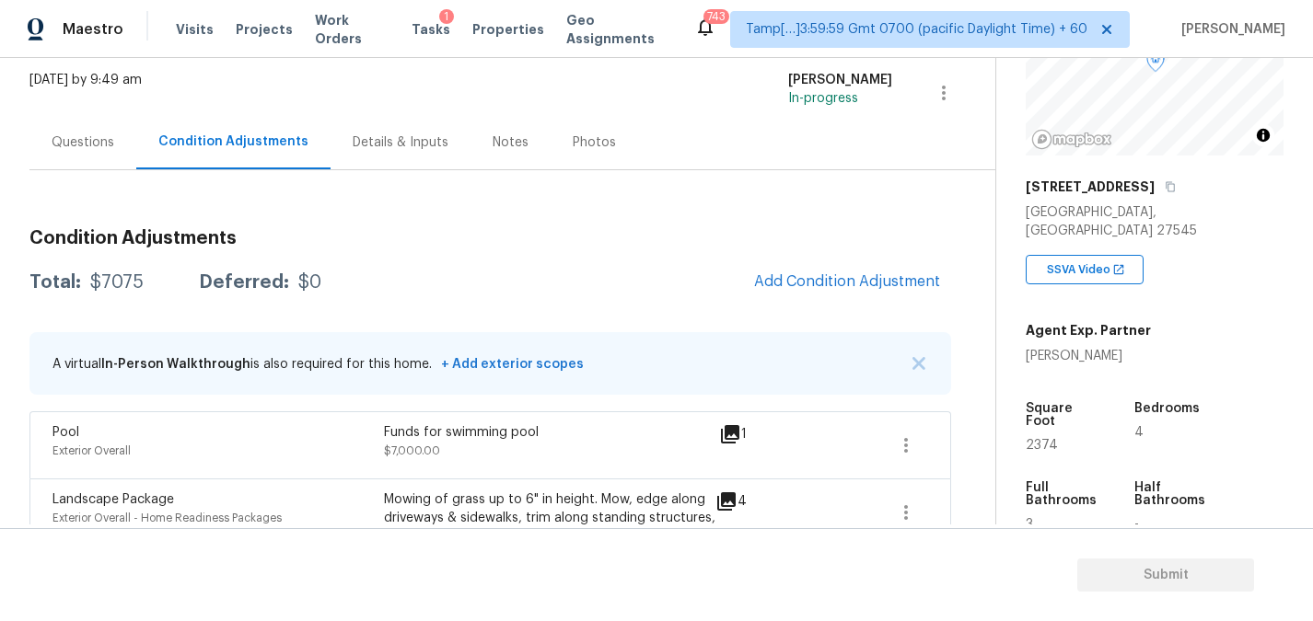
scroll to position [239, 0]
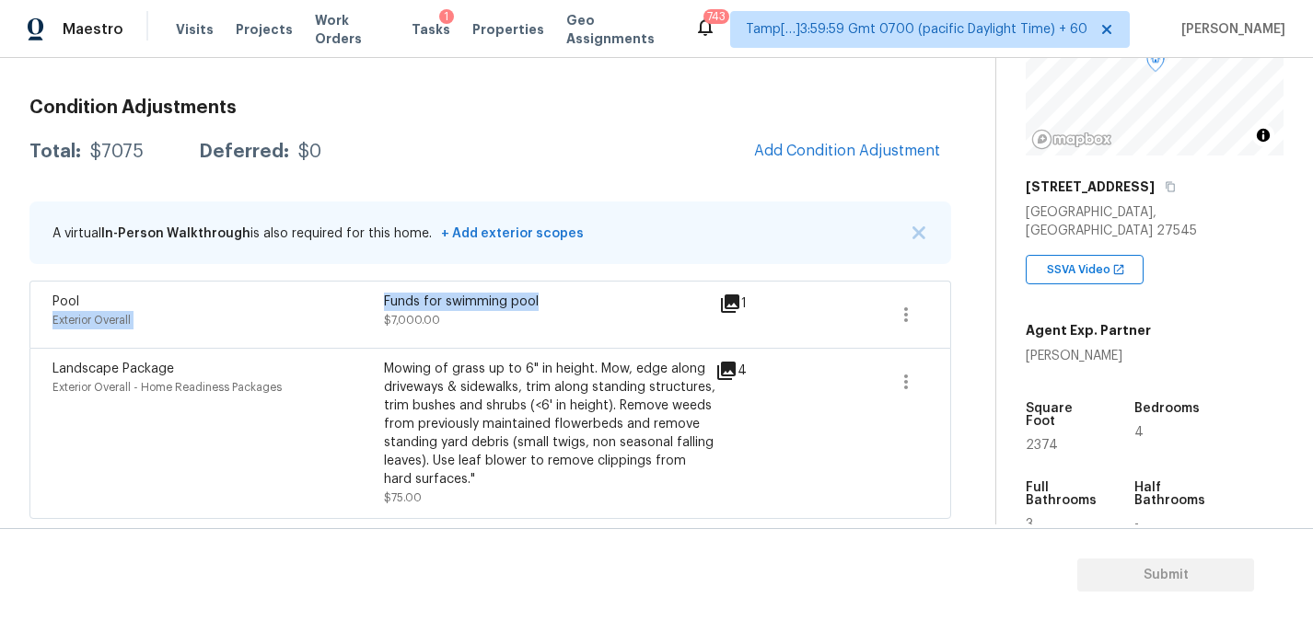
drag, startPoint x: 373, startPoint y: 303, endPoint x: 558, endPoint y: 301, distance: 185.0
click at [558, 301] on div "Pool Exterior Overall Funds for swimming pool $7,000.00" at bounding box center [383, 315] width 663 height 44
click at [489, 306] on div "Funds for swimming pool" at bounding box center [549, 302] width 331 height 18
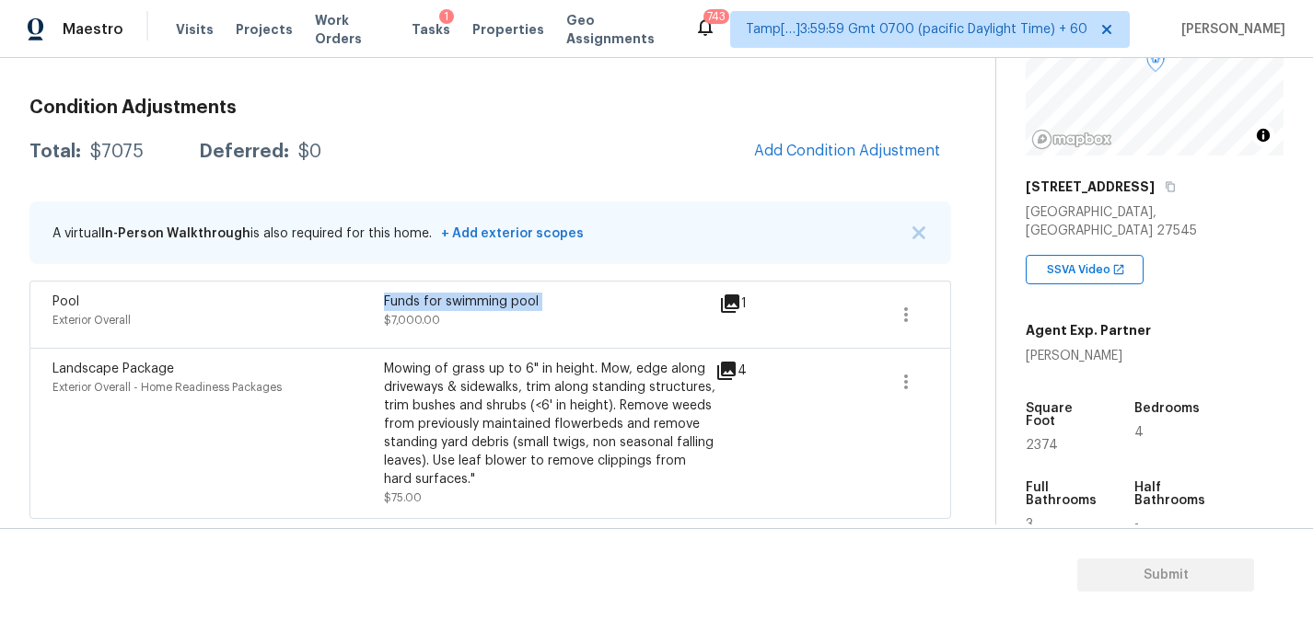
click at [489, 306] on div "Funds for swimming pool" at bounding box center [549, 302] width 331 height 18
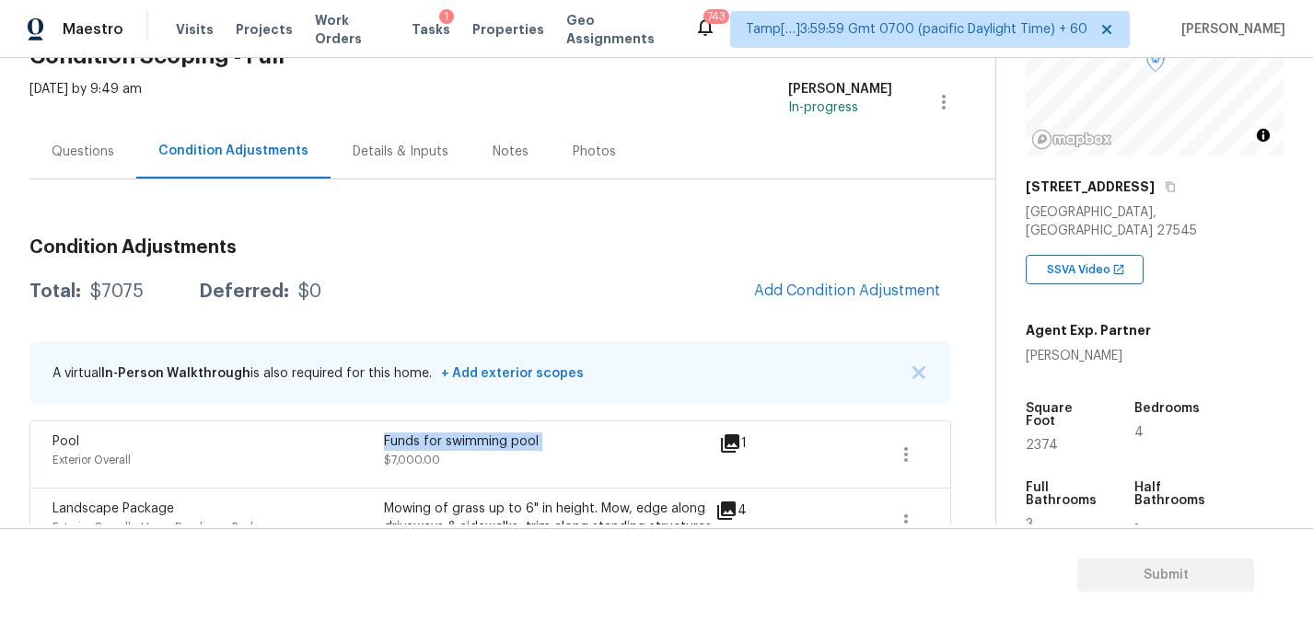
scroll to position [0, 0]
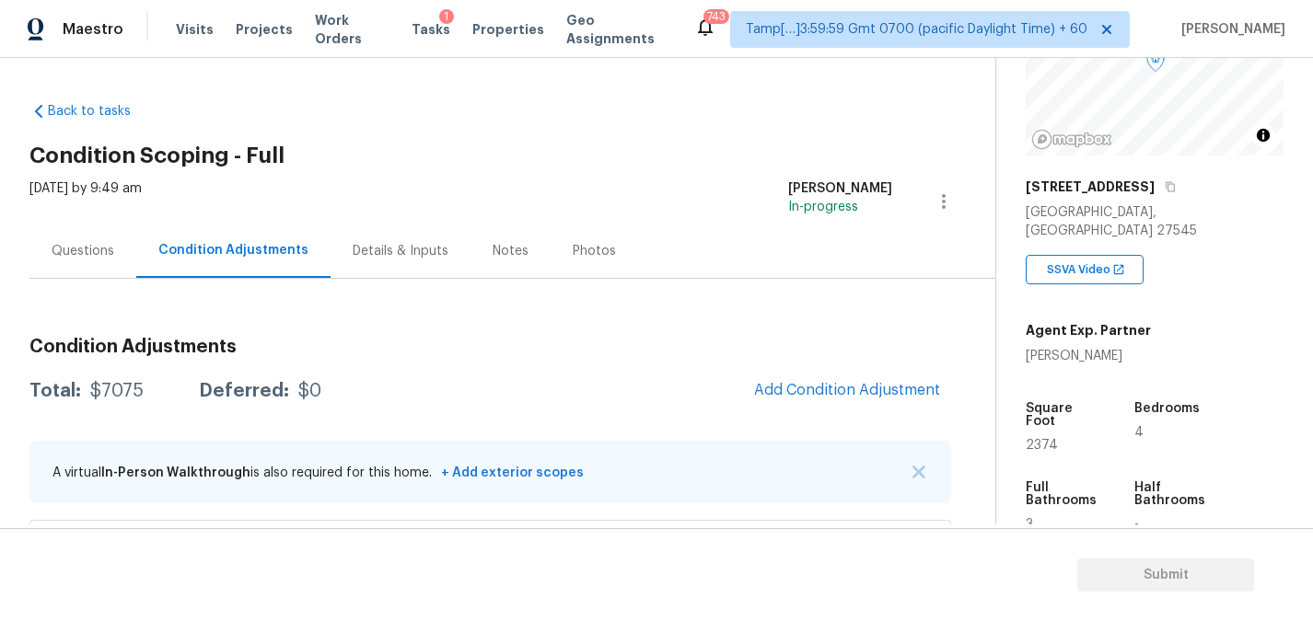
click at [90, 249] on div "Questions" at bounding box center [83, 251] width 63 height 18
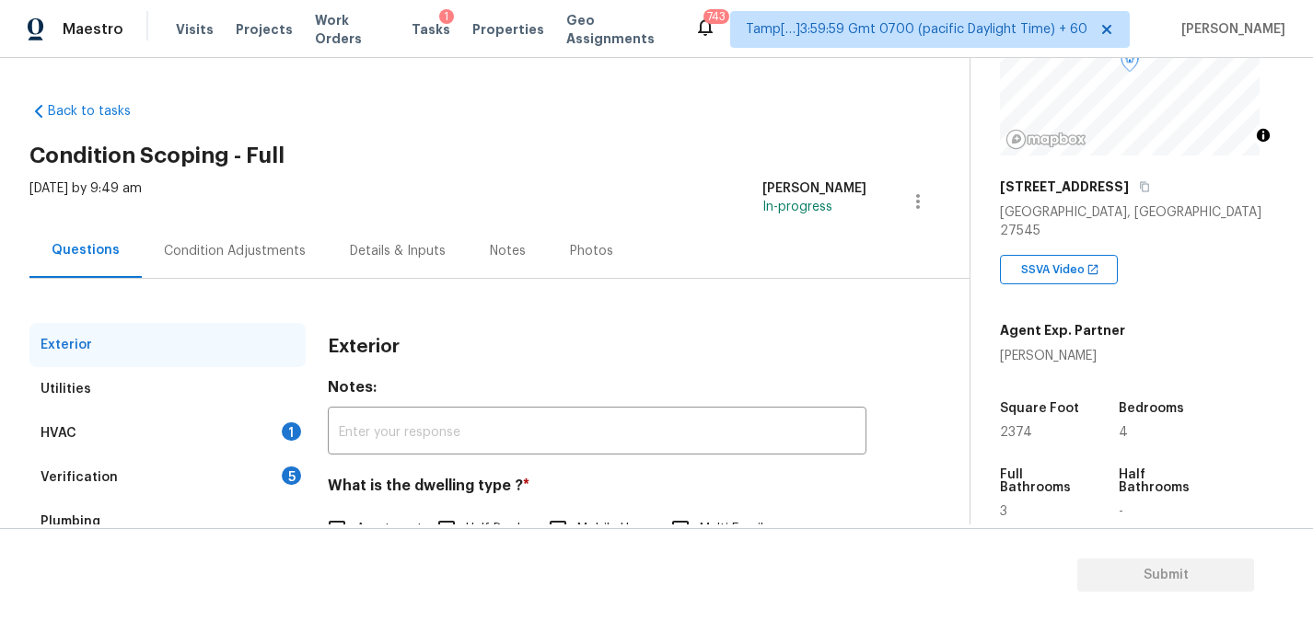
scroll to position [265, 0]
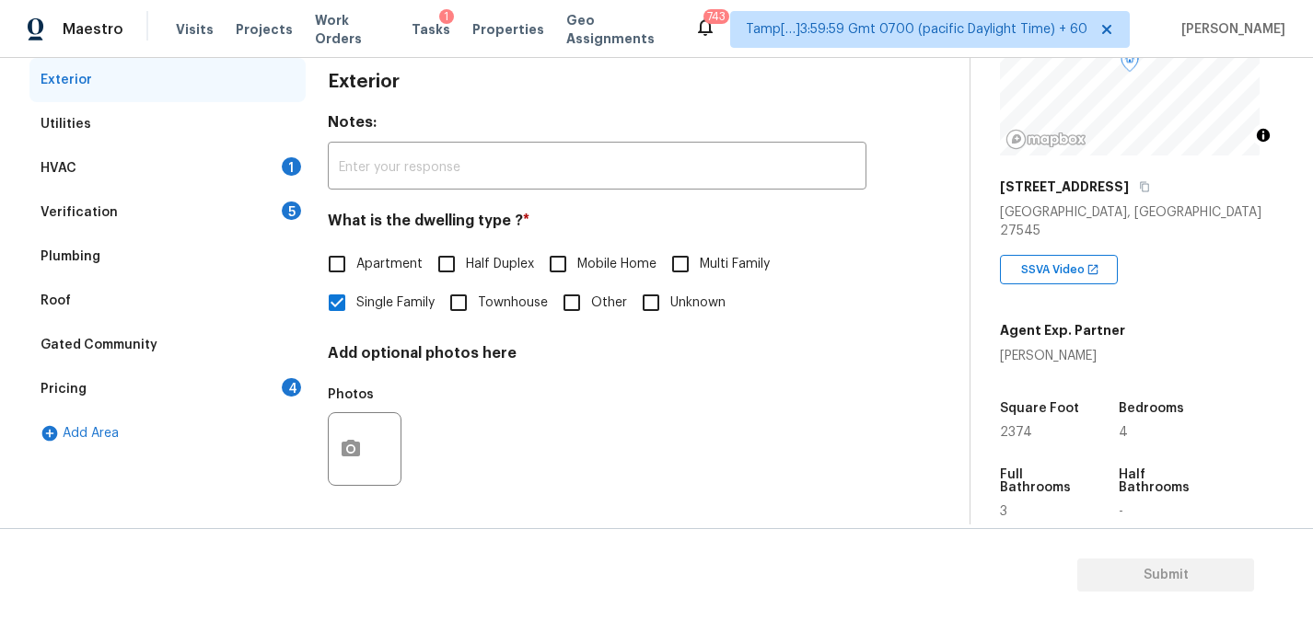
click at [89, 253] on div "Plumbing" at bounding box center [71, 257] width 60 height 18
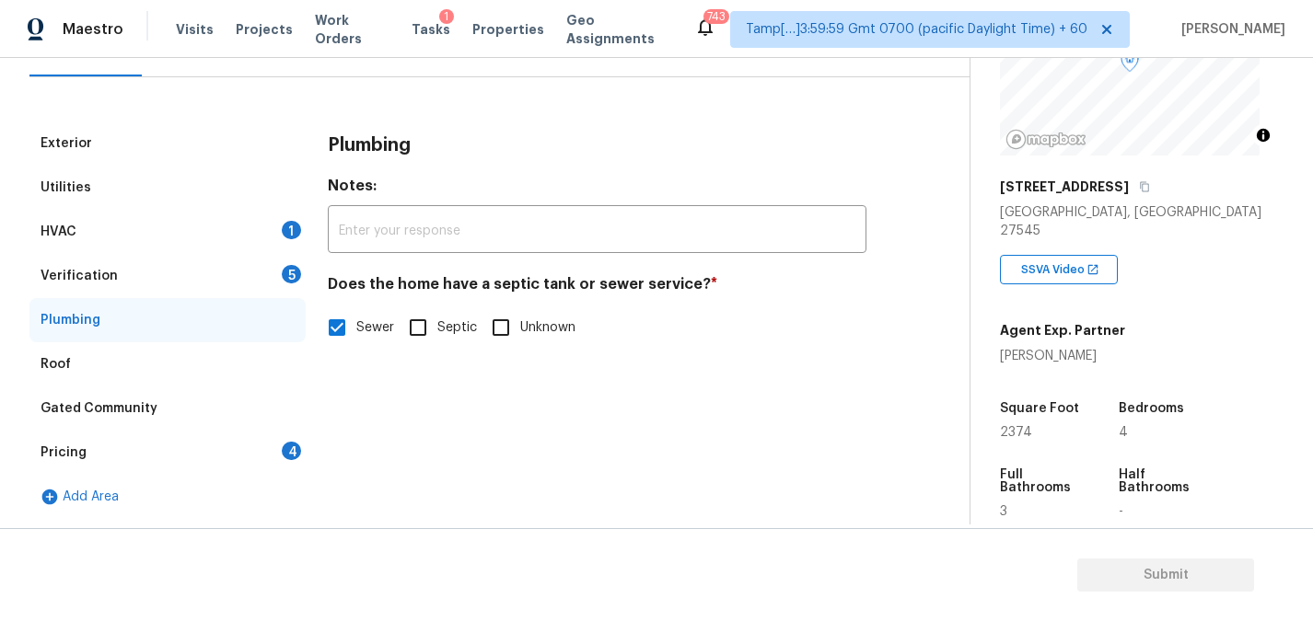
scroll to position [202, 0]
click at [129, 262] on div "Verification 5" at bounding box center [167, 276] width 276 height 44
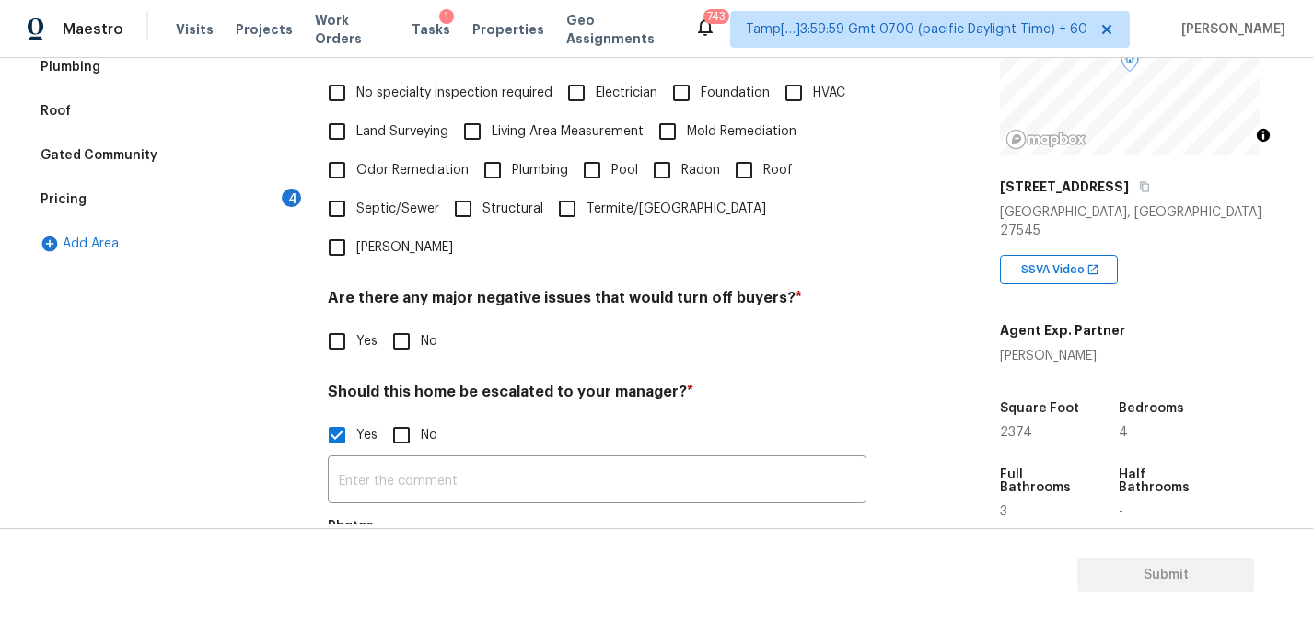
scroll to position [461, 0]
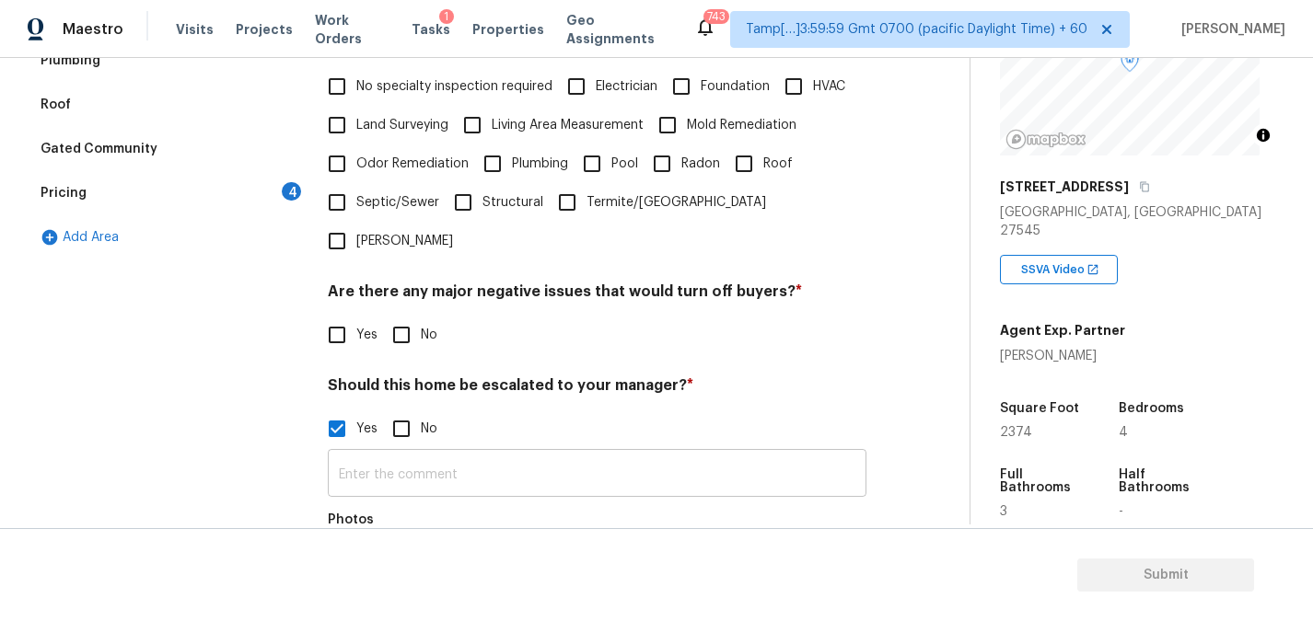
click at [499, 454] on input "text" at bounding box center [597, 475] width 539 height 43
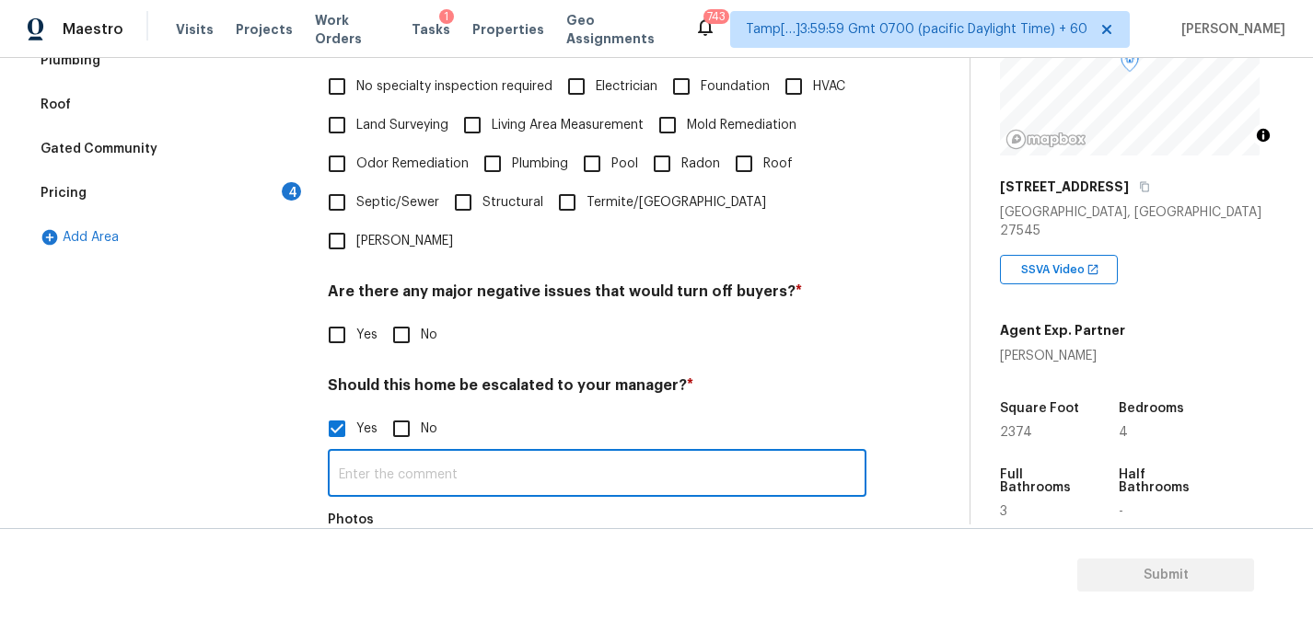
paste input "Funds for swimming pool"
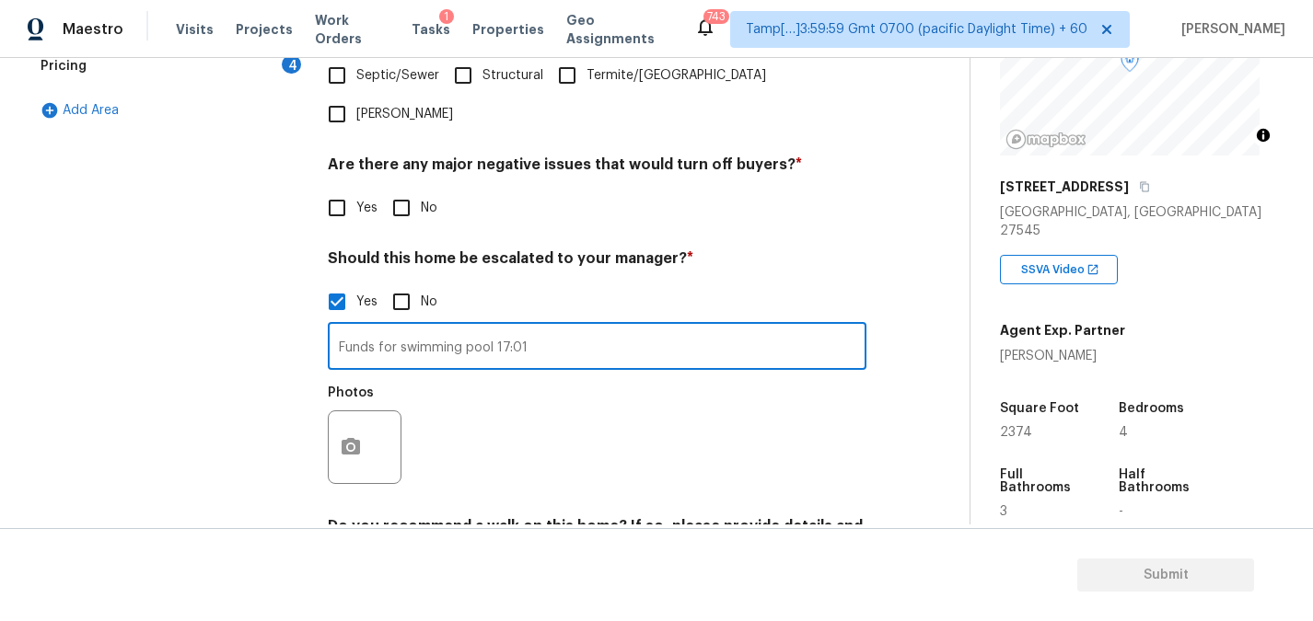
scroll to position [609, 0]
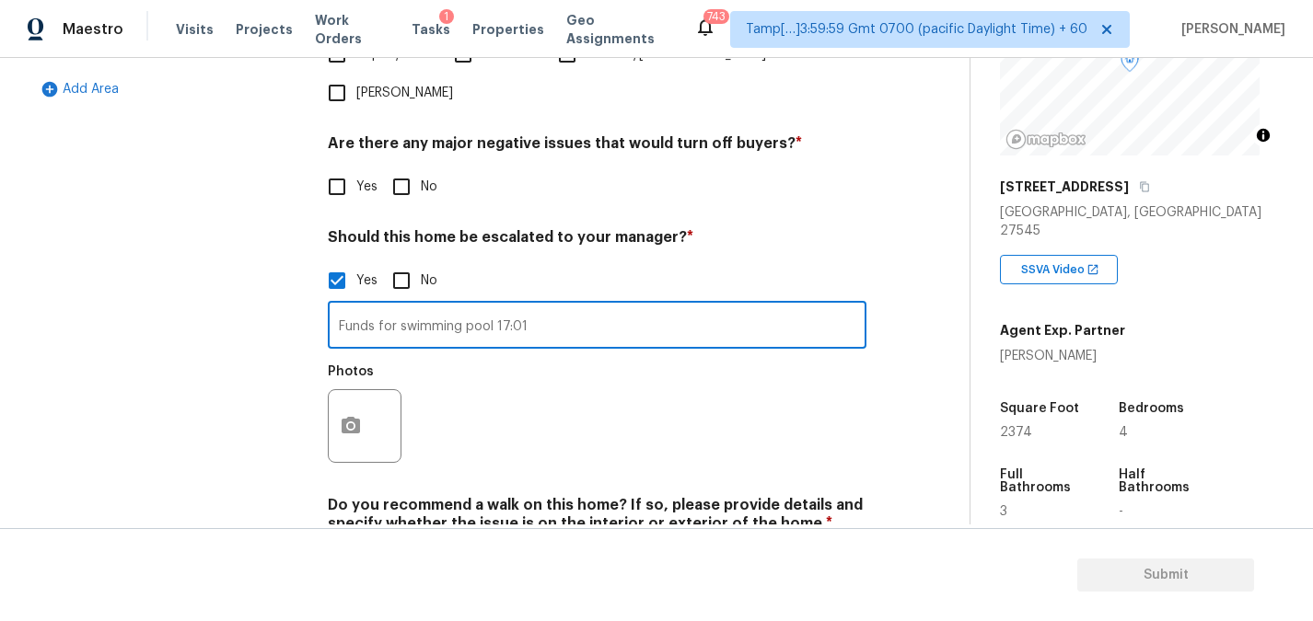
type input "Funds for swimming pool 17:01"
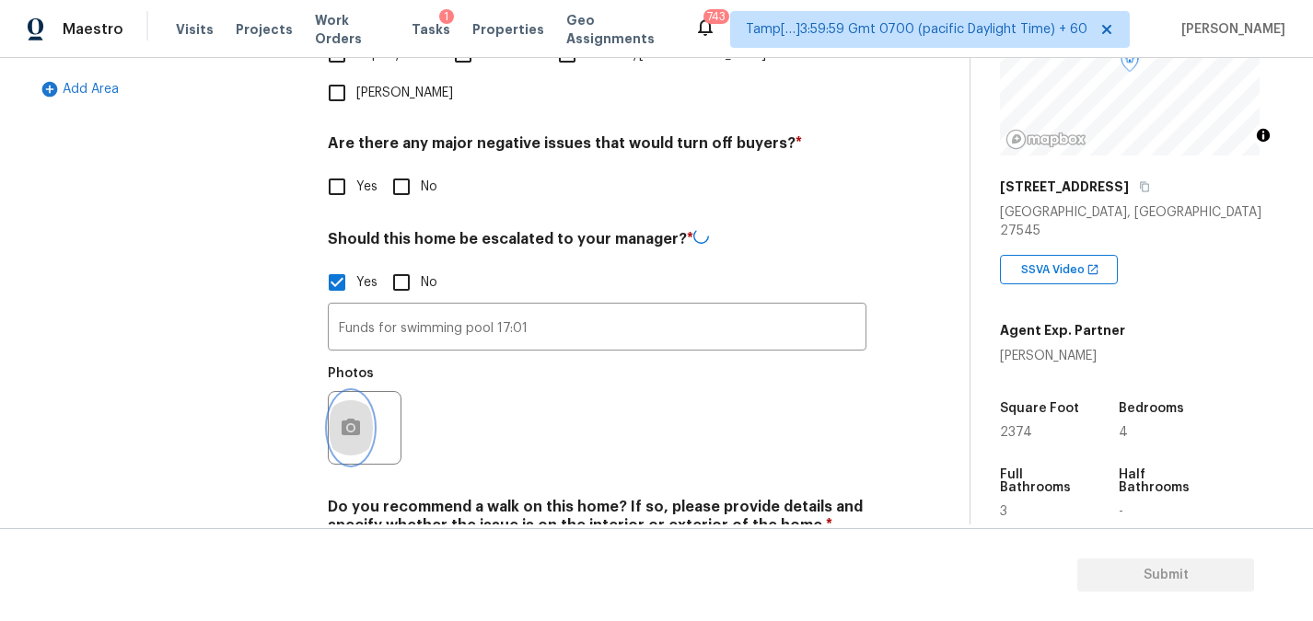
click at [360, 417] on icon "button" at bounding box center [351, 428] width 22 height 22
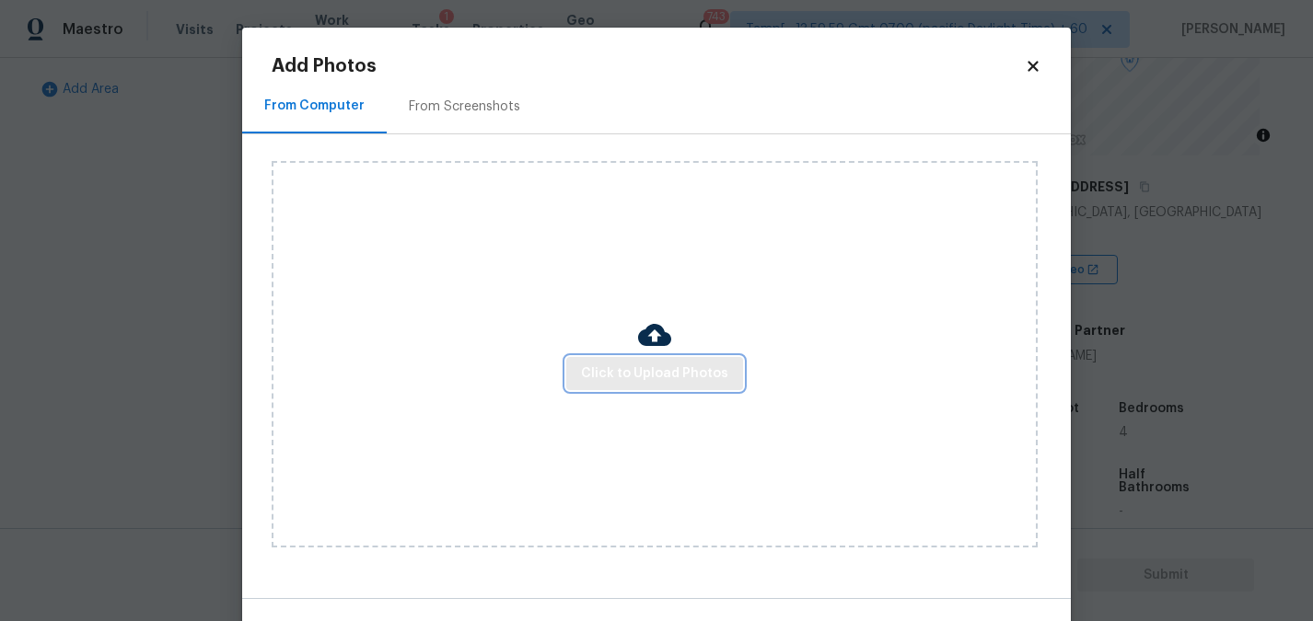
click at [623, 365] on span "Click to Upload Photos" at bounding box center [654, 374] width 147 height 23
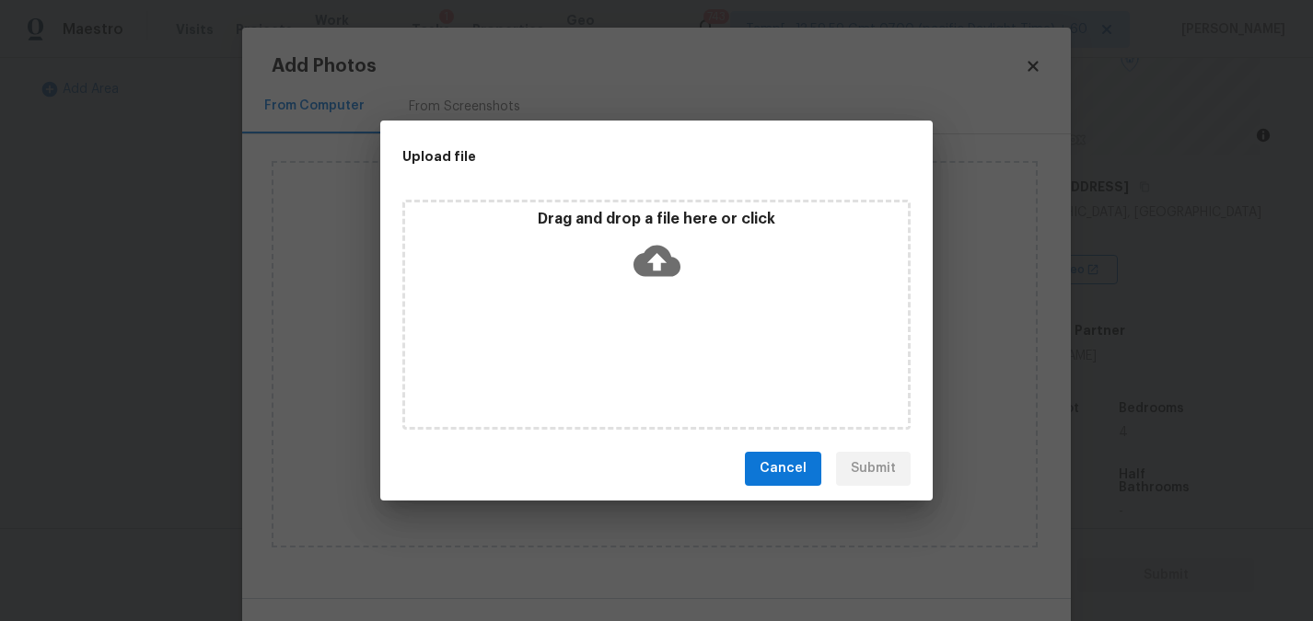
click at [666, 257] on icon at bounding box center [656, 260] width 47 height 31
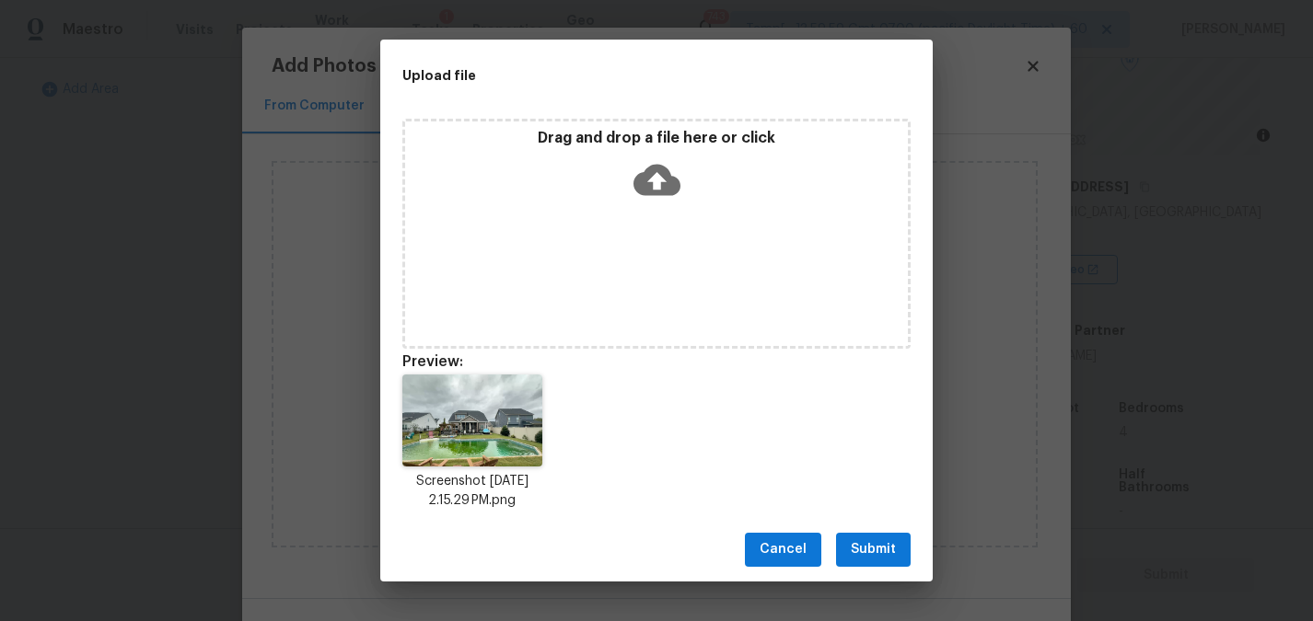
click at [852, 548] on span "Submit" at bounding box center [873, 550] width 45 height 23
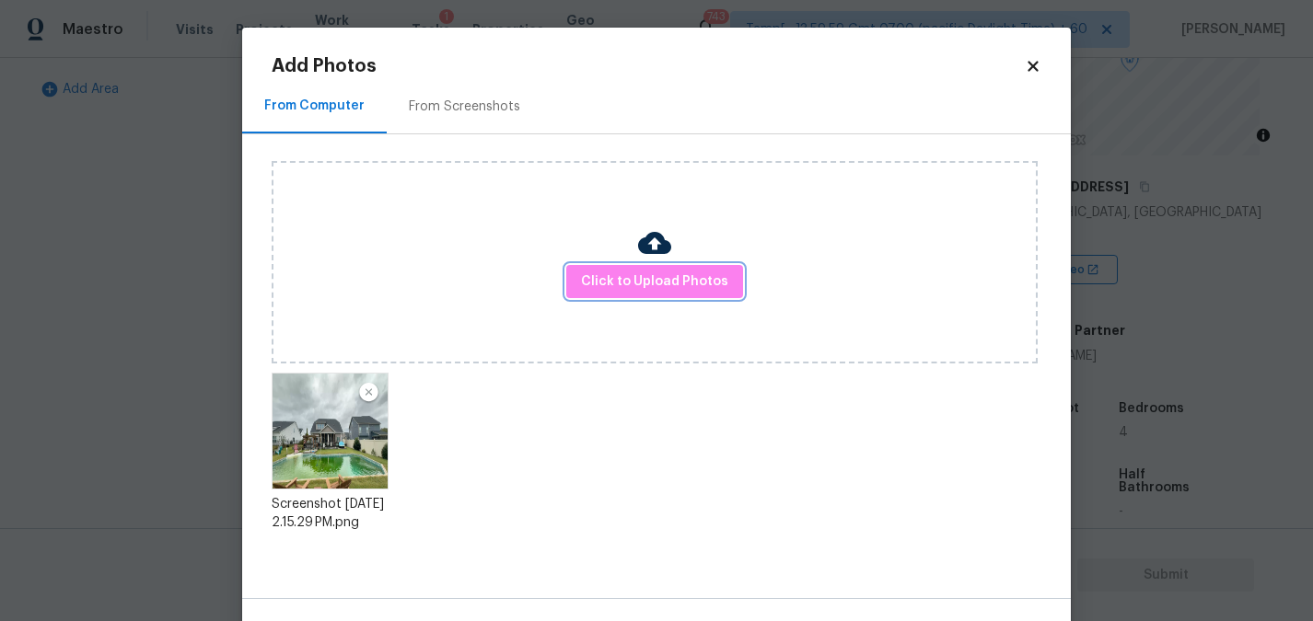
scroll to position [60, 0]
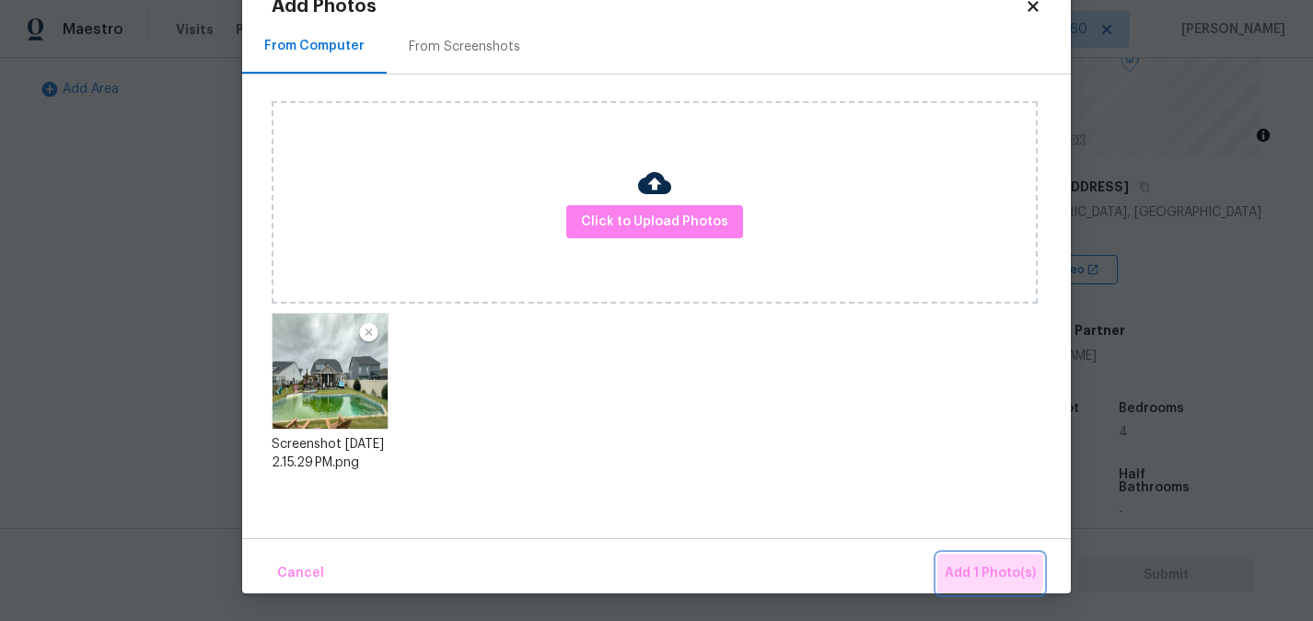
click at [962, 566] on span "Add 1 Photo(s)" at bounding box center [989, 573] width 91 height 23
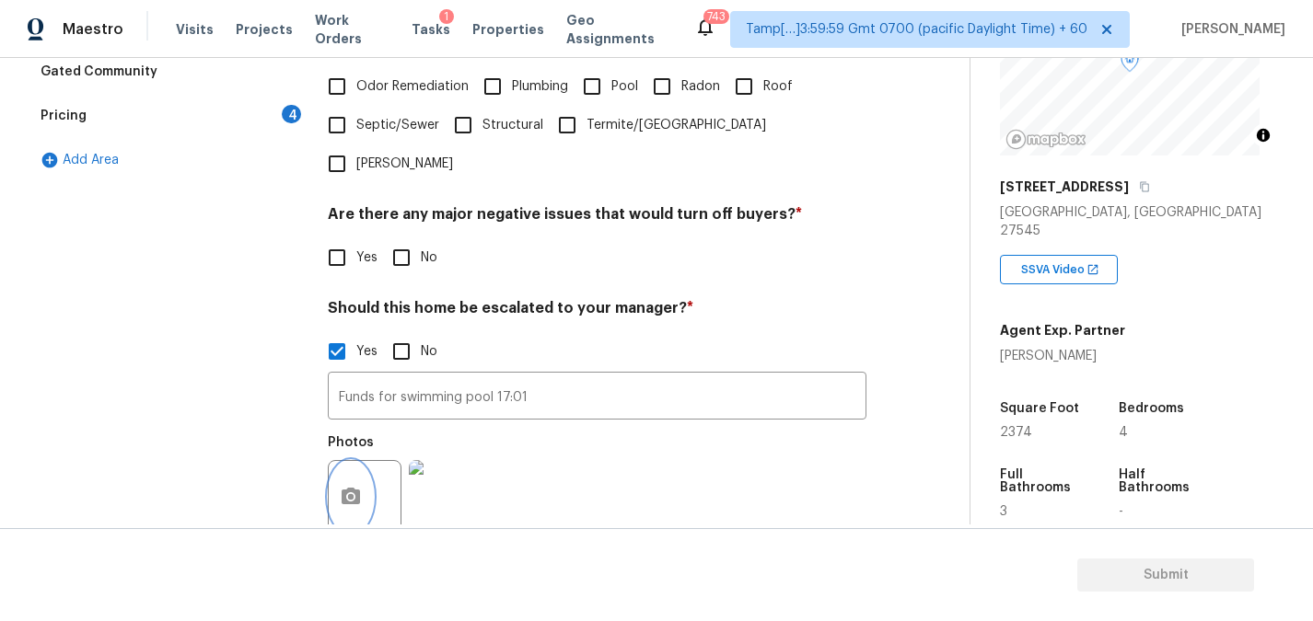
scroll to position [0, 0]
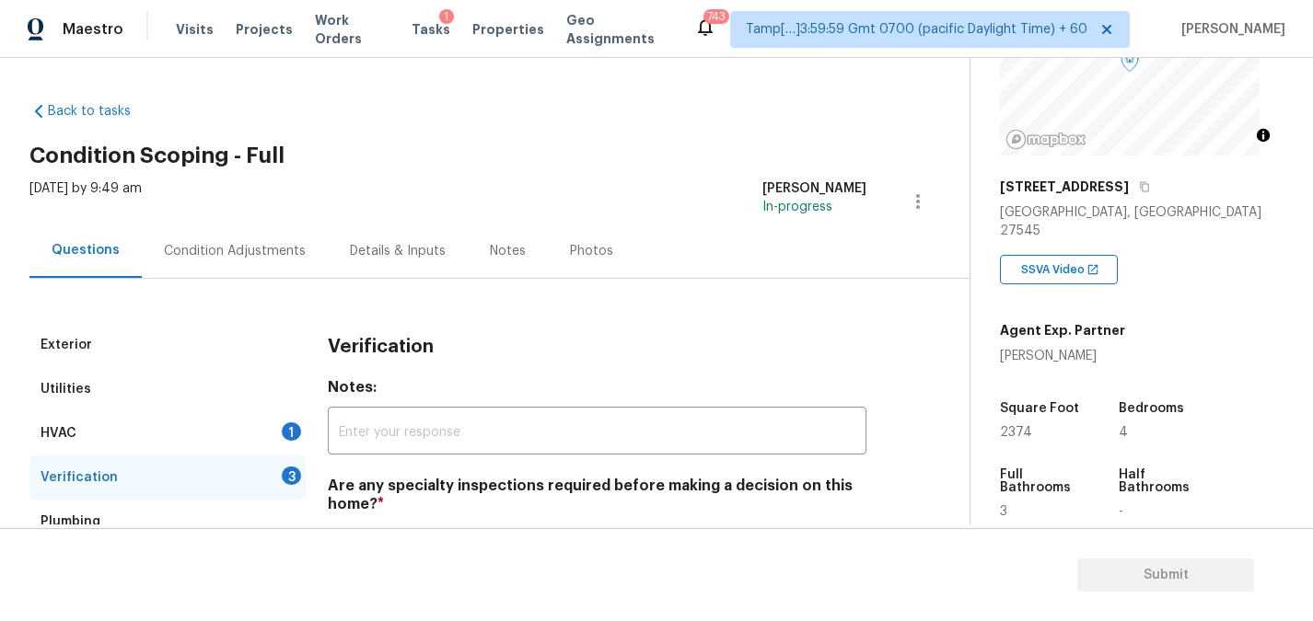
click at [229, 244] on div "Condition Adjustments" at bounding box center [235, 251] width 142 height 18
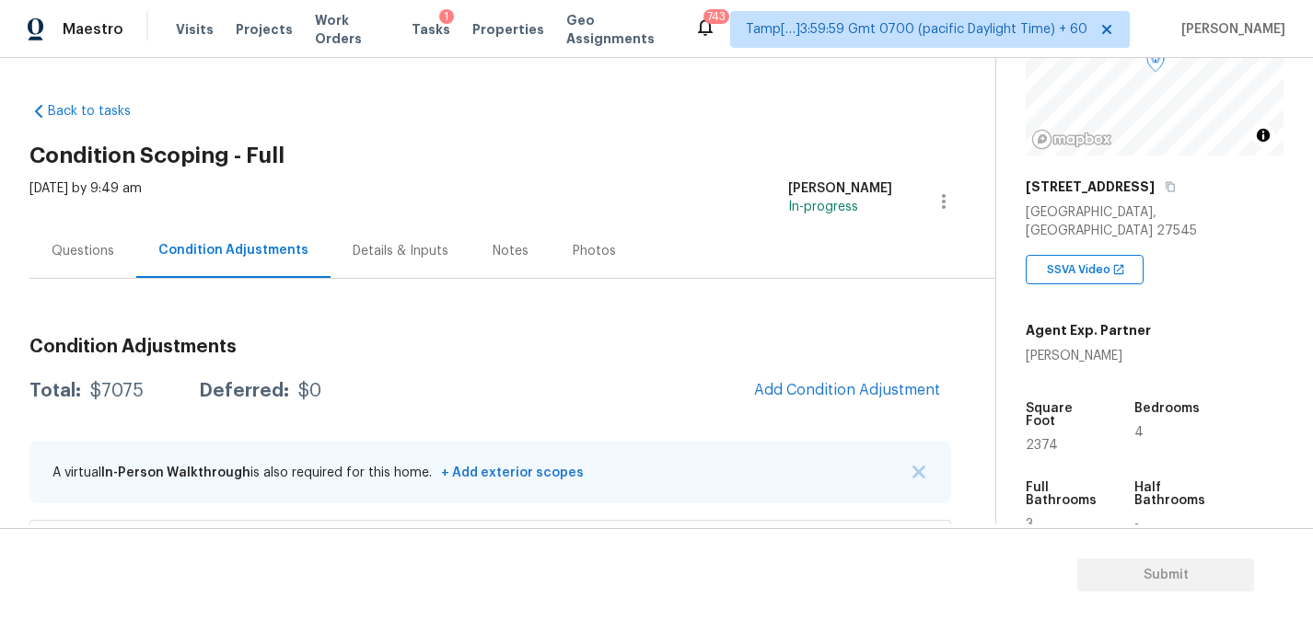
scroll to position [239, 0]
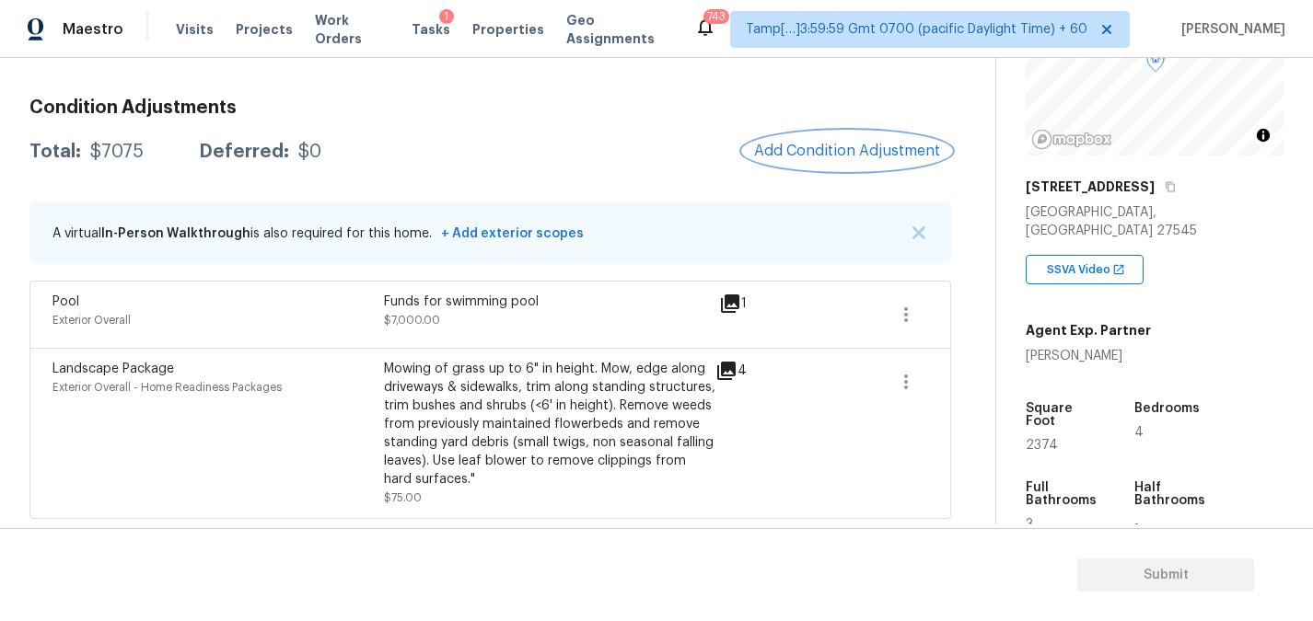
click at [803, 148] on span "Add Condition Adjustment" at bounding box center [847, 151] width 186 height 17
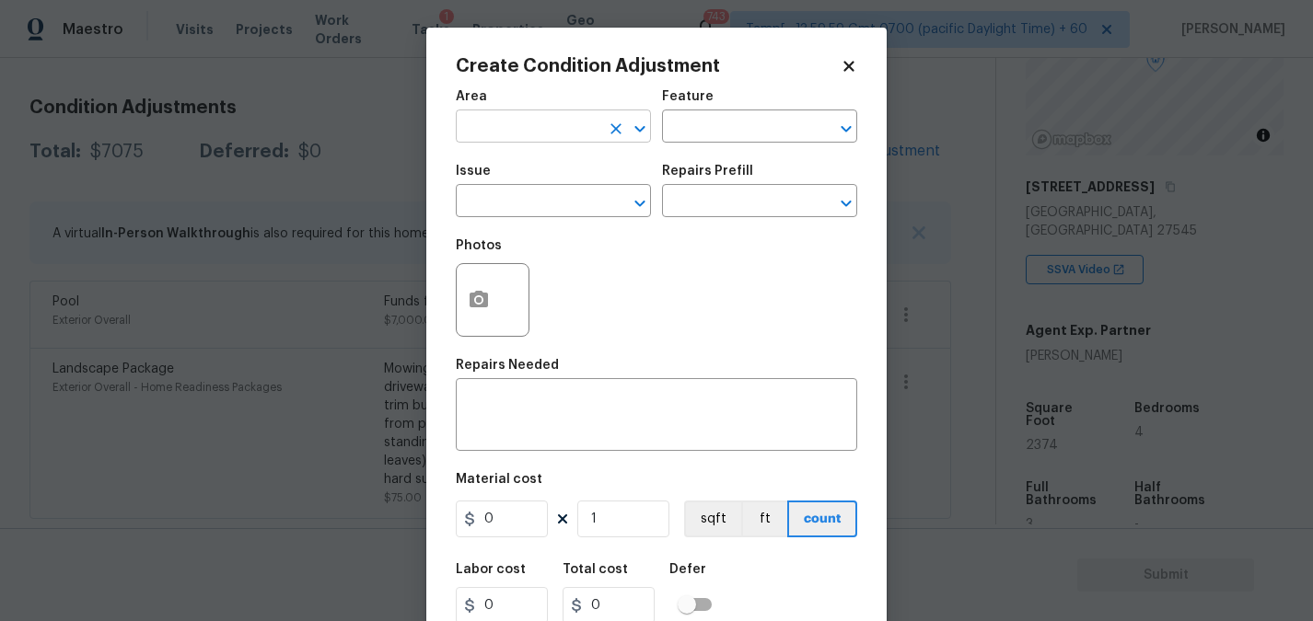
click at [522, 118] on input "text" at bounding box center [528, 128] width 144 height 29
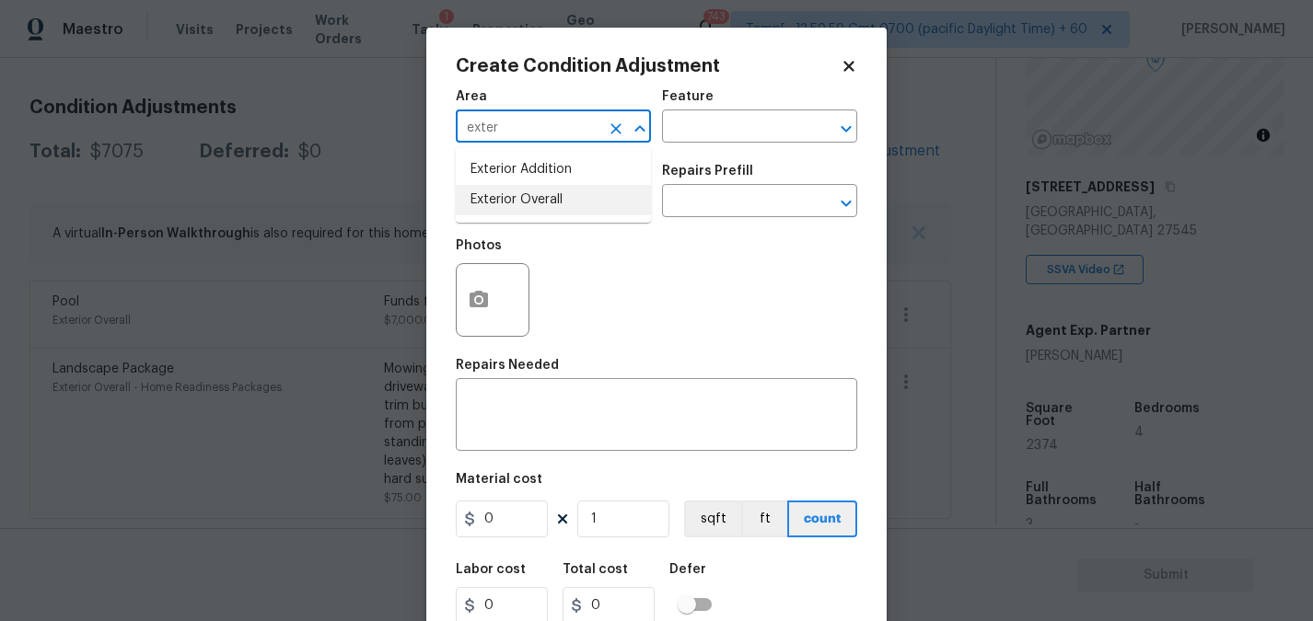
click at [509, 200] on li "Exterior Overall" at bounding box center [553, 200] width 195 height 30
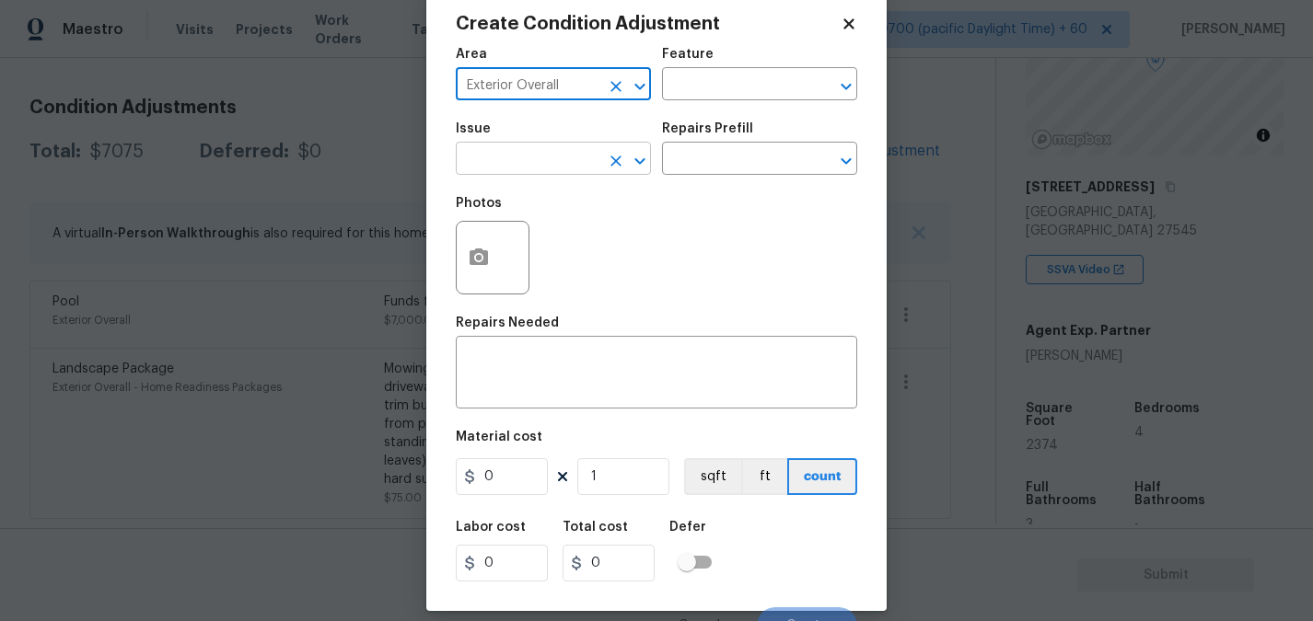
type input "Exterior Overall"
click at [539, 155] on input "text" at bounding box center [528, 160] width 144 height 29
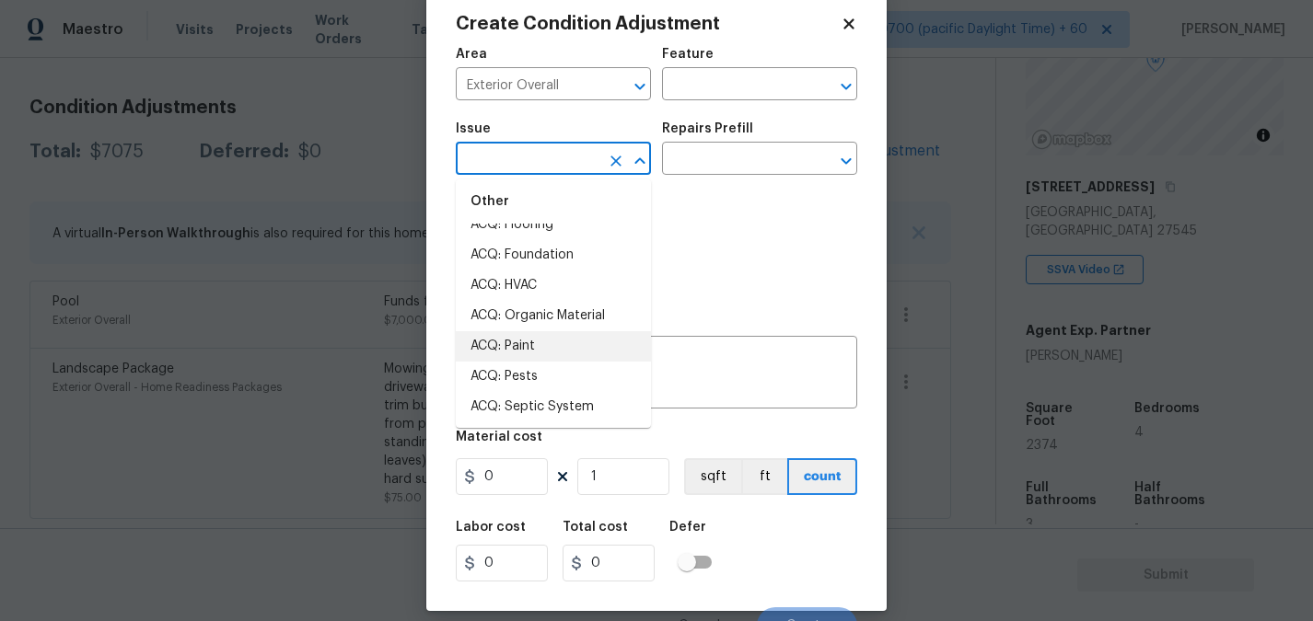
scroll to position [22, 0]
click at [553, 348] on li "ACQ: Paint" at bounding box center [553, 345] width 195 height 30
type input "ACQ: Paint"
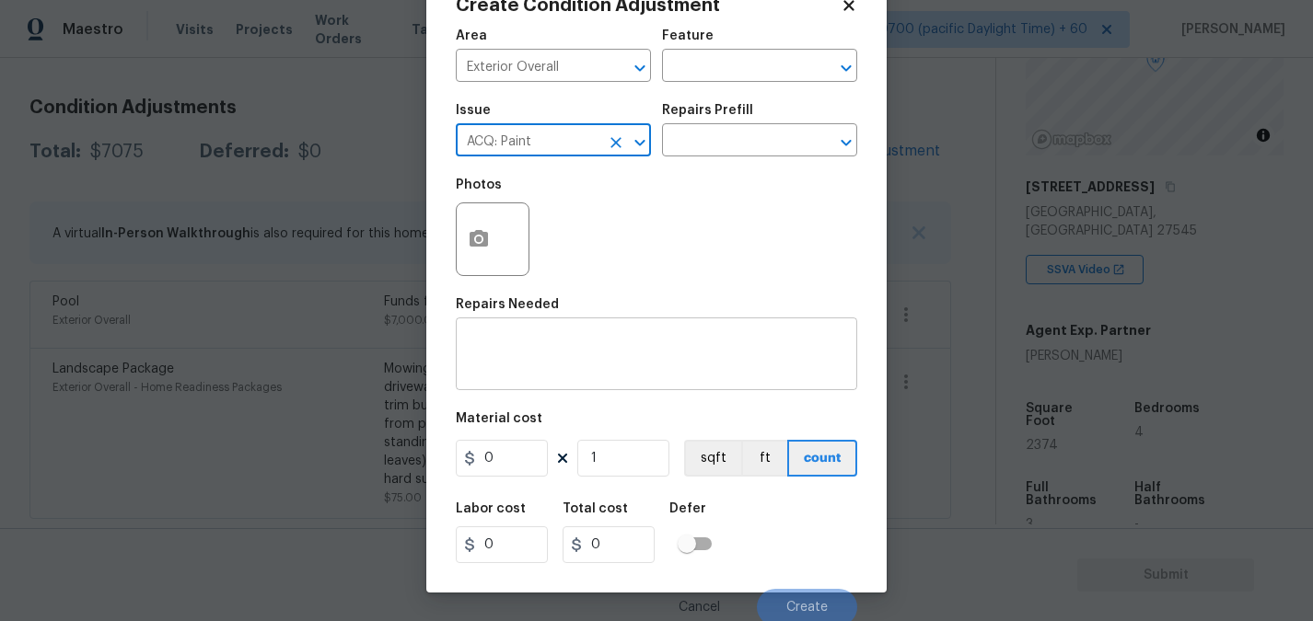
scroll to position [66, 0]
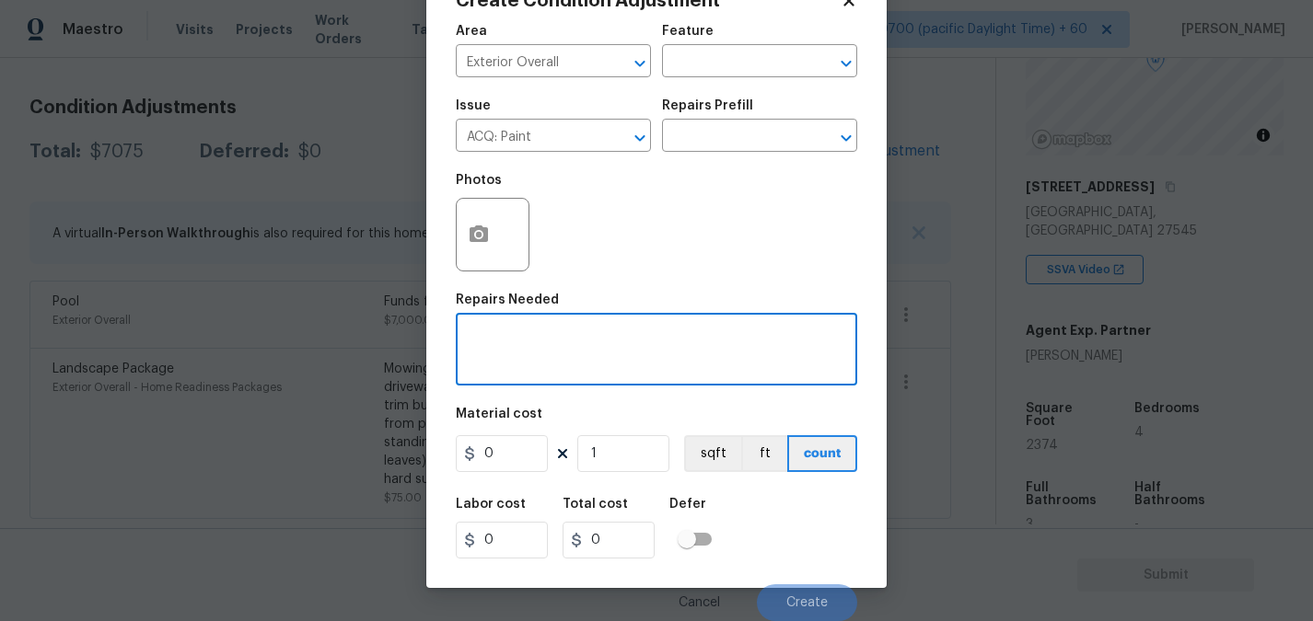
click at [477, 345] on textarea at bounding box center [656, 351] width 379 height 39
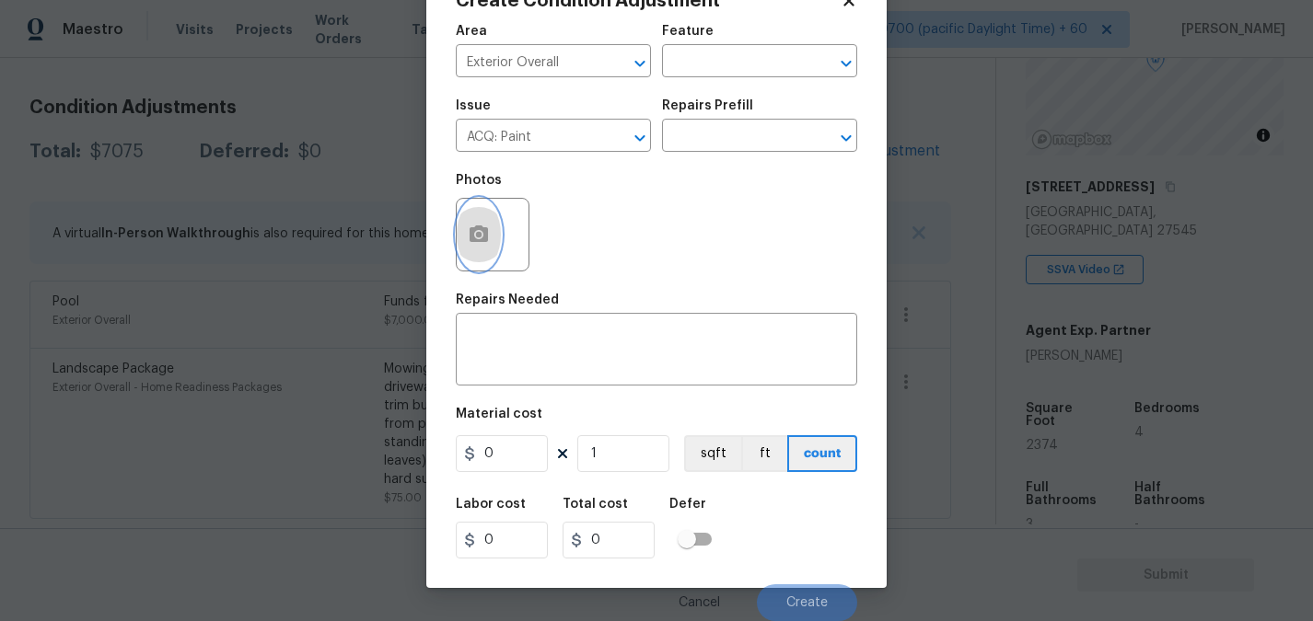
click at [488, 242] on icon "button" at bounding box center [479, 235] width 22 height 22
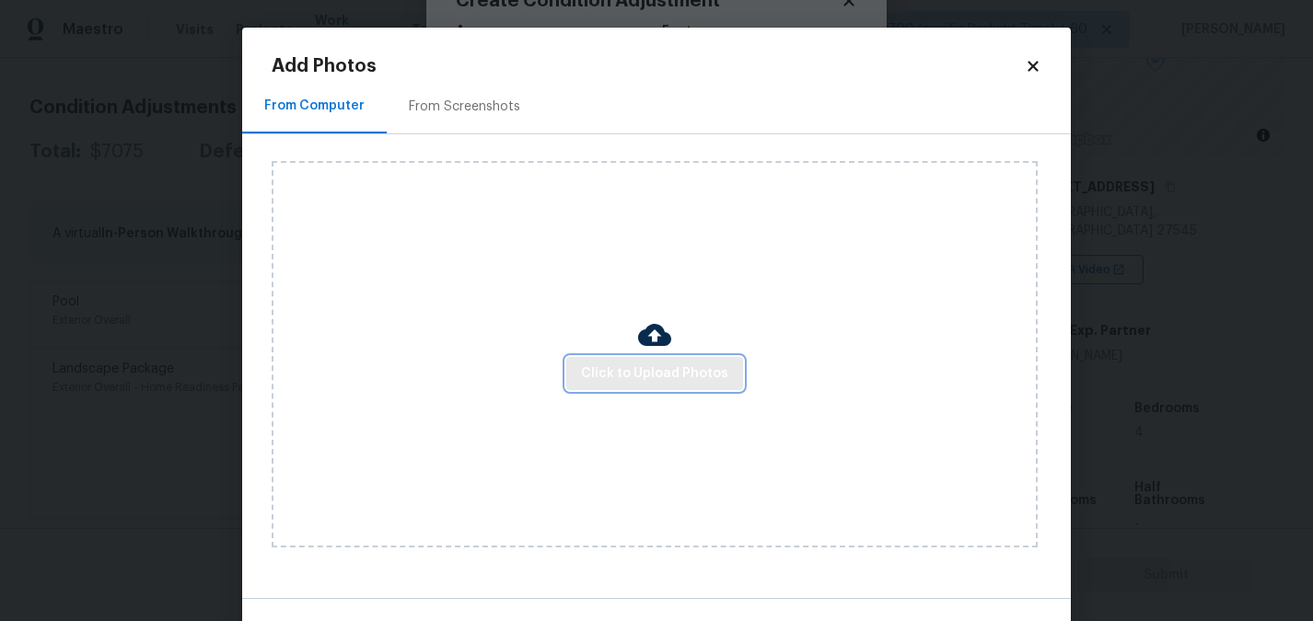
click at [608, 382] on span "Click to Upload Photos" at bounding box center [654, 374] width 147 height 23
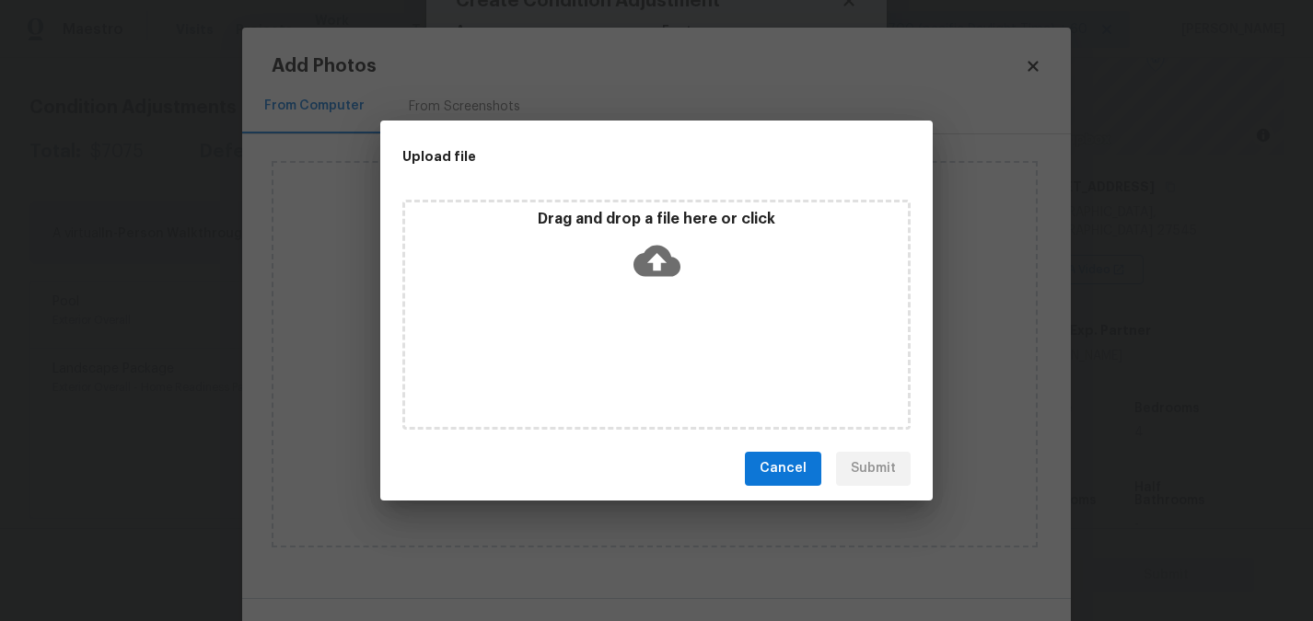
click at [663, 263] on icon at bounding box center [656, 260] width 47 height 31
